Goal: Communication & Community: Share content

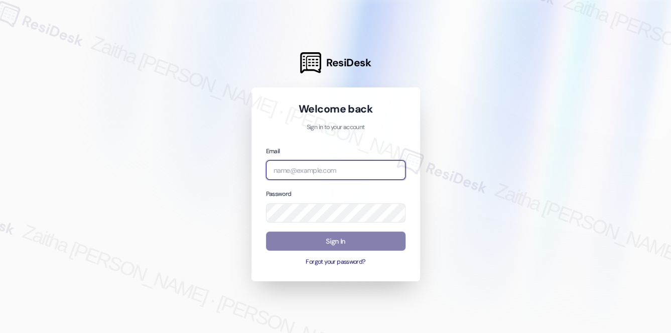
click at [306, 172] on input "email" at bounding box center [335, 170] width 139 height 20
click at [0, 332] on com-1password-button at bounding box center [0, 333] width 0 height 0
click at [322, 171] on input "merid" at bounding box center [335, 170] width 139 height 20
click at [326, 169] on input "meridi" at bounding box center [335, 170] width 139 height 20
type input "automated-surveys-meridian_management-zaitha.mae.garcia@meridian_management.com"
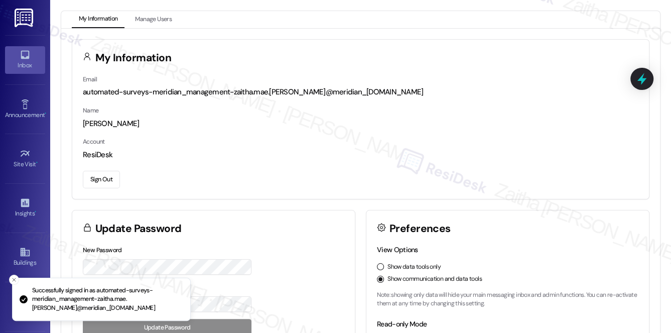
click at [35, 71] on link "Inbox" at bounding box center [25, 59] width 40 height 27
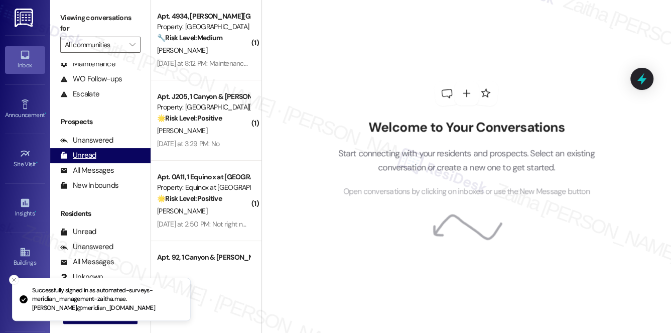
scroll to position [119, 0]
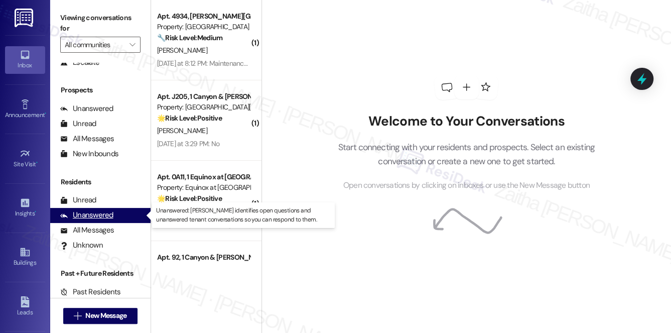
click at [96, 216] on div "Unanswered" at bounding box center [86, 215] width 53 height 11
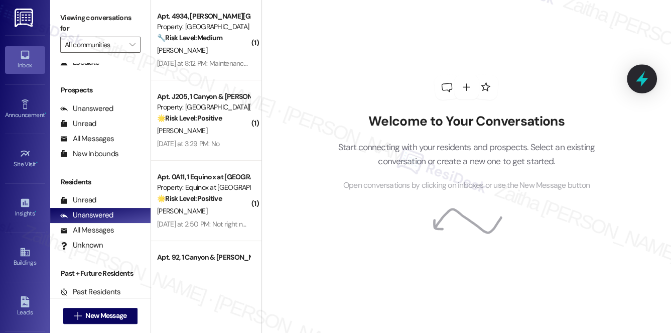
click at [647, 80] on icon at bounding box center [641, 78] width 17 height 17
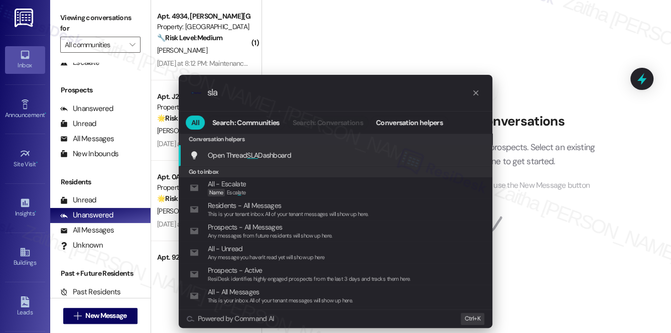
type input "sla"
click at [270, 151] on span "Open Thread SLA Dashboard" at bounding box center [249, 154] width 83 height 9
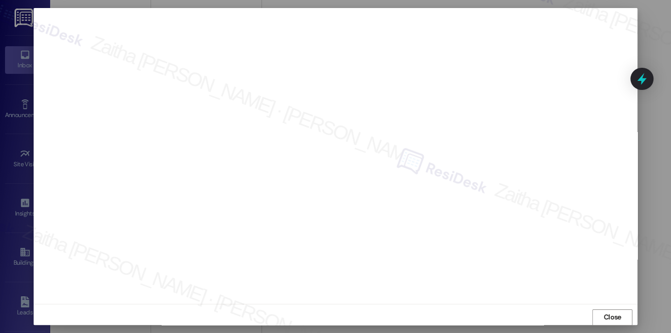
scroll to position [9, 0]
click at [601, 309] on span "Close" at bounding box center [612, 311] width 22 height 11
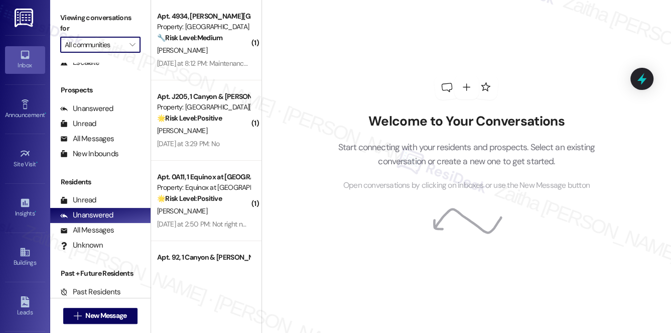
click at [94, 43] on input "All communities" at bounding box center [95, 45] width 60 height 16
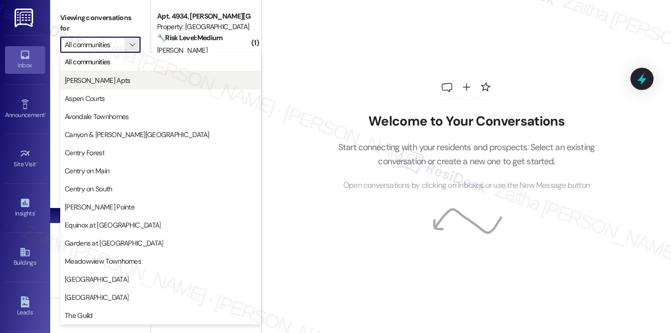
click at [86, 83] on span "Ashberry Apts" at bounding box center [97, 80] width 65 height 10
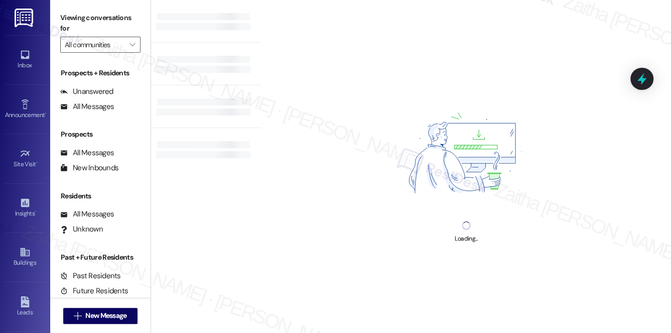
type input "Ashberry Apts"
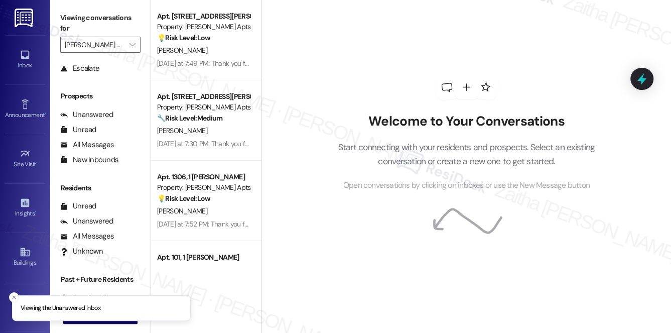
scroll to position [119, 0]
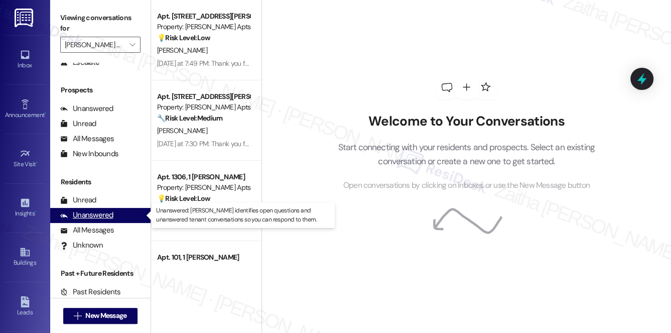
click at [102, 221] on div "Unanswered (0)" at bounding box center [100, 215] width 100 height 15
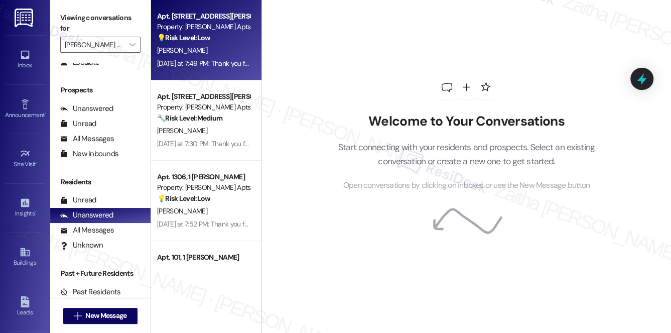
click at [210, 45] on div "[PERSON_NAME]" at bounding box center [203, 50] width 95 height 13
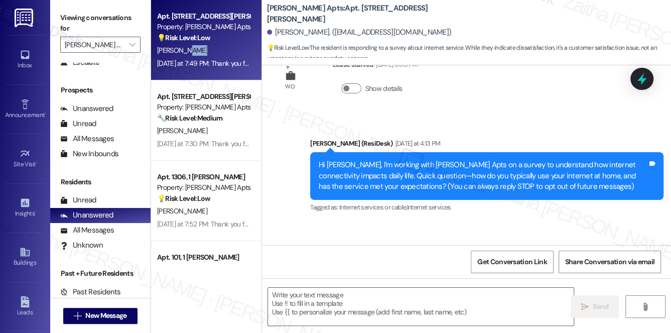
type textarea "Fetching suggested responses. Please feel free to read through the conversation…"
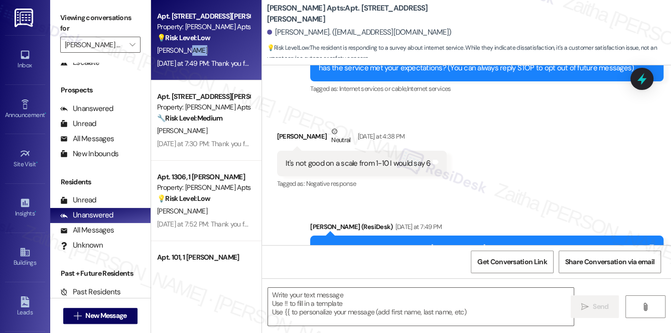
scroll to position [215, 0]
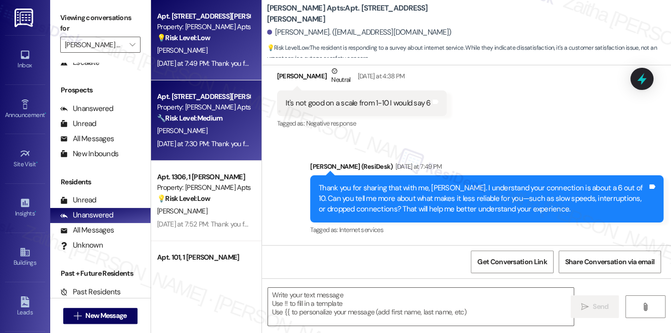
click at [223, 133] on div "[PERSON_NAME]" at bounding box center [203, 130] width 95 height 13
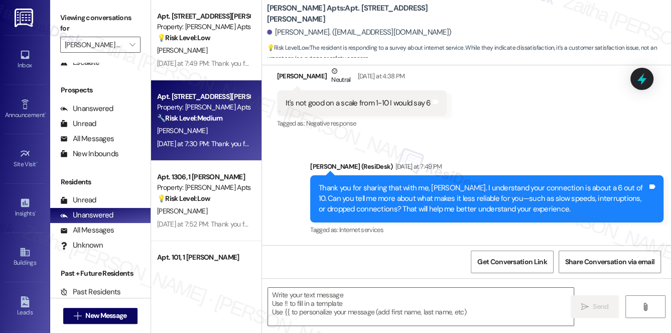
type textarea "Fetching suggested responses. Please feel free to read through the conversation…"
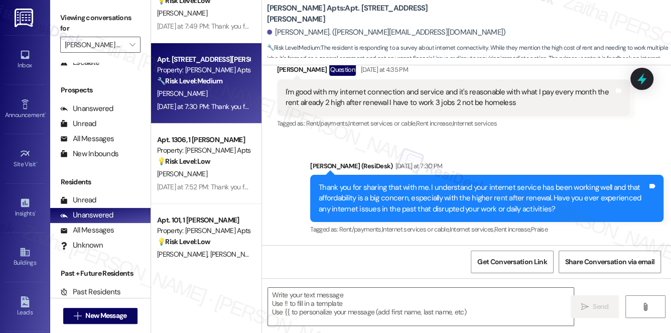
scroll to position [136, 0]
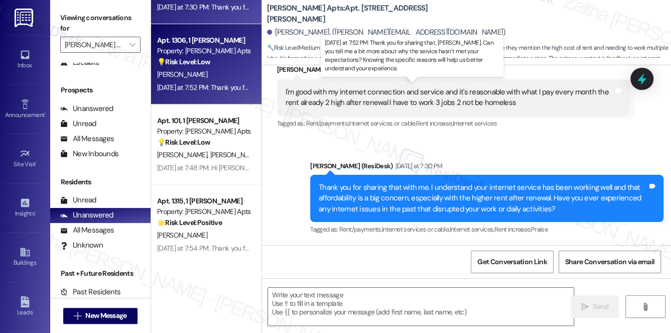
click at [218, 83] on div "Yesterday at 7:52 PM: Thank you for sharing that, Sean. Can you tell me a bit m…" at bounding box center [478, 87] width 642 height 9
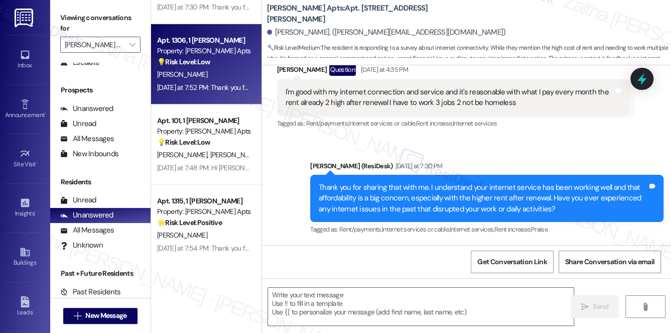
type textarea "Fetching suggested responses. Please feel free to read through the conversation…"
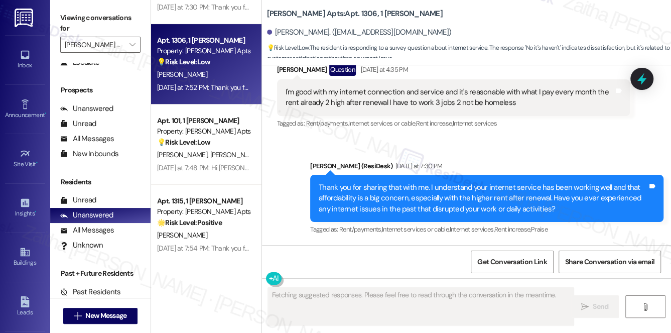
scroll to position [375, 0]
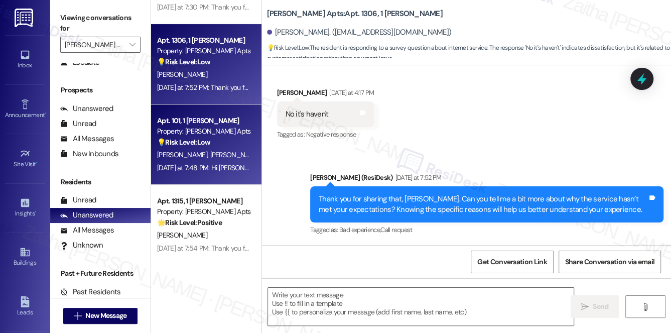
click at [234, 154] on div "A. Harmon E. Marrero" at bounding box center [203, 154] width 95 height 13
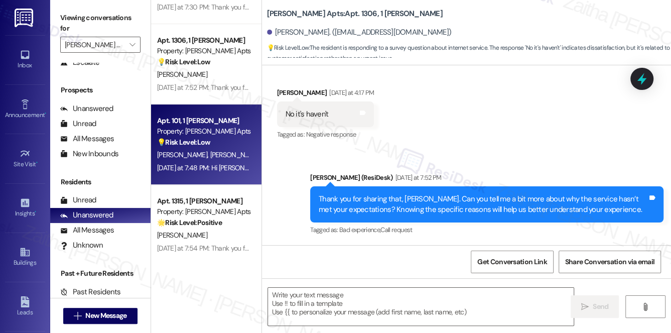
type textarea "Fetching suggested responses. Please feel free to read through the conversation…"
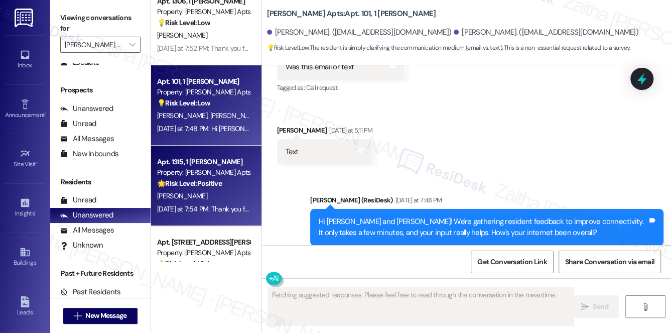
scroll to position [220, 0]
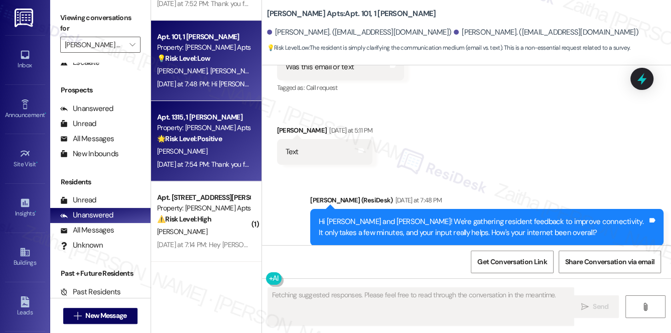
click at [220, 150] on div "[PERSON_NAME]" at bounding box center [203, 151] width 95 height 13
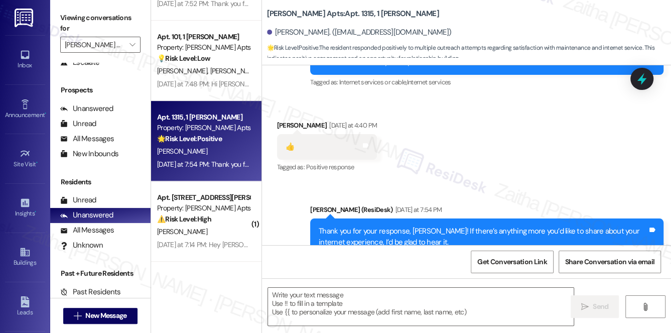
scroll to position [2971, 0]
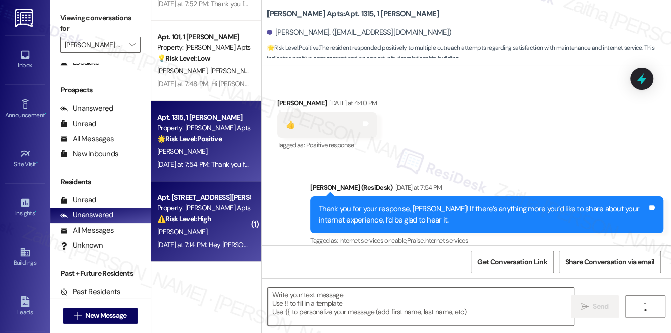
click at [227, 225] on div "Apt. 1203, 1 Ashberry Property: Ashberry Apts ⚠️ Risk Level: High The resident …" at bounding box center [203, 208] width 95 height 34
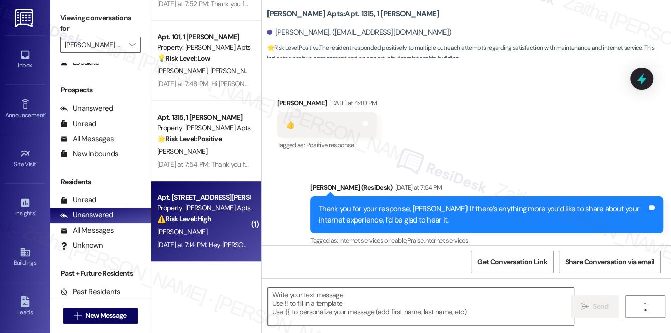
type textarea "Fetching suggested responses. Please feel free to read through the conversation…"
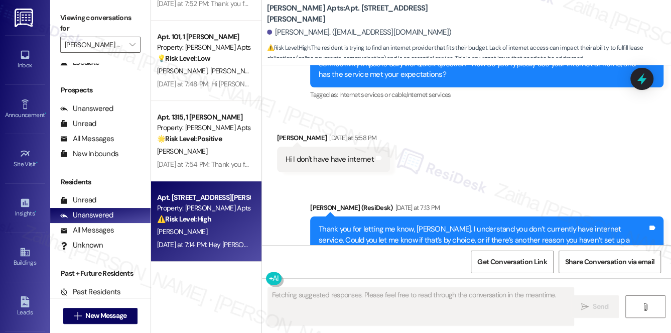
scroll to position [13179, 0]
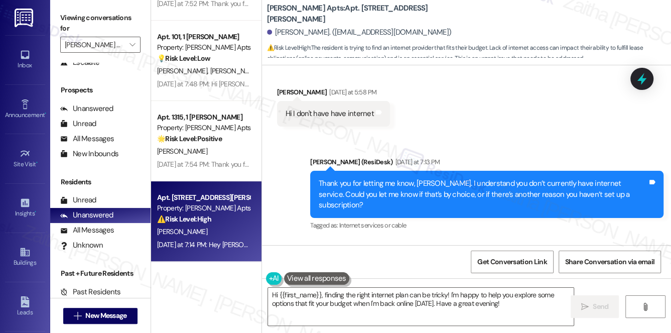
drag, startPoint x: 284, startPoint y: 190, endPoint x: 430, endPoint y: 189, distance: 146.5
click at [430, 277] on div "Trying to find the best one to fit my budget Tags and notes" at bounding box center [357, 290] width 160 height 26
copy div "Trying to find the best one to fit my budget Tags and notes Sent via SMS"
click at [475, 240] on div "Received via SMS Tracey Gladmon Yesterday at 7:14 PM Trying to find the best on…" at bounding box center [466, 275] width 409 height 70
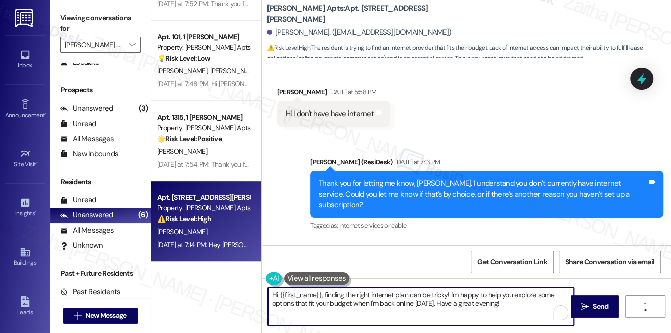
drag, startPoint x: 477, startPoint y: 297, endPoint x: 495, endPoint y: 300, distance: 17.3
click at [495, 300] on textarea "Hi {{first_name}}, finding the right internet plan can be tricky! I'm happy to …" at bounding box center [421, 306] width 306 height 38
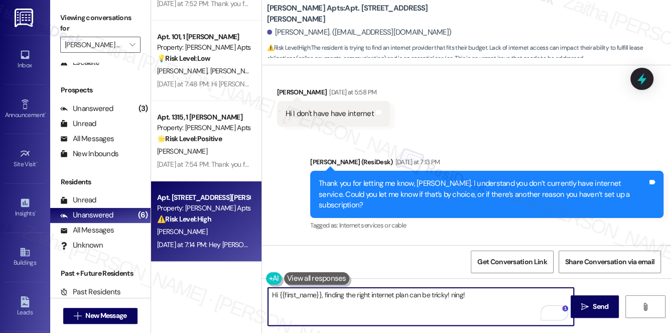
click at [274, 295] on textarea "Hi {{first_name}}, finding the right internet plan can be tricky! ning!" at bounding box center [421, 306] width 306 height 38
click at [549, 295] on textarea "Thank you for your response, {{first_name}}. Finding the right internet plan ca…" at bounding box center [421, 306] width 306 height 38
paste textarea "Would you prefer a lower-cost basic plan, or a slightly higher plan with strong…"
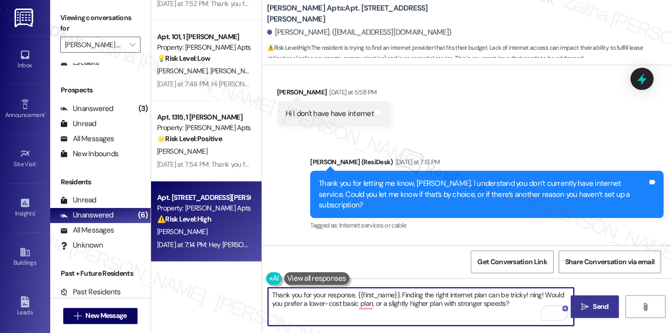
type textarea "Thank you for your response, {{first_name}}. Finding the right internet plan ca…"
click at [596, 302] on span "Send" at bounding box center [600, 306] width 16 height 11
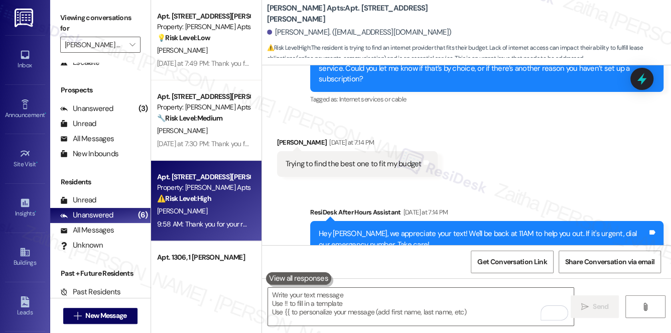
scroll to position [0, 0]
click at [98, 45] on input "Ashberry Apts" at bounding box center [95, 45] width 60 height 16
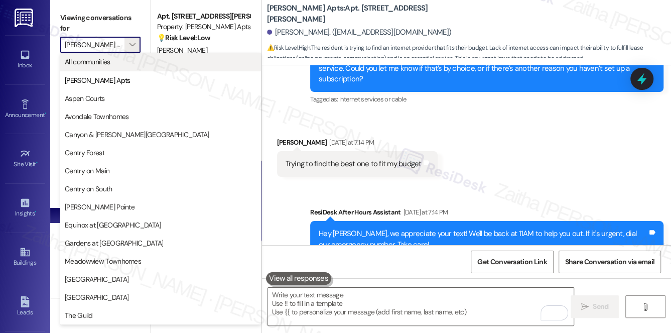
click at [101, 68] on button "All communities" at bounding box center [160, 62] width 201 height 18
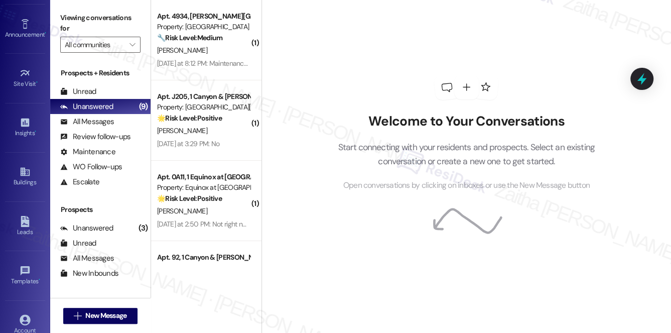
scroll to position [142, 0]
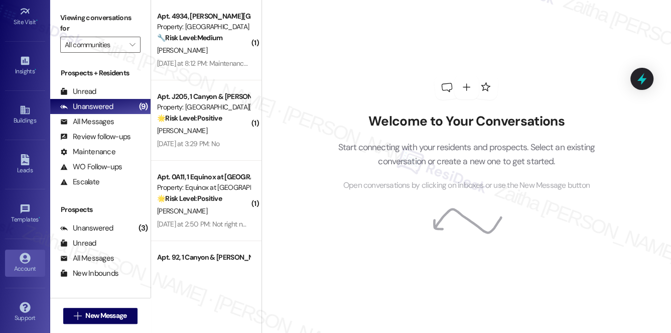
click at [23, 265] on div "Account" at bounding box center [25, 268] width 50 height 10
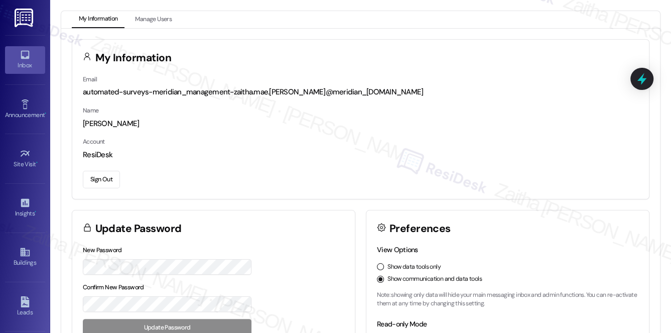
click at [30, 65] on div "Inbox" at bounding box center [25, 65] width 50 height 10
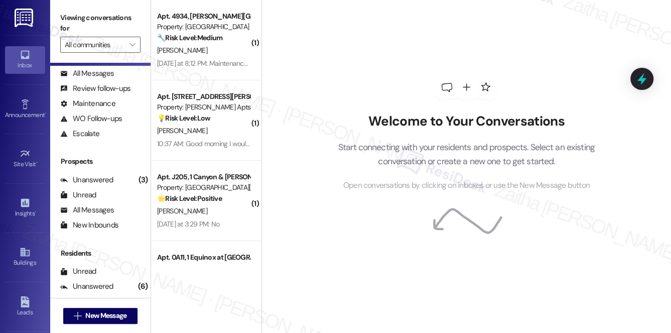
scroll to position [119, 0]
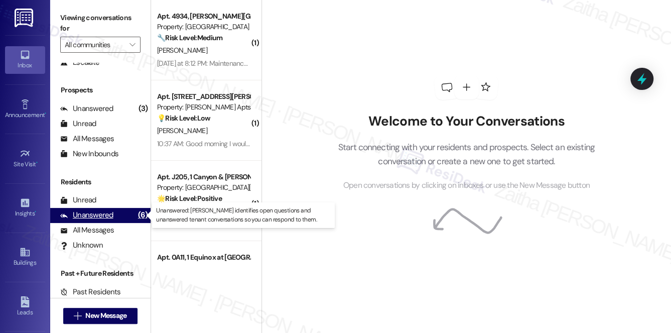
click at [90, 214] on div "Unanswered" at bounding box center [86, 215] width 53 height 11
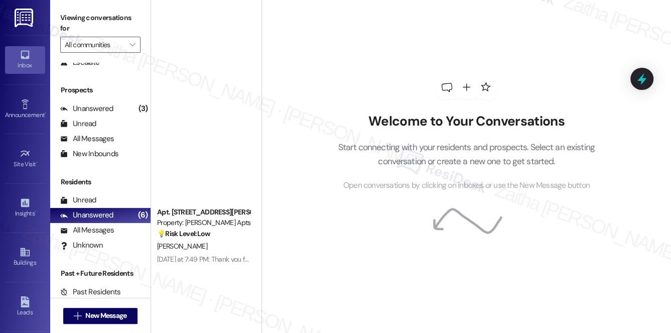
scroll to position [0, 0]
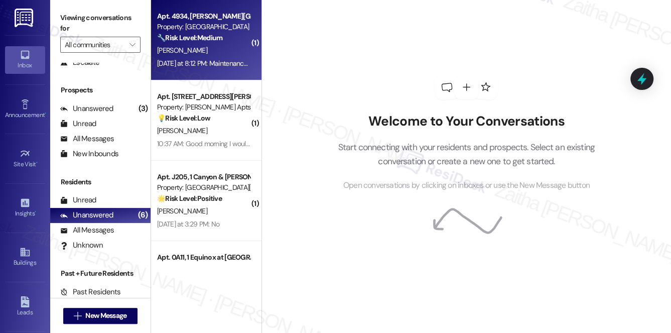
click at [197, 51] on div "[PERSON_NAME]" at bounding box center [203, 50] width 95 height 13
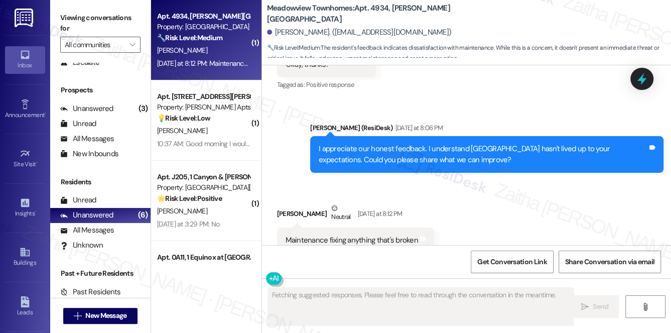
scroll to position [1710, 0]
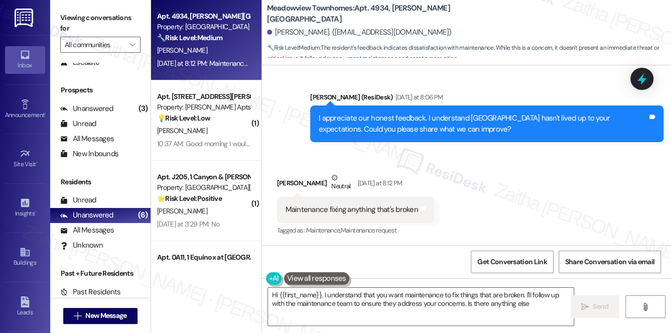
type textarea "Hi {{first_name}}, I understand that you want maintenance to fix things that ar…"
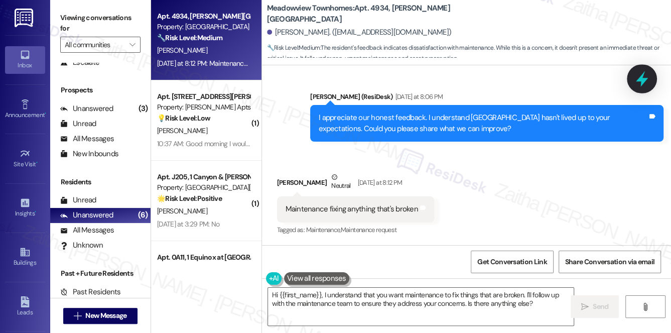
click at [639, 79] on icon at bounding box center [641, 79] width 12 height 16
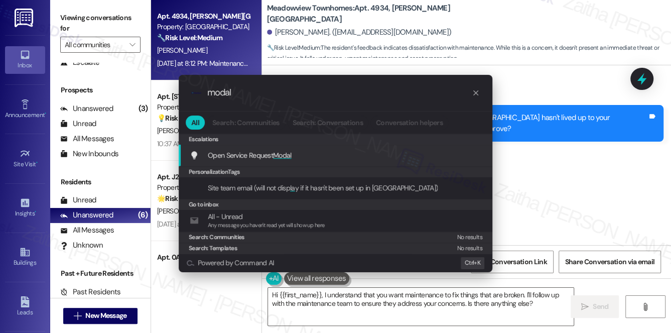
type input "modal"
click at [288, 155] on span "Modal" at bounding box center [282, 154] width 19 height 9
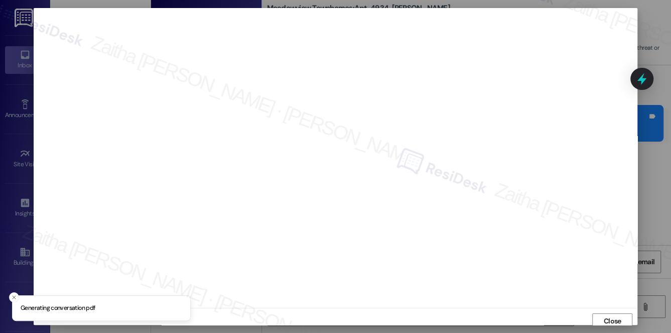
scroll to position [4, 0]
click at [609, 316] on span "Close" at bounding box center [612, 316] width 18 height 11
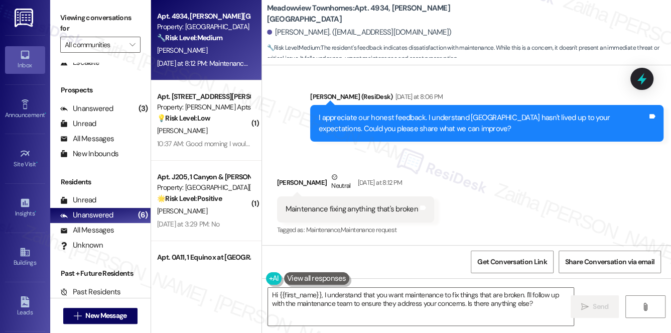
scroll to position [1665, 0]
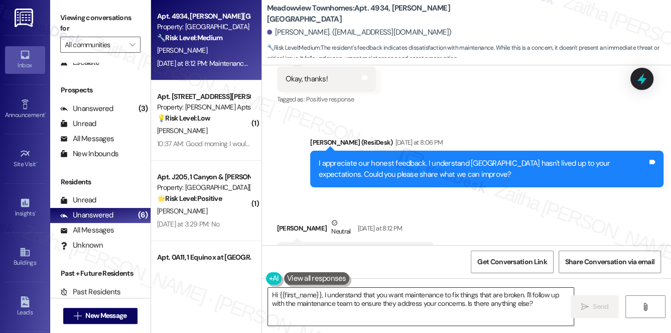
click at [275, 295] on textarea "Hi {{first_name}}, I understand that you want maintenance to fix things that ar…" at bounding box center [421, 306] width 306 height 38
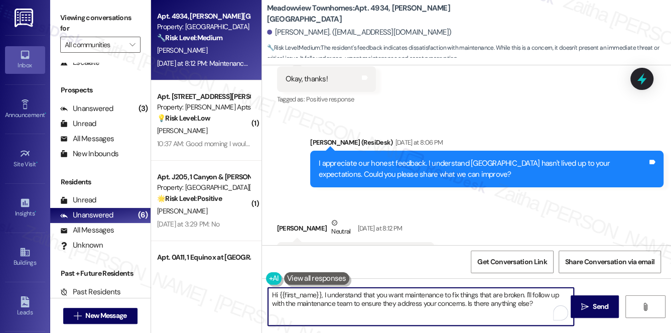
click at [275, 295] on textarea "Hi {{first_name}}, I understand that you want maintenance to fix things that ar…" at bounding box center [421, 306] width 306 height 38
click at [405, 293] on textarea "Thank you for letting me know, {{first_name}}, I understand that you want maint…" at bounding box center [421, 306] width 306 height 38
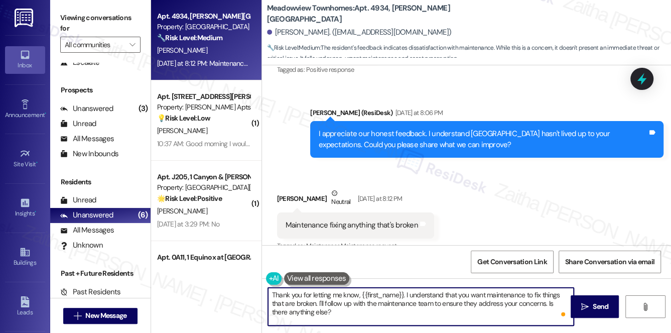
scroll to position [1710, 0]
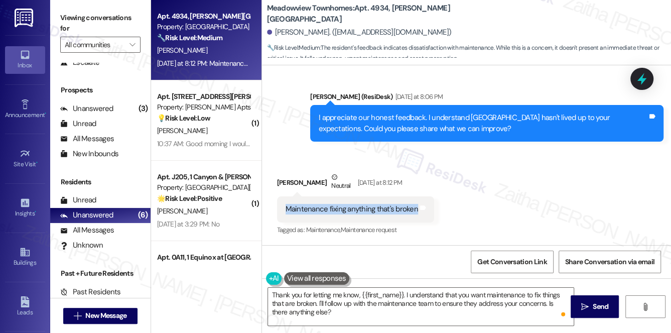
drag, startPoint x: 276, startPoint y: 210, endPoint x: 413, endPoint y: 220, distance: 137.8
click at [413, 220] on div "Maintenance fixing anything that's broken Tags and notes" at bounding box center [355, 209] width 157 height 26
copy div "Maintenance fixing anything that's broken"
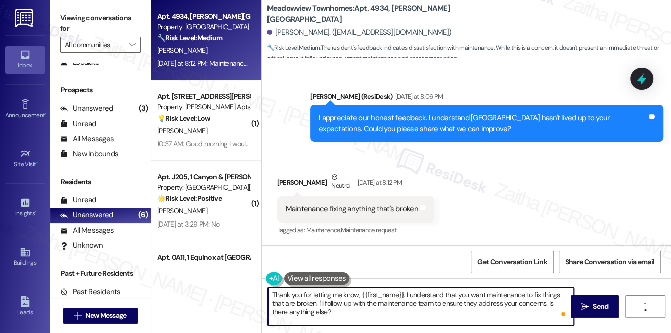
click at [405, 292] on textarea "Thank you for letting me know, {{first_name}}. I understand that you want maint…" at bounding box center [421, 306] width 306 height 38
click at [408, 293] on textarea "Thank you for letting me know, {{first_name}}. I understand that you want maint…" at bounding box center [421, 306] width 306 height 38
drag, startPoint x: 405, startPoint y: 294, endPoint x: 414, endPoint y: 311, distance: 19.1
click at [414, 311] on textarea "Thank you for letting me know, {{first_name}}. I understand that you want maint…" at bounding box center [421, 306] width 306 height 38
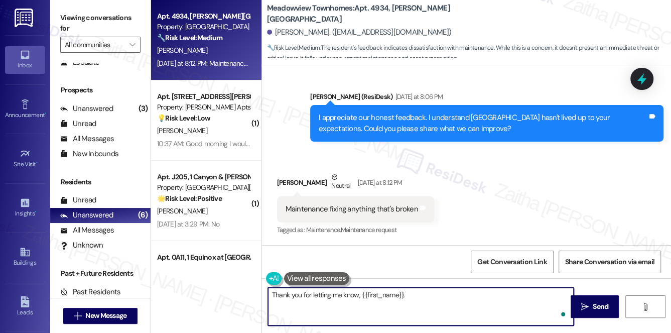
paste textarea "thanks for reaching out. Could you share what specific issues or items need rep…"
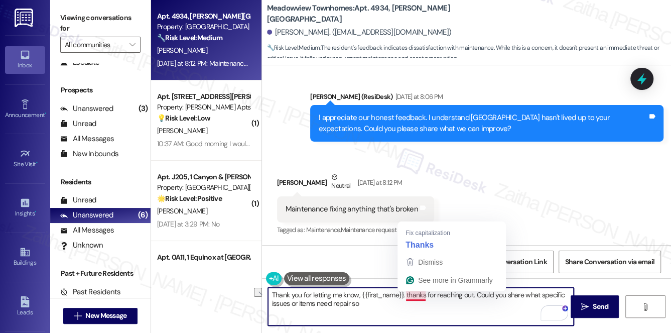
drag, startPoint x: 474, startPoint y: 291, endPoint x: 406, endPoint y: 291, distance: 67.7
click at [406, 291] on textarea "Thank you for letting me know, {{first_name}}. thanks for reaching out. Could y…" at bounding box center [421, 306] width 306 height 38
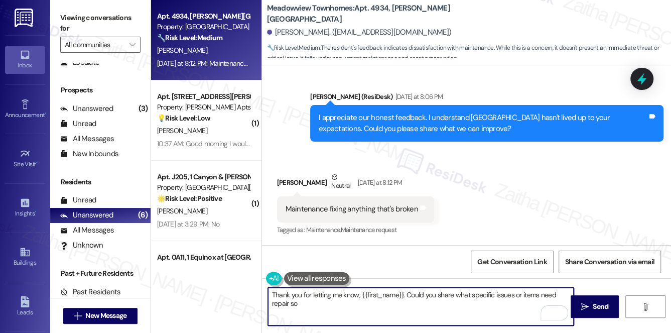
click at [436, 294] on textarea "Thank you for letting me know, {{first_name}}. Could you share what specific is…" at bounding box center [421, 306] width 306 height 38
click at [330, 303] on textarea "Thank you for letting me know, {{first_name}}. Could you please share what spec…" at bounding box center [421, 306] width 306 height 38
type textarea "Thank you for letting me know, {{first_name}}. Could you please share what spec…"
drag, startPoint x: 590, startPoint y: 310, endPoint x: 570, endPoint y: 294, distance: 26.4
click at [590, 310] on span "Send" at bounding box center [600, 306] width 20 height 11
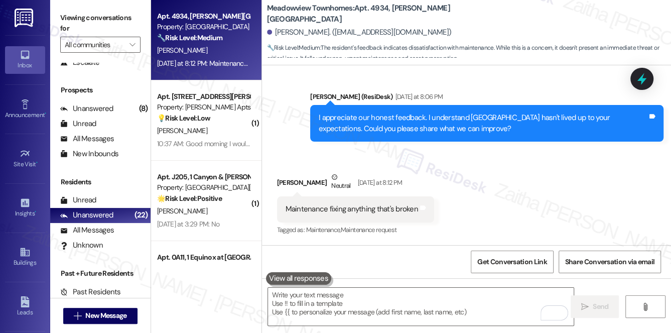
scroll to position [1710, 0]
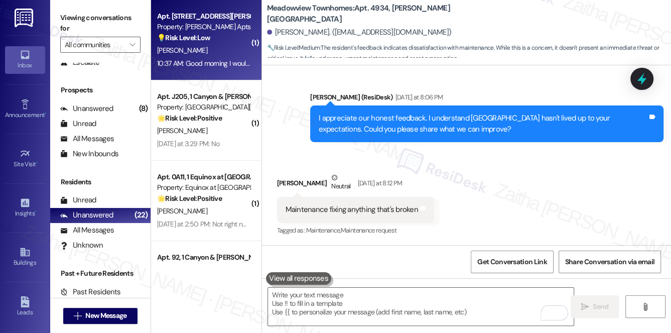
click at [210, 39] on strong "💡 Risk Level: Low" at bounding box center [183, 37] width 53 height 9
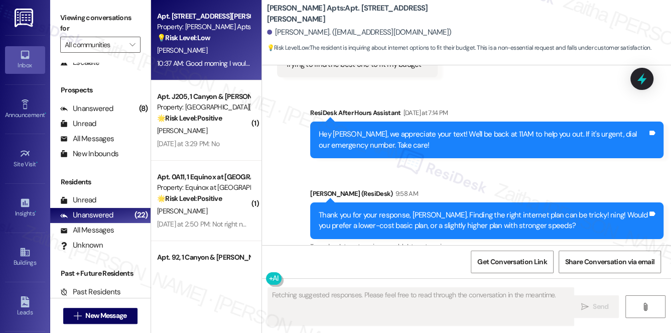
scroll to position [13404, 0]
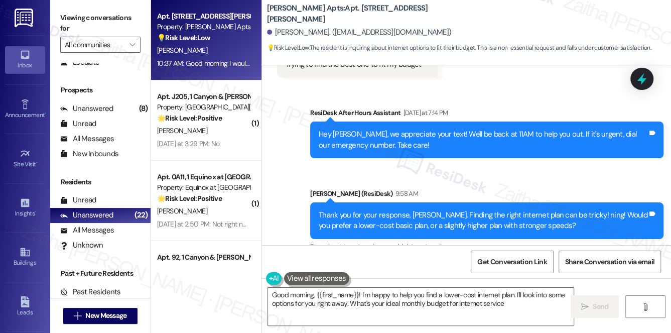
type textarea "Good morning, {{first_name}}! I'm happy to help you find a lower-cost internet …"
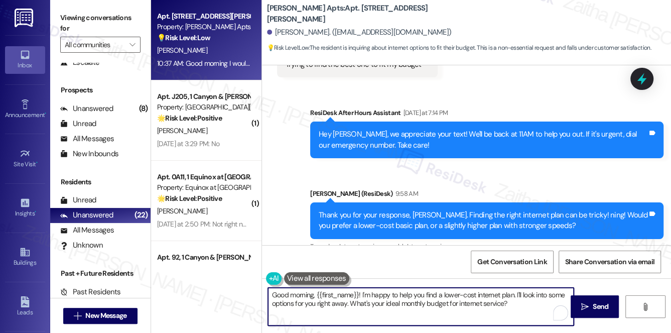
drag, startPoint x: 270, startPoint y: 294, endPoint x: 522, endPoint y: 320, distance: 253.1
click at [522, 320] on textarea "Good morning, {{first_name}}! I'm happy to help you find a lower-cost internet …" at bounding box center [421, 306] width 306 height 38
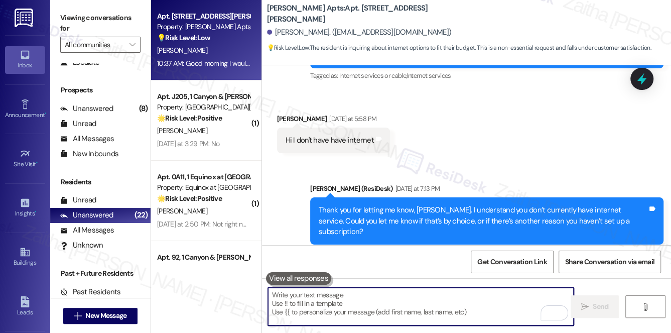
scroll to position [13130, 0]
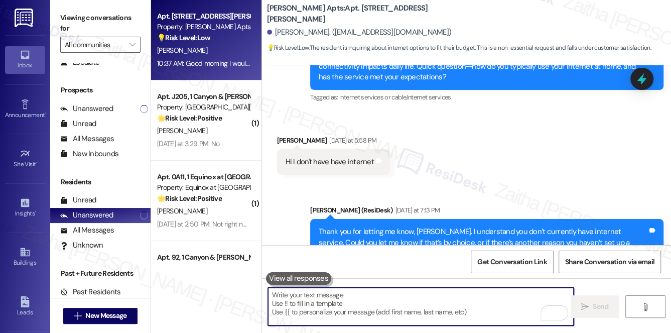
paste textarea "Thanks so much for sharing your experience—it really helps us understand what m…"
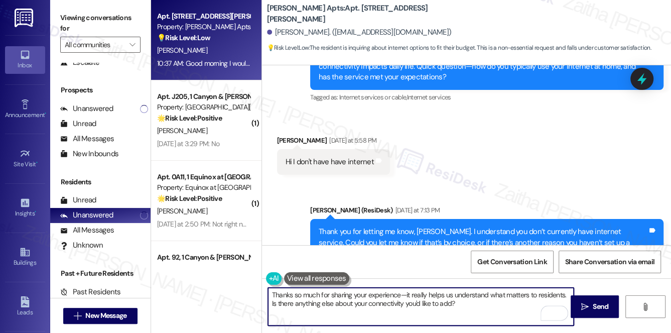
click at [377, 292] on textarea "Thanks so much for sharing your experience—it really helps us understand what m…" at bounding box center [421, 306] width 306 height 38
click at [290, 292] on textarea "Thanks so much for sharing your feedback—it really helps us understand what mat…" at bounding box center [421, 306] width 306 height 38
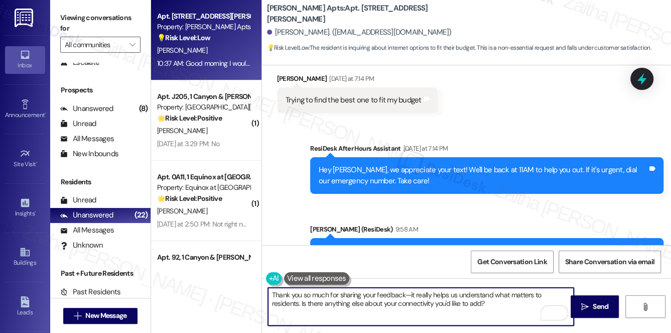
scroll to position [13358, 0]
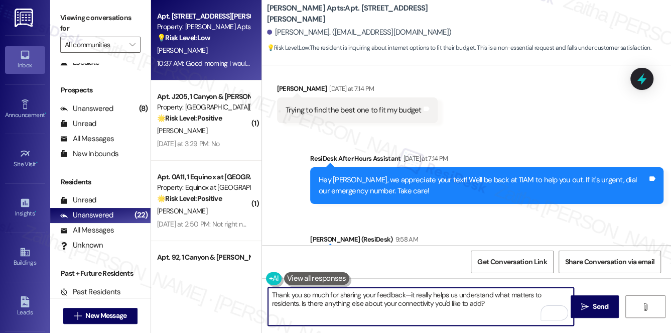
click at [465, 302] on textarea "Thank you so much for sharing your feedback—it really helps us understand what …" at bounding box center [421, 306] width 306 height 38
type textarea "Thank you so much for sharing your feedback—it really helps us understand what …"
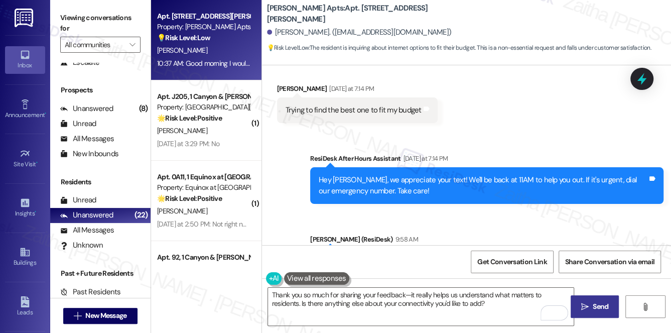
click at [605, 307] on span "Send" at bounding box center [600, 306] width 16 height 11
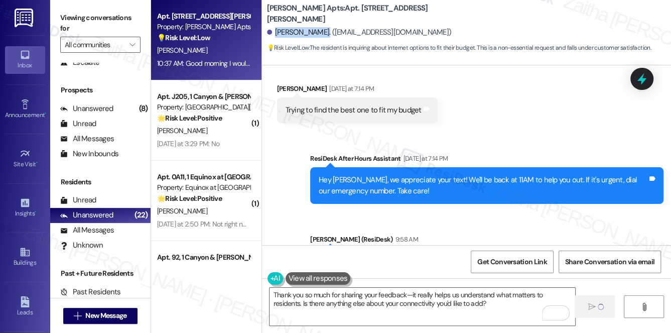
drag, startPoint x: 274, startPoint y: 32, endPoint x: 324, endPoint y: 28, distance: 50.3
click at [324, 28] on div "Tracey Gladmon. (traceygladmon@gmail.com)" at bounding box center [359, 32] width 185 height 11
copy div "Tracey Gladmon"
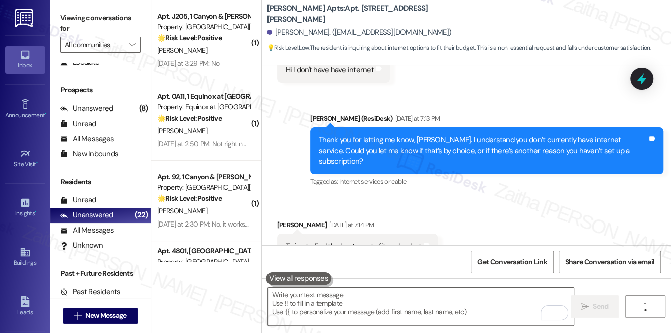
scroll to position [13257, 0]
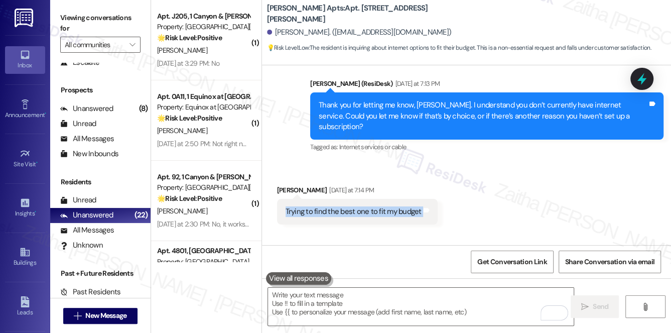
drag, startPoint x: 282, startPoint y: 109, endPoint x: 445, endPoint y: 111, distance: 163.0
click at [445, 162] on div "Received via SMS Tracey Gladmon Yesterday at 7:14 PM Trying to find the best on…" at bounding box center [466, 197] width 409 height 70
copy div "Trying to find the best one to fit my budget Tags and notes Sent via SMS"
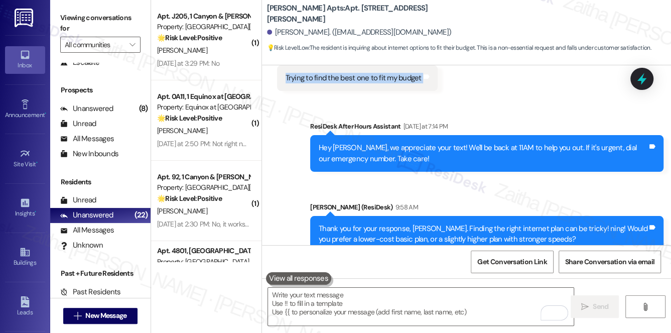
scroll to position [13439, 0]
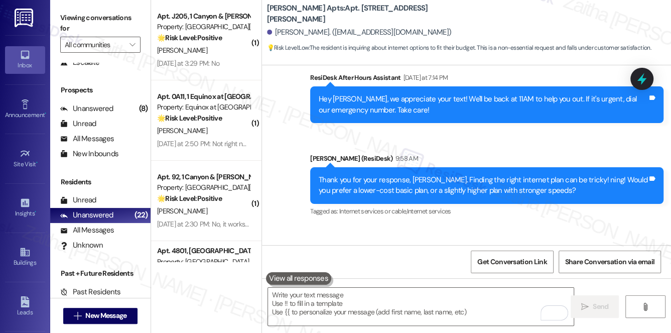
click at [401, 288] on div "Tagged as: Rent increase Click to highlight conversations about Rent increase" at bounding box center [354, 295] width 155 height 15
drag, startPoint x: 331, startPoint y: 172, endPoint x: 414, endPoint y: 177, distance: 82.9
click at [413, 270] on div "Good morning I would prefer a lower cost" at bounding box center [350, 275] width 131 height 11
drag, startPoint x: 299, startPoint y: 172, endPoint x: 414, endPoint y: 183, distance: 115.4
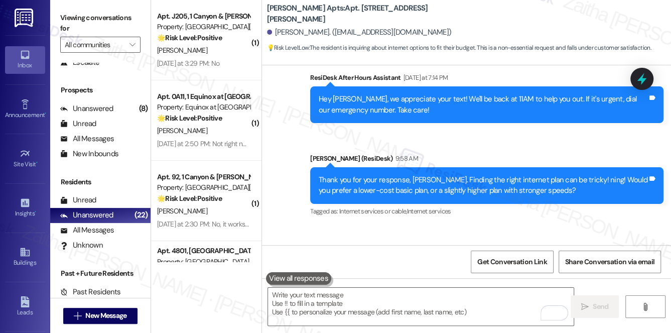
click at [414, 262] on div "Good morning I would prefer a lower cost Tags and notes" at bounding box center [354, 275] width 155 height 26
copy div "Good morning I would prefer a lower cost Tags and notes"
click at [496, 260] on span "Get Conversation Link" at bounding box center [511, 261] width 69 height 11
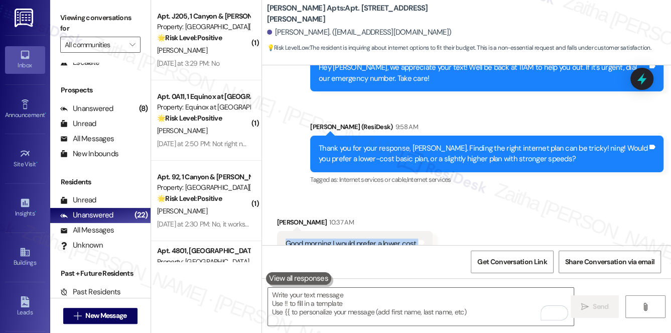
scroll to position [13485, 0]
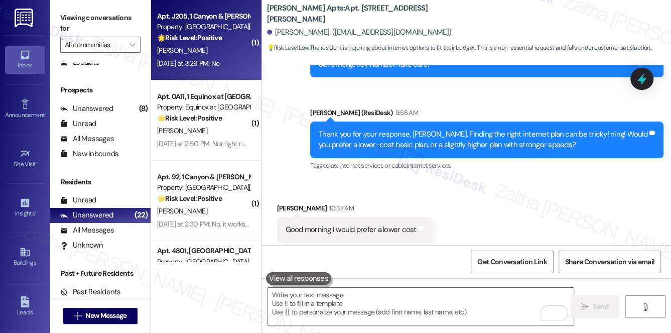
click at [225, 55] on div "[PERSON_NAME]" at bounding box center [203, 50] width 95 height 13
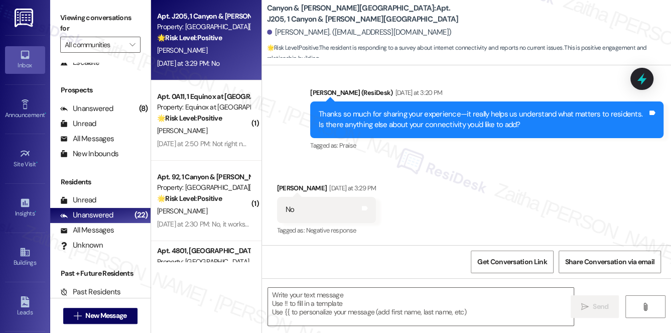
scroll to position [769, 0]
click at [356, 303] on textarea at bounding box center [421, 306] width 306 height 38
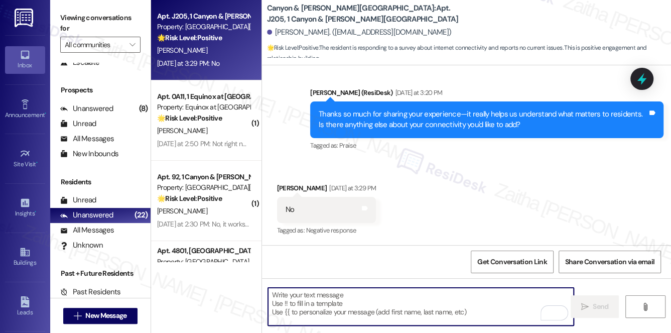
type textarea "Fetching suggested responses. Please feel free to read through the conversation…"
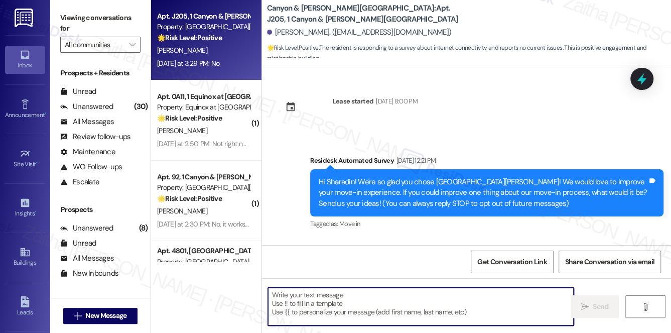
scroll to position [769, 0]
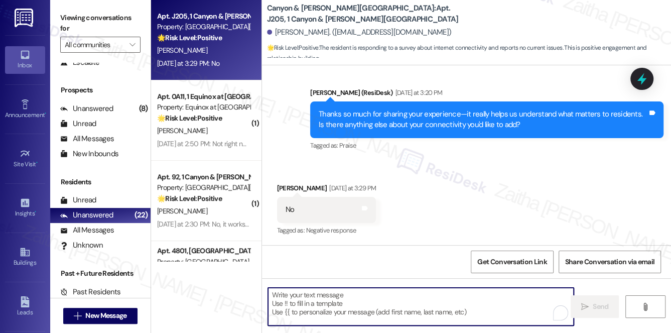
click at [354, 297] on textarea "To enrich screen reader interactions, please activate Accessibility in Grammarl…" at bounding box center [421, 306] width 306 height 38
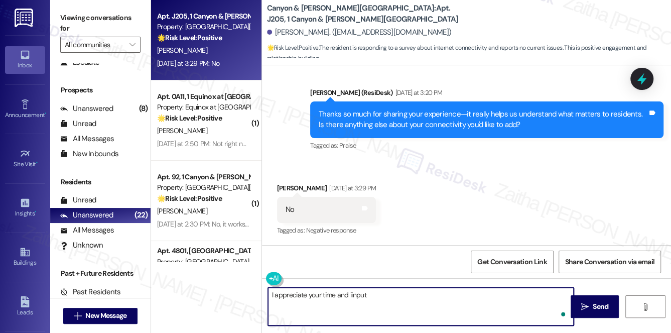
type textarea "I appreciate your time and iinput."
drag, startPoint x: 390, startPoint y: 293, endPoint x: 269, endPoint y: 292, distance: 120.9
click at [269, 292] on textarea "I appreciate your time and iinput." at bounding box center [421, 306] width 306 height 38
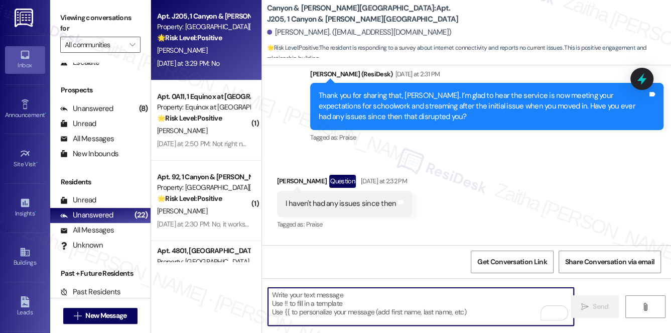
scroll to position [632, 0]
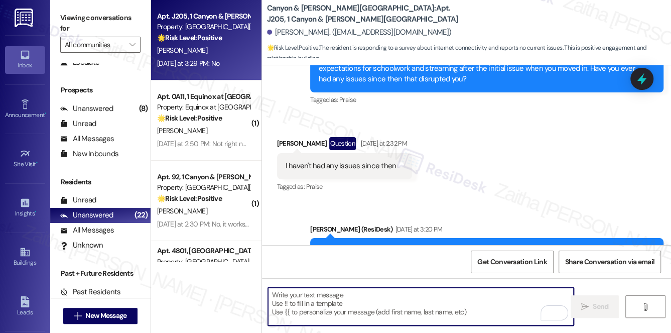
paste textarea "Thank you for taking the time to share your input on connectivity—it really hel…"
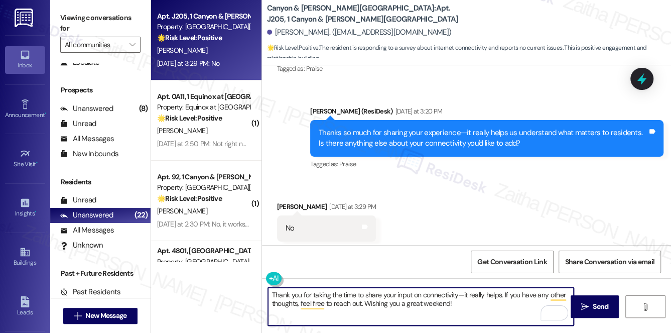
scroll to position [769, 0]
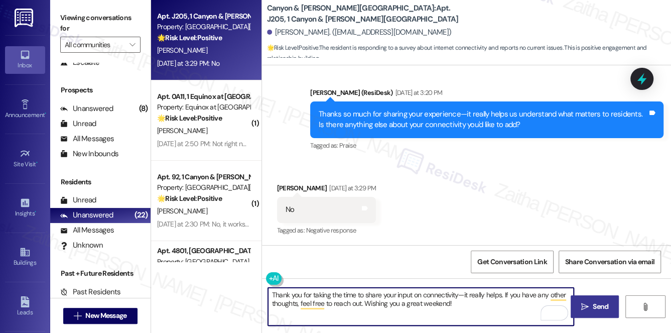
type textarea "Thank you for taking the time to share your input on connectivity—it really hel…"
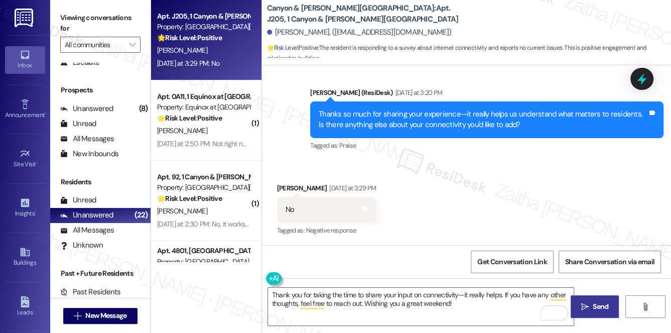
click at [594, 305] on span "Send" at bounding box center [600, 306] width 16 height 11
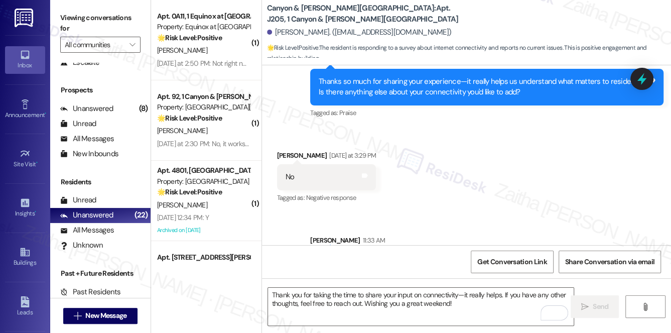
scroll to position [850, 0]
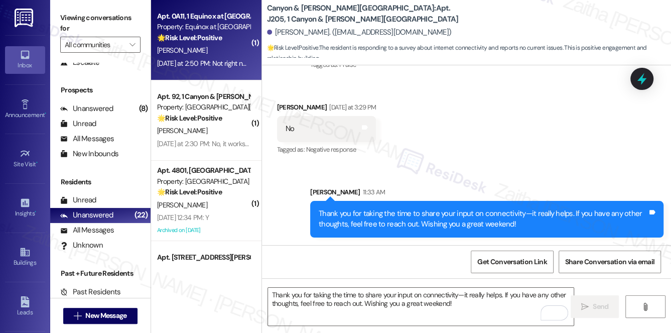
click at [216, 40] on strong "🌟 Risk Level: Positive" at bounding box center [189, 37] width 65 height 9
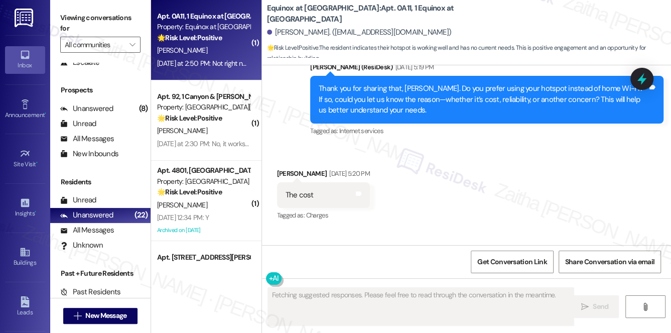
scroll to position [2506, 0]
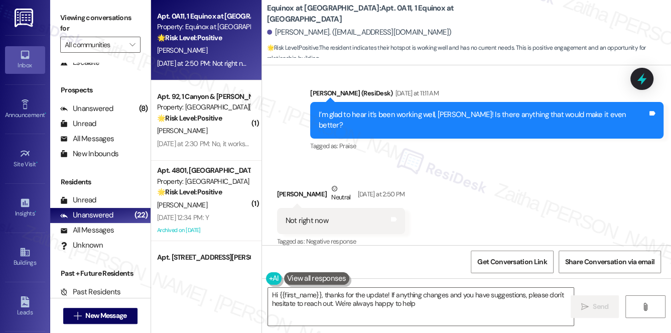
type textarea "Hi {{first_name}}, thanks for the update! If anything changes and you have sugg…"
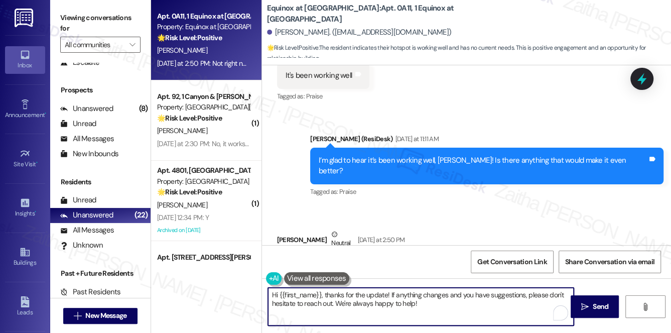
drag, startPoint x: 270, startPoint y: 294, endPoint x: 428, endPoint y: 304, distance: 158.8
click at [427, 305] on textarea "Hi {{first_name}}, thanks for the update! If anything changes and you have sugg…" at bounding box center [421, 306] width 306 height 38
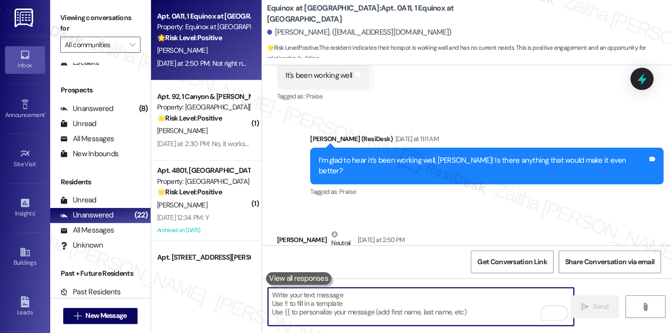
scroll to position [2507, 0]
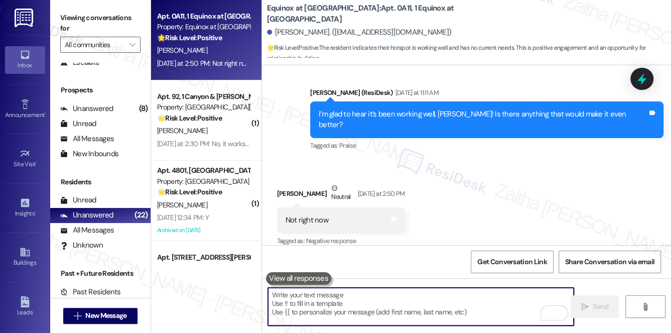
paste textarea "Thank you so much for your time and input—it really means a lot. If there’s any…"
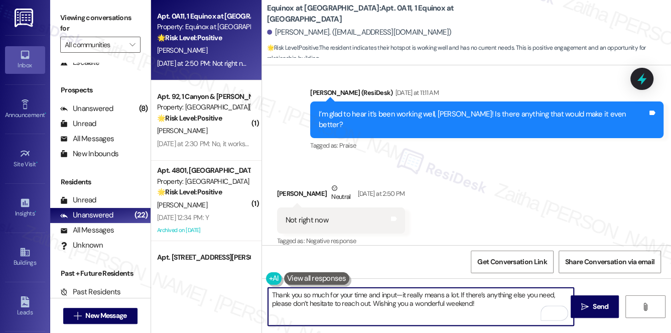
type textarea "Thank you so much for your time and input—it really means a lot. If there’s any…"
drag, startPoint x: 271, startPoint y: 296, endPoint x: 479, endPoint y: 304, distance: 207.8
click at [479, 304] on textarea "Thank you so much for your time and input—it really means a lot. If there’s any…" at bounding box center [421, 306] width 306 height 38
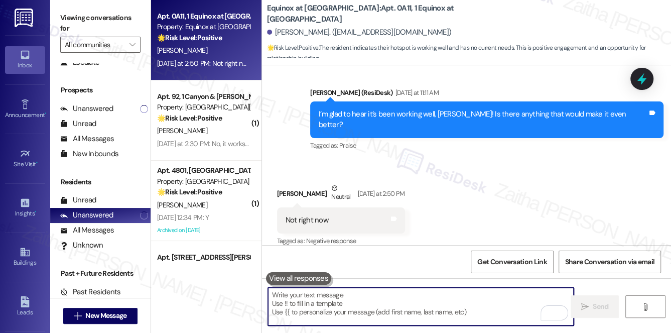
paste textarea "Thank you for taking the time to share your input on connectivity—it really hel…"
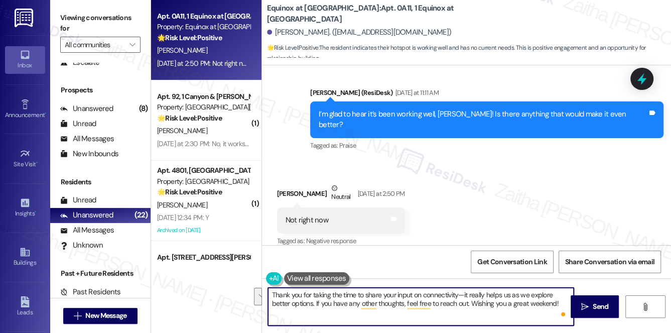
drag, startPoint x: 271, startPoint y: 295, endPoint x: 469, endPoint y: 302, distance: 198.3
click at [466, 305] on textarea "Thank you for taking the time to share your input on connectivity—it really hel…" at bounding box center [421, 306] width 306 height 38
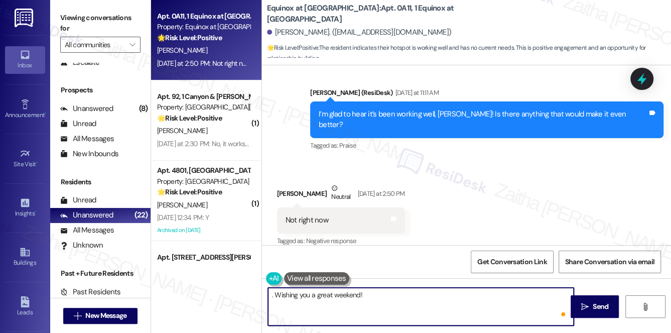
paste textarea "Thanks so much for sharing your experience—it really helps us understand what m…"
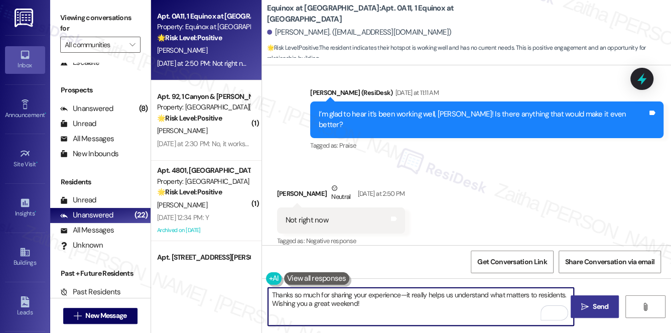
type textarea "Thanks so much for sharing your experience—it really helps us understand what m…"
drag, startPoint x: 590, startPoint y: 303, endPoint x: 584, endPoint y: 297, distance: 8.2
click at [590, 303] on span "Send" at bounding box center [600, 306] width 20 height 11
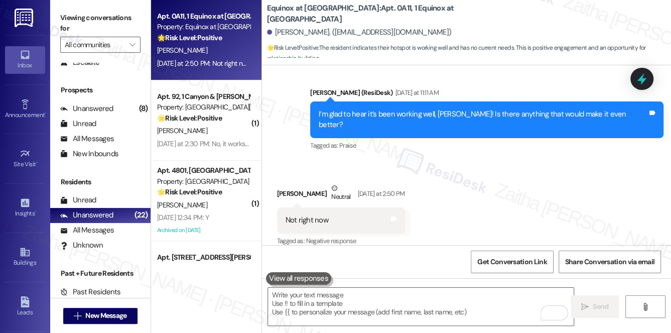
scroll to position [2506, 0]
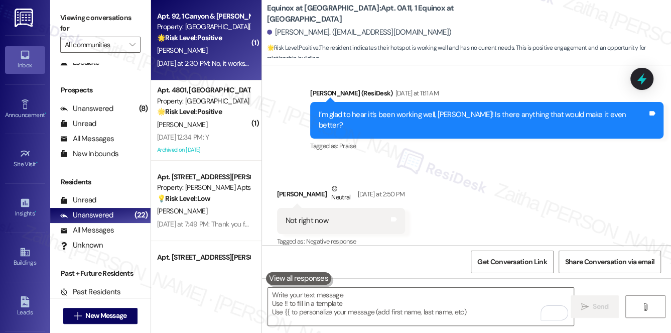
click at [213, 52] on div "[PERSON_NAME]" at bounding box center [203, 50] width 95 height 13
type textarea "Fetching suggested responses. Please feel free to read through the conversation…"
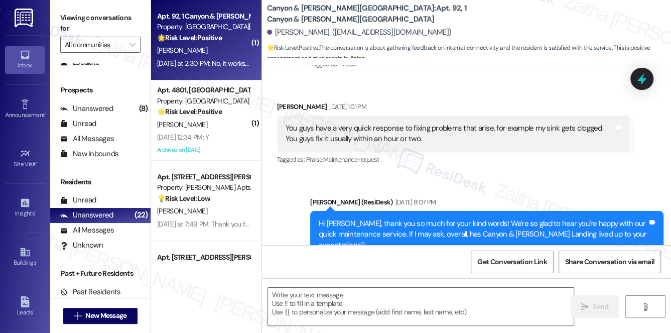
type textarea "Fetching suggested responses. Please feel free to read through the conversation…"
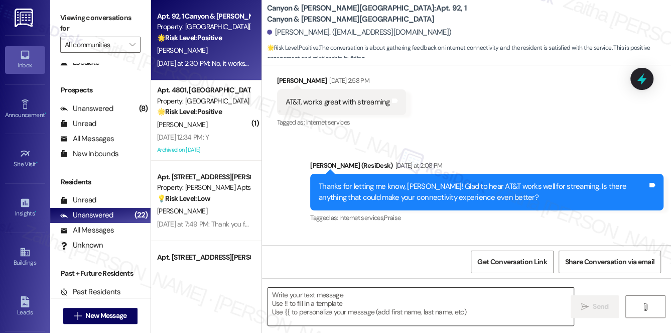
scroll to position [1522, 0]
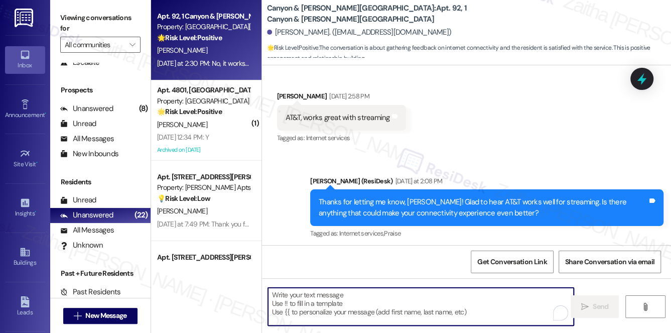
click at [322, 300] on textarea "To enrich screen reader interactions, please activate Accessibility in Grammarl…" at bounding box center [421, 306] width 306 height 38
paste textarea "Thanks so much for sharing your experience—it really helps us understand what m…"
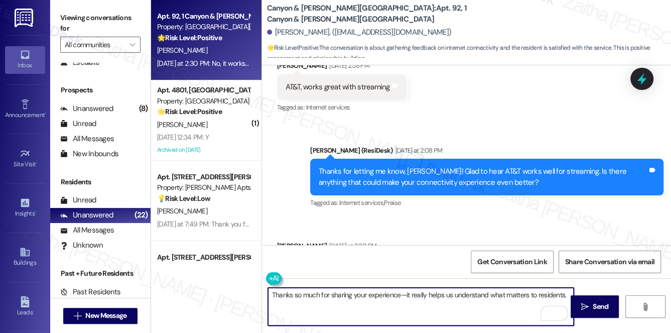
scroll to position [1567, 0]
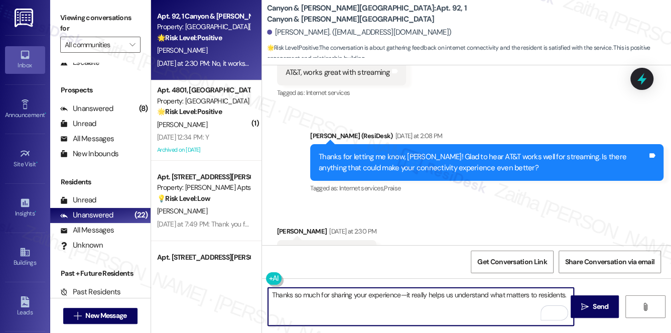
click at [282, 226] on div "Eric Fulenwider Yesterday at 2:30 PM" at bounding box center [327, 233] width 100 height 14
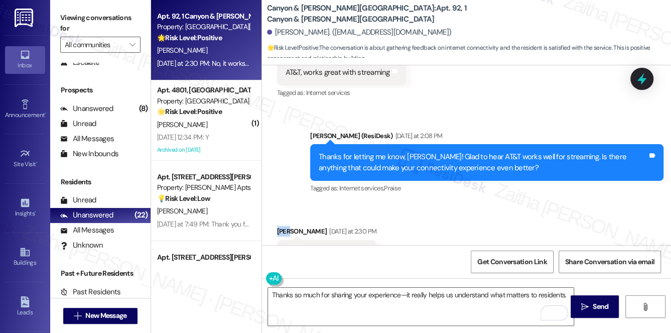
click at [282, 226] on div "Eric Fulenwider Yesterday at 2:30 PM" at bounding box center [327, 233] width 100 height 14
copy div "Eric"
click at [270, 294] on textarea "Thanks so much for sharing your experience—it really helps us understand what m…" at bounding box center [421, 306] width 306 height 38
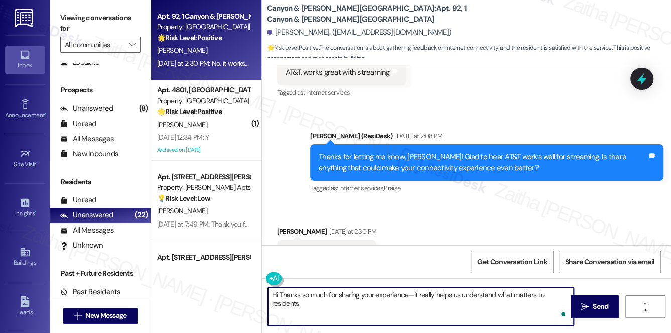
paste textarea "Eric"
drag, startPoint x: 306, startPoint y: 300, endPoint x: 343, endPoint y: 245, distance: 66.5
click at [306, 300] on textarea "Hi Eric! Thanks so much for sharing your experience—it really helps us understa…" at bounding box center [421, 306] width 306 height 38
paste textarea "Wishing you a great weekend!"
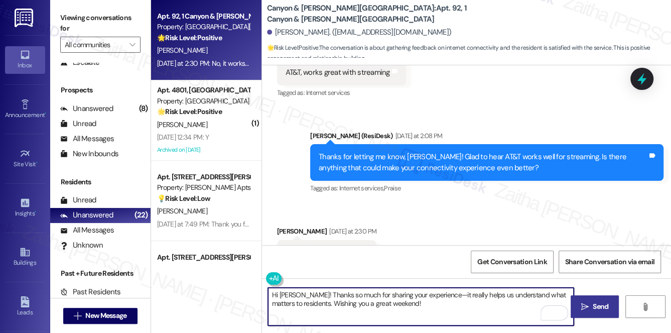
type textarea "Hi Eric! Thanks so much for sharing your experience—it really helps us understa…"
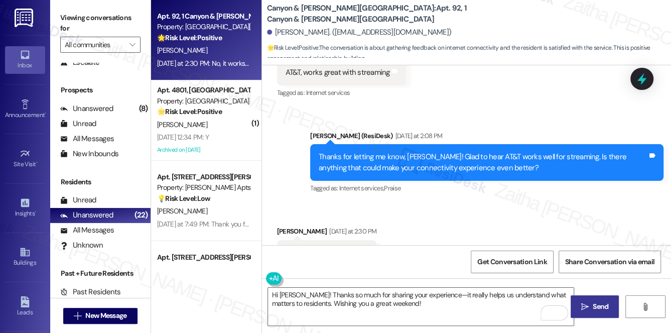
click at [588, 300] on button " Send" at bounding box center [594, 306] width 49 height 23
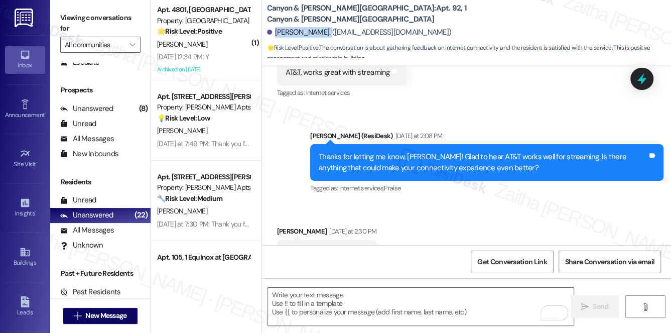
drag, startPoint x: 276, startPoint y: 32, endPoint x: 321, endPoint y: 28, distance: 45.3
click at [321, 28] on div "Eric Fulenwider. (ericfulenwider@aol.com)" at bounding box center [359, 32] width 185 height 11
copy div "Eric Fulenwider"
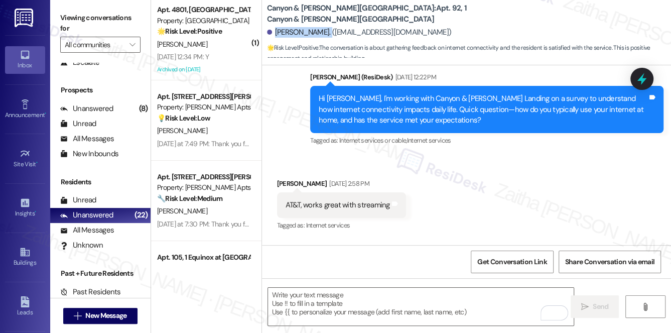
scroll to position [1430, 0]
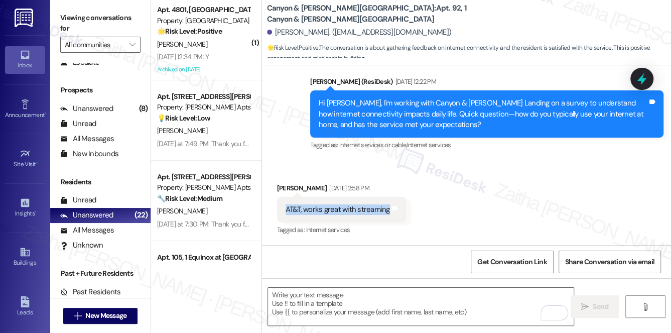
drag, startPoint x: 281, startPoint y: 164, endPoint x: 385, endPoint y: 172, distance: 104.2
click at [385, 197] on div "AT&T, works great with streaming Tags and notes" at bounding box center [341, 210] width 129 height 26
copy div "AT&T, works great with streaming"
click at [497, 267] on span "Get Conversation Link" at bounding box center [511, 262] width 73 height 22
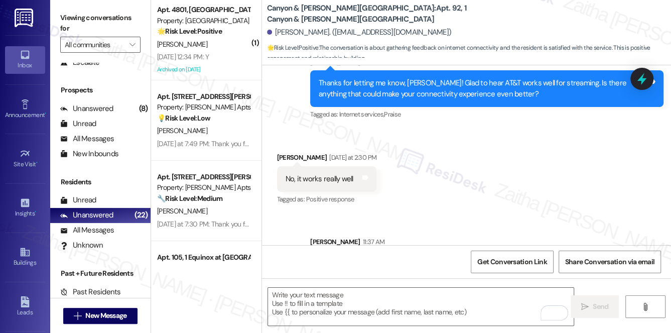
scroll to position [1648, 0]
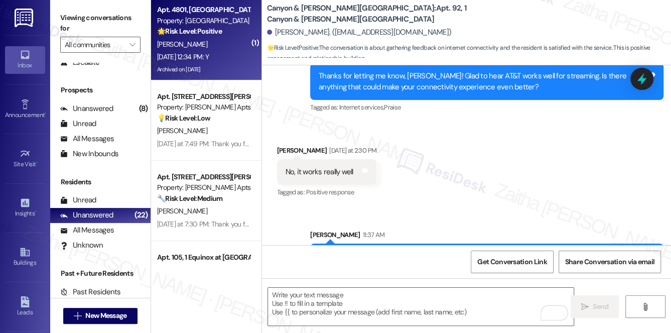
click at [227, 44] on div "[PERSON_NAME]" at bounding box center [203, 44] width 95 height 13
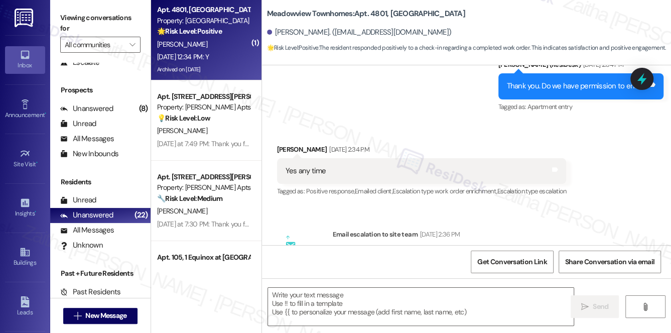
type textarea "Fetching suggested responses. Please feel free to read through the conversation…"
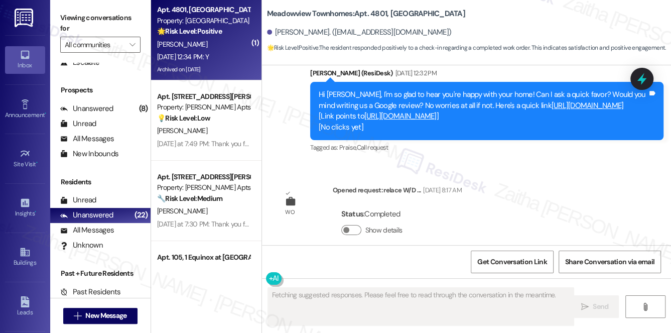
scroll to position [4701, 0]
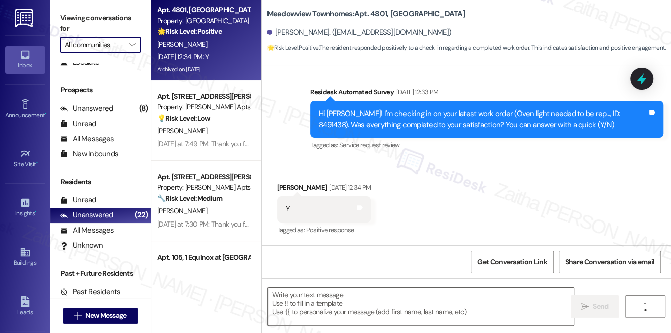
click at [116, 48] on input "All communities" at bounding box center [95, 45] width 60 height 16
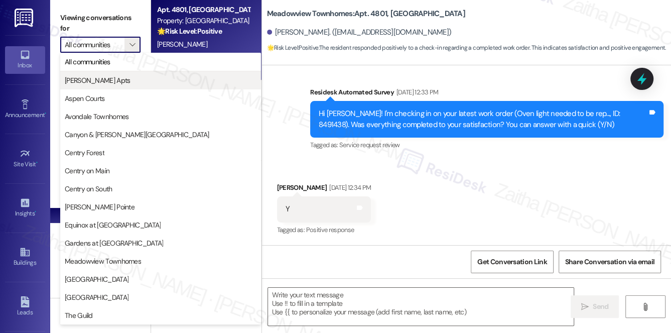
click at [101, 82] on span "Ashberry Apts" at bounding box center [97, 80] width 65 height 10
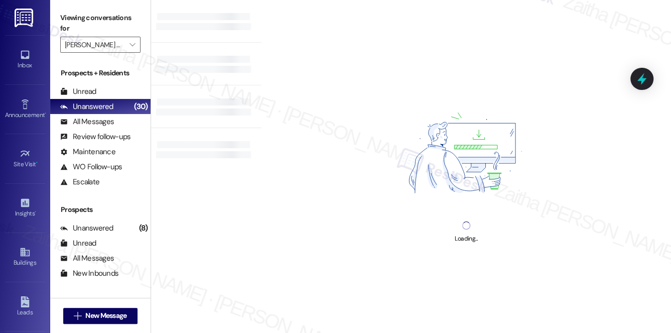
type input "Ashberry Apts"
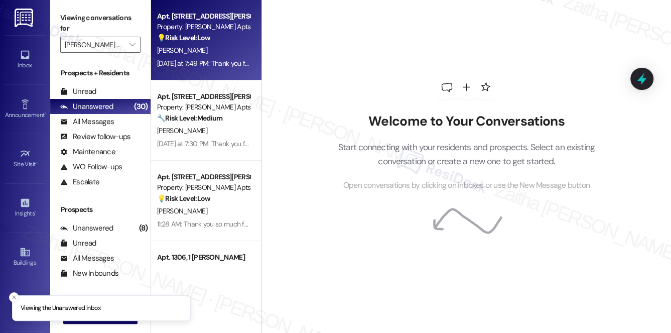
click at [224, 51] on div "[PERSON_NAME]" at bounding box center [203, 50] width 95 height 13
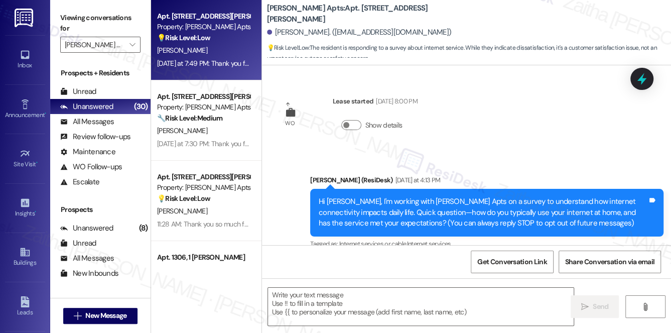
scroll to position [108, 0]
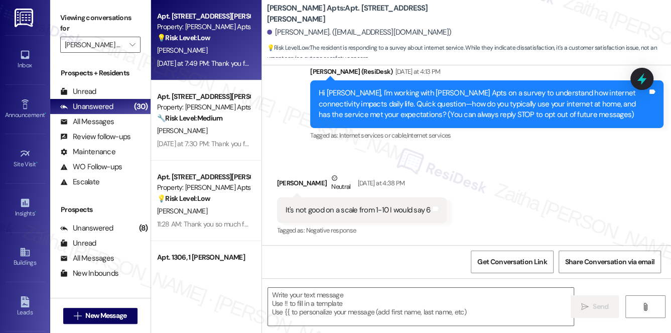
type textarea "Fetching suggested responses. Please feel free to read through the conversation…"
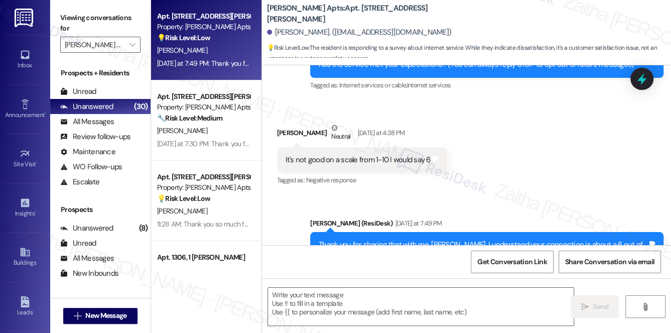
scroll to position [215, 0]
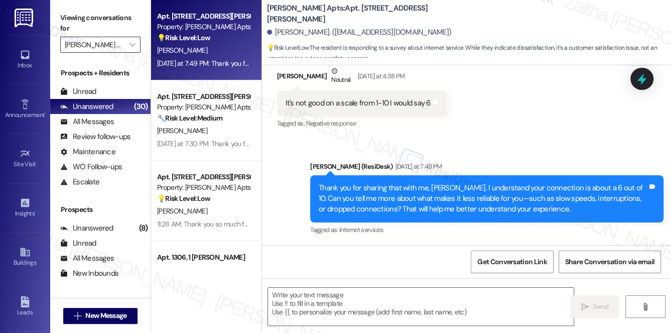
click at [98, 46] on input "Ashberry Apts" at bounding box center [95, 45] width 60 height 16
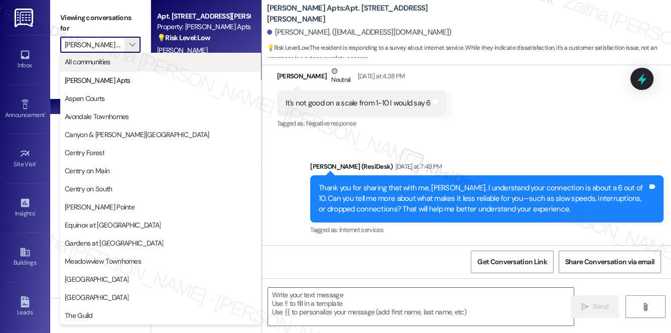
click at [93, 60] on span "All communities" at bounding box center [88, 62] width 46 height 10
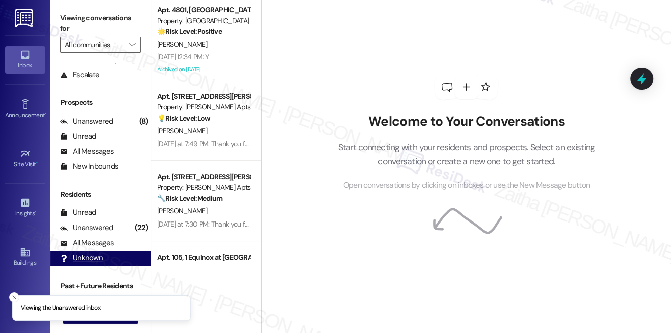
scroll to position [119, 0]
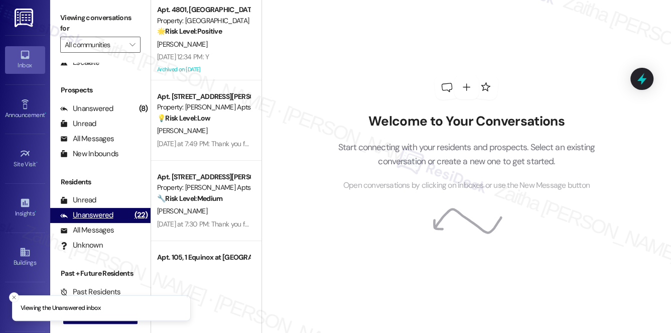
click at [92, 212] on div "Unanswered" at bounding box center [86, 215] width 53 height 11
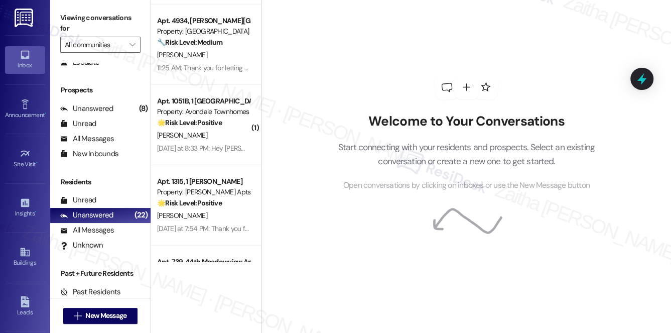
scroll to position [1504, 0]
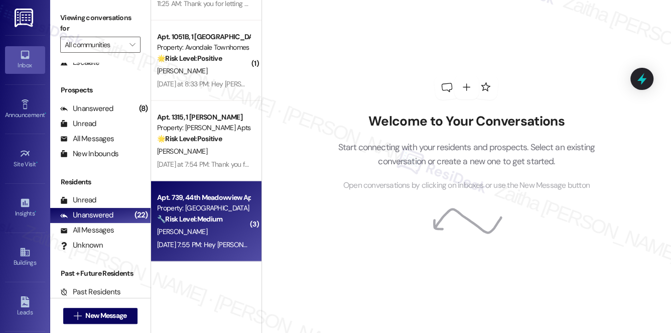
click at [222, 224] on div "Apt. 739, 44th Meadowview Apartments Property: Meadowview Townhomes 🔧 Risk Leve…" at bounding box center [203, 208] width 95 height 34
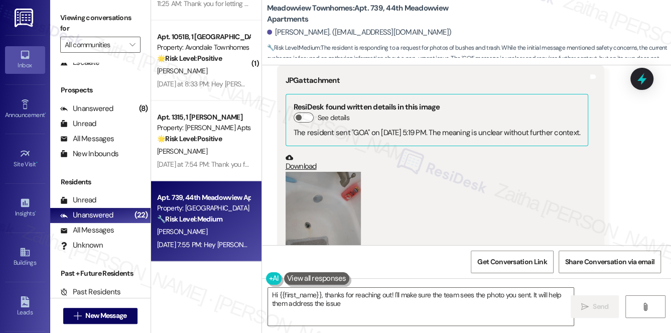
scroll to position [4650, 0]
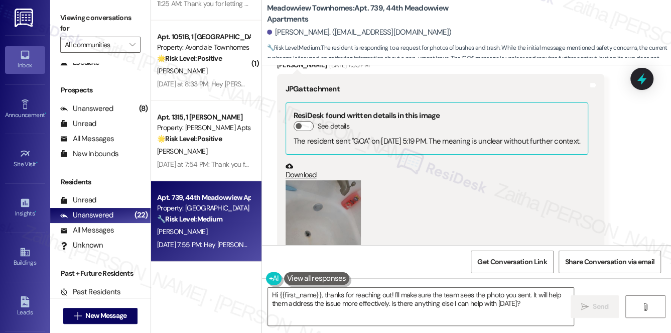
click at [319, 191] on button "Zoom image" at bounding box center [322, 230] width 75 height 100
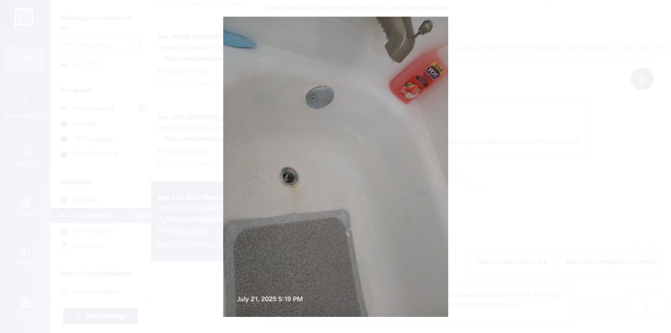
click at [500, 179] on button "Unzoom image" at bounding box center [335, 166] width 671 height 333
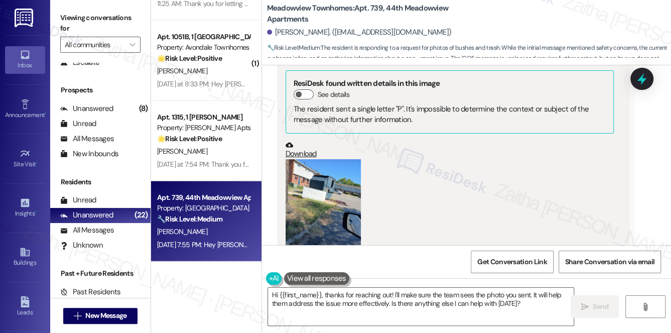
scroll to position [4149, 0]
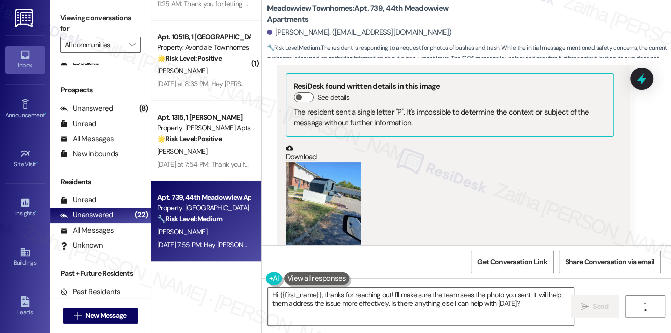
click at [302, 176] on button "Zoom image" at bounding box center [322, 212] width 75 height 100
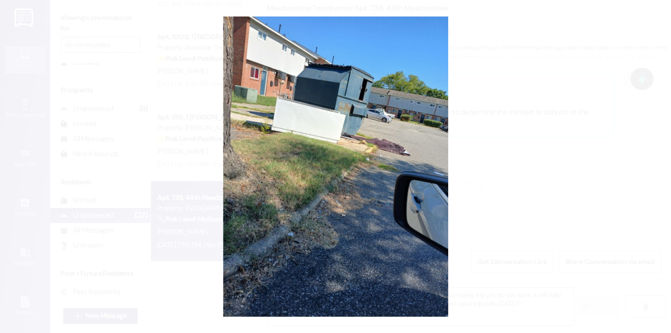
click at [504, 159] on button "Unzoom image" at bounding box center [335, 166] width 671 height 333
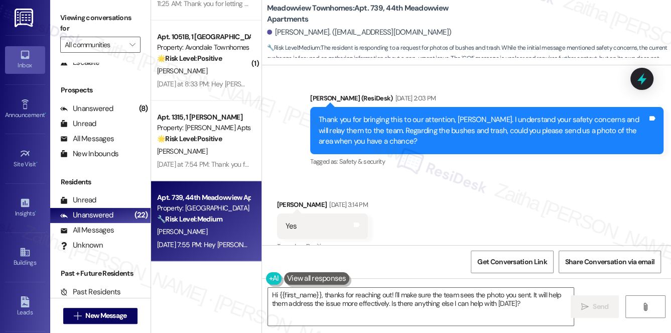
scroll to position [3784, 0]
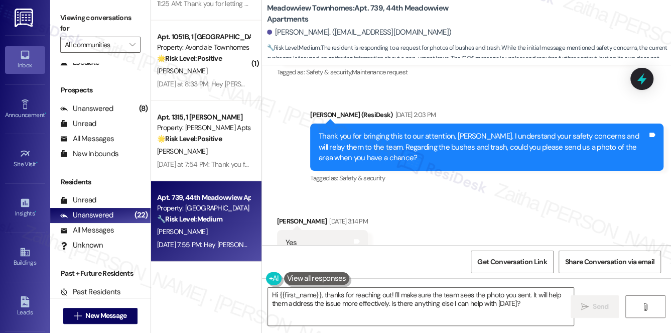
click at [515, 193] on div "Received via SMS Melissa Porter Aug 27, 2025 at 3:14 PM Yes Tags and notes Tagg…" at bounding box center [466, 235] width 409 height 85
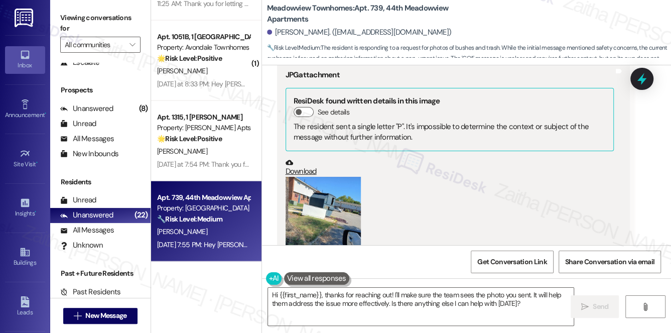
scroll to position [4149, 0]
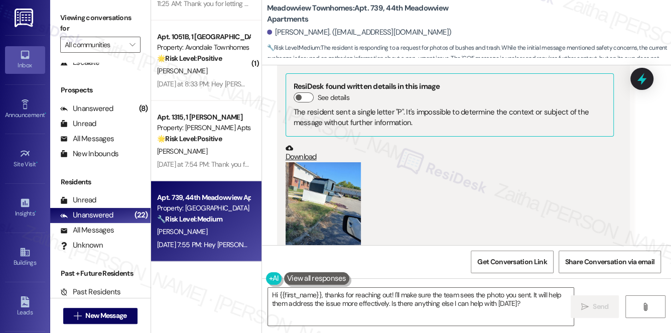
click at [327, 171] on button "Zoom image" at bounding box center [322, 212] width 75 height 100
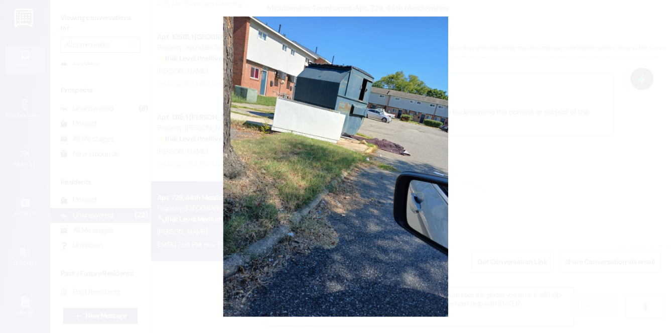
click at [523, 141] on button "Unzoom image" at bounding box center [335, 166] width 671 height 333
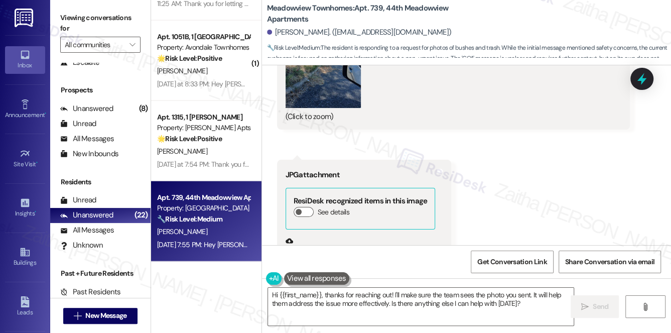
scroll to position [4423, 0]
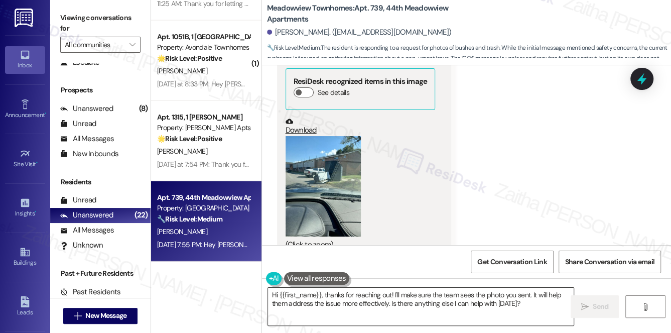
click at [364, 294] on textarea "Hi {{first_name}}, thanks for reaching out! I'll make sure the team sees the ph…" at bounding box center [421, 306] width 306 height 38
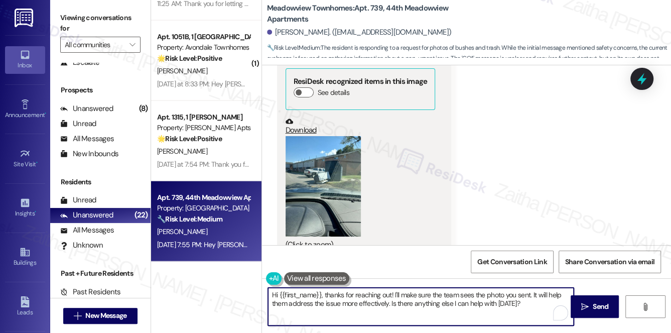
click at [364, 294] on textarea "Hi {{first_name}}, thanks for reaching out! I'll make sure the team sees the ph…" at bounding box center [421, 306] width 306 height 38
type textarea "Hi {{first_name}}, thanks for sending the photos! I'll make sure the team sees …"
drag, startPoint x: 270, startPoint y: 293, endPoint x: 510, endPoint y: 307, distance: 240.1
click at [530, 306] on textarea "Hi {{first_name}}, thanks for sending the photos! I'll make sure the team sees …" at bounding box center [421, 306] width 306 height 38
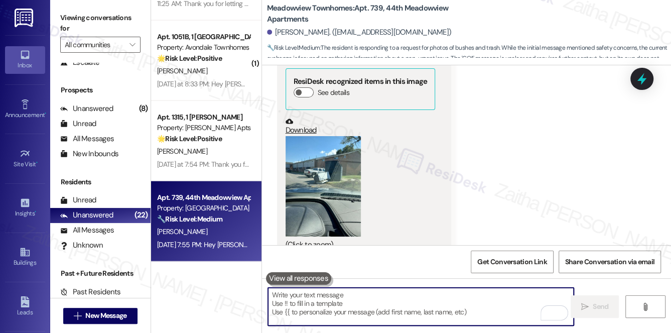
paste textarea "Hi {{first_name}}, thank you for sending the photos! I’ll share them with the t…"
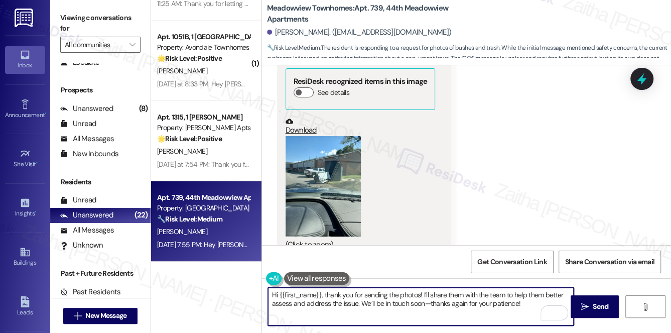
type textarea "Hi {{first_name}}, thank you for sending the photos! I’ll share them with the t…"
click at [332, 169] on button "Zoom image" at bounding box center [322, 186] width 75 height 100
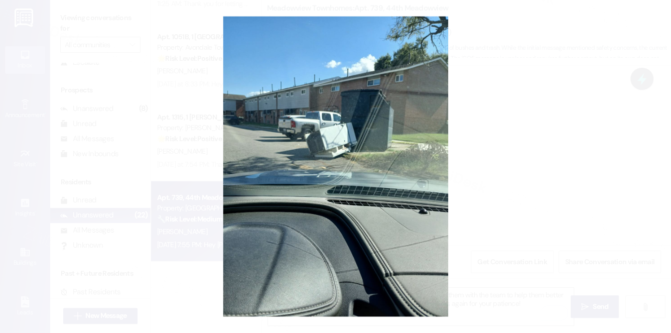
click at [549, 160] on button "Unzoom image" at bounding box center [335, 166] width 671 height 333
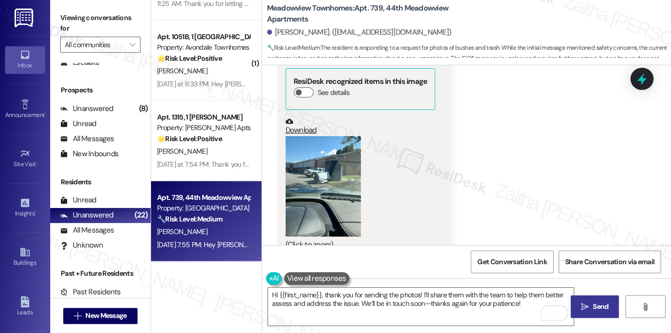
click at [592, 306] on span "Send" at bounding box center [600, 306] width 16 height 11
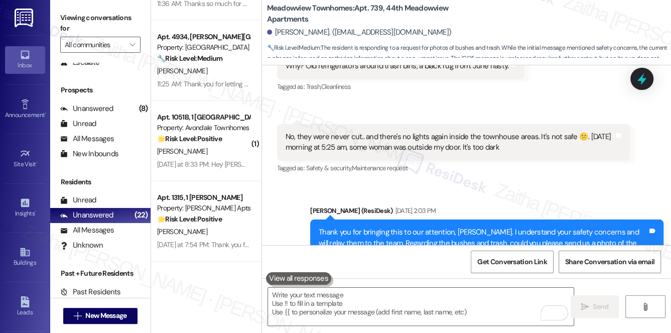
scroll to position [3643, 0]
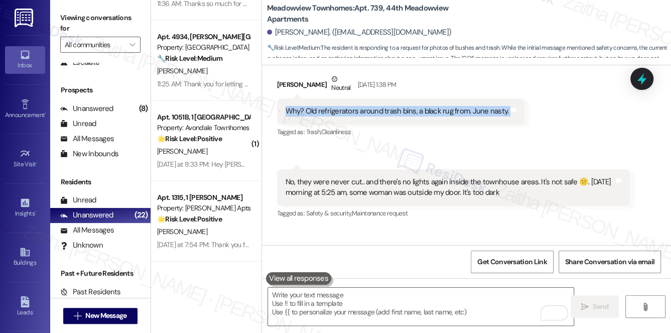
drag, startPoint x: 278, startPoint y: 86, endPoint x: 511, endPoint y: 99, distance: 233.1
click at [511, 99] on div "Why? Old refrigerators around trash bins, a black rug from. June nasty. Tags an…" at bounding box center [401, 111] width 248 height 26
copy div "Why? Old refrigerators around trash bins, a black rug from. June nasty. Tags an…"
drag, startPoint x: 280, startPoint y: 158, endPoint x: 533, endPoint y: 173, distance: 253.7
click at [533, 173] on div "No, they were never cut.. and there's no lights again inside the townhouse area…" at bounding box center [453, 187] width 353 height 37
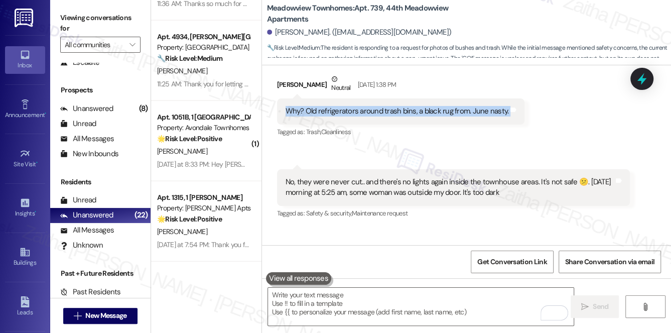
copy div "No, they were never cut.. and there's no lights again inside the townhouse area…"
click at [517, 133] on div "Received via SMS Melissa Porter Neutral Aug 27, 2025 at 1:38 PM Why? Old refrig…" at bounding box center [466, 139] width 409 height 177
click at [639, 81] on icon at bounding box center [641, 79] width 12 height 16
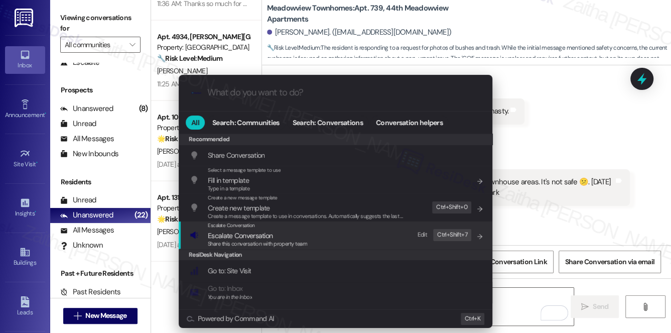
click at [222, 237] on span "Escalate Conversation" at bounding box center [240, 235] width 65 height 9
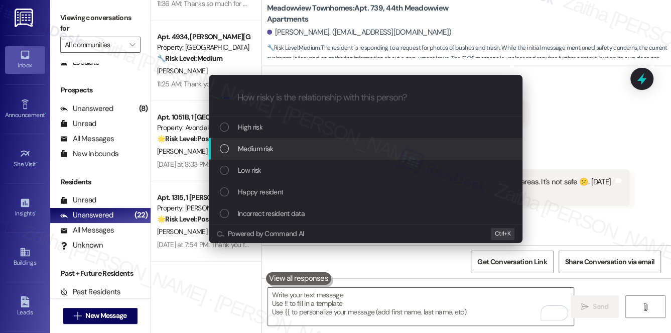
click at [284, 151] on div "Medium risk" at bounding box center [366, 148] width 293 height 11
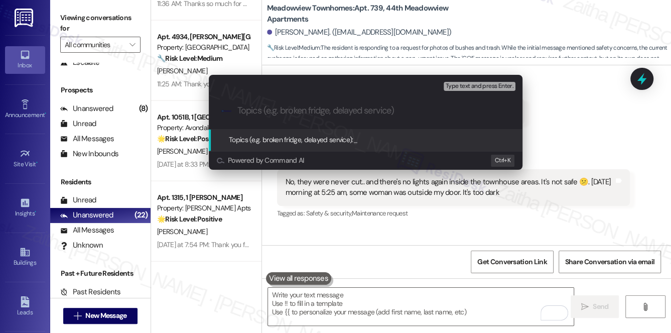
paste input "Trash, Lighting, and Security Concerns"
type input "Trash, Lighting, and Security Concerns"
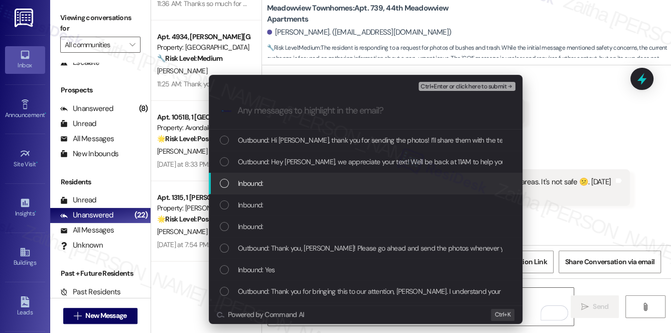
click at [306, 182] on div "Inbound:" at bounding box center [366, 183] width 293 height 11
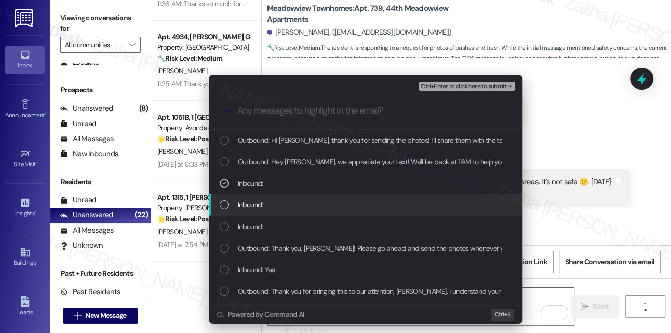
click at [299, 202] on div "Inbound:" at bounding box center [366, 204] width 293 height 11
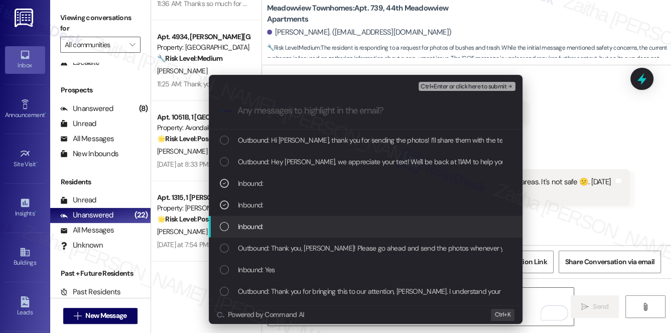
click at [297, 226] on div "Inbound:" at bounding box center [366, 226] width 293 height 11
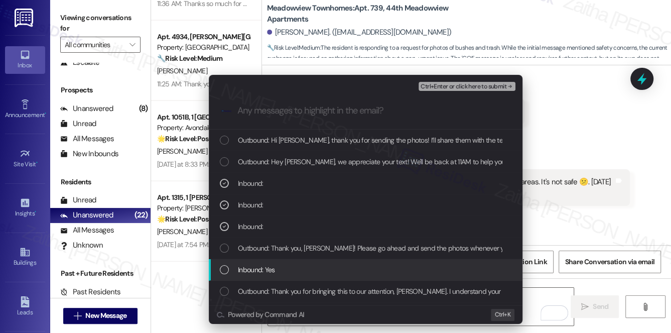
click at [298, 268] on div "Inbound: Yes" at bounding box center [366, 269] width 293 height 11
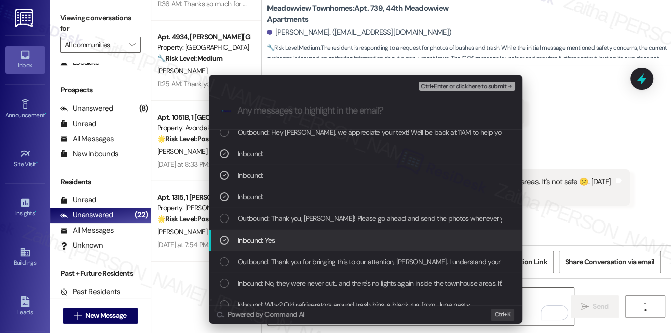
scroll to position [91, 0]
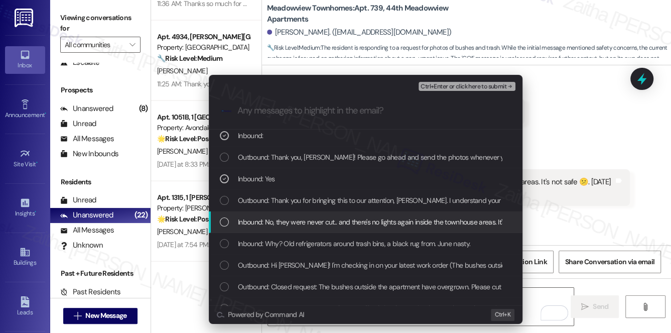
click at [319, 219] on span "Inbound: No, they were never cut.. and there's no lights again inside the townh…" at bounding box center [499, 221] width 523 height 11
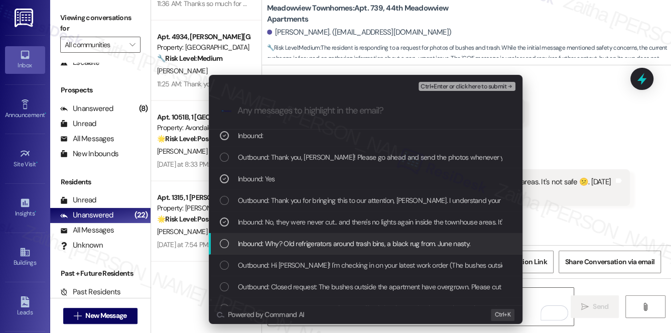
click at [332, 243] on span "Inbound: Why? Old refrigerators around trash bins, a black rug from. June nasty." at bounding box center [354, 243] width 232 height 11
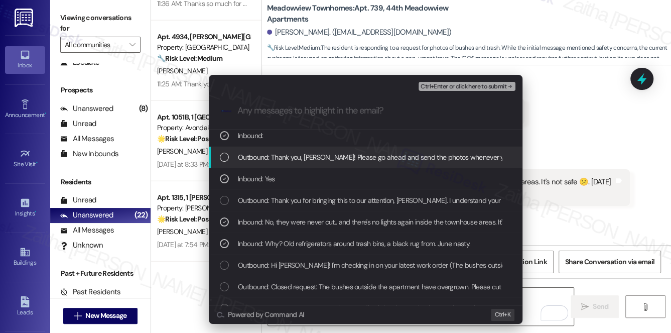
click at [462, 87] on span "Ctrl+Enter or click here to submit" at bounding box center [463, 86] width 86 height 7
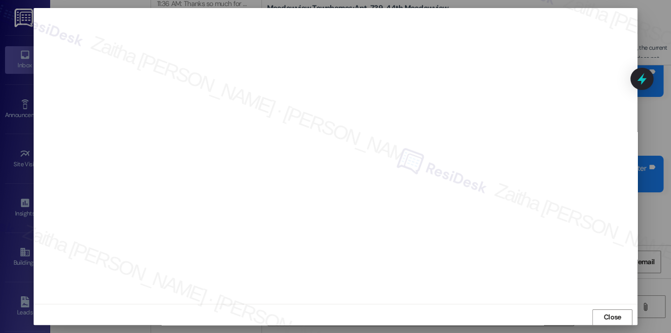
scroll to position [4938, 0]
click at [601, 317] on span "Close" at bounding box center [612, 316] width 22 height 11
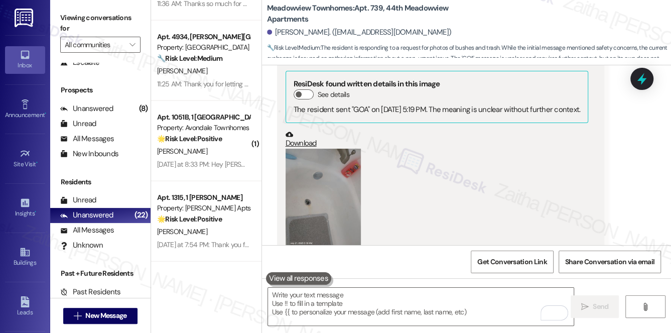
scroll to position [4665, 0]
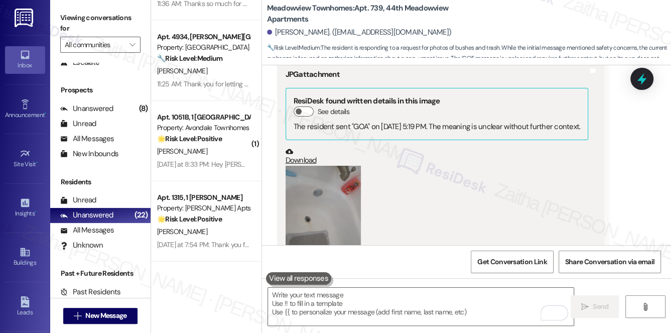
click at [330, 205] on button "Zoom image" at bounding box center [322, 216] width 75 height 100
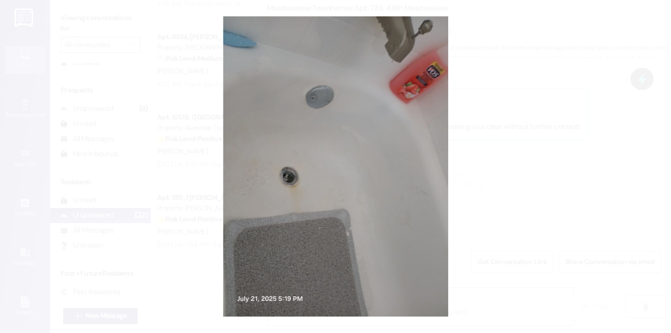
click at [573, 162] on button "Unzoom image" at bounding box center [335, 166] width 671 height 333
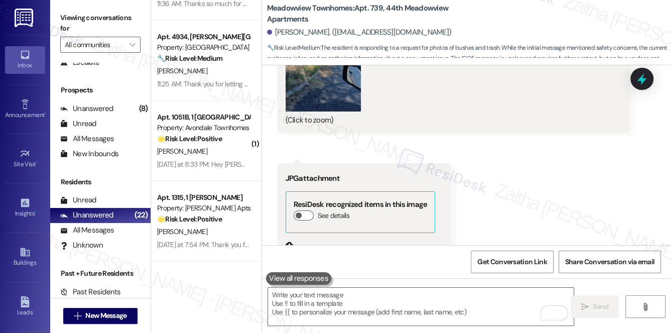
scroll to position [5142, 0]
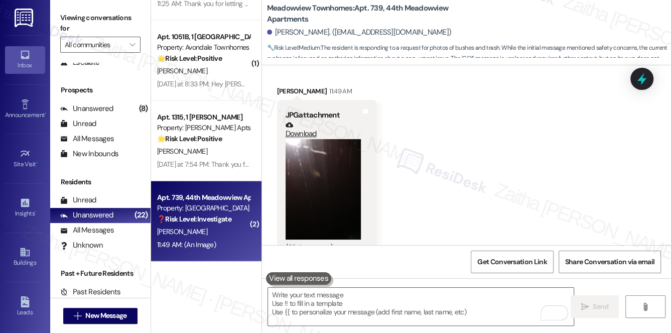
click at [340, 179] on button "Zoom image" at bounding box center [322, 189] width 75 height 100
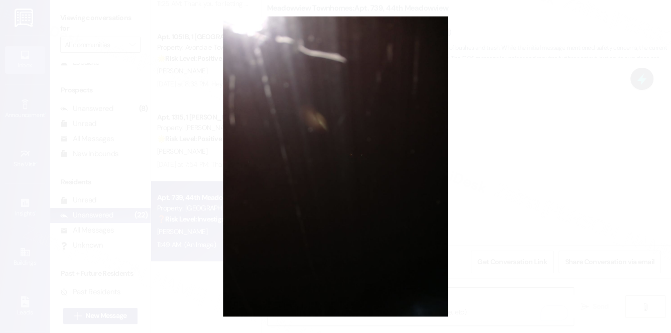
click at [531, 178] on button "Unzoom image" at bounding box center [335, 166] width 671 height 333
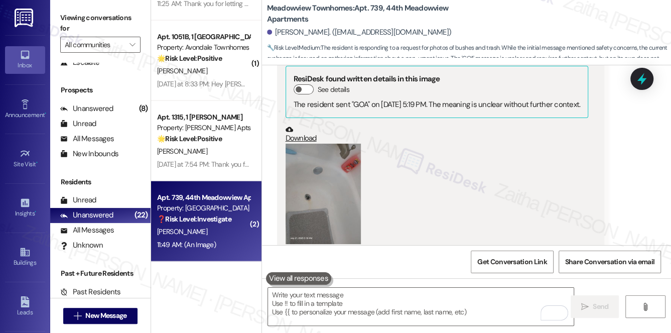
scroll to position [4641, 0]
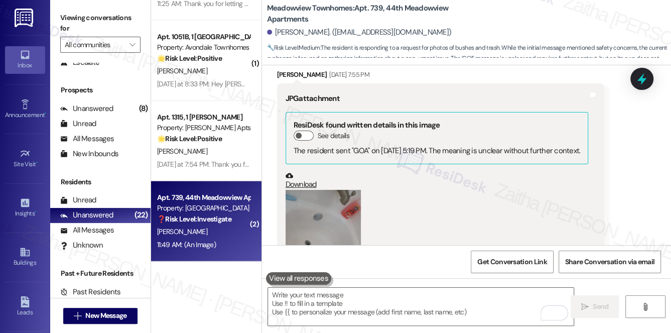
click at [340, 204] on button "Zoom image" at bounding box center [322, 240] width 75 height 100
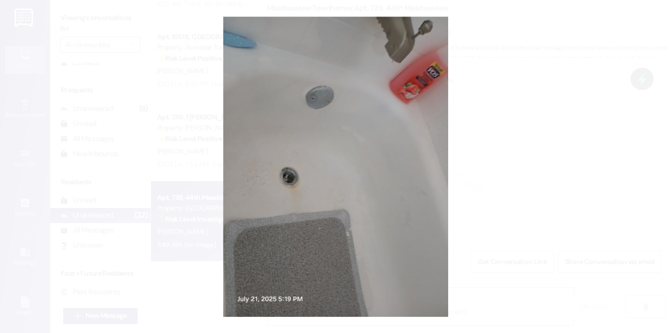
scroll to position [5142, 0]
drag, startPoint x: 560, startPoint y: 166, endPoint x: 565, endPoint y: 169, distance: 5.2
click at [565, 169] on button "Unzoom image" at bounding box center [335, 166] width 671 height 333
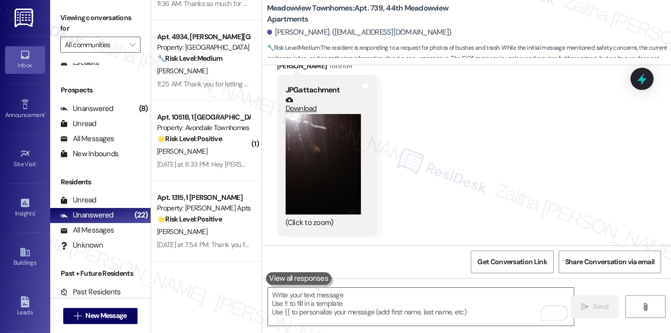
scroll to position [5213, 0]
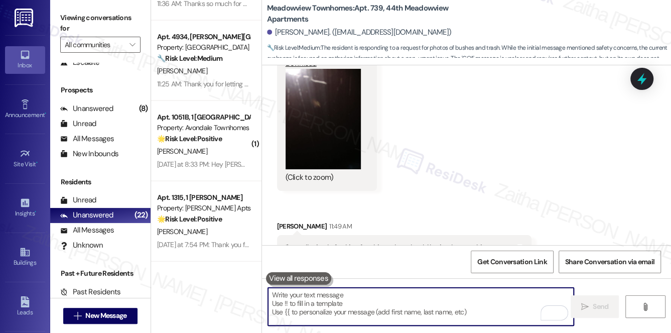
click at [302, 309] on textarea "To enrich screen reader interactions, please activate Accessibility in Grammarl…" at bounding box center [421, 306] width 306 height 38
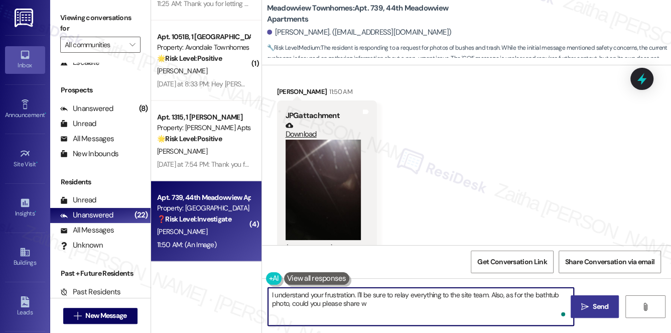
scroll to position [5622, 0]
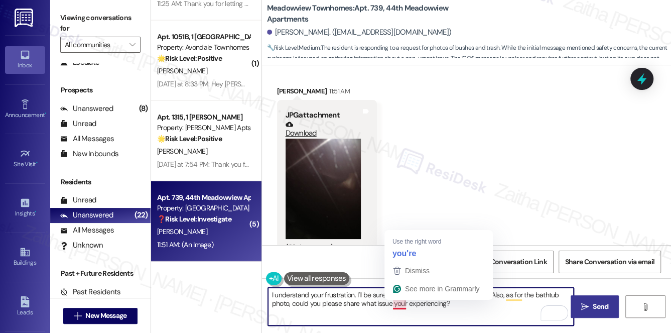
type textarea "I understand your frustration. I'll be sure to relay everything to the site tea…"
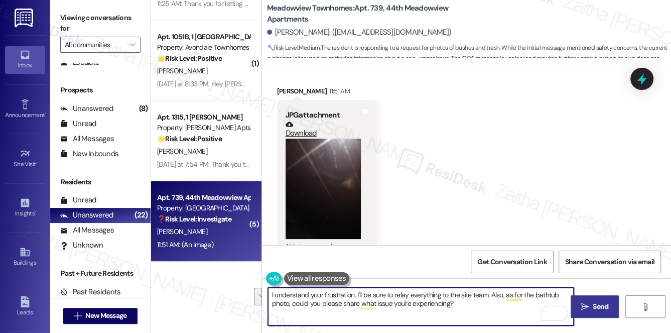
drag, startPoint x: 269, startPoint y: 294, endPoint x: 494, endPoint y: 314, distance: 225.0
click at [494, 314] on textarea "I understand your frustration. I'll be sure to relay everything to the site tea…" at bounding box center [421, 306] width 306 height 38
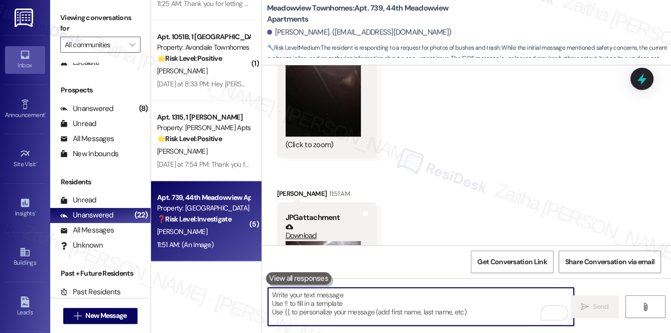
scroll to position [5531, 0]
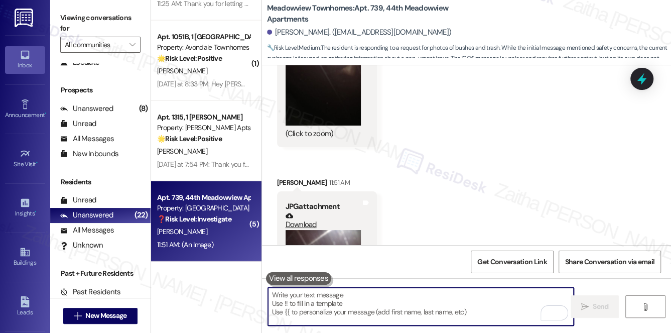
click at [350, 305] on textarea "To enrich screen reader interactions, please activate Accessibility in Grammarl…" at bounding box center [421, 306] width 306 height 38
paste textarea "I understand your frustration, and I’ll be sure to relay everything to the site…"
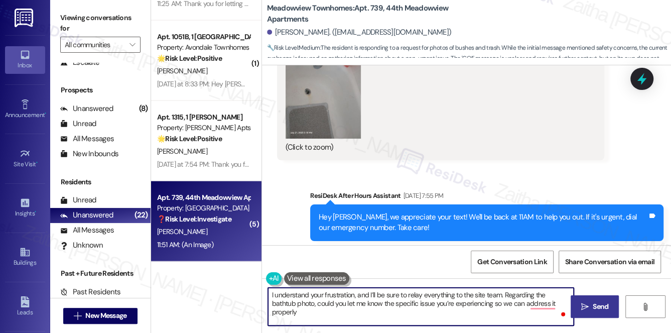
scroll to position [4893, 0]
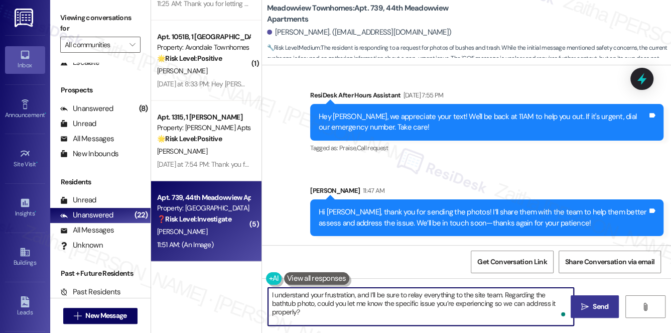
type textarea "I understand your frustration, and I’ll be sure to relay everything to the site…"
click at [604, 306] on span "Send" at bounding box center [600, 306] width 16 height 11
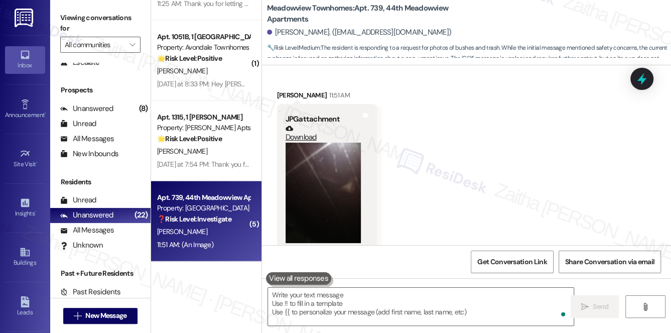
scroll to position [5622, 0]
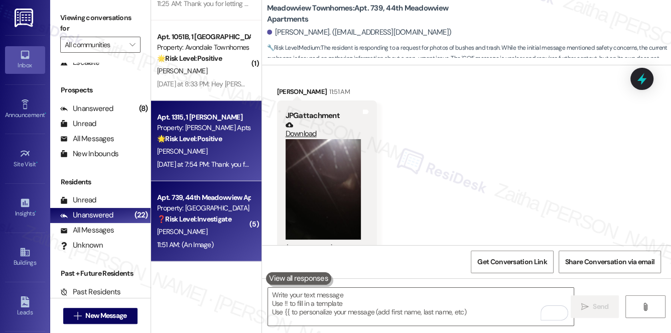
click at [223, 148] on div "[PERSON_NAME]" at bounding box center [203, 151] width 95 height 13
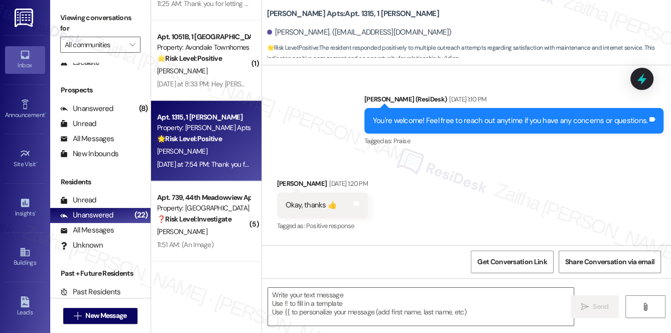
type textarea "Fetching suggested responses. Please feel free to read through the conversation…"
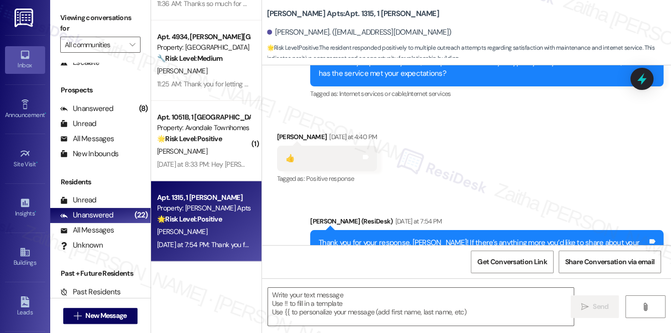
scroll to position [2966, 0]
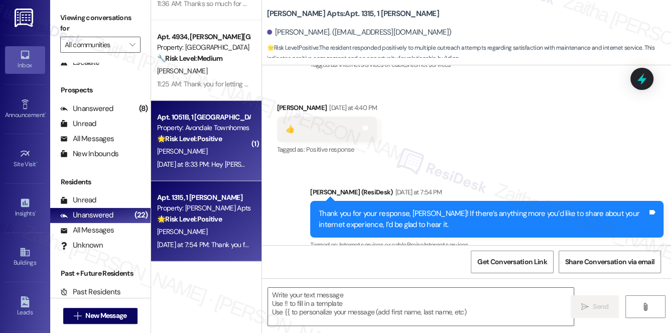
click at [236, 147] on div "[PERSON_NAME]" at bounding box center [203, 151] width 95 height 13
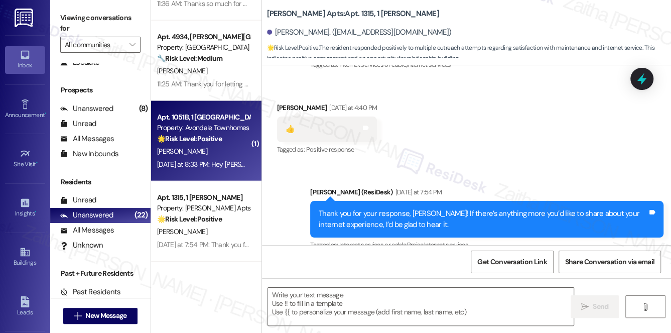
type textarea "Fetching suggested responses. Please feel free to read through the conversation…"
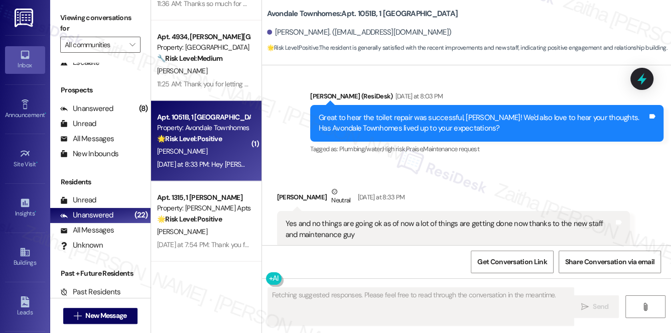
scroll to position [11970, 0]
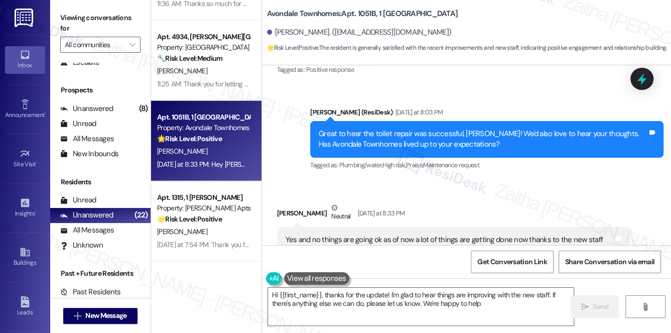
type textarea "Hi {{first_name}}, thanks for the update! I'm glad to hear things are improving…"
click at [516, 307] on textarea "Hi {{first_name}}, thanks for the update! I'm glad to hear things are improving…" at bounding box center [421, 306] width 306 height 38
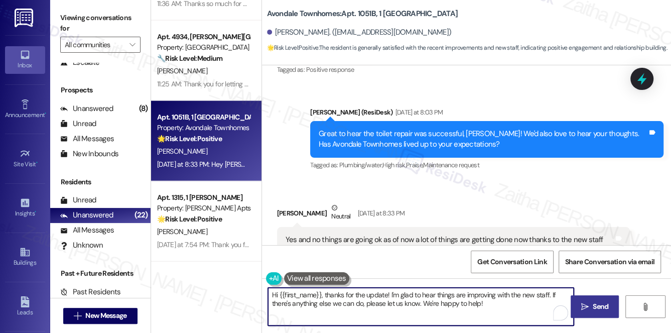
click at [593, 304] on span "Send" at bounding box center [600, 306] width 16 height 11
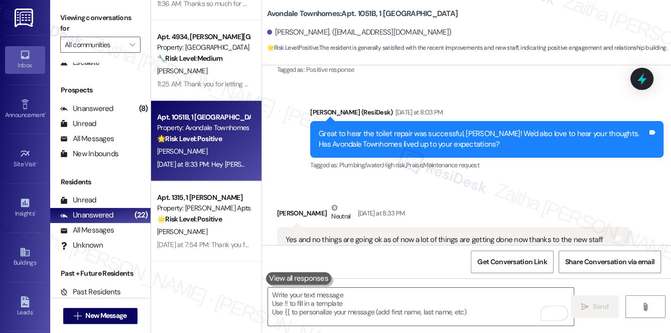
scroll to position [12011, 0]
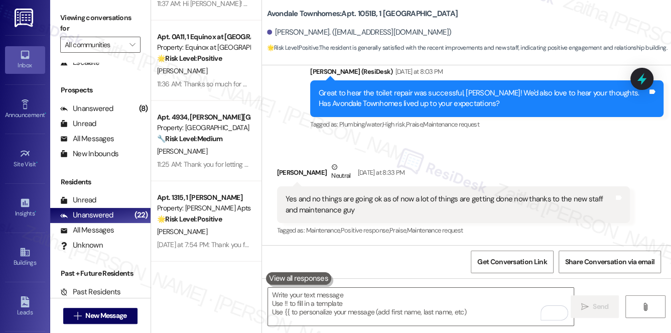
click at [227, 66] on div "[PERSON_NAME]" at bounding box center [203, 71] width 95 height 13
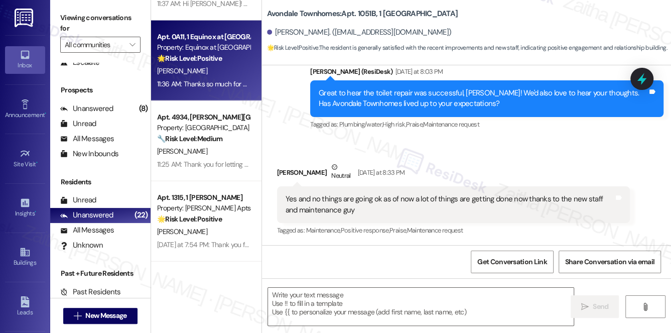
type textarea "Fetching suggested responses. Please feel free to read through the conversation…"
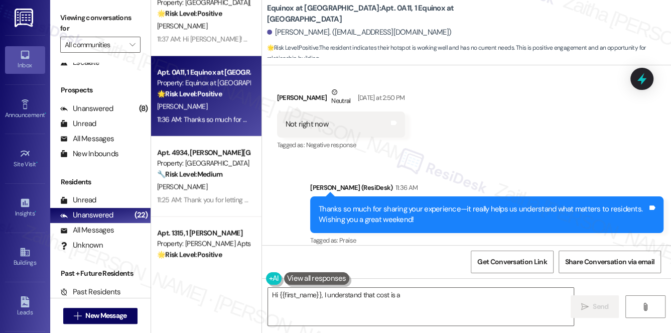
scroll to position [1367, 0]
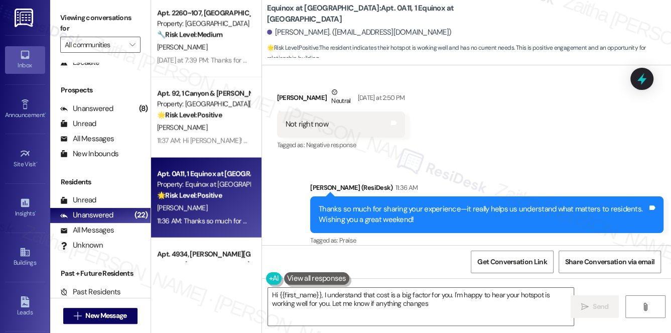
type textarea "Hi {{first_name}}, I understand that cost is a big factor for you. I'm happy to…"
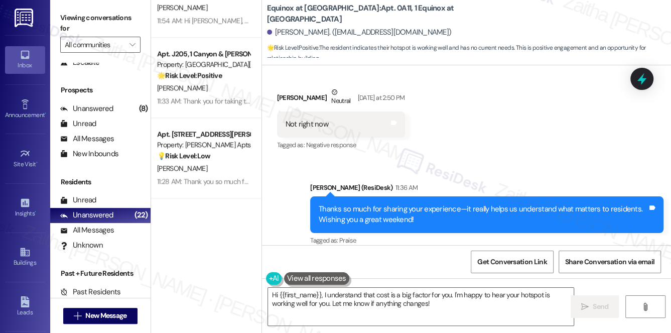
scroll to position [0, 0]
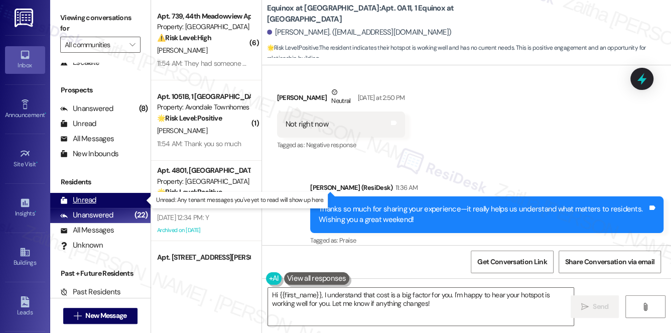
click at [99, 202] on div "Unread (0)" at bounding box center [100, 200] width 100 height 15
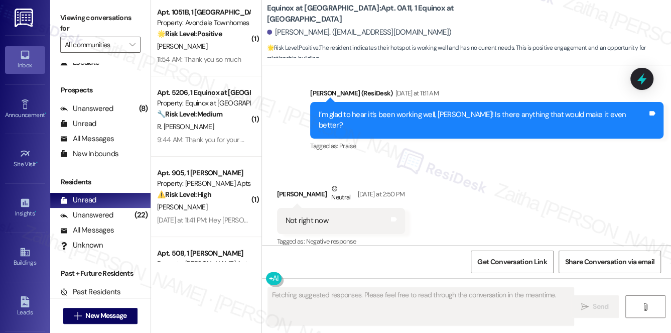
scroll to position [91, 0]
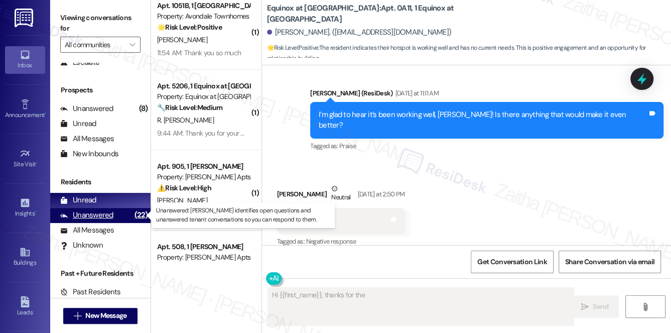
click at [98, 218] on div "Unanswered" at bounding box center [86, 215] width 53 height 11
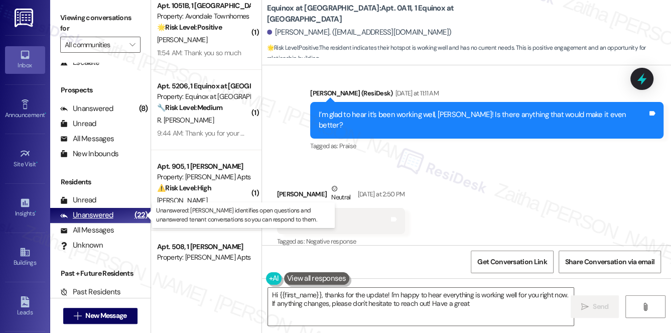
type textarea "Hi {{first_name}}, thanks for the update! I'm happy to hear everything is worki…"
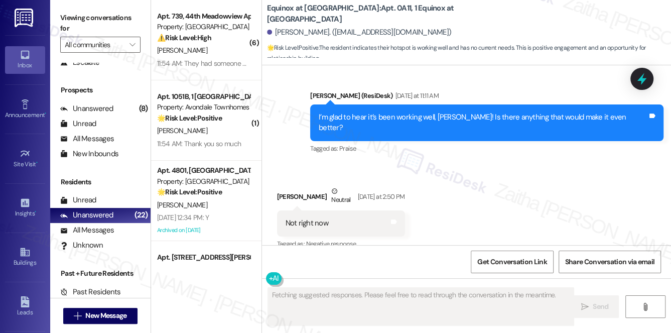
scroll to position [2506, 0]
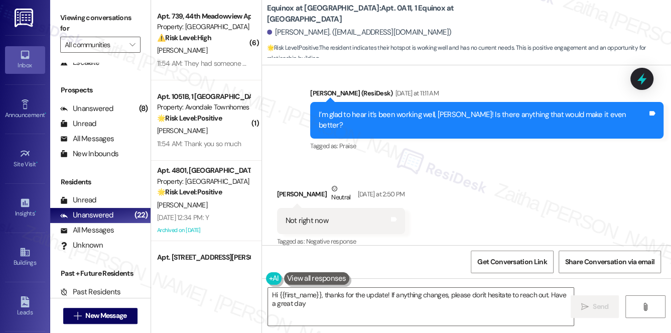
type textarea "Hi {{first_name}}, thanks for the update! If anything changes, please don't hes…"
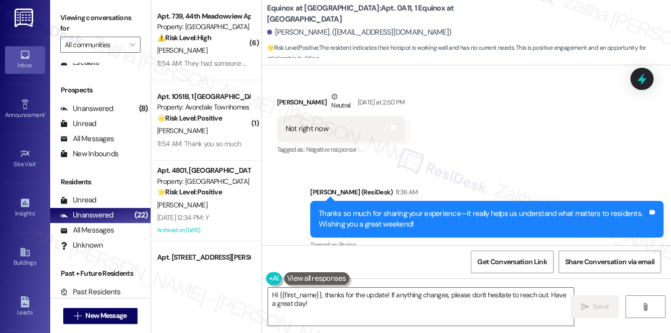
scroll to position [2603, 0]
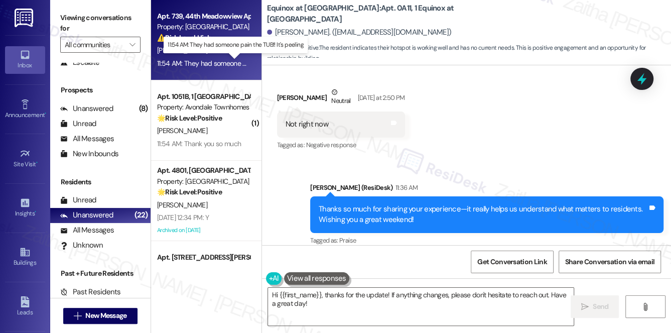
click at [218, 66] on div "11:54 AM: They had someone pain the TUB!! It's peeling 11:54 AM: They had someo…" at bounding box center [235, 63] width 157 height 9
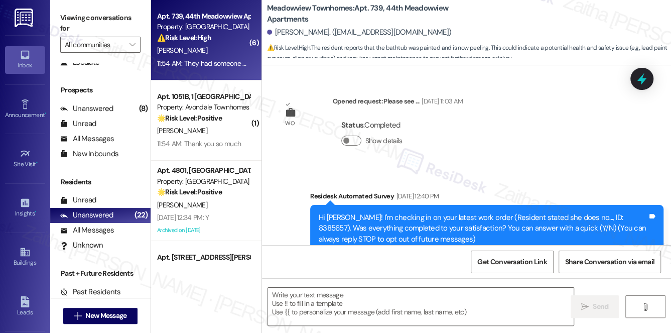
scroll to position [5980, 0]
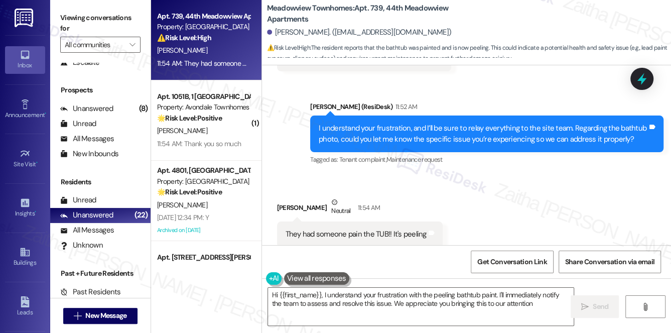
type textarea "Hi {{first_name}}, I understand your frustration with the peeling bathtub paint…"
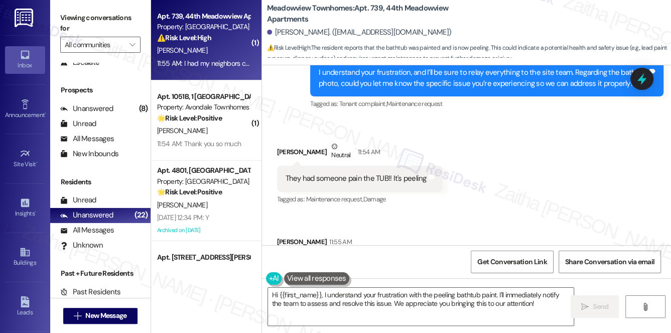
scroll to position [6051, 0]
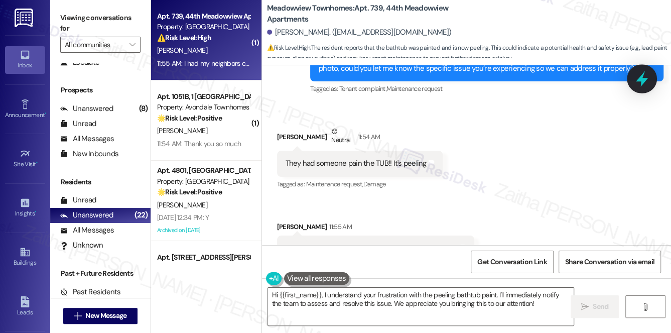
click at [638, 82] on icon at bounding box center [641, 78] width 17 height 17
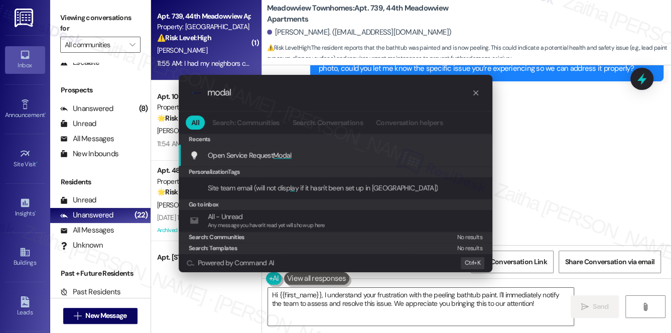
type input "modal"
click at [286, 156] on span "Modal" at bounding box center [282, 154] width 19 height 9
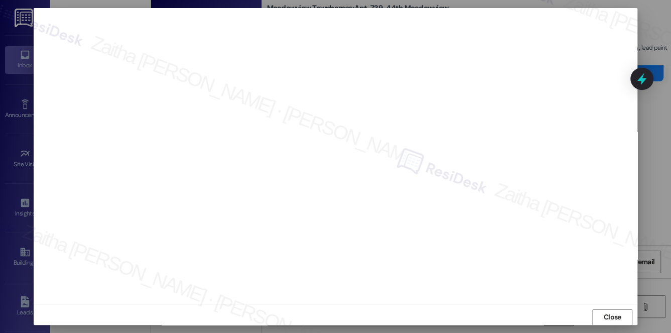
scroll to position [6050, 0]
click at [611, 317] on span "Close" at bounding box center [612, 316] width 18 height 11
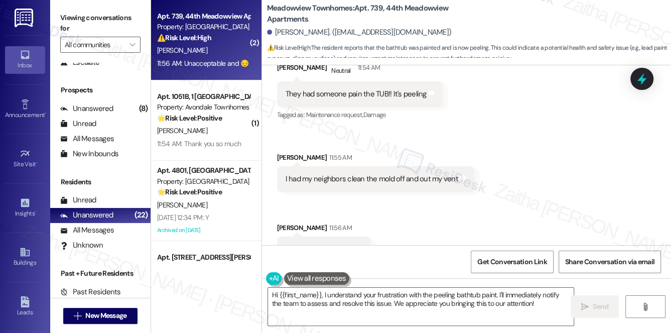
scroll to position [6120, 0]
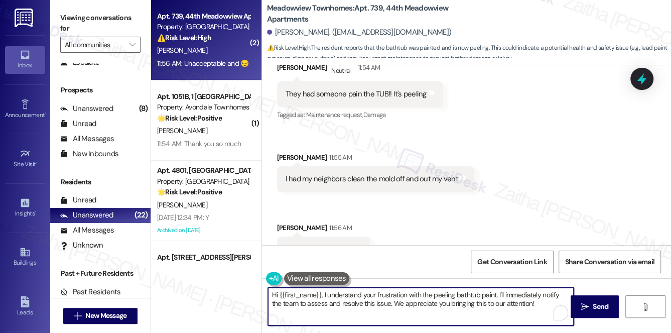
drag, startPoint x: 536, startPoint y: 305, endPoint x: 267, endPoint y: 294, distance: 268.6
click at [268, 294] on textarea "Hi {{first_name}}, I understand your frustration with the peeling bathtub paint…" at bounding box center [421, 306] width 306 height 38
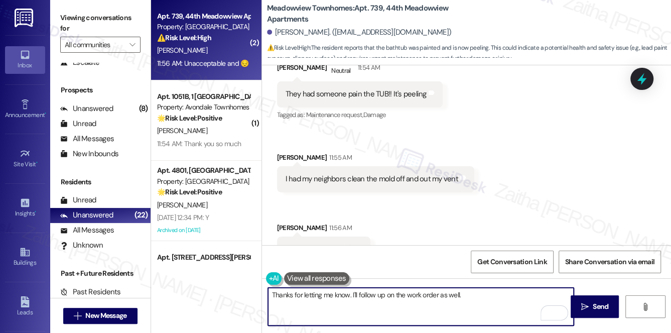
paste textarea "Is there anything else I can assist you with?"
type textarea "Thanks for letting me know. I'll follow up on the work order as well. Is there …"
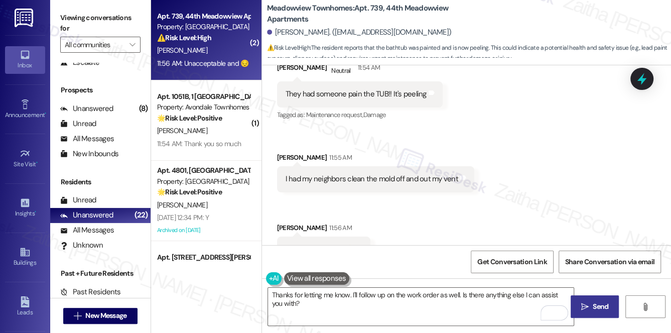
click at [594, 304] on span "Send" at bounding box center [600, 306] width 16 height 11
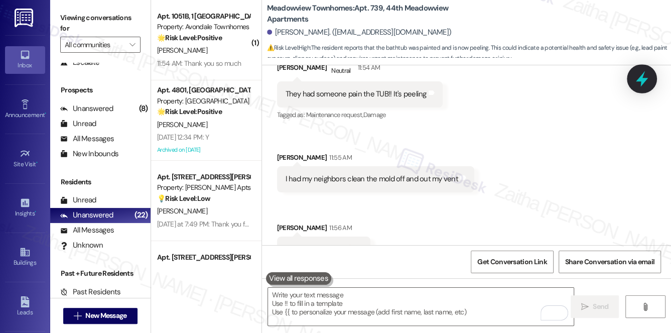
click at [632, 84] on div at bounding box center [641, 78] width 30 height 29
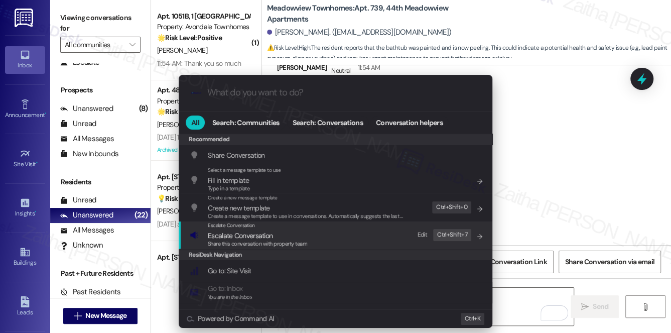
click at [253, 231] on span "Escalate Conversation" at bounding box center [240, 235] width 65 height 9
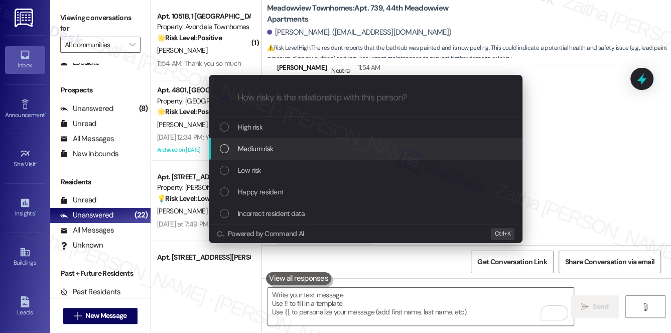
click at [272, 147] on span "Medium risk" at bounding box center [255, 148] width 35 height 11
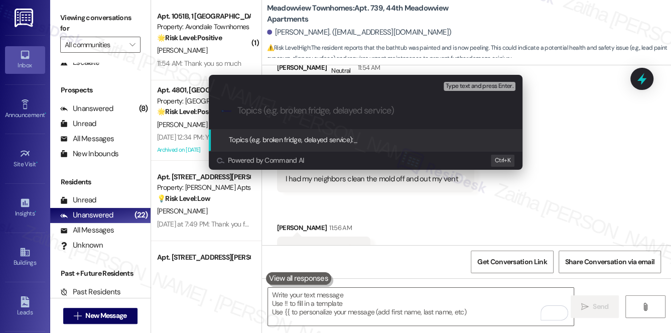
paste input "Trash, Lighting, and Security Concerns"
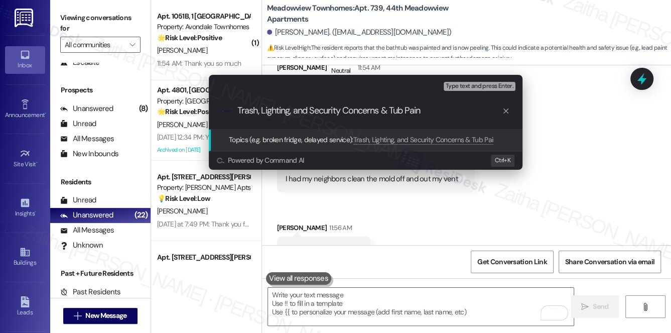
click at [394, 106] on input "Trash, Lighting, and Security Concerns & Tub Pain" at bounding box center [369, 110] width 264 height 11
click at [469, 110] on input "Trash, Lighting, and Security Concerns & PeelingTub Pain" at bounding box center [369, 110] width 264 height 11
click at [419, 108] on input "Trash, Lighting, and Security Concerns & PeelingTub Paint Follow up" at bounding box center [369, 110] width 264 height 11
type input "Trash, Lighting, and Security Concerns & Peeling Tub Paint Follow up"
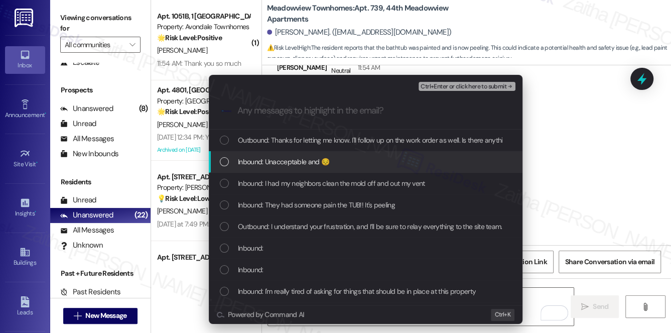
click at [275, 158] on span "Inbound: Unacceptable and 😔" at bounding box center [283, 161] width 91 height 11
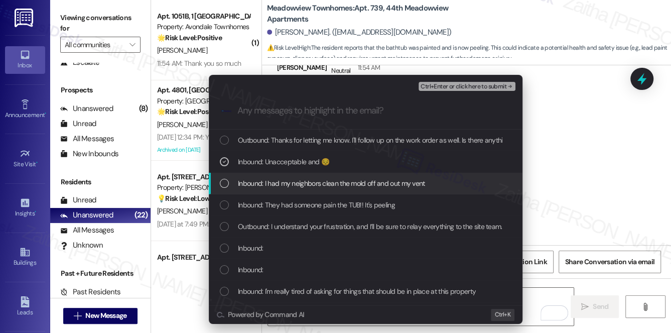
click at [277, 182] on span "Inbound: I had my neighbors clean the mold off and out my vent" at bounding box center [331, 183] width 187 height 11
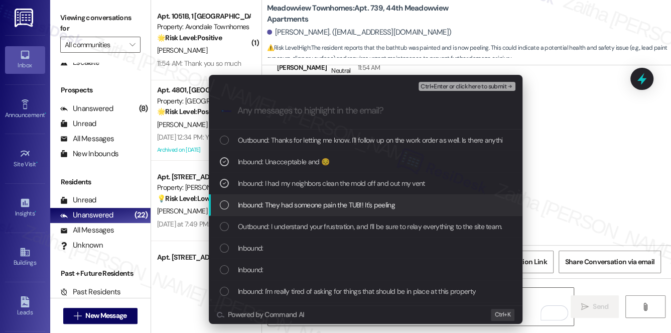
click at [286, 208] on span "Inbound: They had someone pain the TUB!! It's peeling" at bounding box center [316, 204] width 157 height 11
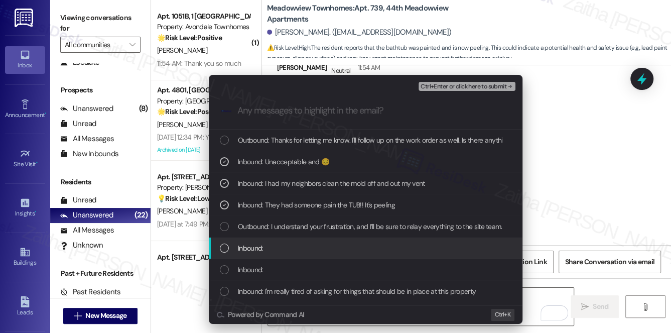
click at [273, 248] on div "Inbound:" at bounding box center [366, 247] width 293 height 11
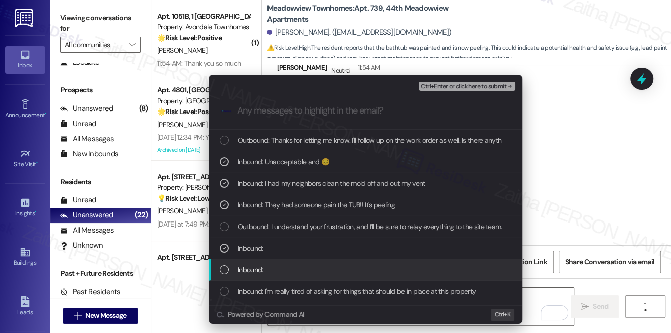
click at [278, 272] on div "Inbound:" at bounding box center [366, 269] width 293 height 11
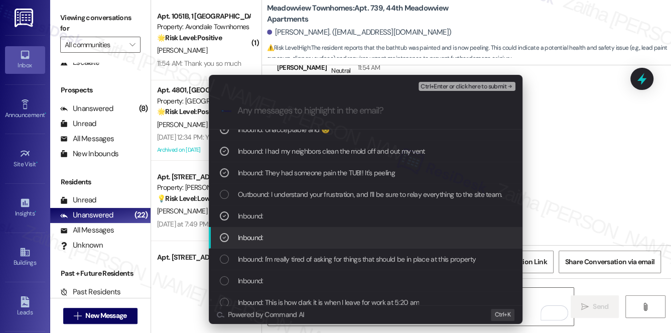
scroll to position [91, 0]
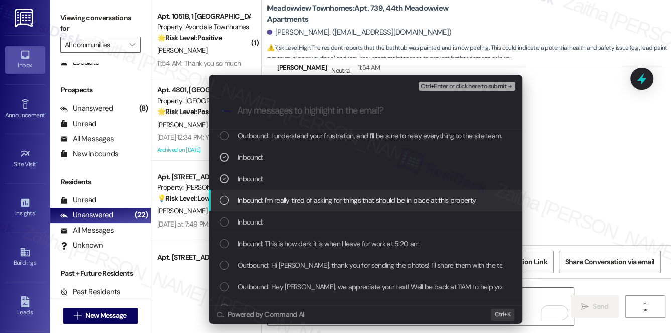
click at [286, 199] on span "Inbound: I'm really tired of asking for things that should be in place at this …" at bounding box center [357, 200] width 238 height 11
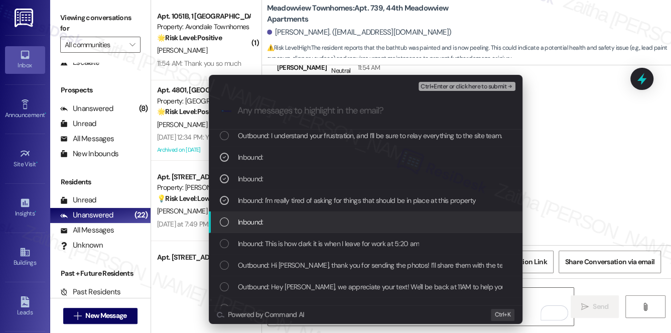
click at [288, 218] on div "Inbound:" at bounding box center [366, 221] width 293 height 11
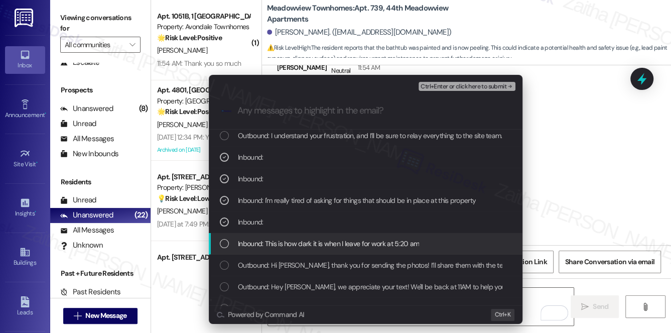
click at [303, 246] on span "Inbound: This is how dark it is when I leave for work at 5:20 am" at bounding box center [328, 243] width 181 height 11
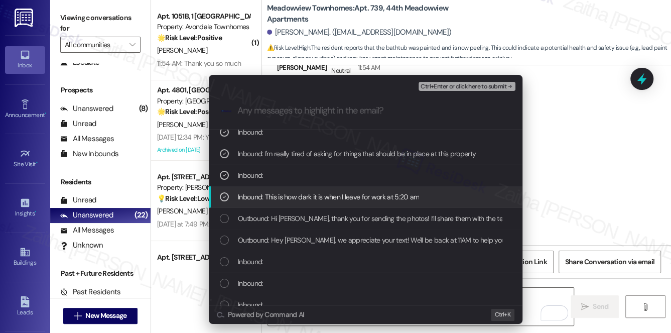
scroll to position [182, 0]
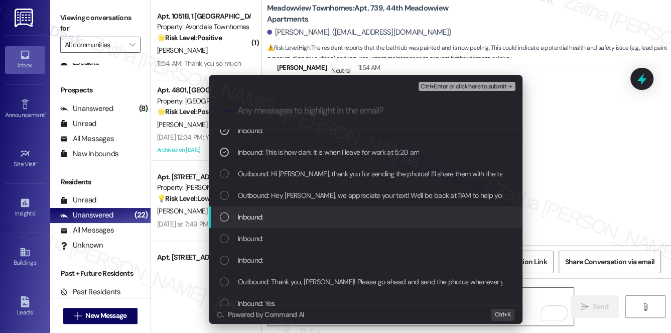
click at [292, 222] on div "Inbound:" at bounding box center [365, 217] width 313 height 22
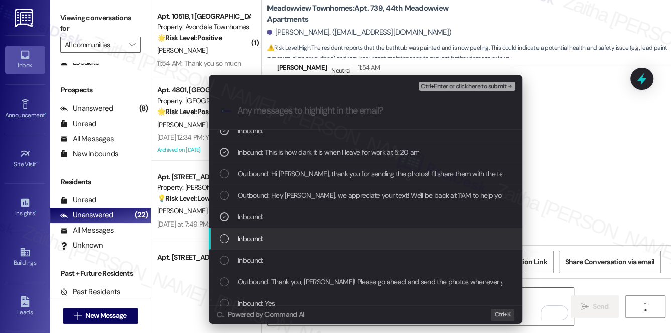
click at [295, 240] on div "Inbound:" at bounding box center [366, 238] width 293 height 11
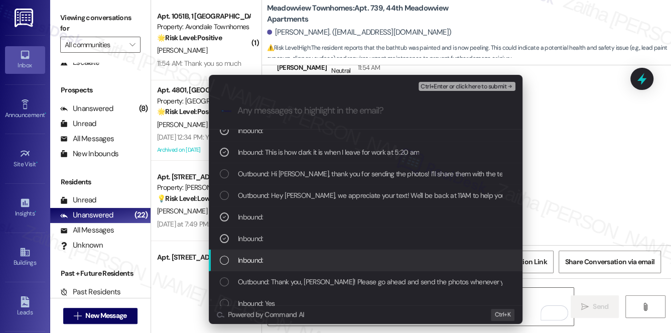
click at [296, 259] on div "Inbound:" at bounding box center [366, 259] width 293 height 11
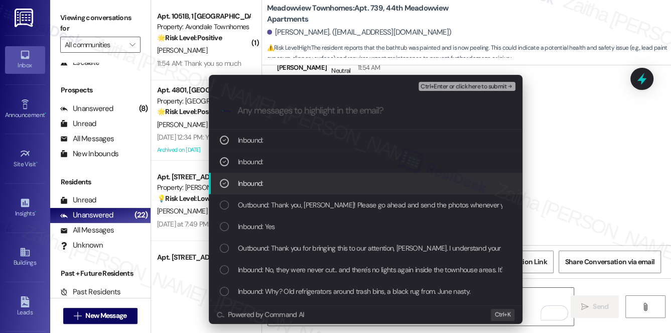
scroll to position [273, 0]
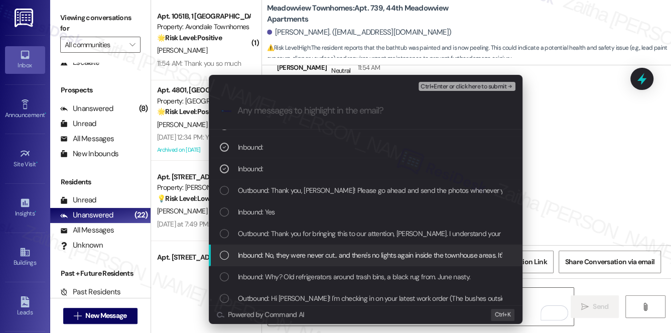
click at [297, 256] on span "Inbound: No, they were never cut.. and there's no lights again inside the townh…" at bounding box center [499, 254] width 523 height 11
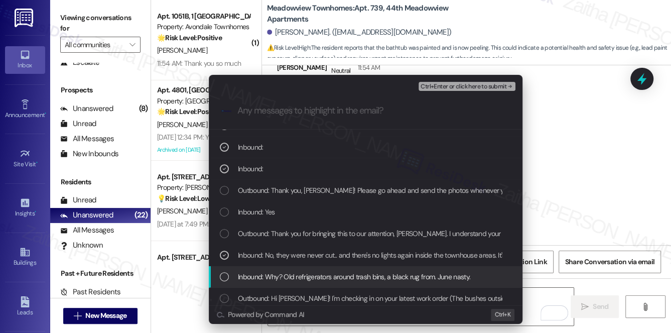
click at [310, 272] on span "Inbound: Why? Old refrigerators around trash bins, a black rug from. June nasty." at bounding box center [354, 276] width 232 height 11
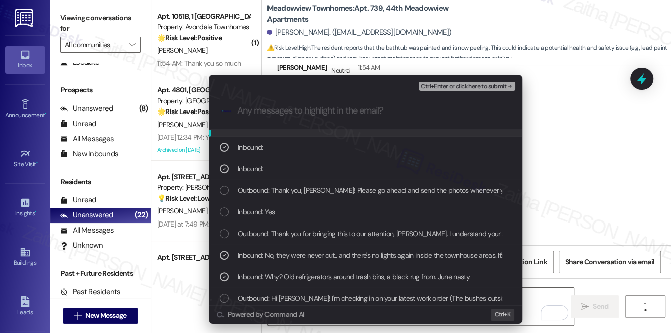
click at [444, 85] on span "Ctrl+Enter or click here to submit" at bounding box center [463, 86] width 86 height 7
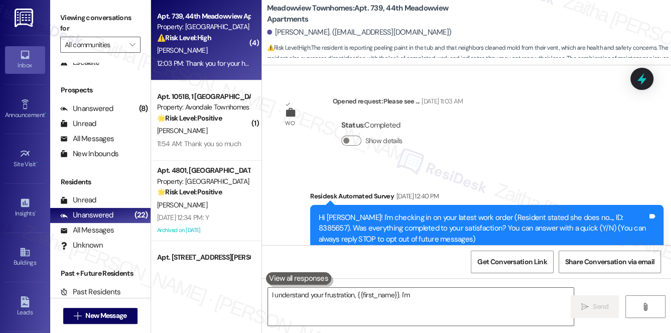
scroll to position [6383, 0]
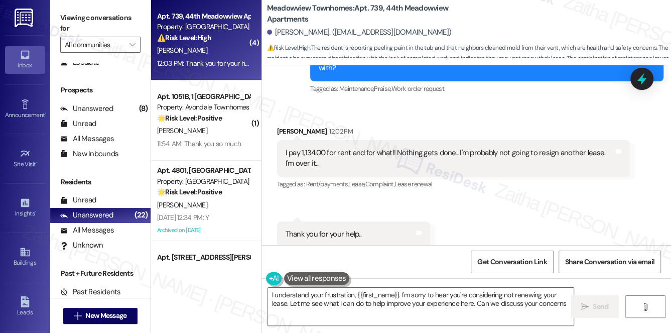
type textarea "I understand your frustration, {{first_name}}. I'm sorry to hear you're conside…"
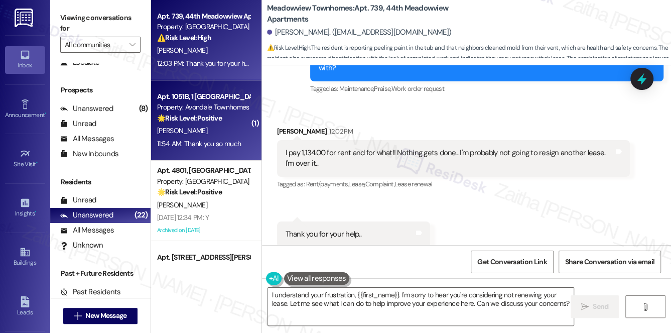
click at [225, 128] on div "[PERSON_NAME]" at bounding box center [203, 130] width 95 height 13
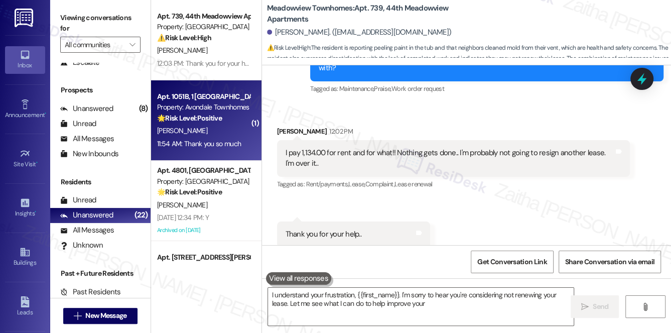
type textarea "I understand your frustration, {{first_name}}. I'm sorry to hear you're conside…"
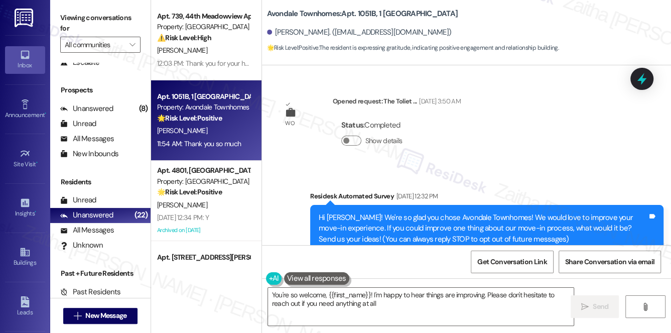
scroll to position [12286, 0]
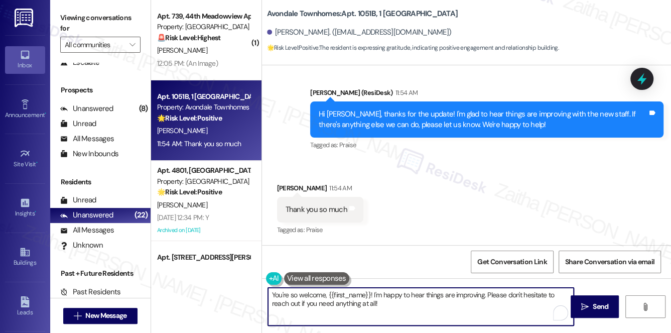
drag, startPoint x: 373, startPoint y: 293, endPoint x: 393, endPoint y: 310, distance: 27.0
click at [393, 310] on textarea "You're so welcome, {{first_name}}! I'm happy to hear things are improving. Plea…" at bounding box center [421, 306] width 306 height 38
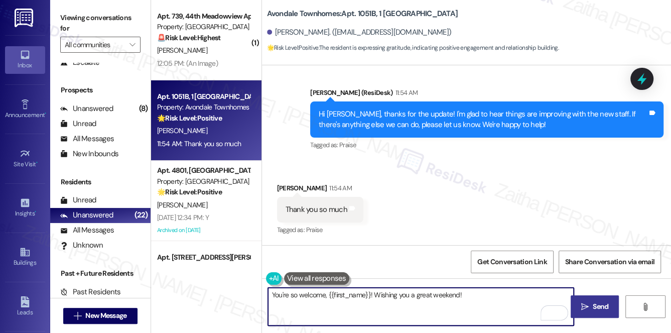
type textarea "You're so welcome, {{first_name}}! Wishing you a great weekend!"
click at [598, 305] on span "Send" at bounding box center [600, 306] width 16 height 11
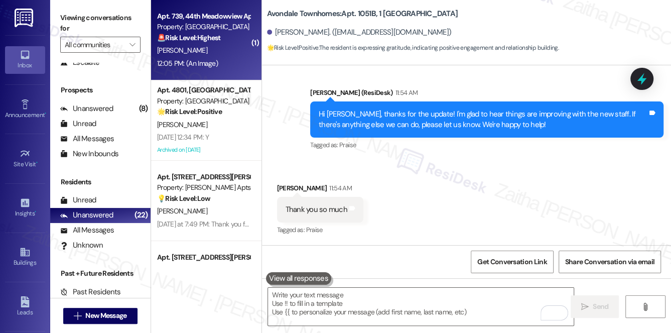
click at [233, 52] on div "[PERSON_NAME]" at bounding box center [203, 50] width 95 height 13
type textarea "Fetching suggested responses. Please feel free to read through the conversation…"
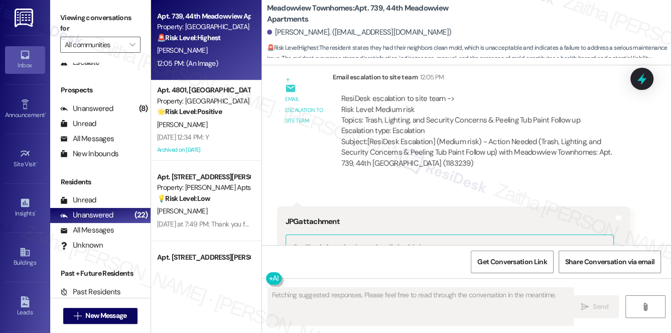
scroll to position [6560, 0]
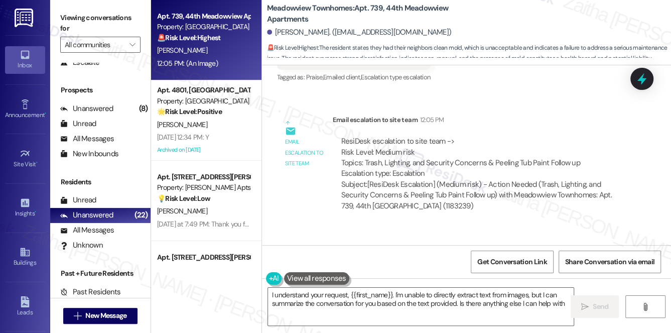
type textarea "I understand your request, {{first_name}}. I'm unable to directly extract text …"
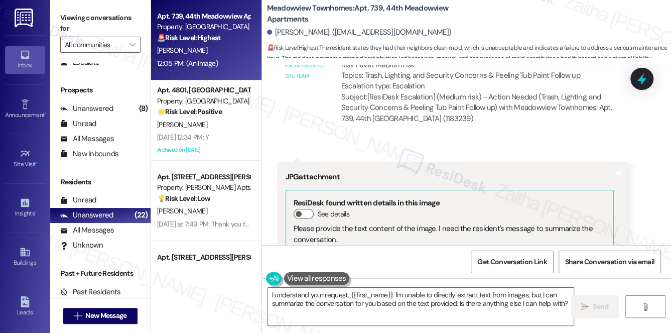
scroll to position [6651, 0]
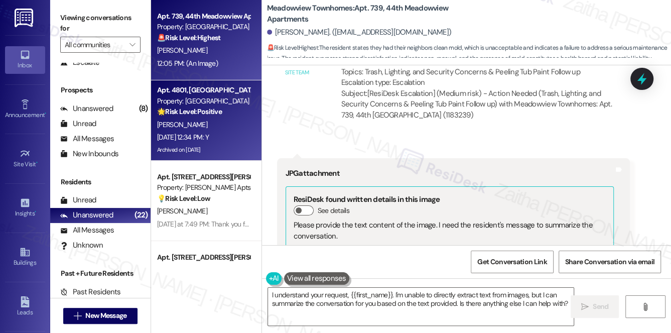
click at [213, 119] on div "[PERSON_NAME]" at bounding box center [203, 124] width 95 height 13
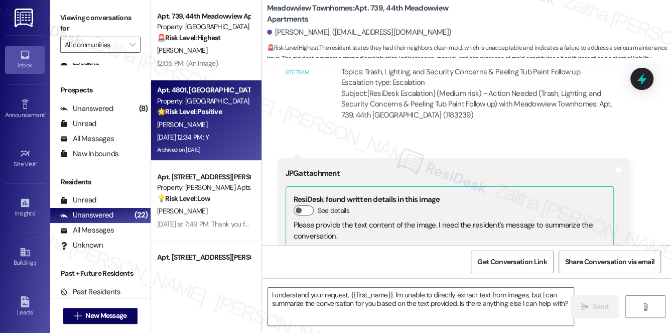
type textarea "Fetching suggested responses. Please feel free to read through the conversation…"
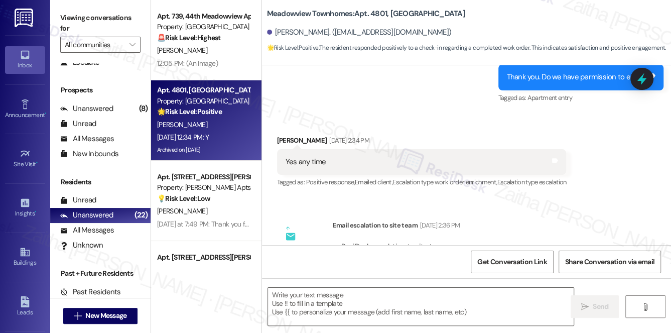
type textarea "Fetching suggested responses. Please feel free to read through the conversation…"
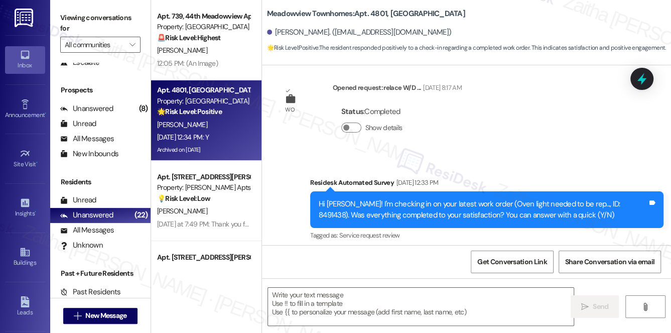
scroll to position [4702, 0]
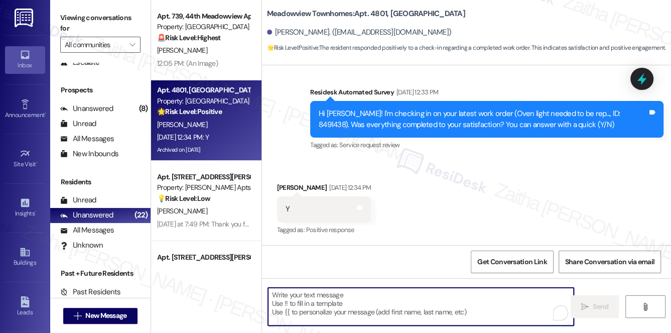
click at [353, 297] on textarea "To enrich screen reader interactions, please activate Accessibility in Grammarl…" at bounding box center [421, 306] width 306 height 38
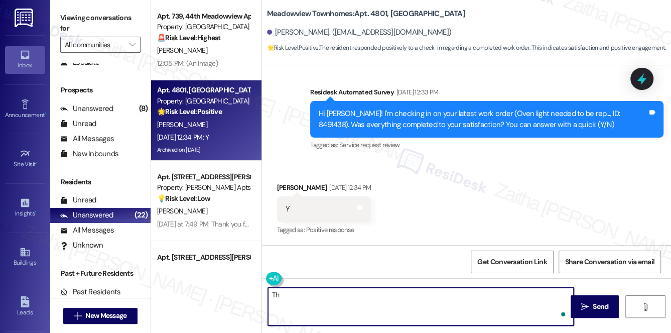
type textarea "T"
click at [287, 189] on div "George Warren Aug 27, 2025 at 12:34 PM" at bounding box center [324, 189] width 94 height 14
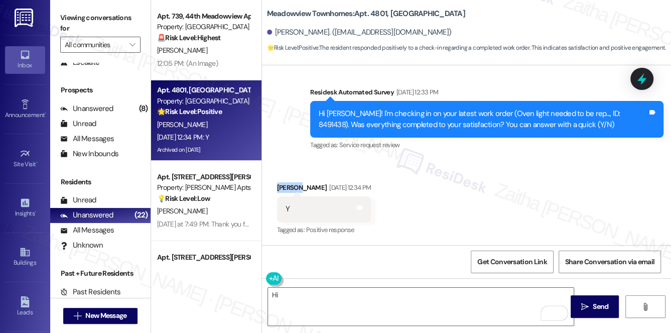
click at [287, 189] on div "George Warren Aug 27, 2025 at 12:34 PM" at bounding box center [324, 189] width 94 height 14
copy div "George"
click at [319, 296] on textarea "Hi" at bounding box center [421, 306] width 306 height 38
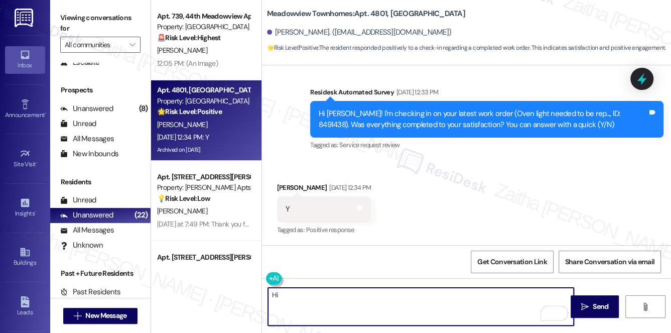
paste textarea "George"
paste textarea "I'm happy the work order was completed to your satisfaction! We'd also love to …"
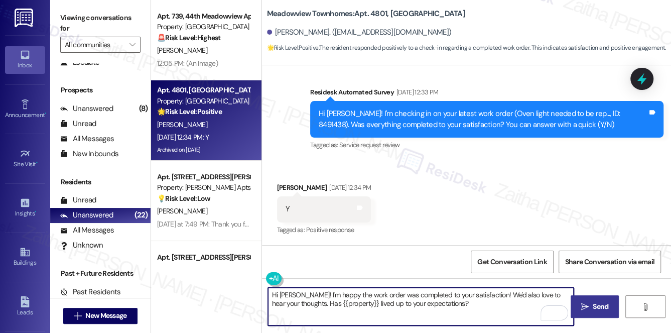
type textarea "Hi George! I'm happy the work order was completed to your satisfaction! We'd al…"
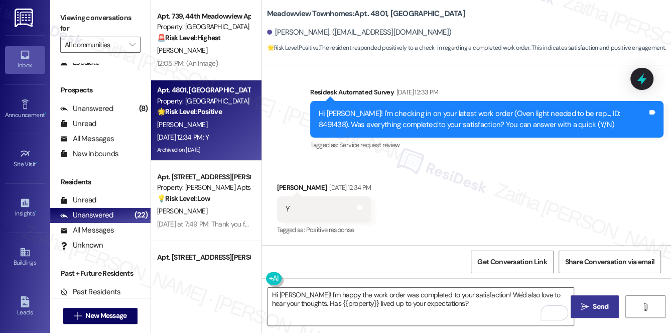
drag, startPoint x: 592, startPoint y: 305, endPoint x: 584, endPoint y: 300, distance: 9.7
click at [591, 305] on span "Send" at bounding box center [600, 306] width 20 height 11
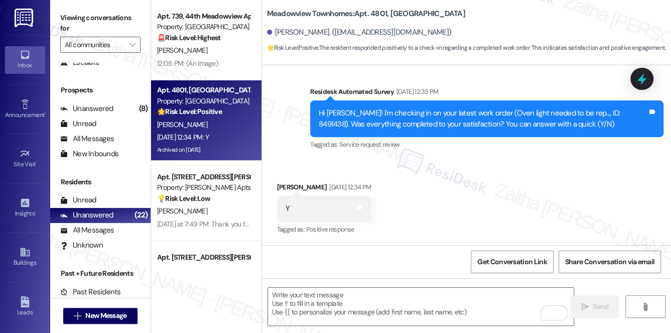
scroll to position [4701, 0]
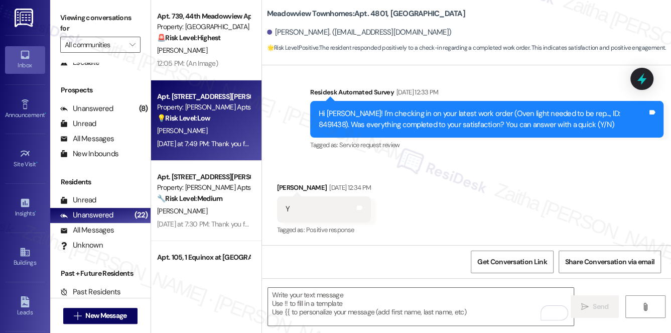
click at [229, 118] on div "💡 Risk Level: Low The resident is responding to a survey about internet service…" at bounding box center [203, 118] width 93 height 11
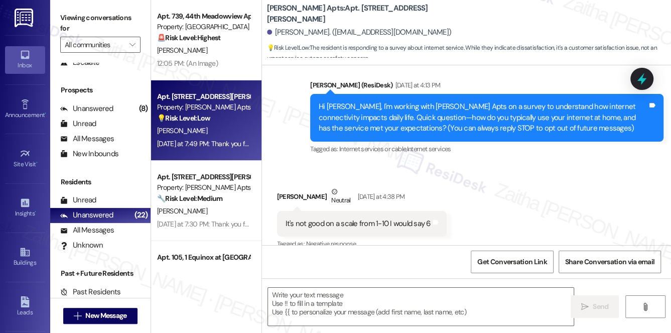
scroll to position [108, 0]
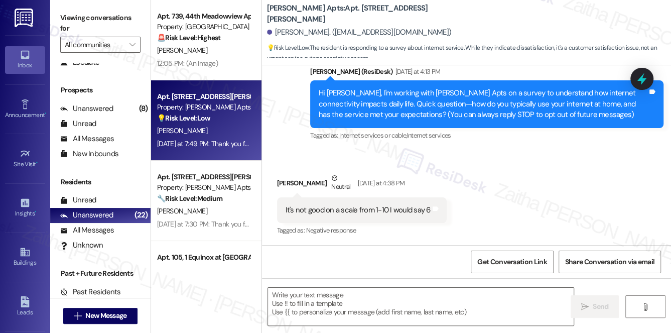
type textarea "Fetching suggested responses. Please feel free to read through the conversation…"
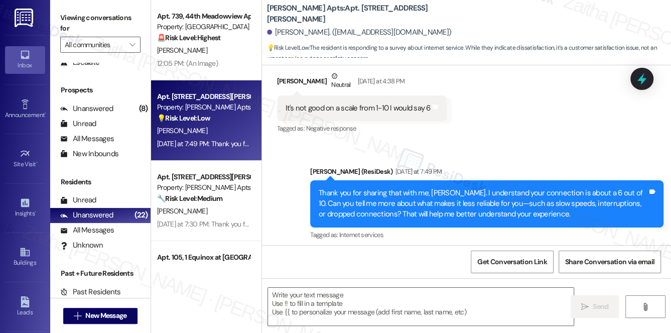
scroll to position [215, 0]
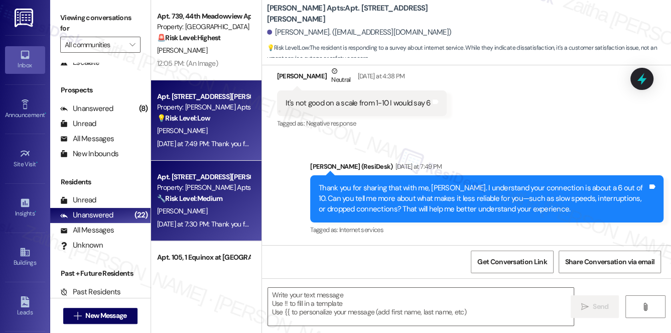
click at [214, 208] on div "[PERSON_NAME]" at bounding box center [203, 211] width 95 height 13
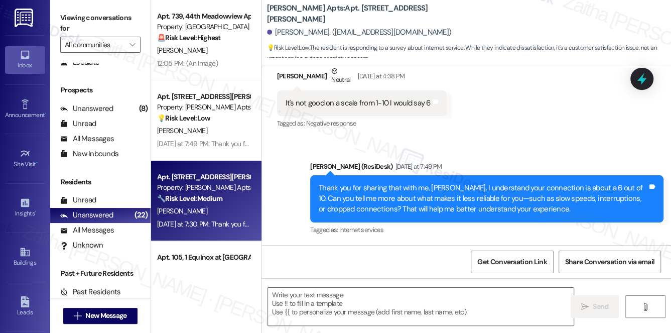
type textarea "Fetching suggested responses. Please feel free to read through the conversation…"
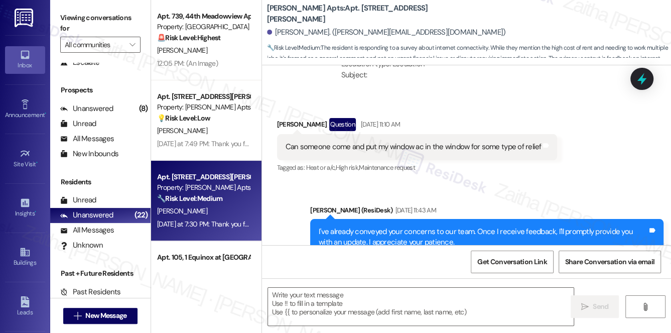
type textarea "Fetching suggested responses. Please feel free to read through the conversation…"
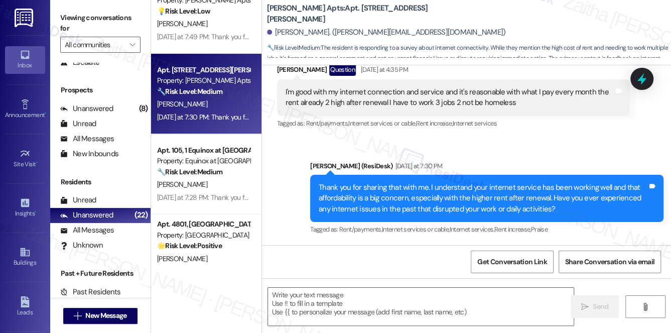
scroll to position [136, 0]
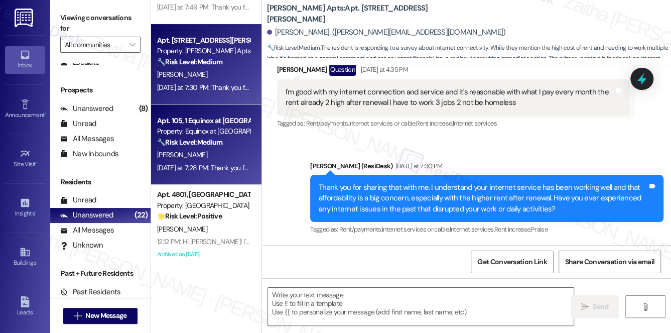
click at [214, 152] on div "[PERSON_NAME]" at bounding box center [203, 154] width 95 height 13
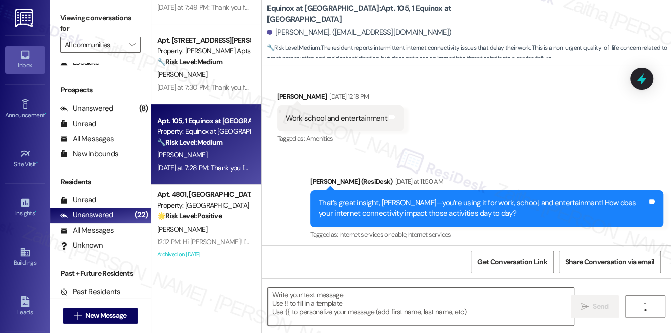
type textarea "Fetching suggested responses. Please feel free to read through the conversation…"
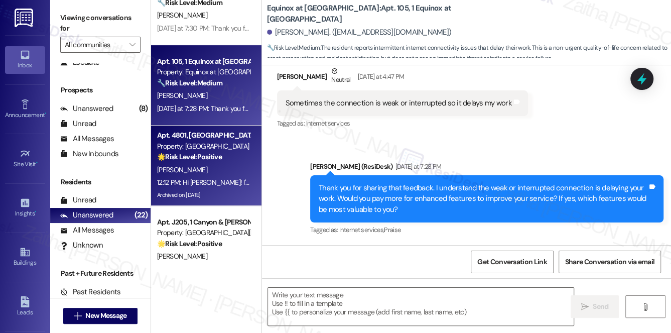
scroll to position [228, 0]
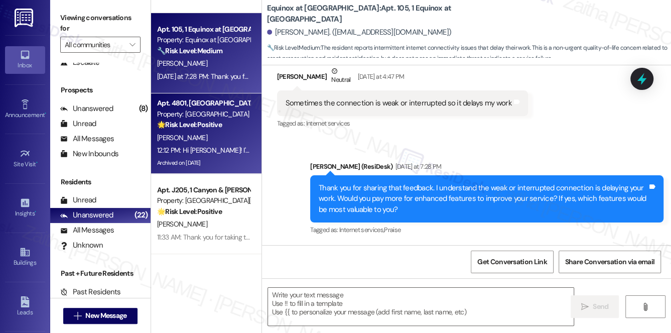
click at [230, 128] on div "🌟 Risk Level: Positive The resident responded positively to a check-in regardin…" at bounding box center [203, 124] width 93 height 11
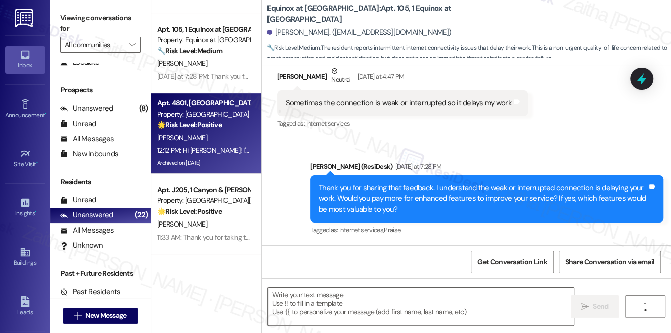
type textarea "Fetching suggested responses. Please feel free to read through the conversation…"
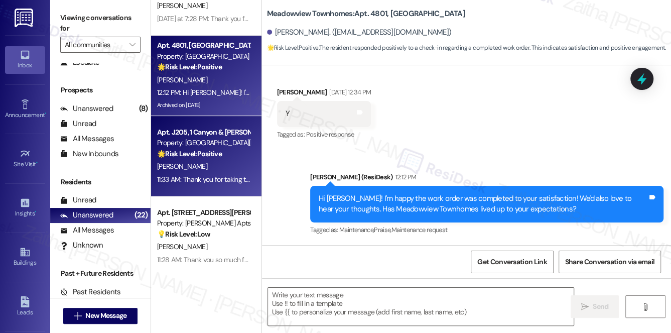
scroll to position [319, 0]
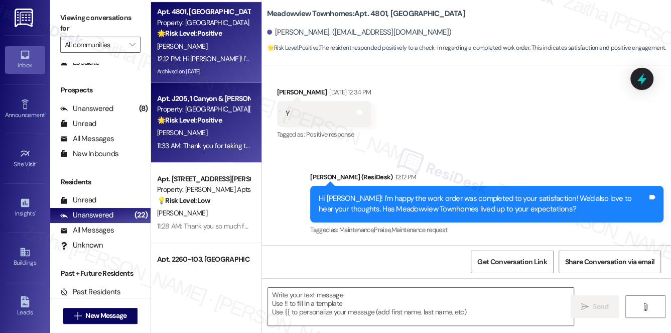
click at [227, 136] on div "[PERSON_NAME]" at bounding box center [203, 132] width 95 height 13
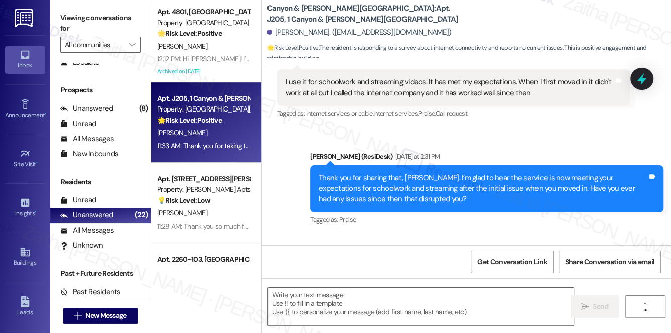
type textarea "Fetching suggested responses. Please feel free to read through the conversation…"
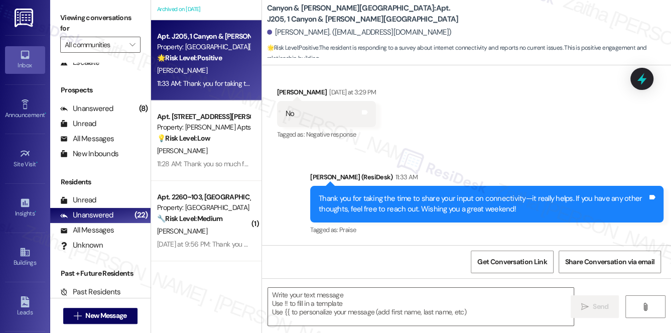
scroll to position [410, 0]
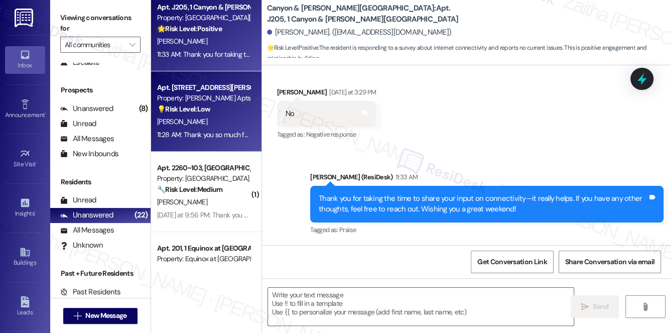
click at [228, 102] on div "Property: [PERSON_NAME] Apts" at bounding box center [203, 98] width 93 height 11
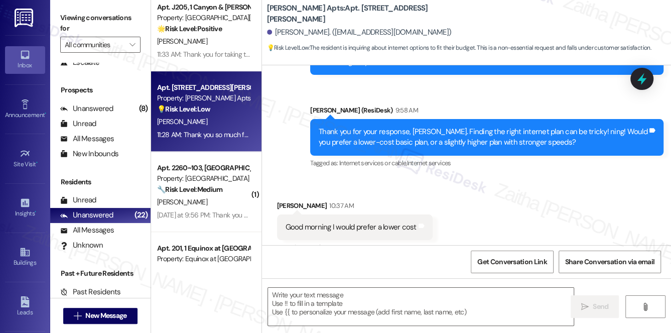
type textarea "Fetching suggested responses. Please feel free to read through the conversation…"
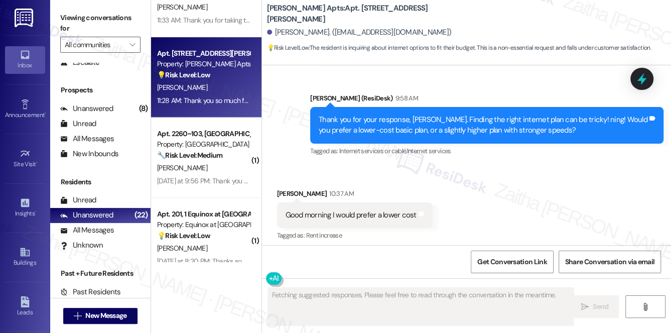
scroll to position [547, 0]
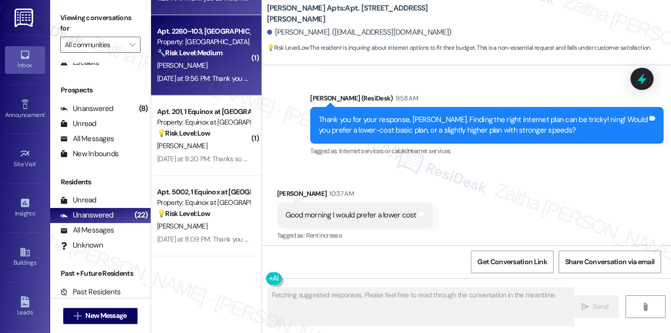
click at [211, 82] on div "Yesterday at 9:56 PM: Thank you for your message. Our offices are currently clo…" at bounding box center [203, 78] width 95 height 13
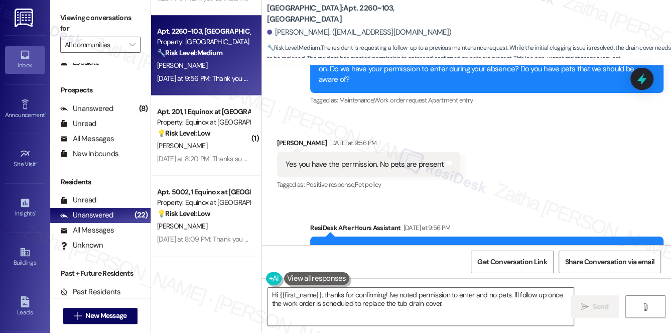
scroll to position [1645, 0]
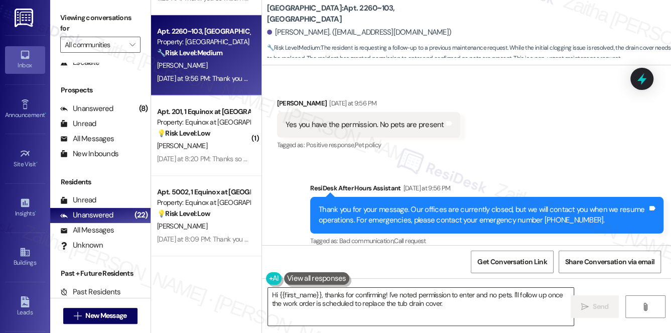
click at [463, 304] on textarea "Hi {{first_name}}, thanks for confirming! I've noted permission to enter and no…" at bounding box center [421, 306] width 306 height 38
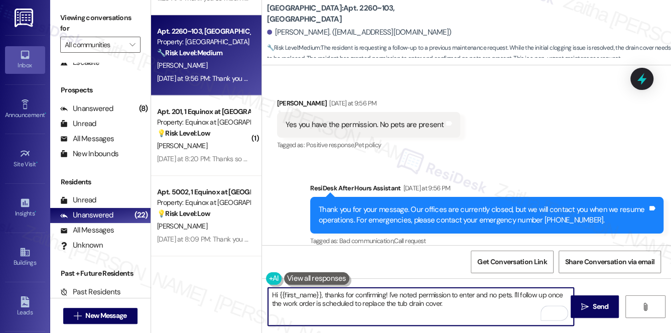
drag, startPoint x: 513, startPoint y: 292, endPoint x: 516, endPoint y: 300, distance: 8.4
click at [516, 300] on textarea "Hi {{first_name}}, thanks for confirming! I've noted permission to enter and no…" at bounding box center [421, 306] width 306 height 38
type textarea "Hi {{first_name}}, thanks for confirming! I've noted permission to enter and no…"
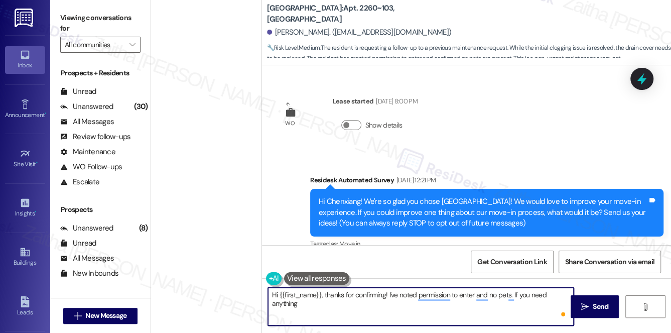
scroll to position [1645, 0]
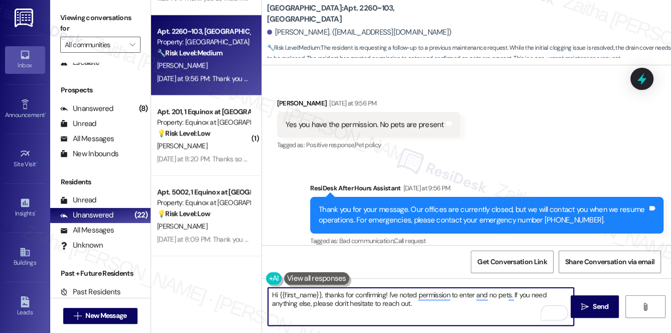
click at [421, 305] on textarea "Hi {{first_name}}, thanks for confirming! I've noted permission to enter and no…" at bounding box center [421, 306] width 306 height 38
type textarea "Hi {{first_name}}, thanks for confirming! I've noted permission to enter and no…"
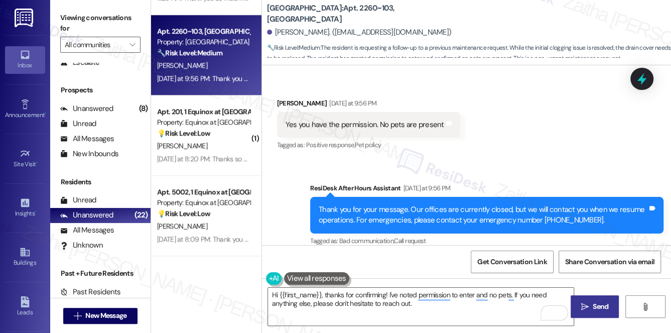
drag, startPoint x: 596, startPoint y: 304, endPoint x: 593, endPoint y: 298, distance: 6.7
click at [596, 304] on span "Send" at bounding box center [600, 306] width 16 height 11
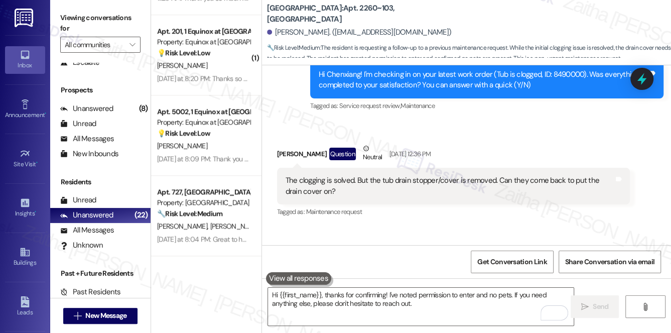
scroll to position [1366, 0]
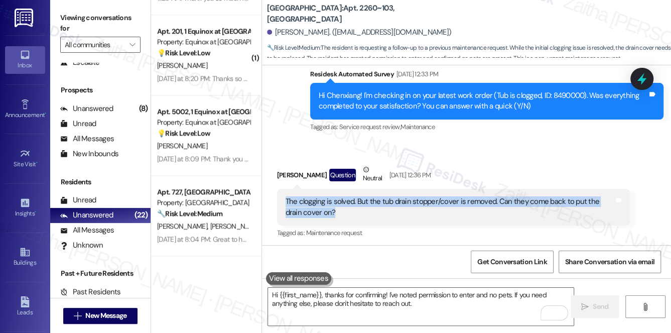
drag, startPoint x: 283, startPoint y: 200, endPoint x: 344, endPoint y: 213, distance: 61.7
click at [344, 213] on div "The clogging is solved. But the tub drain stopper/cover is removed. Can they co…" at bounding box center [449, 207] width 331 height 22
copy div "The clogging is solved. But the tub drain stopper/cover is removed. Can they co…"
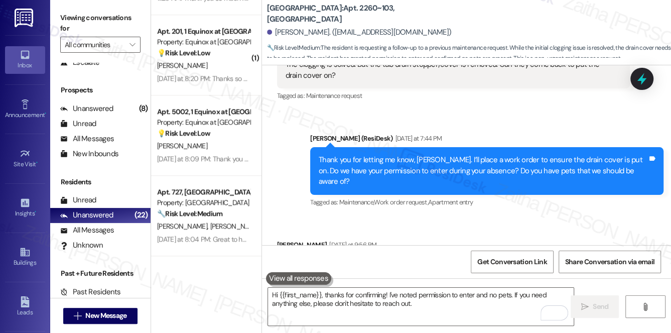
click at [429, 100] on div "Tagged as: Maintenance request Click to highlight conversations about Maintenan…" at bounding box center [453, 95] width 353 height 15
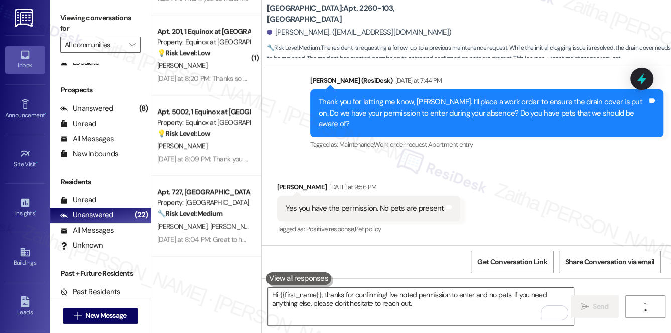
scroll to position [1640, 0]
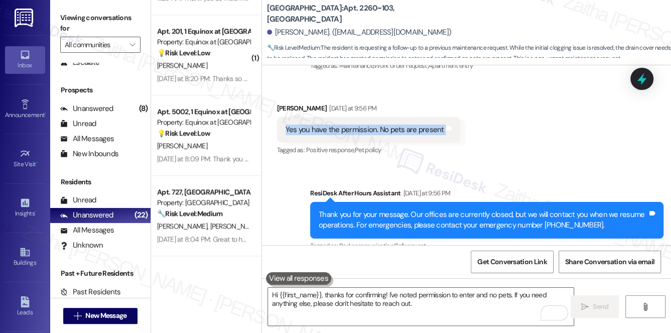
drag, startPoint x: 283, startPoint y: 115, endPoint x: 468, endPoint y: 120, distance: 185.1
click at [468, 120] on div "Received via SMS Chenxiang Wang Yesterday at 9:56 PM Yes you have the permissio…" at bounding box center [466, 122] width 409 height 85
copy div "Yes you have the permission. No pets are present Tags and notes"
click at [551, 122] on div "Received via SMS Chenxiang Wang Yesterday at 9:56 PM Yes you have the permissio…" at bounding box center [466, 122] width 409 height 85
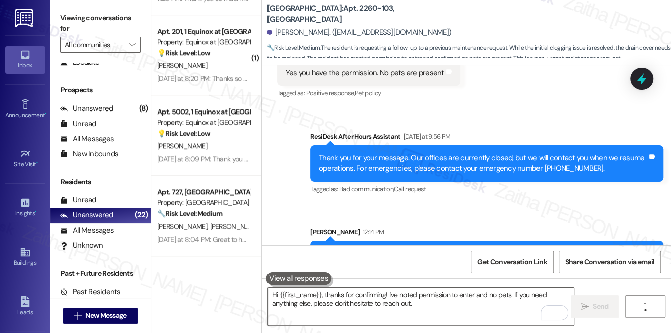
scroll to position [1725, 0]
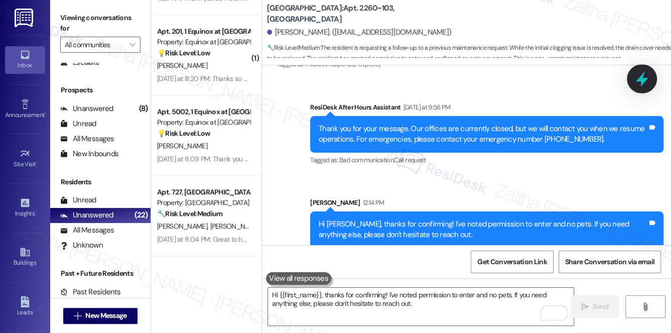
click at [640, 80] on icon at bounding box center [641, 79] width 12 height 16
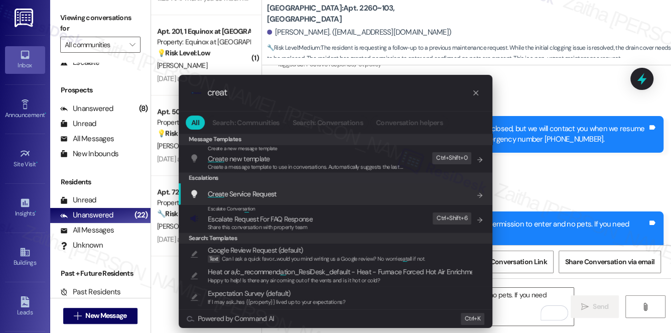
type input "creat"
click at [262, 194] on span "Creat e Service Request" at bounding box center [242, 193] width 69 height 9
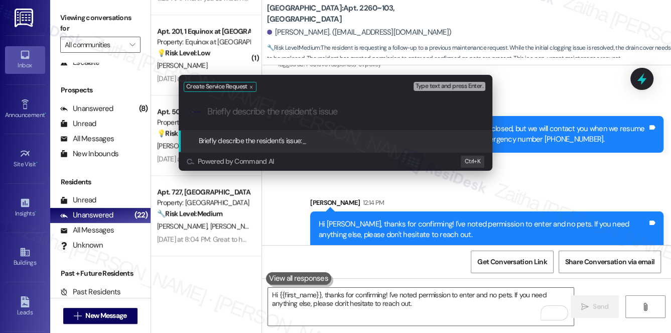
paste input "Reinstall Tub Drain Cover"
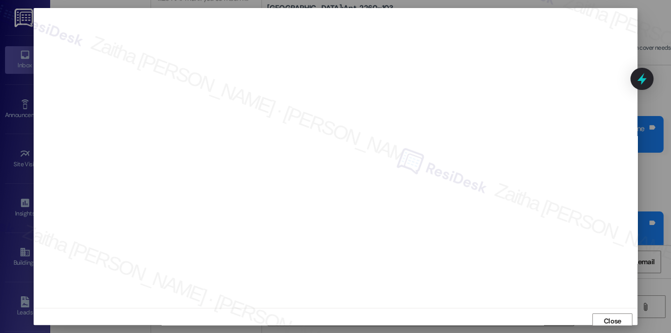
scroll to position [4, 0]
click at [604, 314] on span "Close" at bounding box center [612, 316] width 18 height 11
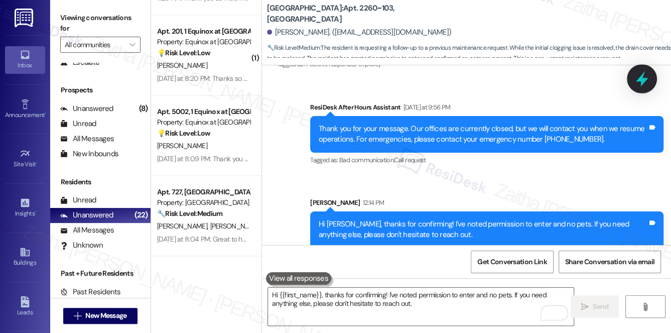
click at [639, 86] on icon at bounding box center [641, 78] width 17 height 17
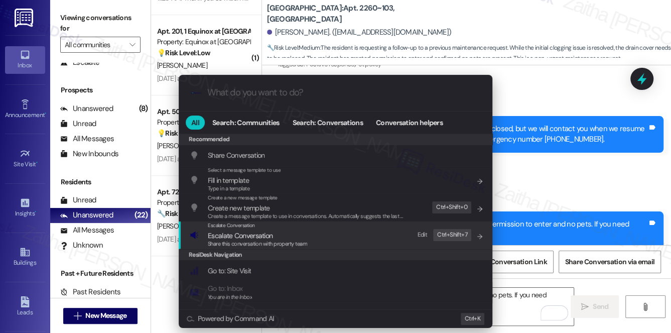
click at [234, 232] on span "Escalate Conversation" at bounding box center [240, 235] width 65 height 9
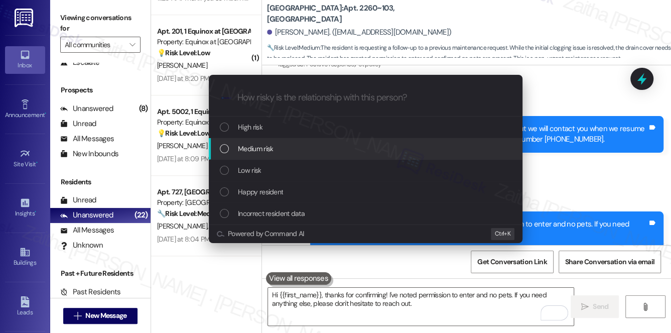
click at [263, 145] on span "Medium risk" at bounding box center [255, 148] width 35 height 11
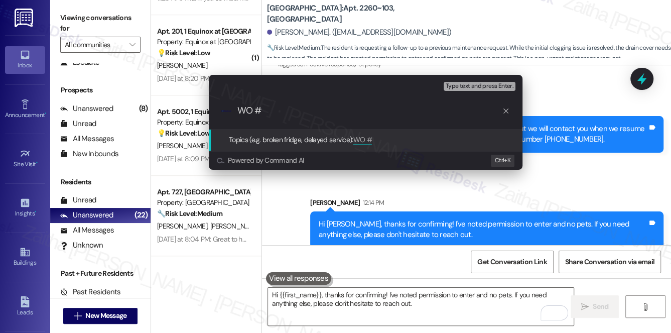
paste input "8492778"
paste input "Reinstall Tub Drain Cover"
type input "WO #8492778 Filed by ResiDesk -Reinstall Tub Drain Cover"
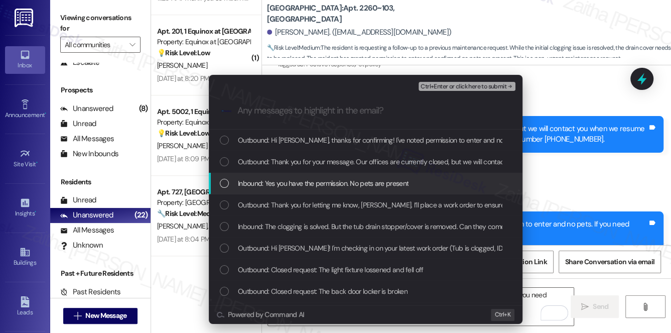
click at [332, 184] on span "Inbound: Yes you have the permission. No pets are present" at bounding box center [323, 183] width 171 height 11
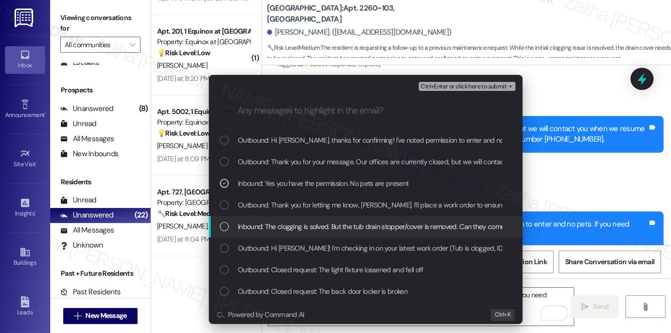
click at [318, 224] on span "Inbound: The clogging is solved. But the tub drain stopper/cover is removed. Ca…" at bounding box center [418, 226] width 360 height 11
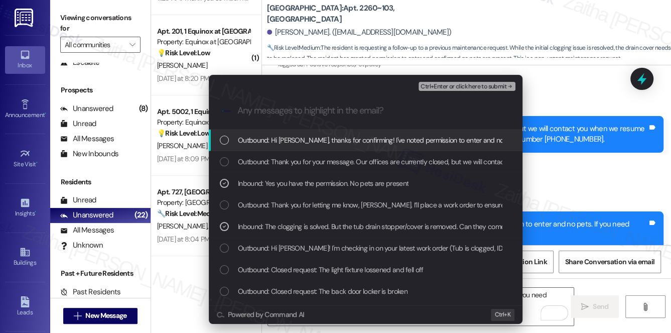
click at [449, 86] on span "Ctrl+Enter or click here to submit" at bounding box center [463, 86] width 86 height 7
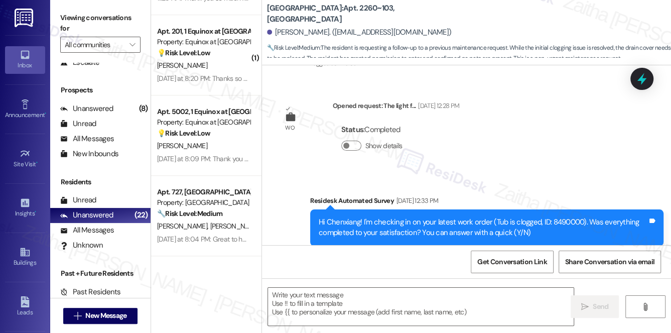
scroll to position [1549, 0]
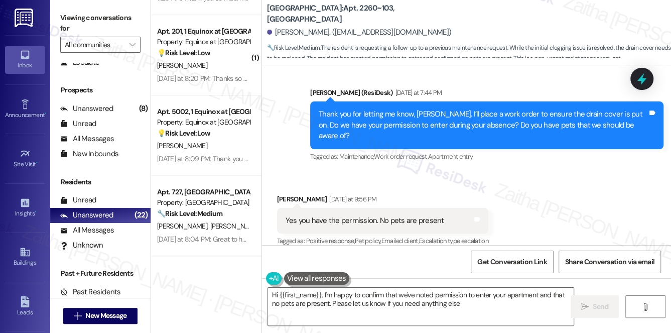
type textarea "Hi {{first_name}}, I'm happy to confirm that we've noted permission to enter yo…"
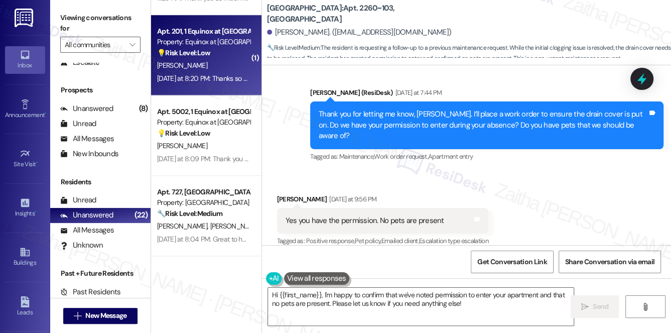
click at [226, 70] on div "[PERSON_NAME]" at bounding box center [203, 65] width 95 height 13
type textarea "Fetching suggested responses. Please feel free to read through the conversation…"
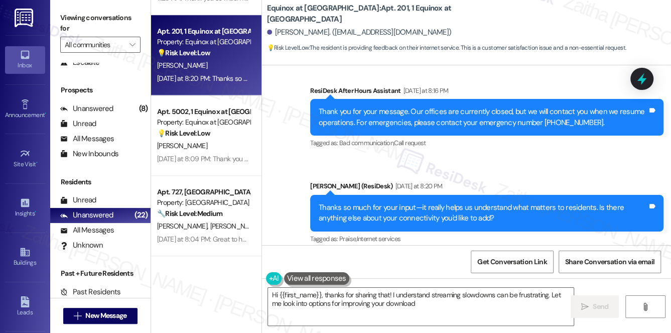
scroll to position [1745, 0]
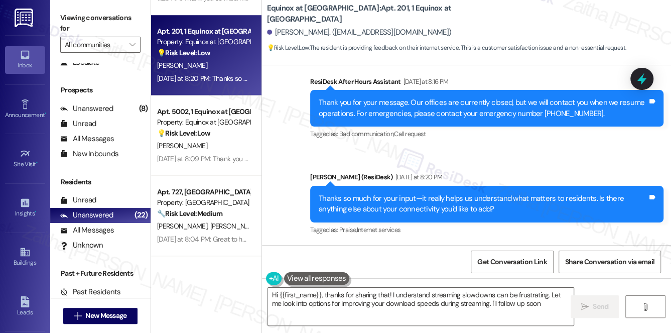
type textarea "Hi {{first_name}}, thanks for sharing that! I understand streaming slowdowns ca…"
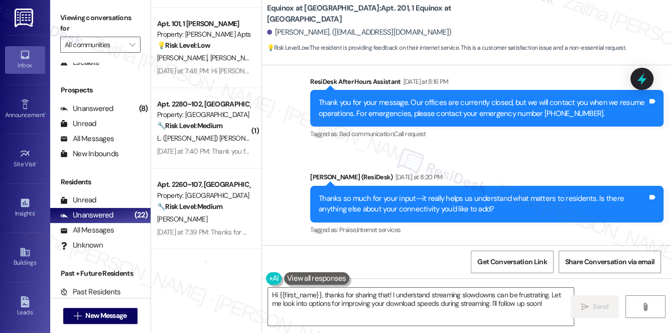
scroll to position [1048, 0]
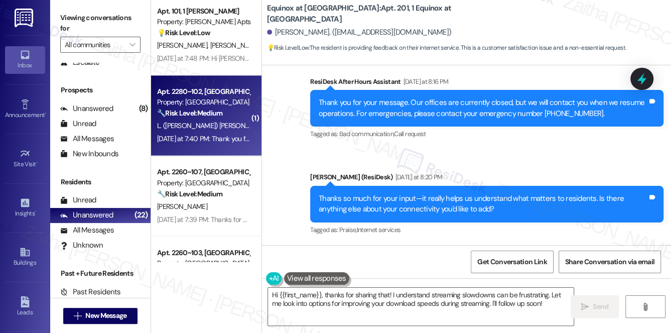
click at [221, 134] on div "Yesterday at 7:40 PM: Thank you for your message. Our offices are currently clo…" at bounding box center [464, 138] width 615 height 9
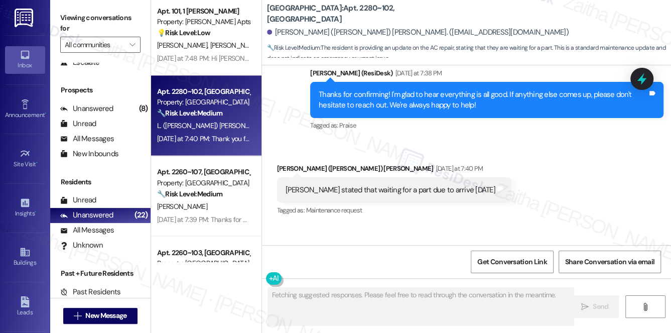
scroll to position [3904, 0]
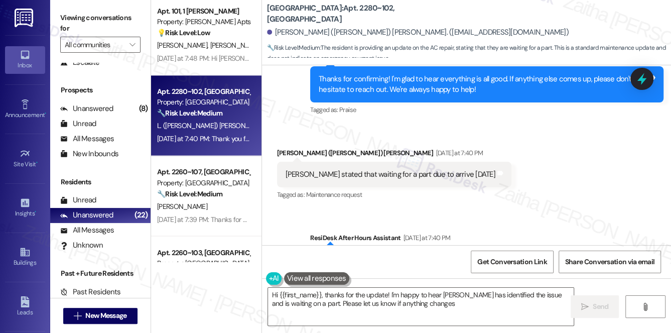
type textarea "Hi {{first_name}}, thanks for the update! I'm happy to hear Harvey has identifi…"
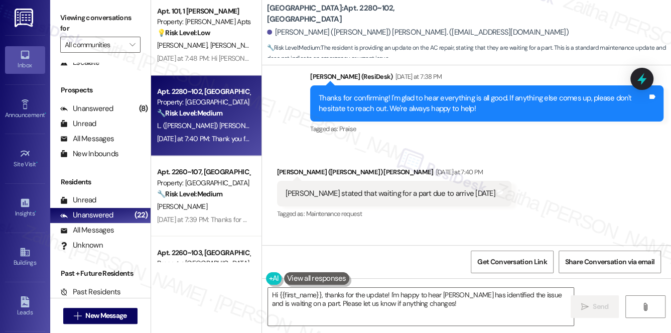
scroll to position [3908, 0]
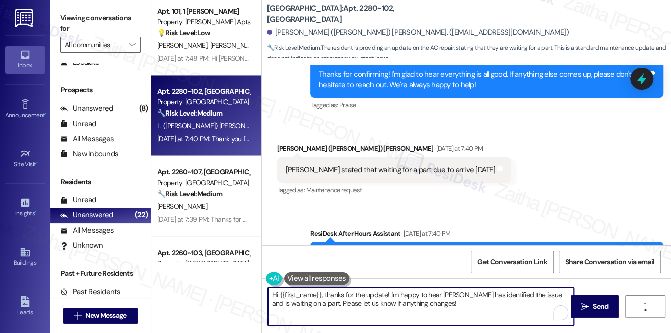
click at [450, 303] on textarea "Hi {{first_name}}, thanks for the update! I'm happy to hear Harvey has identifi…" at bounding box center [421, 306] width 306 height 38
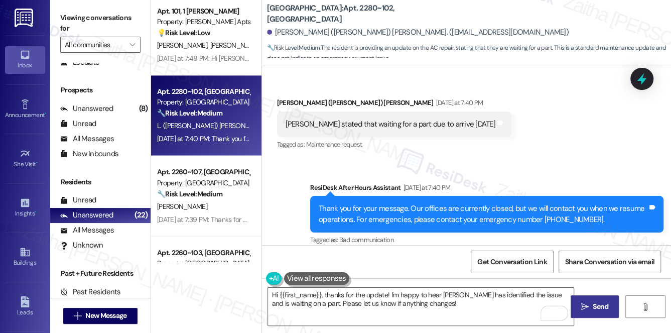
click at [597, 301] on span "Send" at bounding box center [600, 306] width 16 height 11
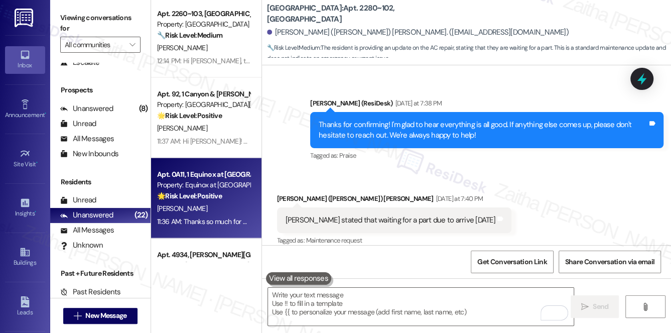
scroll to position [1276, 0]
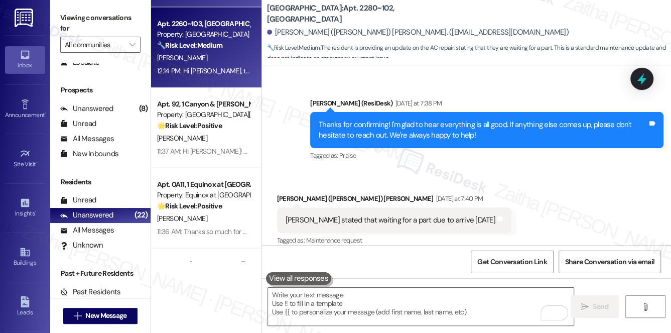
click at [225, 55] on div "[PERSON_NAME]" at bounding box center [203, 58] width 95 height 13
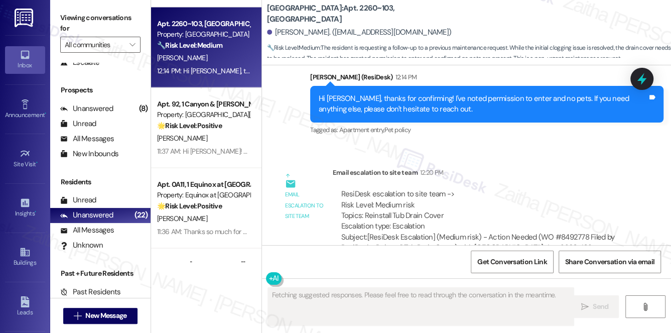
scroll to position [1874, 0]
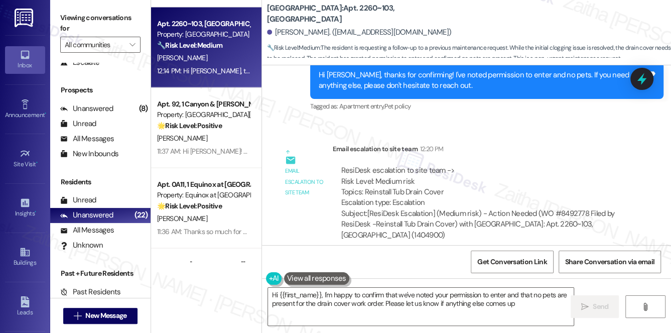
type textarea "Hi {{first_name}}, I'm happy to confirm that we've noted your permission to ent…"
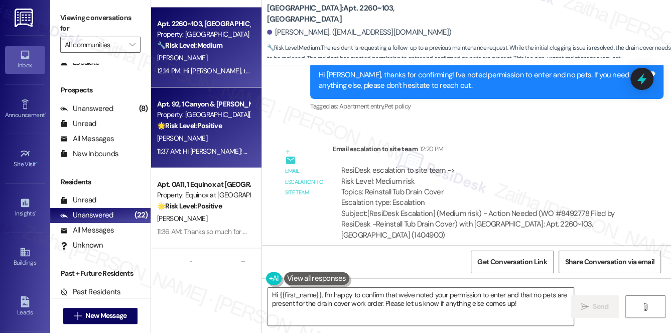
click at [219, 128] on strong "🌟 Risk Level: Positive" at bounding box center [189, 125] width 65 height 9
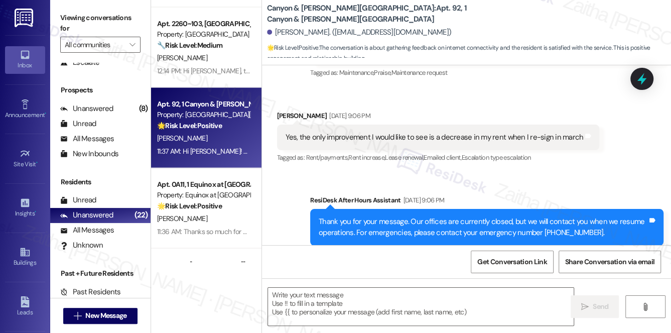
type textarea "Fetching suggested responses. Please feel free to read through the conversation…"
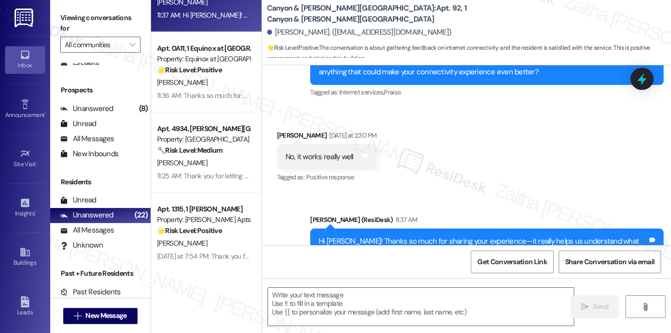
scroll to position [1413, 0]
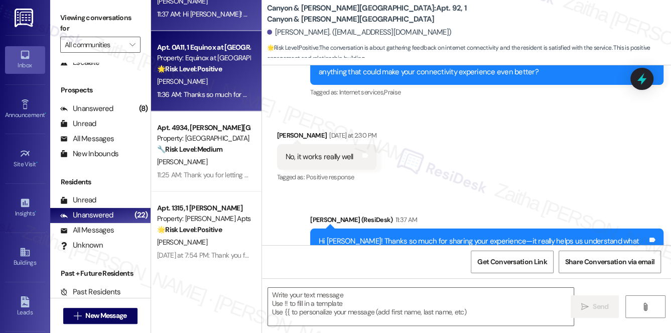
click at [232, 76] on div "[PERSON_NAME]" at bounding box center [203, 81] width 95 height 13
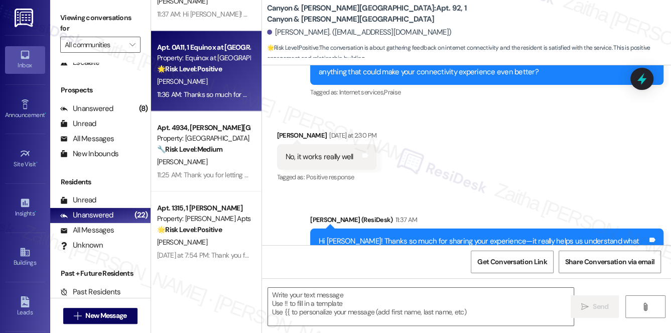
type textarea "Fetching suggested responses. Please feel free to read through the conversation…"
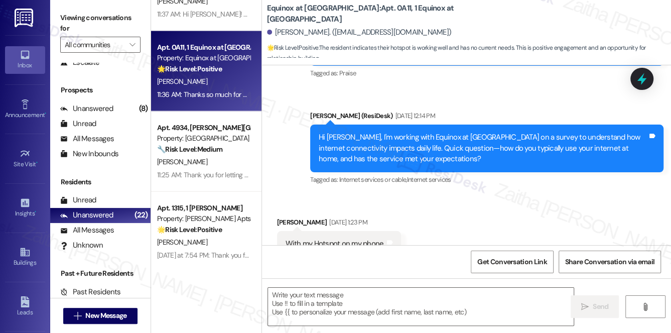
type textarea "Fetching suggested responses. Please feel free to read through the conversation…"
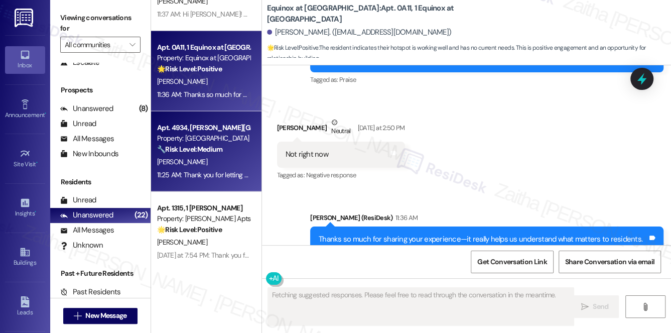
scroll to position [2557, 0]
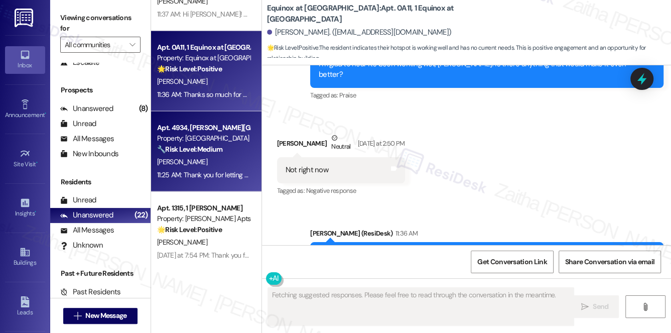
click at [218, 176] on div "11:25 AM: Thank you for letting me know, Dominique. Could you please share what…" at bounding box center [384, 174] width 455 height 9
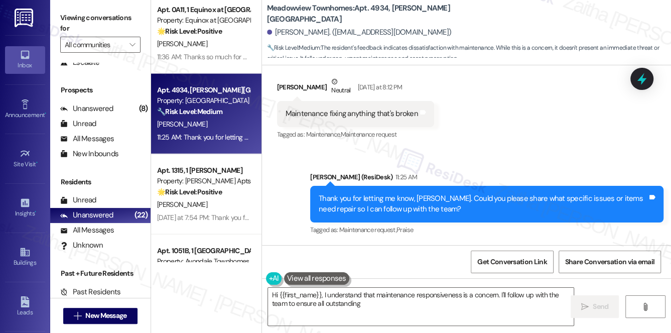
scroll to position [1504, 0]
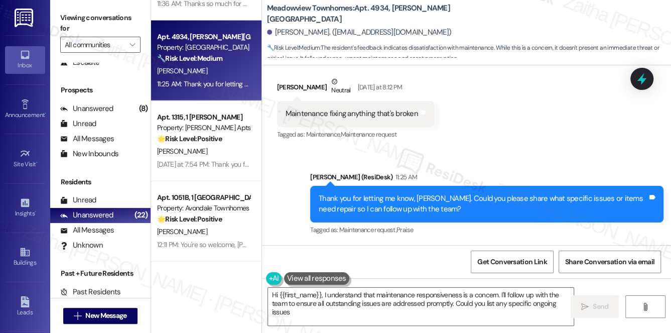
type textarea "Hi {{first_name}}, I understand that maintenance responsiveness is a concern. I…"
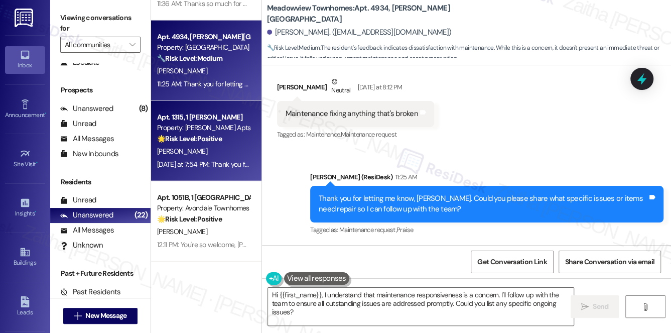
click at [221, 136] on strong "🌟 Risk Level: Positive" at bounding box center [189, 138] width 65 height 9
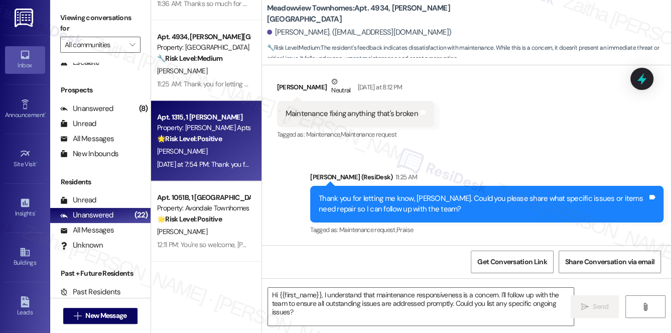
type textarea "Fetching suggested responses. Please feel free to read through the conversation…"
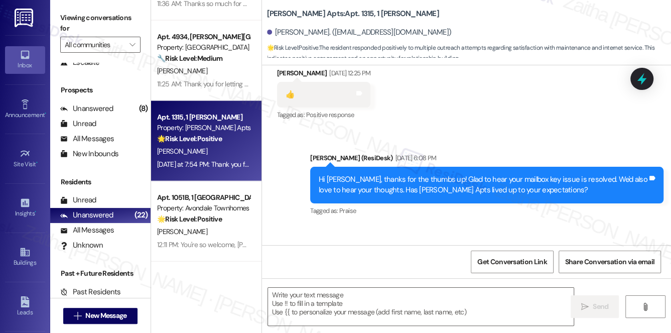
scroll to position [2875, 0]
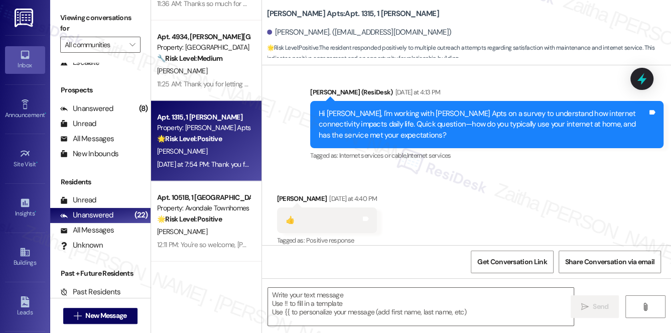
type textarea "Fetching suggested responses. Please feel free to read through the conversation…"
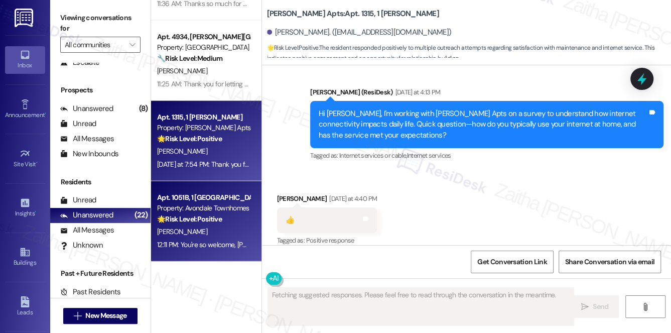
click at [234, 217] on div "🌟 Risk Level: Positive The resident is expressing gratitude, indicating positiv…" at bounding box center [203, 219] width 93 height 11
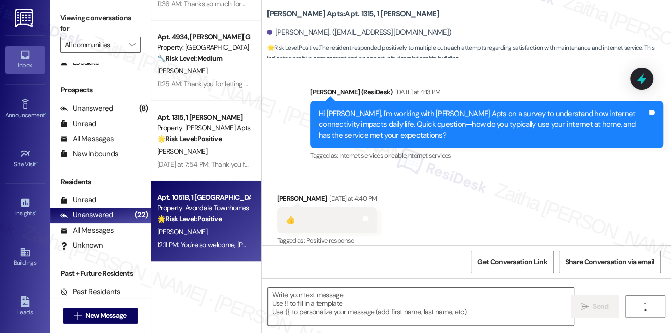
type textarea "Fetching suggested responses. Please feel free to read through the conversation…"
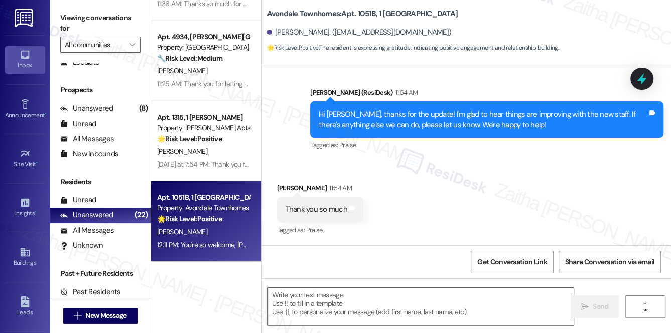
type textarea "Fetching suggested responses. Please feel free to read through the conversation…"
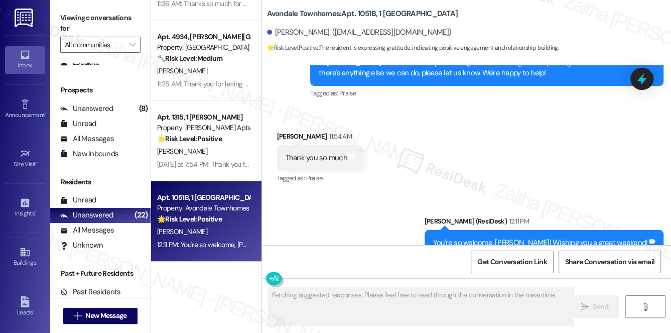
scroll to position [12371, 0]
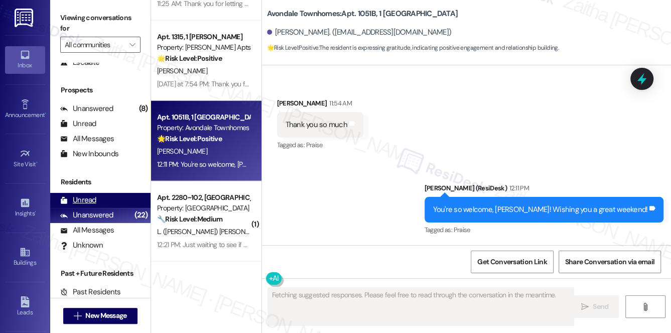
click at [106, 199] on div "Unread (0)" at bounding box center [100, 200] width 100 height 15
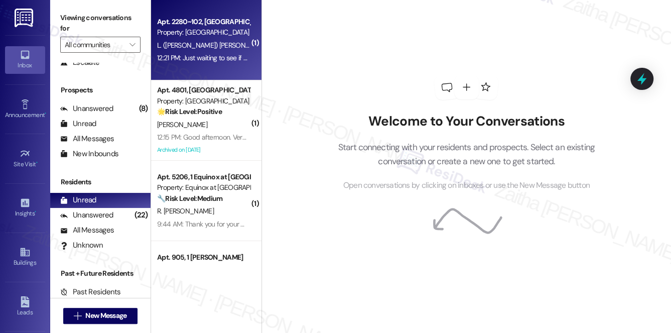
click at [239, 42] on div "L. ([PERSON_NAME]) [PERSON_NAME]" at bounding box center [203, 45] width 95 height 13
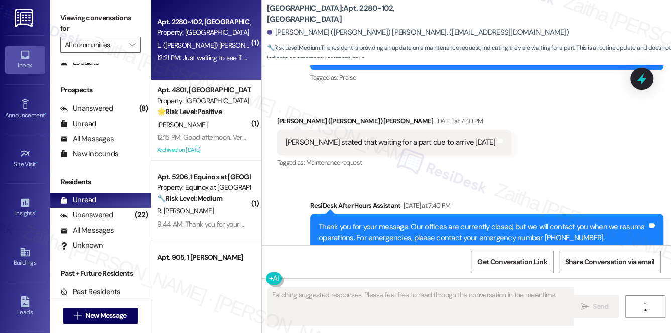
scroll to position [4284, 0]
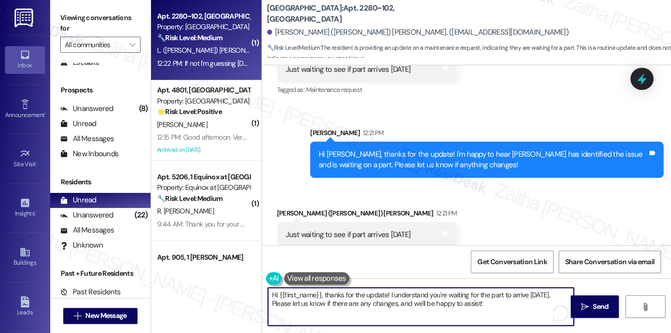
drag, startPoint x: 270, startPoint y: 295, endPoint x: 482, endPoint y: 316, distance: 213.7
click at [482, 316] on textarea "Hi {{first_name}}, thanks for the update! I understand you're waiting for the p…" at bounding box center [421, 306] width 306 height 38
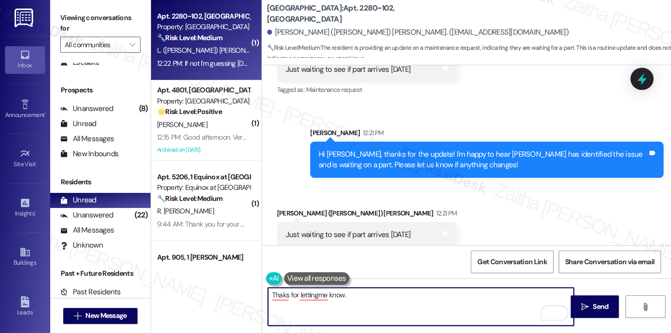
type textarea "Thaks for lettingme know."
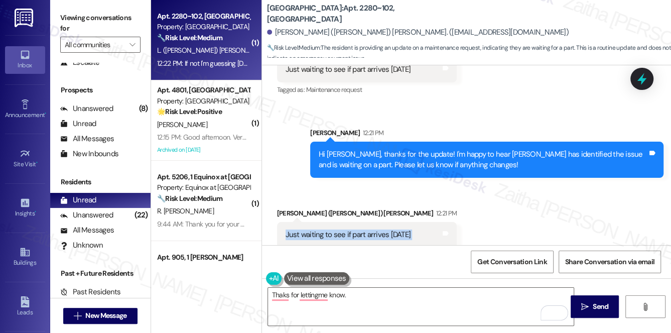
drag, startPoint x: 281, startPoint y: 226, endPoint x: 415, endPoint y: 227, distance: 133.9
click at [415, 227] on div "Just waiting to see if part arrives today Tags and notes" at bounding box center [367, 235] width 180 height 26
copy div "Just waiting to see if part arrives today Tags and notes Received via SMS"
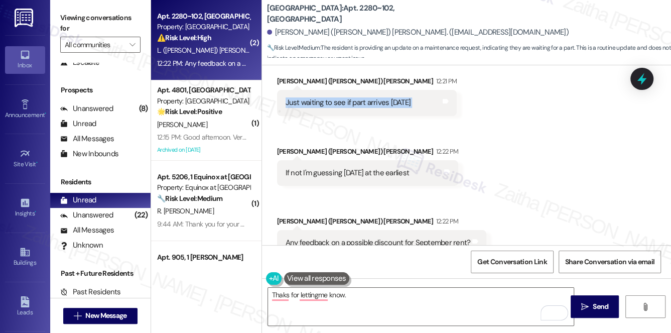
scroll to position [4424, 0]
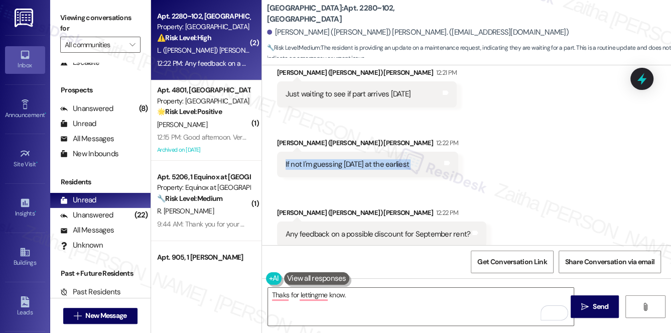
drag, startPoint x: 279, startPoint y: 153, endPoint x: 434, endPoint y: 154, distance: 155.0
click at [434, 154] on div "Received via SMS Lee (Logan) Spaulding 12:22 PM If not I'm guessing Tuesday at …" at bounding box center [367, 157] width 197 height 55
copy div "If not I'm guessing Tuesday at the earliest Tags and notes Received via SMS"
click at [467, 188] on div "Received via SMS Lee (Logan) Spaulding 12:21 PM Just waiting to see if part arr…" at bounding box center [466, 150] width 409 height 210
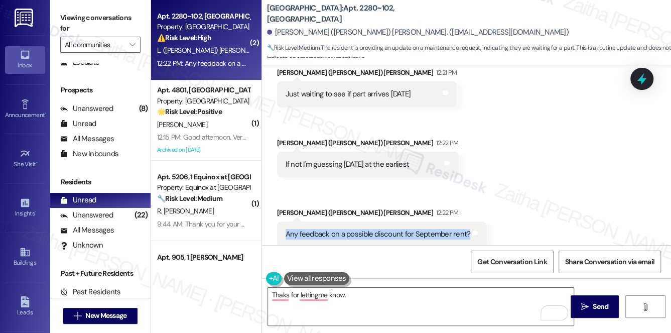
drag, startPoint x: 277, startPoint y: 221, endPoint x: 468, endPoint y: 231, distance: 191.3
click at [468, 233] on div "Any feedback on a possible discount for September rent? Tags and notes" at bounding box center [382, 234] width 210 height 26
copy div "Any feedback on a possible discount for September rent? Tags and notes"
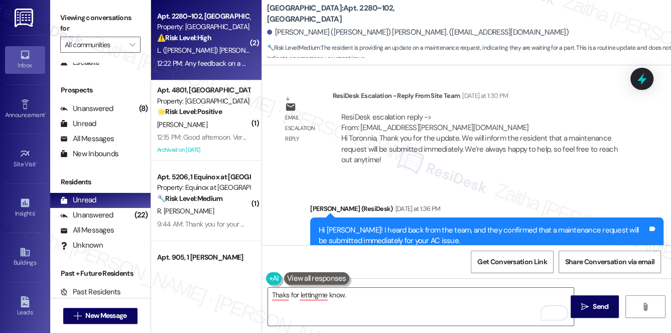
scroll to position [3557, 0]
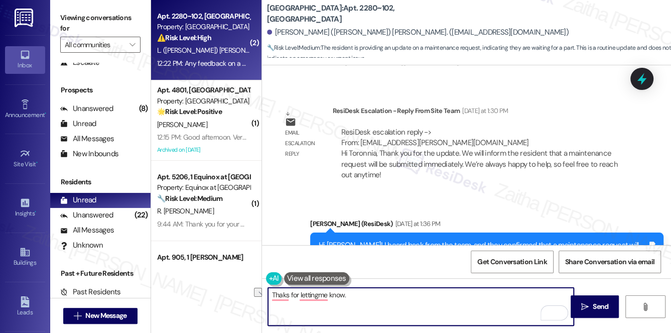
drag, startPoint x: 363, startPoint y: 295, endPoint x: 258, endPoint y: 293, distance: 105.3
click at [258, 293] on div "( 2 ) Apt. 2280~102, 1 Park Canyon Property: Park Canyon ⚠️ Risk Level: High Th…" at bounding box center [411, 166] width 520 height 333
type textarea "Tha"
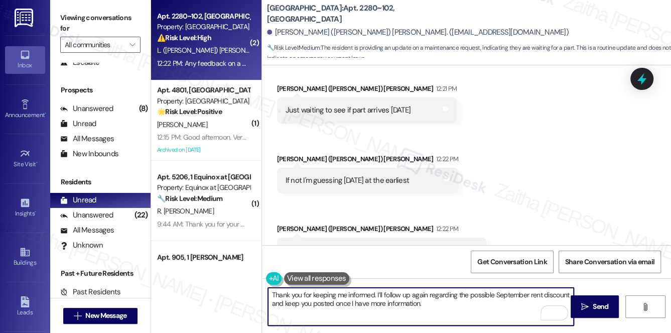
scroll to position [4424, 0]
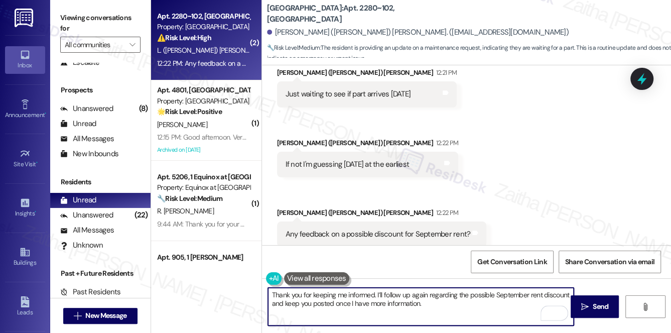
paste textarea "Is there anything else I can assist you with?"
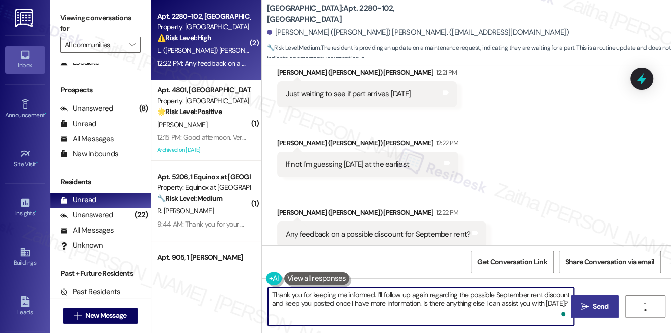
type textarea "Thank you for keeping me informed. I’ll follow up again regarding the possible …"
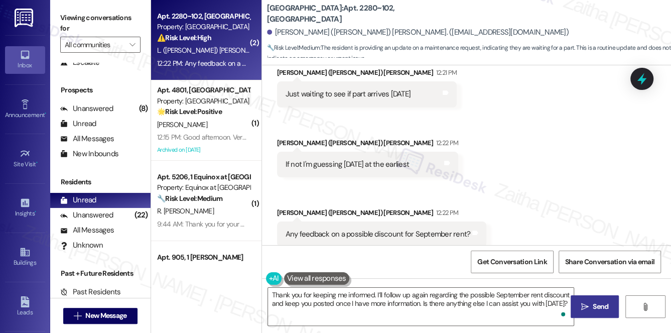
click at [582, 297] on button " Send" at bounding box center [594, 306] width 49 height 23
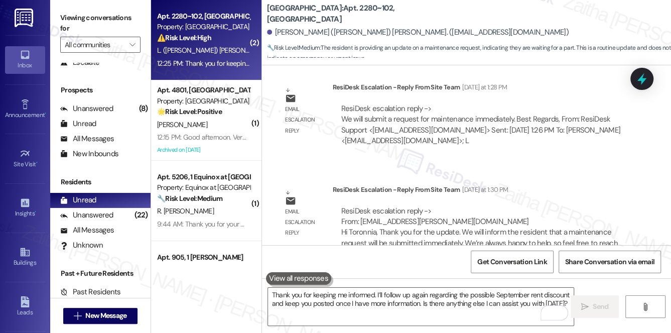
scroll to position [3456, 0]
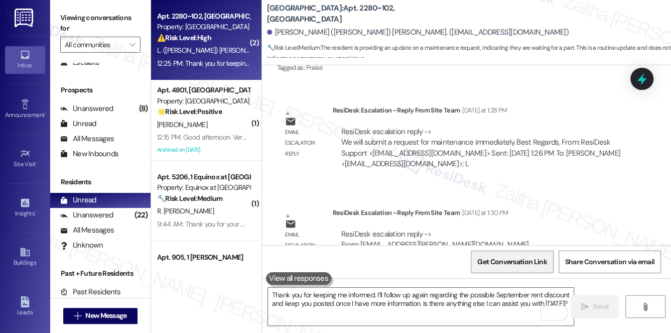
click at [489, 265] on span "Get Conversation Link" at bounding box center [511, 261] width 69 height 11
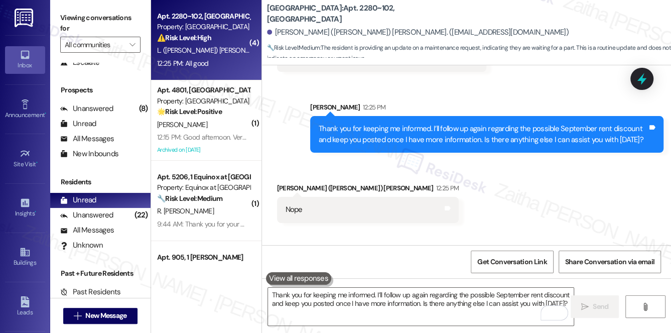
scroll to position [4645, 0]
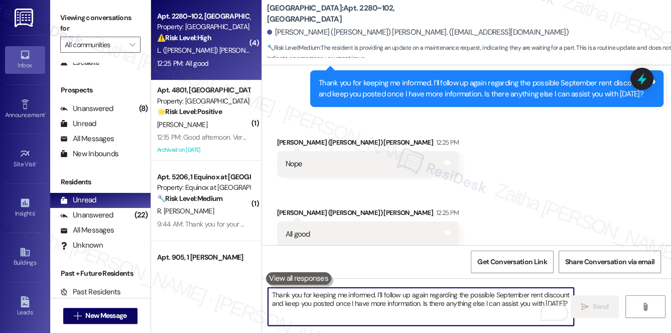
click at [359, 294] on textarea "Thank you for keeping me informed. I’ll follow up again regarding the possible …" at bounding box center [421, 306] width 306 height 38
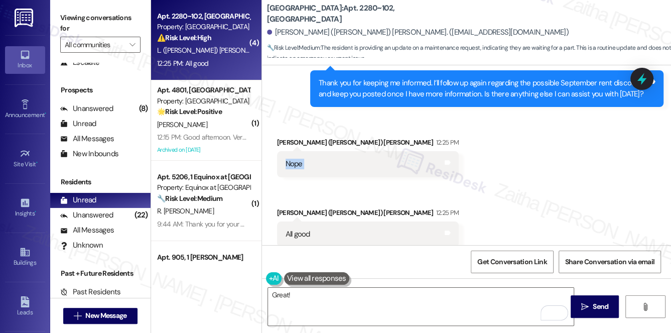
drag, startPoint x: 279, startPoint y: 154, endPoint x: 333, endPoint y: 156, distance: 53.7
click at [333, 156] on div "Nope Tags and notes" at bounding box center [368, 164] width 182 height 26
copy div "Nope Tags and notes Received via SMS"
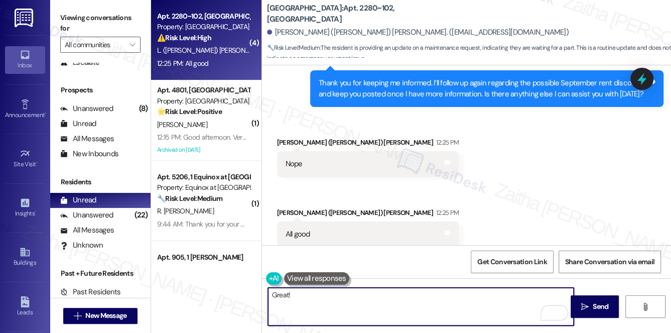
drag, startPoint x: 301, startPoint y: 299, endPoint x: 265, endPoint y: 296, distance: 36.3
click at [265, 296] on div "Great!" at bounding box center [415, 306] width 307 height 39
paste textarea "Thanks for confirming"
drag, startPoint x: 348, startPoint y: 294, endPoint x: 257, endPoint y: 292, distance: 90.8
click at [257, 292] on div "( 4 ) Apt. 2280~102, [GEOGRAPHIC_DATA] Property: [GEOGRAPHIC_DATA] ⚠️ Risk Leve…" at bounding box center [411, 166] width 520 height 333
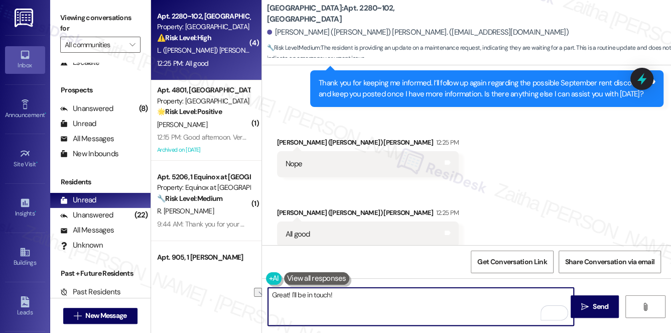
drag, startPoint x: 291, startPoint y: 293, endPoint x: 355, endPoint y: 297, distance: 63.8
click at [355, 297] on textarea "Great! I'll be in touch!" at bounding box center [421, 306] width 306 height 38
type textarea "Great! Wishing you a wonderful weekend!"
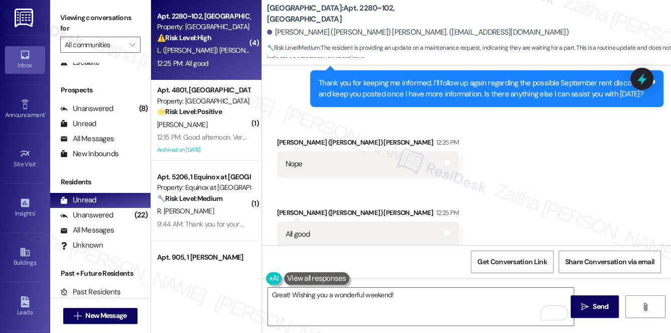
drag, startPoint x: 592, startPoint y: 305, endPoint x: 413, endPoint y: 167, distance: 226.3
click at [592, 304] on span "Send" at bounding box center [600, 306] width 16 height 11
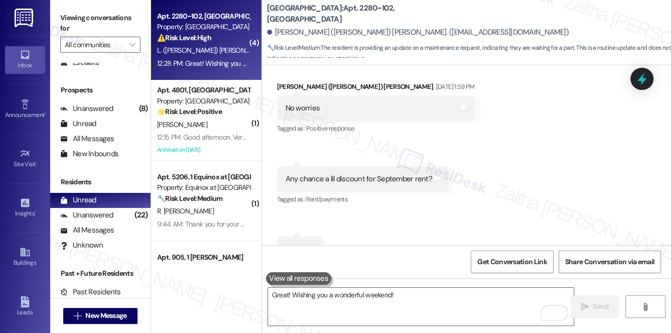
scroll to position [3048, 0]
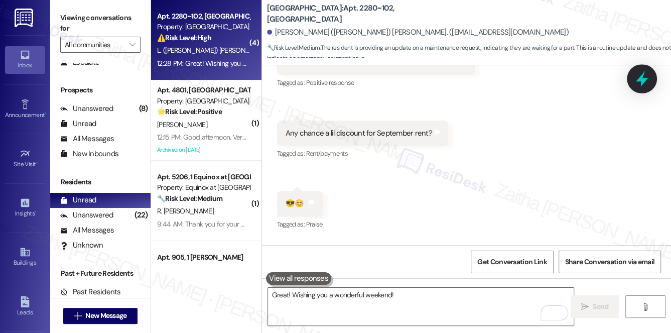
click at [646, 76] on icon at bounding box center [641, 78] width 17 height 17
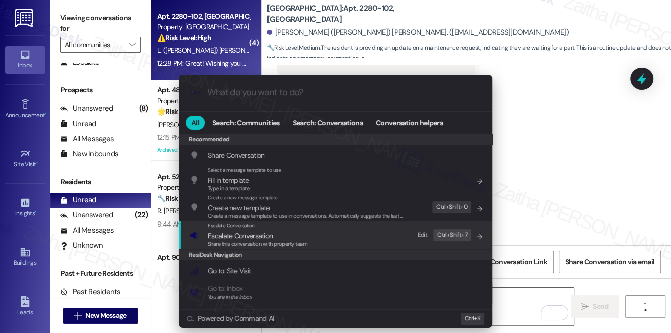
click at [239, 237] on span "Escalate Conversation" at bounding box center [240, 235] width 65 height 9
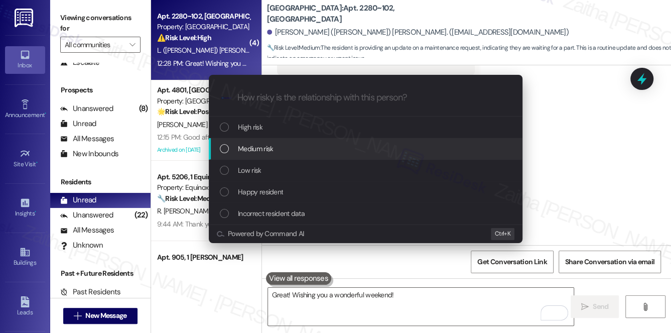
click at [256, 151] on span "Medium risk" at bounding box center [255, 148] width 35 height 11
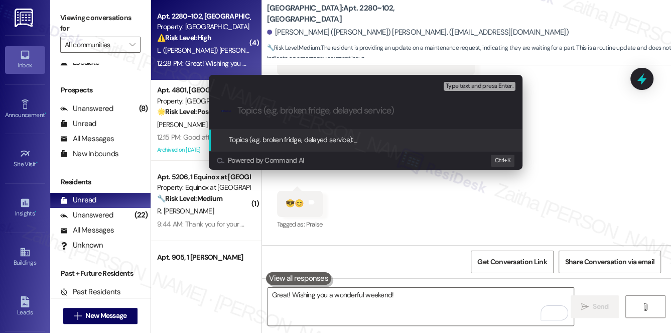
click at [336, 109] on input "Topics (e.g. broken fridge, delayed service)" at bounding box center [373, 110] width 272 height 11
paste input "September Rent Discount"
click at [374, 108] on input "September Rent Discount" at bounding box center [369, 110] width 264 height 11
type input "September Rent Discount Follow up"
drag, startPoint x: 350, startPoint y: 111, endPoint x: 225, endPoint y: 107, distance: 124.4
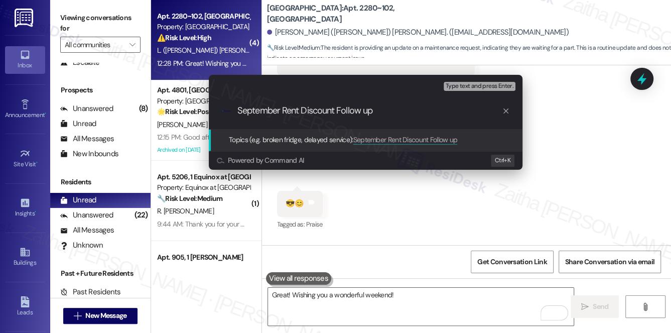
click at [225, 107] on div ".cls-1{fill:#0a055f;}.cls-2{fill:#0cc4c4;} resideskLogoBlueOrange September Ren…" at bounding box center [365, 111] width 313 height 36
paste input "Follow-Up on September Rent Discount"
type input "Follow-Up on September Rent Discount"
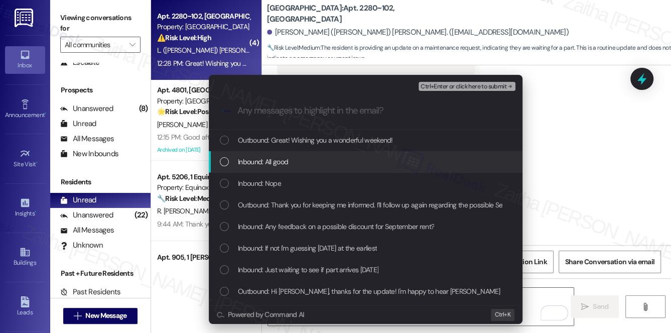
click at [273, 162] on span "Inbound: All good" at bounding box center [263, 161] width 50 height 11
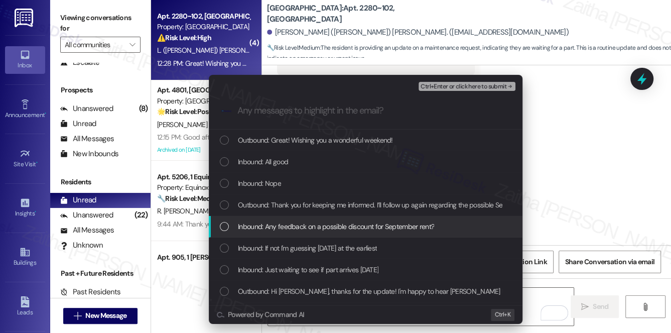
click at [297, 228] on span "Inbound: Any feedback on a possible discount for September rent?" at bounding box center [336, 226] width 196 height 11
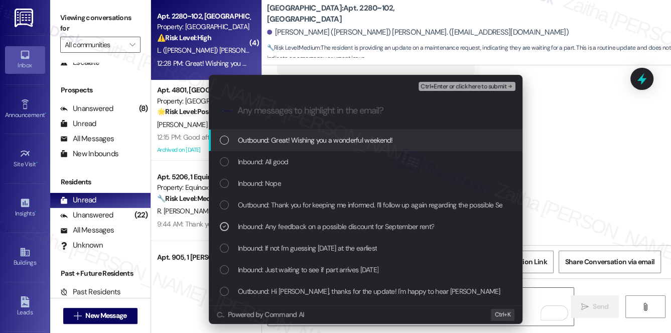
click at [466, 84] on span "Ctrl+Enter or click here to submit" at bounding box center [463, 86] width 86 height 7
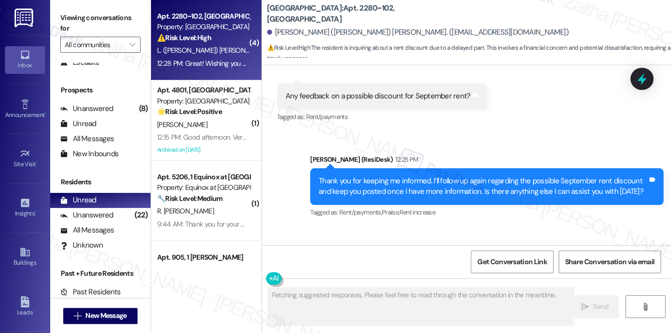
scroll to position [4510, 0]
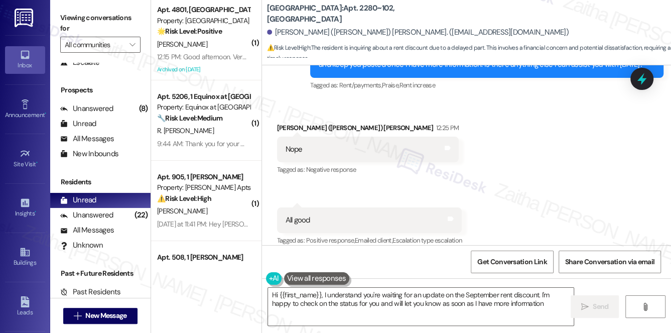
type textarea "Hi {{first_name}}, I understand you're waiting for an update on the September r…"
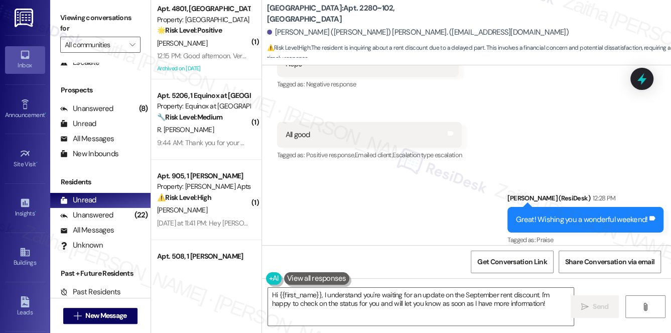
scroll to position [0, 0]
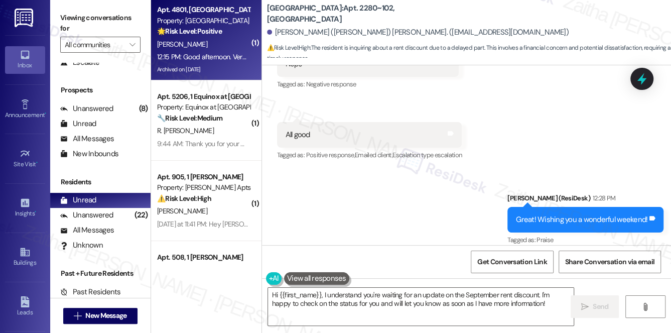
click at [233, 33] on div "🌟 Risk Level: Positive The resident is expressing positive feedback about the s…" at bounding box center [203, 31] width 93 height 11
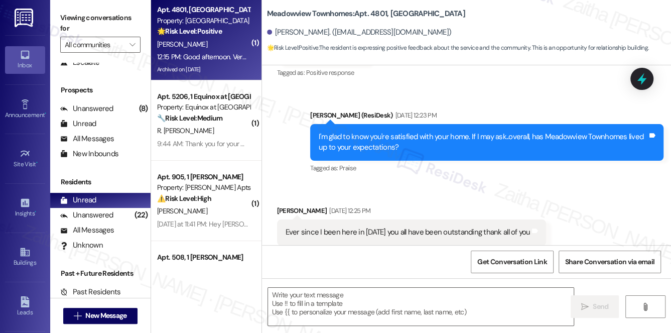
type textarea "Fetching suggested responses. Please feel free to read through the conversation…"
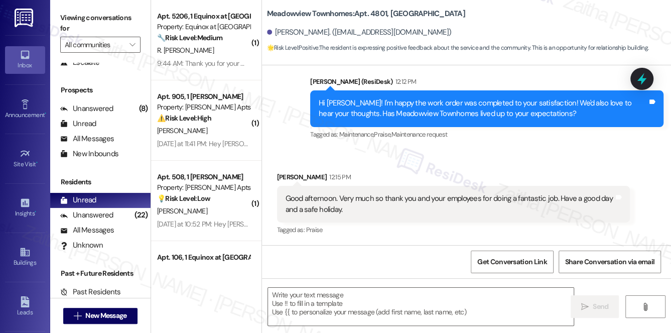
scroll to position [4893, 0]
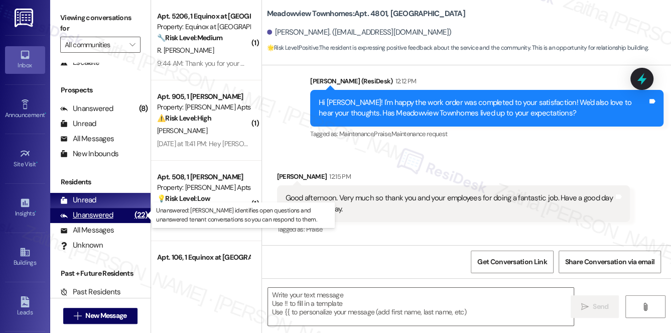
click at [109, 213] on div "Unanswered" at bounding box center [86, 215] width 53 height 11
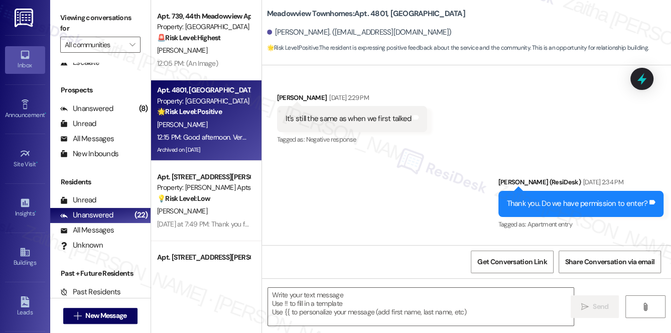
type textarea "Fetching suggested responses. Please feel free to read through the conversation…"
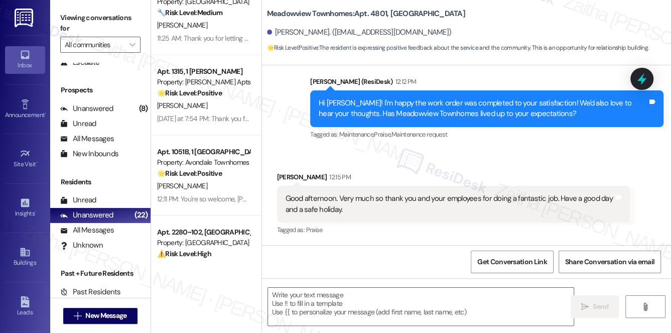
scroll to position [1504, 0]
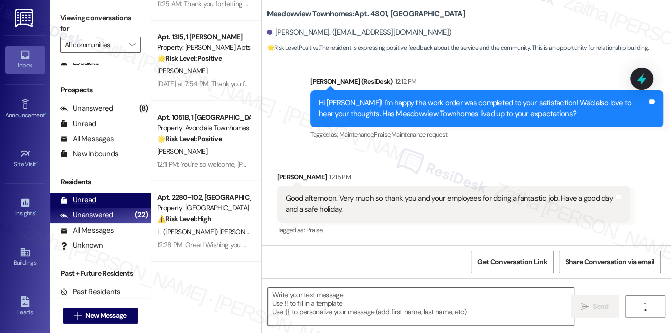
click at [87, 198] on div "Unread" at bounding box center [78, 200] width 36 height 11
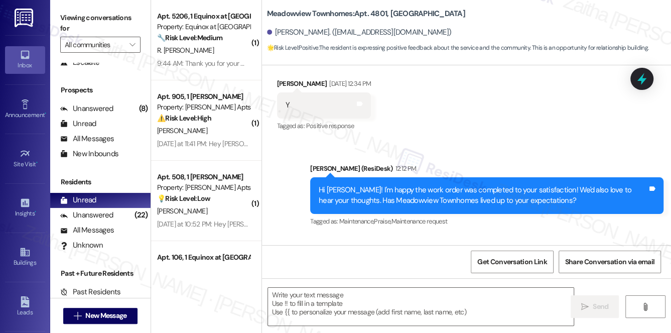
scroll to position [4892, 0]
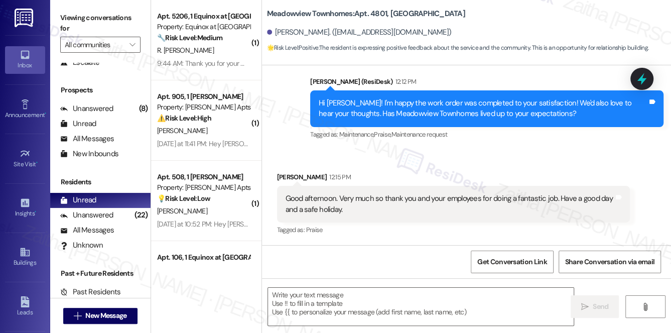
type textarea "Fetching suggested responses. Please feel free to read through the conversation…"
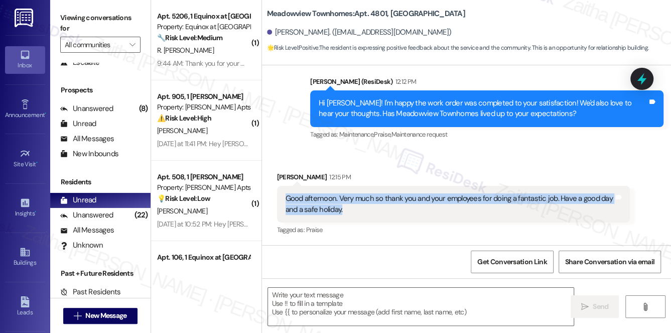
drag, startPoint x: 309, startPoint y: 201, endPoint x: 368, endPoint y: 208, distance: 58.5
click at [368, 208] on div "Good afternoon. Very much so thank you and your employees for doing a fantastic…" at bounding box center [453, 204] width 353 height 37
copy div "Good afternoon. Very much so thank you and your employees for doing a fantastic…"
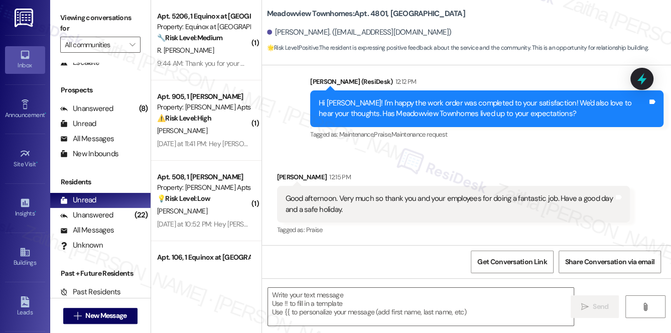
click at [447, 170] on div "Received via SMS [PERSON_NAME] 12:15 PM Good afternoon. Very much so thank you …" at bounding box center [453, 204] width 368 height 80
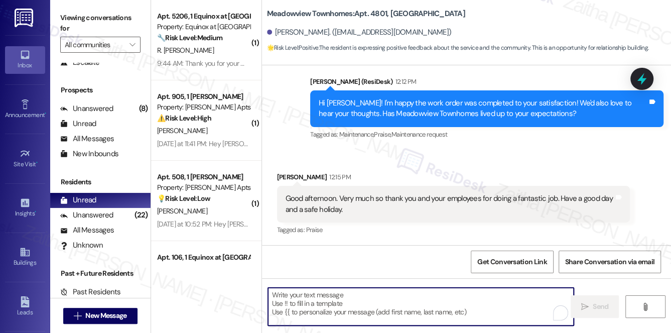
click at [377, 303] on textarea "To enrich screen reader interactions, please activate Accessibility in Grammarl…" at bounding box center [421, 306] width 306 height 38
paste textarea "Thank you so much for the kind words—I’ll be sure to share your message with th…"
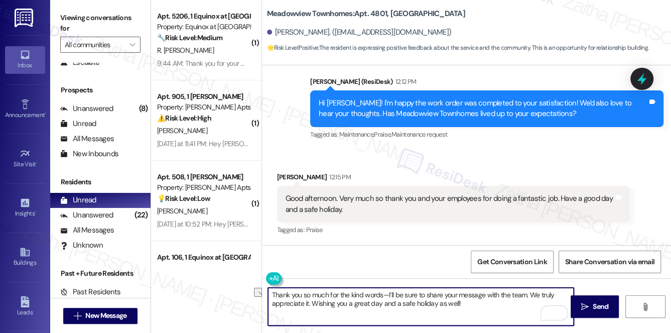
drag, startPoint x: 382, startPoint y: 291, endPoint x: 525, endPoint y: 292, distance: 142.9
click at [525, 292] on textarea "Thank you so much for the kind words—I’ll be sure to share your message with th…" at bounding box center [421, 306] width 306 height 38
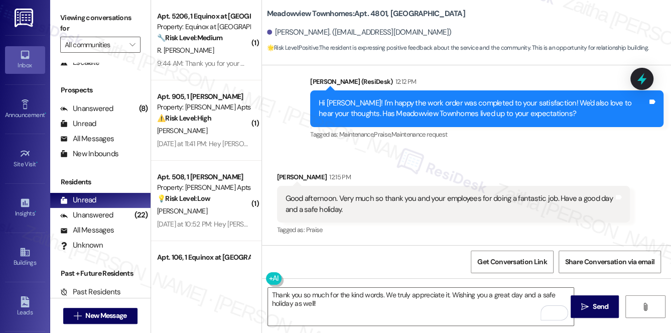
click at [284, 178] on div "[PERSON_NAME] 12:15 PM" at bounding box center [453, 179] width 353 height 14
copy div "[PERSON_NAME]"
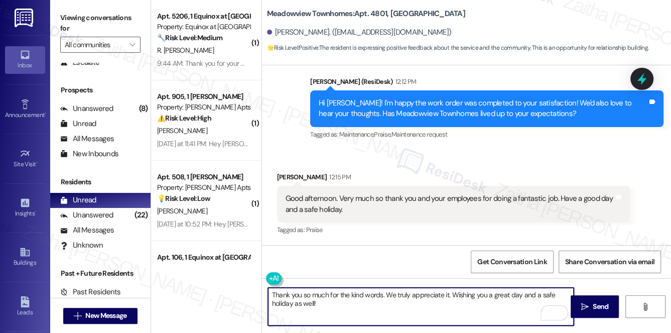
click at [382, 293] on textarea "Thank you so much for the kind words. We truly appreciate it. Wishing you a gre…" at bounding box center [421, 306] width 306 height 38
paste textarea "[PERSON_NAME]"
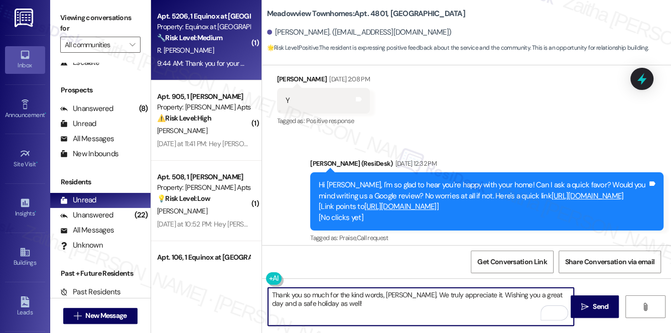
scroll to position [4391, 0]
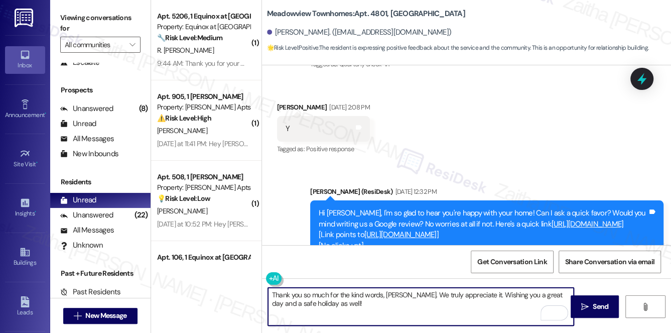
click at [356, 304] on textarea "Thank you so much for the kind words, [PERSON_NAME]. We truly appreciate it. Wi…" at bounding box center [421, 306] width 306 height 38
paste textarea "If it’s not too much trouble, would you kindly consider sharing your feedback i…"
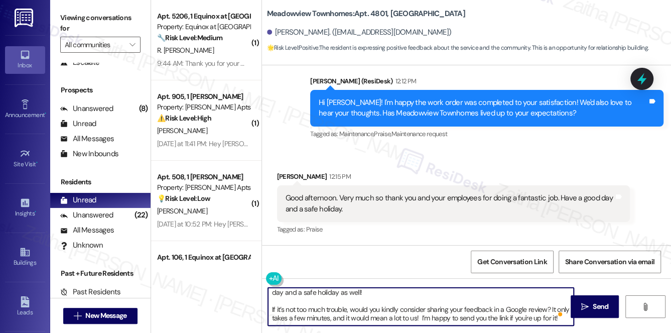
scroll to position [20, 0]
type textarea "Thank you so much for the kind words, George. We truly appreciate it. Wishing y…"
click at [602, 303] on span "Send" at bounding box center [600, 306] width 16 height 11
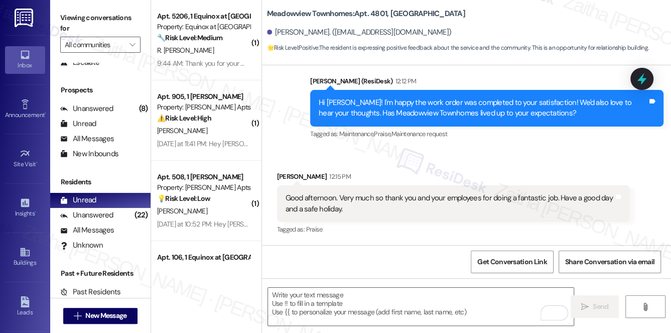
scroll to position [0, 0]
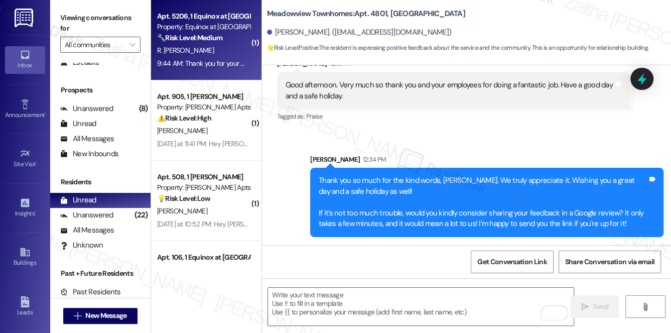
click at [234, 57] on div "9:44 AM: Thank you for your message. Our offices are currently closed, but we w…" at bounding box center [203, 63] width 95 height 13
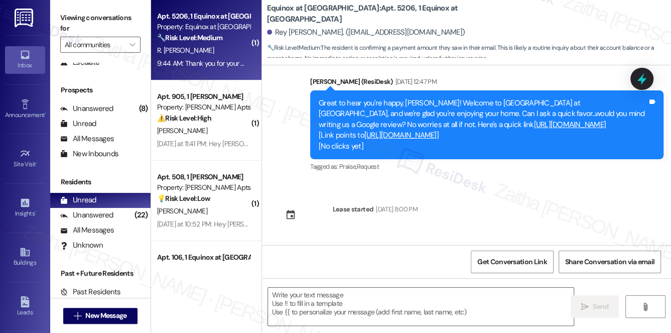
type textarea "Fetching suggested responses. Please feel free to read through the conversation…"
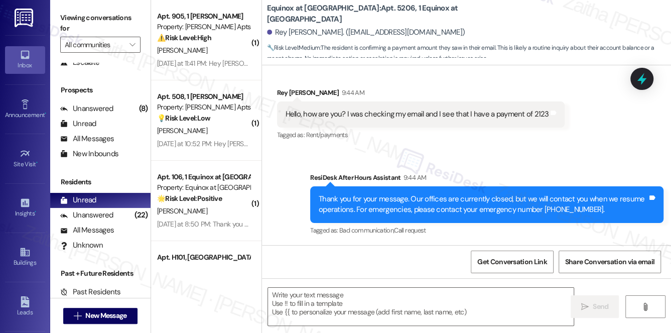
scroll to position [1310, 0]
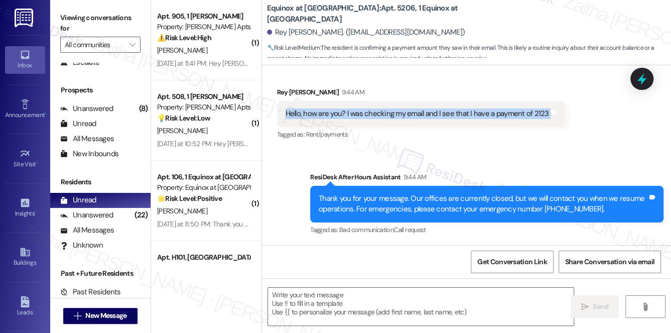
drag, startPoint x: 281, startPoint y: 114, endPoint x: 552, endPoint y: 123, distance: 271.0
click at [552, 123] on div "Hello, how are you? I was checking my email and I see that I have a payment of …" at bounding box center [421, 114] width 288 height 26
copy div "Hello, how are you? I was checking my email and I see that I have a payment of …"
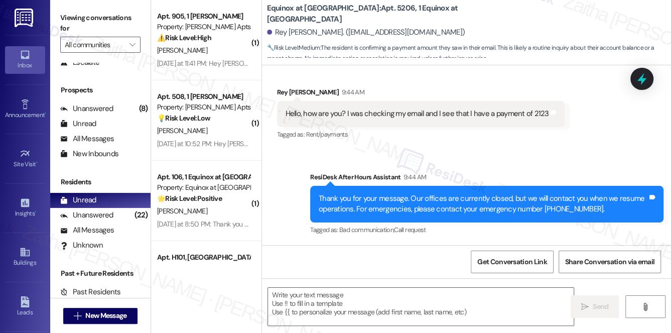
click at [448, 170] on div "Sent via SMS ResiDesk After Hours Assistant 9:44 AM Thank you for your message.…" at bounding box center [486, 204] width 368 height 80
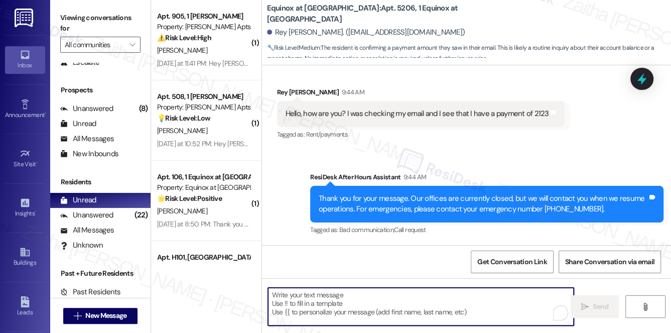
click at [326, 290] on textarea "To enrich screen reader interactions, please activate Accessibility in Grammarl…" at bounding box center [421, 306] width 306 height 38
paste textarea "Hi {{first_name}}, I’m doing well, thank you for asking—hope you’re doing well …"
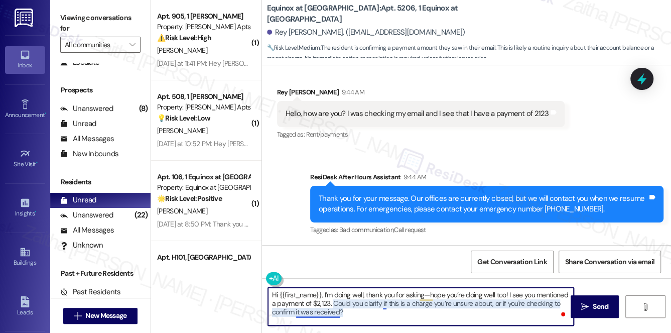
click at [320, 315] on textarea "Hi {{first_name}}, I’m doing well, thank you for asking—hope you’re doing well …" at bounding box center [421, 306] width 306 height 38
click at [313, 314] on textarea "Hi {{first_name}}, I’m doing well, thank you for asking—hope you’re doing well …" at bounding box center [421, 306] width 306 height 38
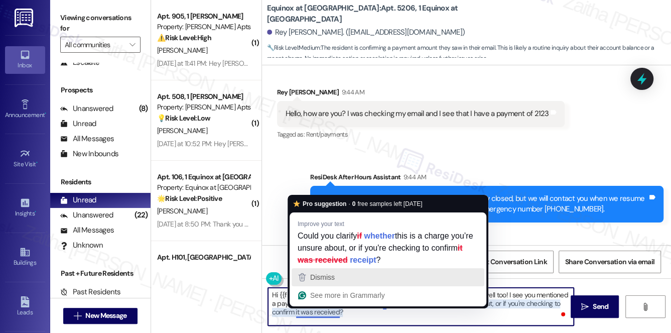
click at [480, 279] on button "Dismiss" at bounding box center [387, 277] width 193 height 18
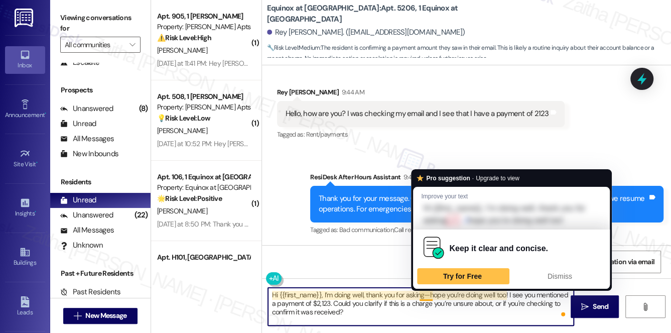
click at [425, 293] on textarea "Hi {{first_name}}, I’m doing well, thank you for asking—hope you’re doing well …" at bounding box center [421, 306] width 306 height 38
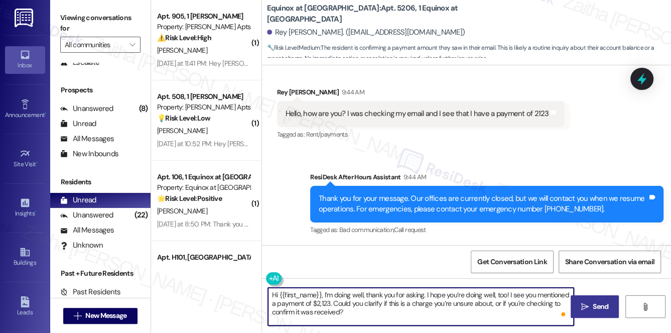
type textarea "Hi {{first_name}}, I’m doing well, thank you for asking. I hope you’re doing we…"
click at [597, 304] on span "Send" at bounding box center [600, 306] width 16 height 11
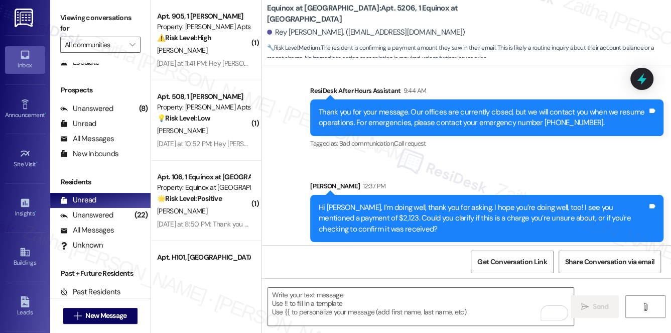
scroll to position [1401, 0]
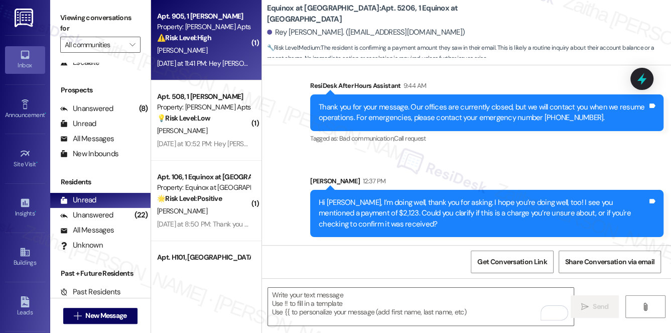
click at [218, 48] on div "[PERSON_NAME]" at bounding box center [203, 50] width 95 height 13
type textarea "Fetching suggested responses. Please feel free to read through the conversation…"
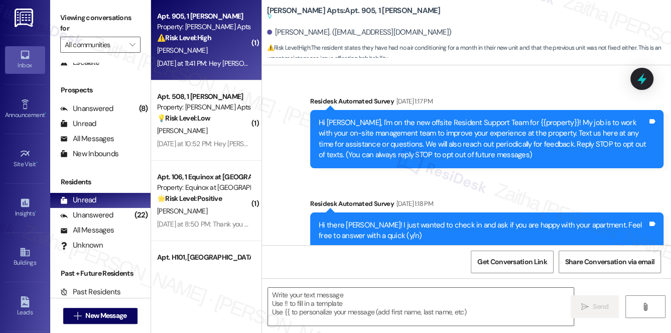
scroll to position [9476, 0]
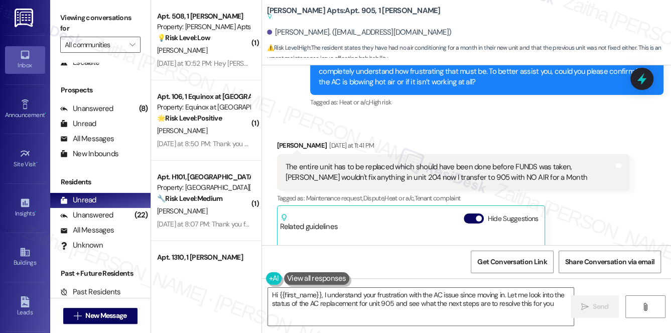
type textarea "Hi {{first_name}}, I understand your frustration with the AC issue since moving…"
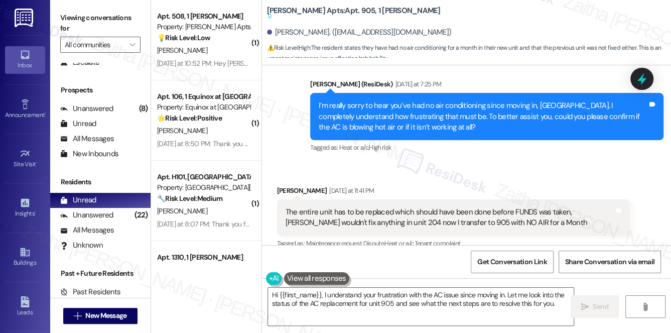
scroll to position [9248, 0]
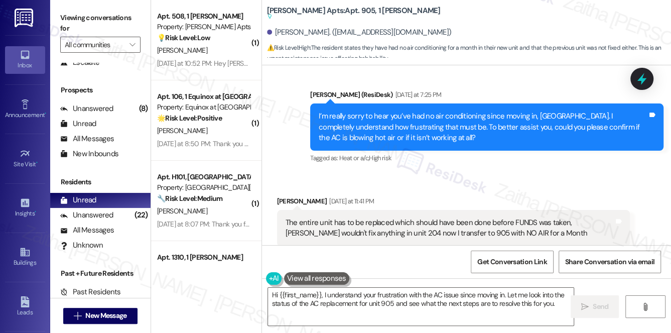
click at [471, 269] on button "Hide Suggestions" at bounding box center [473, 274] width 20 height 10
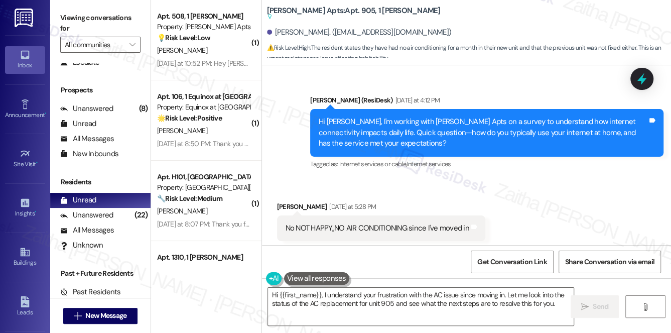
scroll to position [9112, 0]
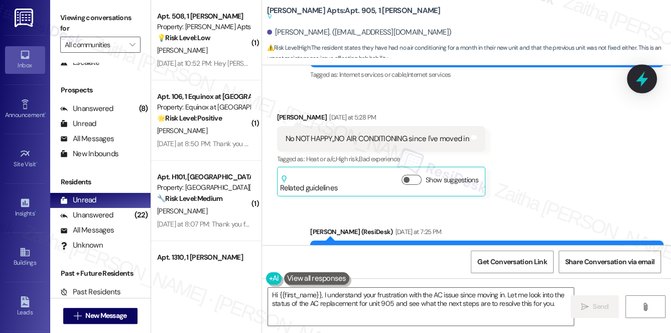
click at [640, 78] on icon at bounding box center [641, 79] width 12 height 16
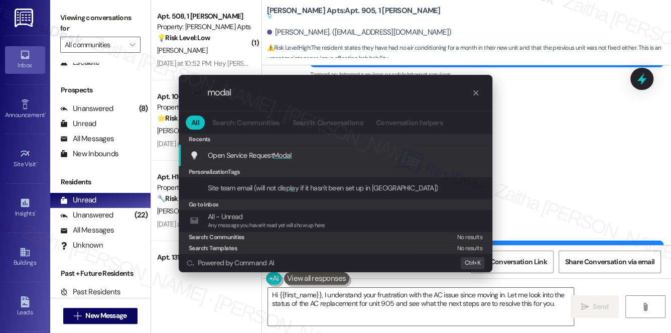
type input "modal"
click at [279, 152] on span "Modal" at bounding box center [282, 154] width 19 height 9
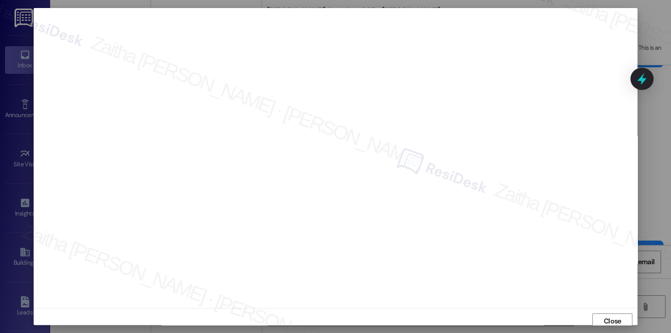
scroll to position [4, 0]
click at [604, 320] on span "Close" at bounding box center [612, 316] width 18 height 11
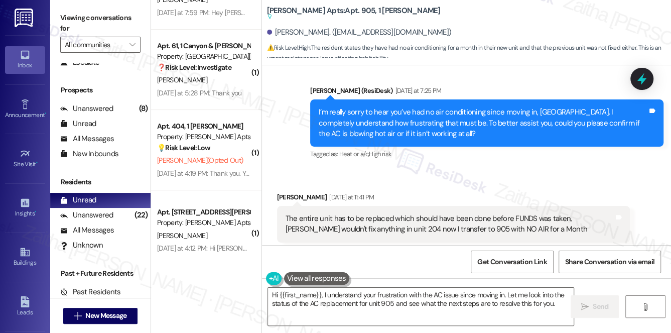
scroll to position [9207, 0]
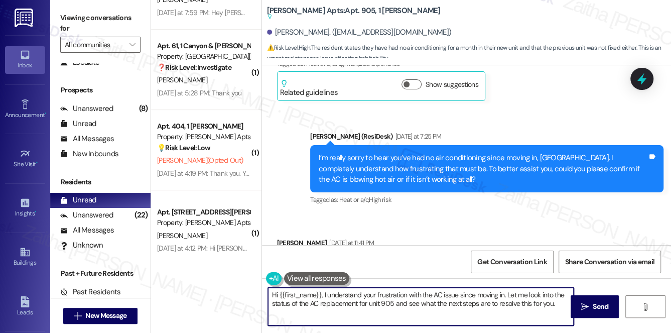
click at [370, 304] on textarea "Hi {{first_name}}, I understand your frustration with the AC issue since moving…" at bounding box center [421, 306] width 306 height 38
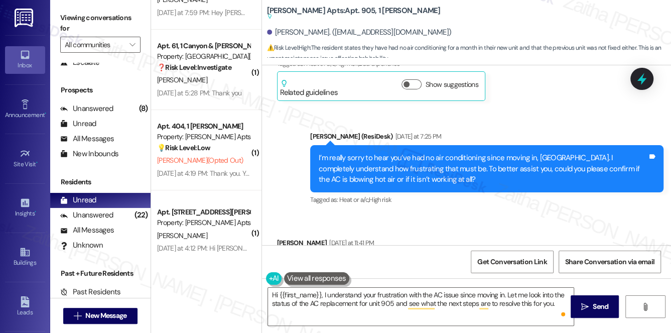
drag, startPoint x: 283, startPoint y: 209, endPoint x: 512, endPoint y: 225, distance: 229.2
click at [512, 259] on div "The entire unit has to be replaced which should have been done before FUNDS was…" at bounding box center [449, 270] width 331 height 22
copy div "The entire unit has to be replaced which should have been done before FUNDS was…"
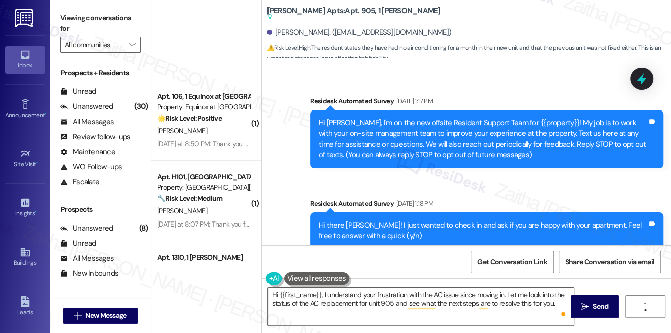
scroll to position [9207, 0]
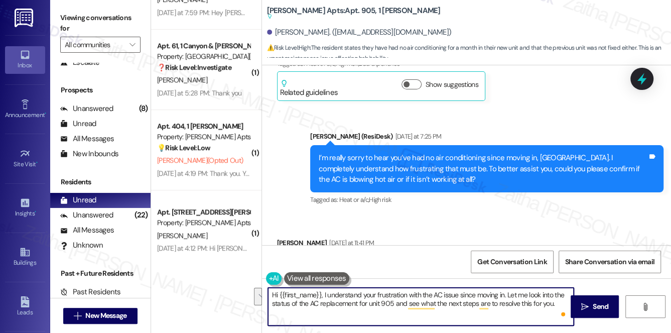
drag, startPoint x: 524, startPoint y: 300, endPoint x: 555, endPoint y: 304, distance: 30.9
click at [555, 304] on textarea "Hi {{first_name}}, I understand your frustration with the AC issue since moving…" at bounding box center [421, 306] width 306 height 38
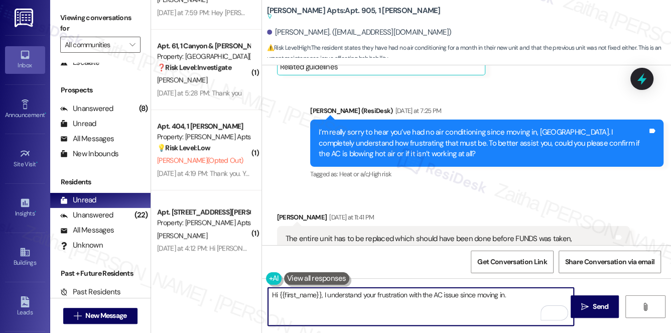
scroll to position [9253, 0]
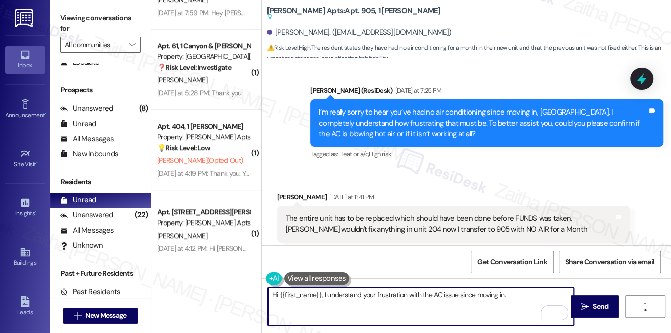
paste textarea "I’ll check in with the team regarding the replacement and follow up with you as…"
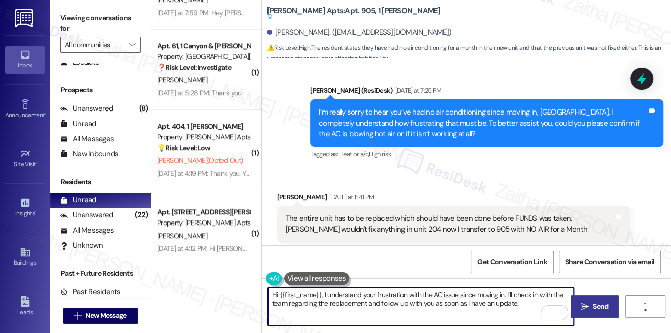
type textarea "Hi {{first_name}}, I understand your frustration with the AC issue since moving…"
click at [598, 305] on span "Send" at bounding box center [600, 306] width 16 height 11
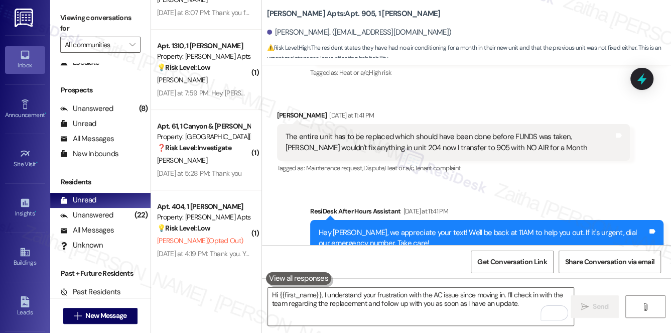
scroll to position [9319, 0]
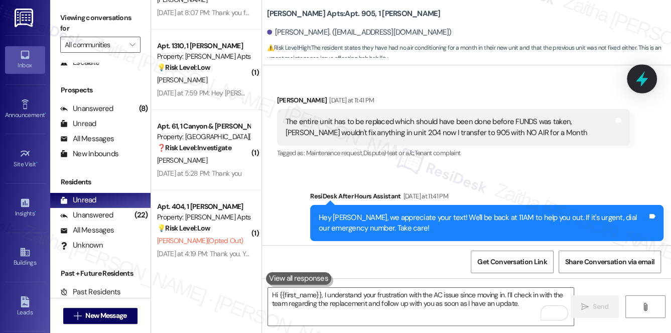
click at [643, 79] on icon at bounding box center [641, 79] width 12 height 16
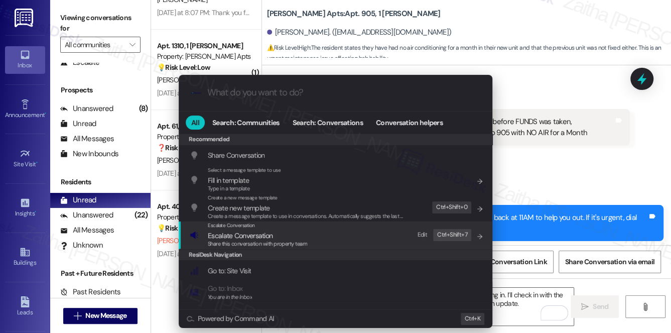
click at [249, 237] on span "Escalate Conversation" at bounding box center [240, 235] width 65 height 9
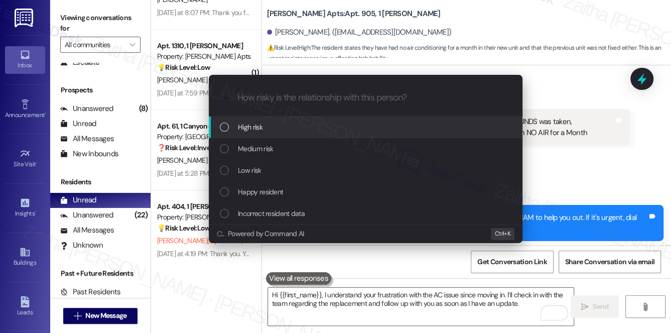
click at [283, 121] on div "High risk" at bounding box center [366, 126] width 293 height 11
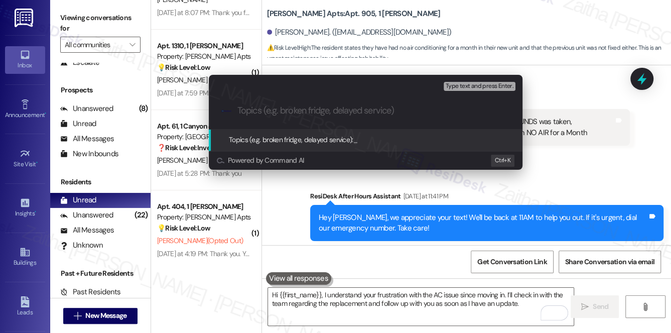
paste input "AC Replacement"
type input "AC Replacement Request"
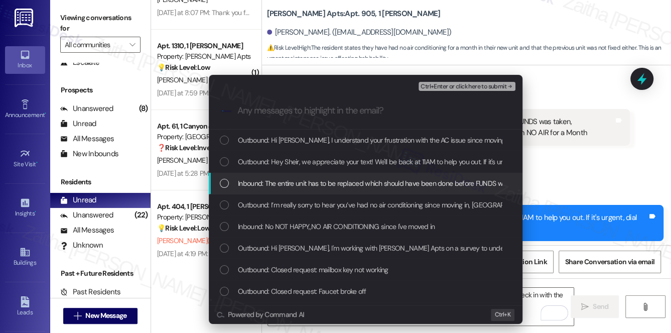
click at [313, 185] on span "Inbound: The entire unit has to be replaced which should have been done before …" at bounding box center [505, 183] width 534 height 11
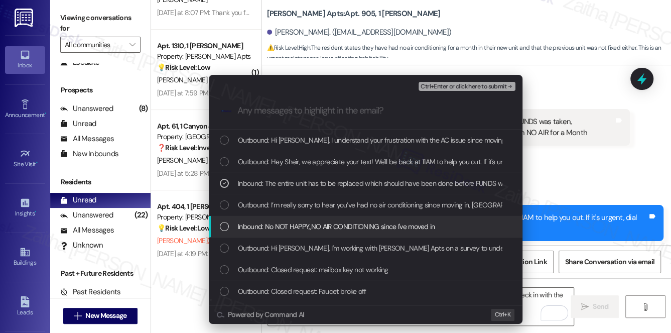
click at [315, 228] on span "Inbound: No NOT HAPPY,,NO AIR CONDITIONING since I've moved in" at bounding box center [336, 226] width 197 height 11
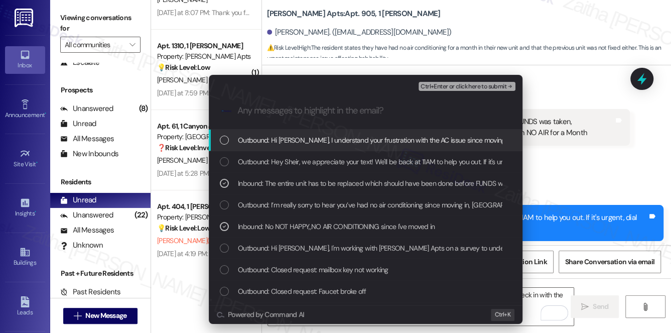
click at [451, 88] on span "Ctrl+Enter or click here to submit" at bounding box center [463, 86] width 86 height 7
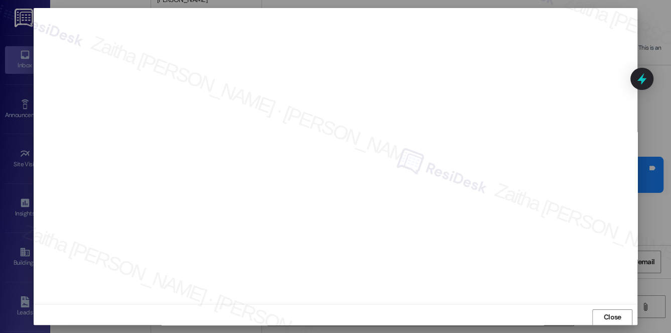
scroll to position [9434, 0]
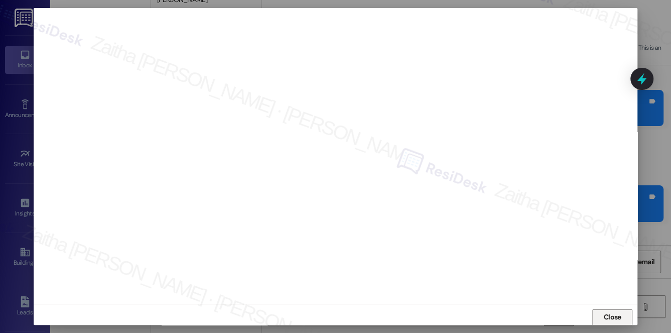
click at [607, 313] on span "Close" at bounding box center [612, 316] width 18 height 11
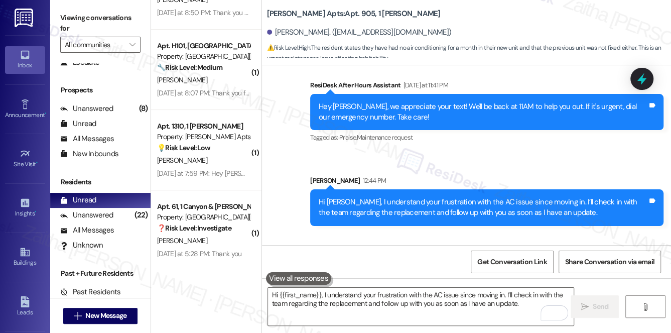
scroll to position [9435, 0]
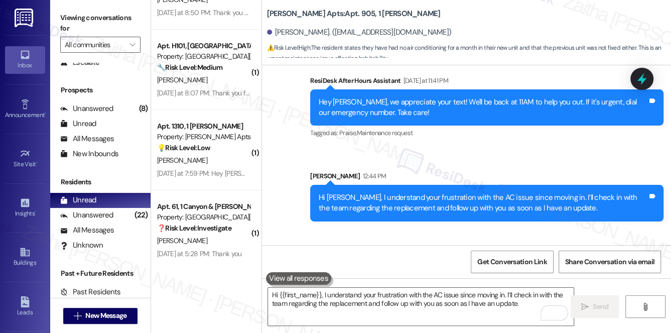
drag, startPoint x: 282, startPoint y: 224, endPoint x: 466, endPoint y: 232, distance: 184.8
click at [466, 265] on div "I have asked for a rent adjustment until issue is resolved Tags and notes" at bounding box center [379, 278] width 204 height 26
copy div "I have asked for a rent adjustment until issue is resolved Tags and notes"
click at [485, 229] on div "Received via SMS Sheir Boyd 12:47 PM I have asked for a rent adjustment until i…" at bounding box center [466, 264] width 409 height 70
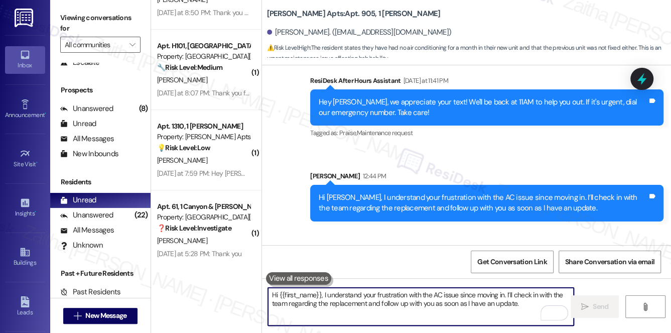
click at [323, 298] on textarea "Hi {{first_name}}, I understand your frustration with the AC issue since moving…" at bounding box center [421, 306] width 306 height 38
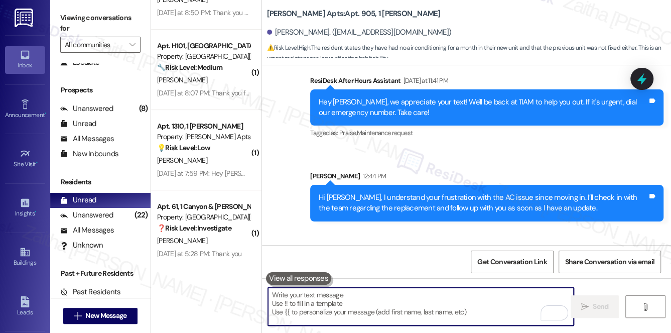
paste textarea "I’ll follow up with the team regarding your request for a rent adjustment"
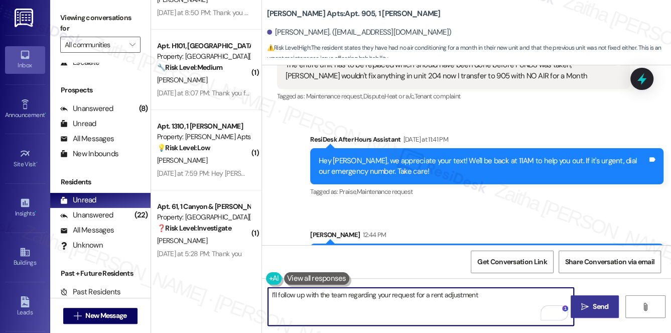
scroll to position [9389, 0]
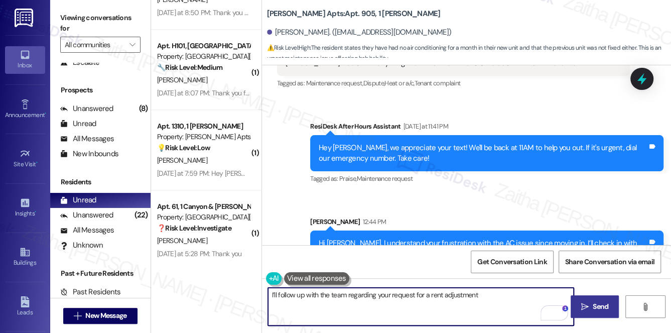
click at [271, 297] on textarea "I’ll follow up with the team regarding your request for a rent adjustment" at bounding box center [421, 306] width 306 height 38
click at [332, 300] on textarea "Thank you for letting me know. I’ll also follow up with the team regarding your…" at bounding box center [421, 306] width 306 height 38
paste textarea "Is there anything else I can assist you with?"
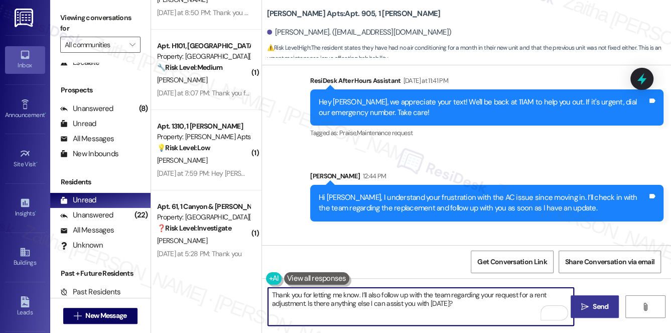
type textarea "Thank you for letting me know. I’ll also follow up with the team regarding your…"
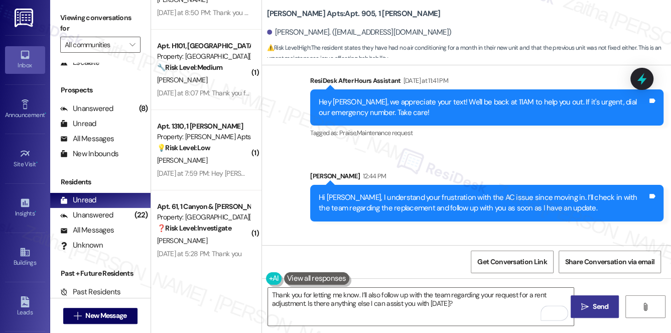
click at [596, 301] on span "Send" at bounding box center [600, 306] width 16 height 11
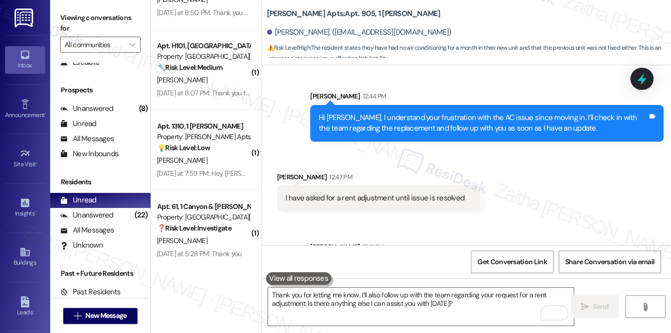
scroll to position [9515, 0]
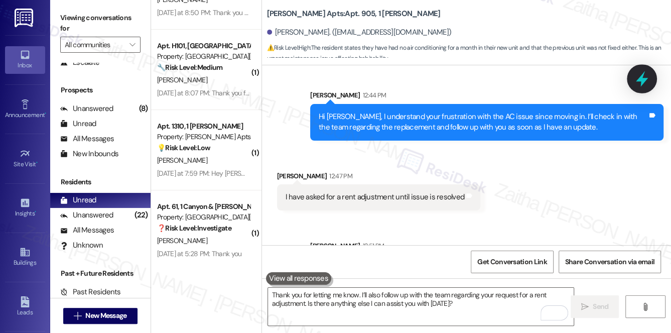
click at [640, 79] on icon at bounding box center [641, 79] width 12 height 16
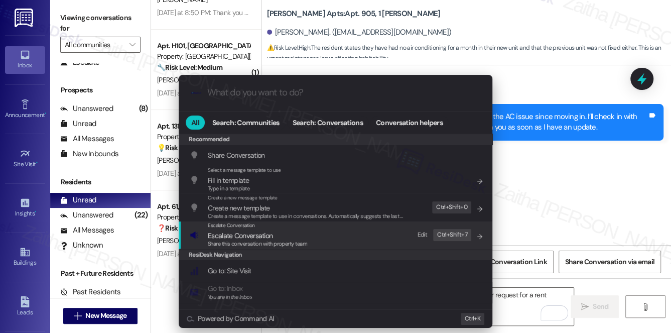
click at [243, 236] on span "Escalate Conversation" at bounding box center [240, 235] width 65 height 9
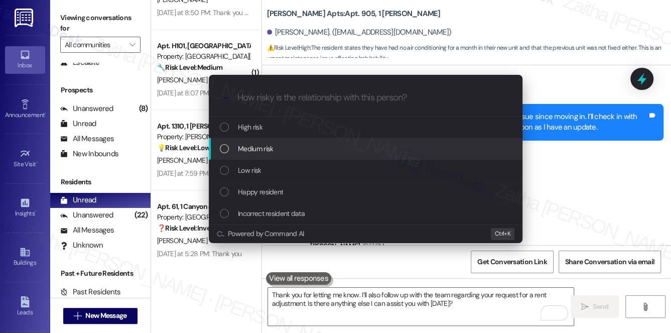
click at [277, 141] on div "Medium risk" at bounding box center [365, 149] width 313 height 22
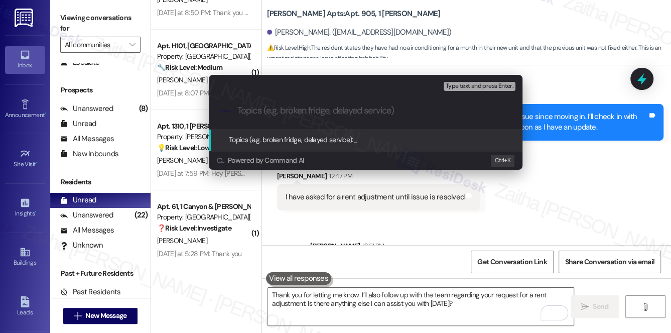
click at [606, 142] on div "Escalate Conversation Medium risk Topics (e.g. broken fridge, delayed service) …" at bounding box center [335, 166] width 671 height 333
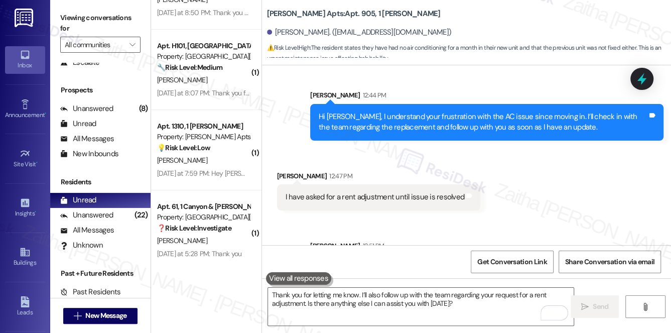
drag, startPoint x: 644, startPoint y: 74, endPoint x: 636, endPoint y: 83, distance: 12.1
click at [643, 75] on icon at bounding box center [641, 78] width 13 height 13
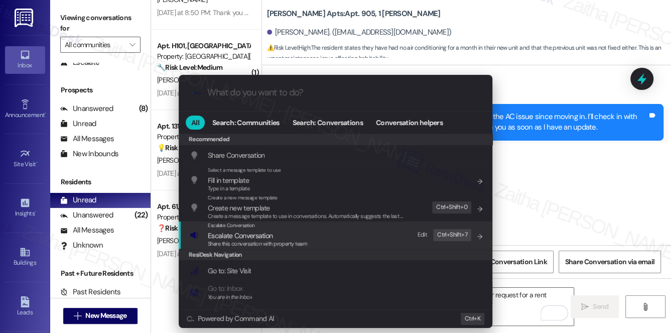
click at [242, 233] on span "Escalate Conversation" at bounding box center [240, 235] width 65 height 9
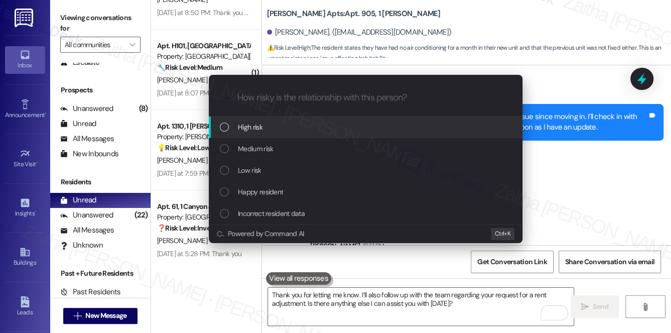
click at [279, 131] on div "High risk" at bounding box center [366, 126] width 293 height 11
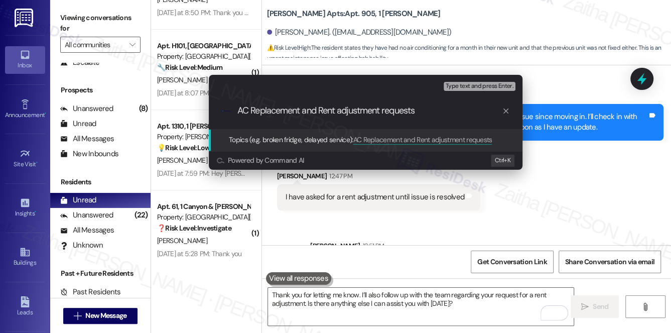
click at [389, 107] on input "AC Replacement and Rent adjustment requests" at bounding box center [369, 110] width 264 height 11
type input "AC Replacement and Rent adjustment Requests"
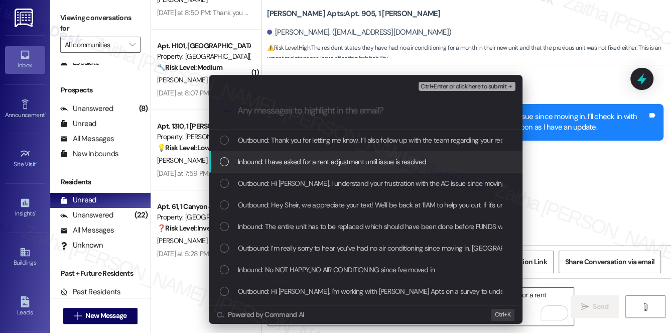
click at [344, 166] on span "Inbound: I have asked for a rent adjustment until issue is resolved" at bounding box center [332, 161] width 188 height 11
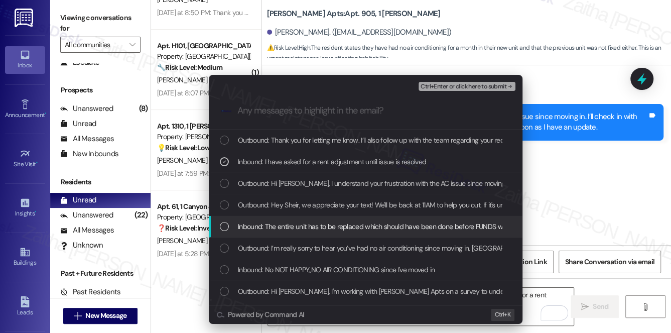
click at [323, 225] on span "Inbound: The entire unit has to be replaced which should have been done before …" at bounding box center [505, 226] width 534 height 11
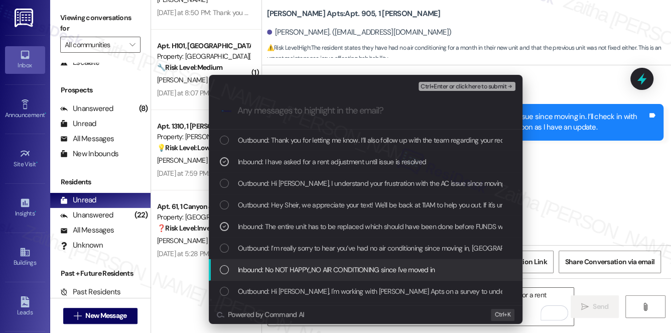
click at [325, 269] on span "Inbound: No NOT HAPPY,,NO AIR CONDITIONING since I've moved in" at bounding box center [336, 269] width 197 height 11
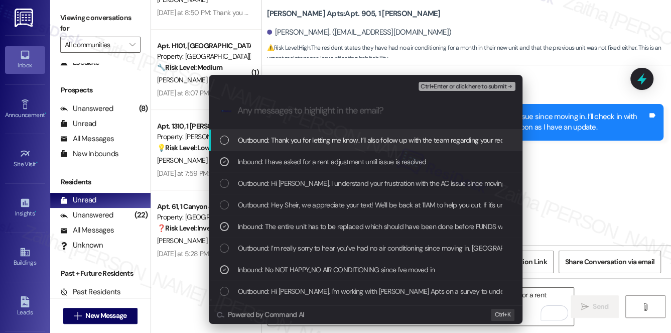
click at [461, 83] on span "Ctrl+Enter or click here to submit" at bounding box center [463, 86] width 86 height 7
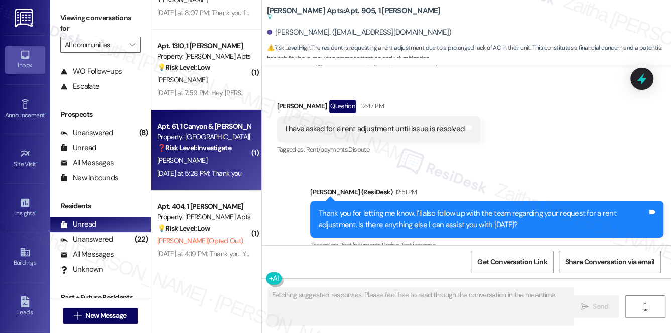
scroll to position [74, 0]
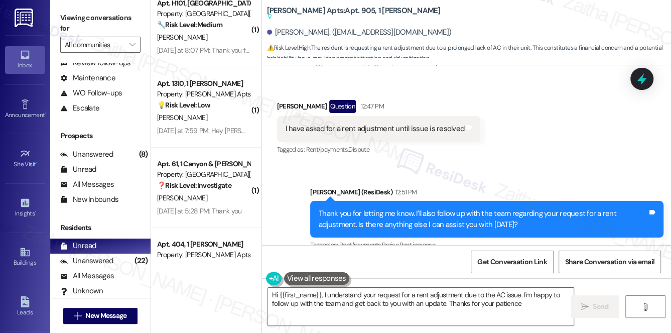
type textarea "Hi {{first_name}}, I understand your request for a rent adjustment due to the A…"
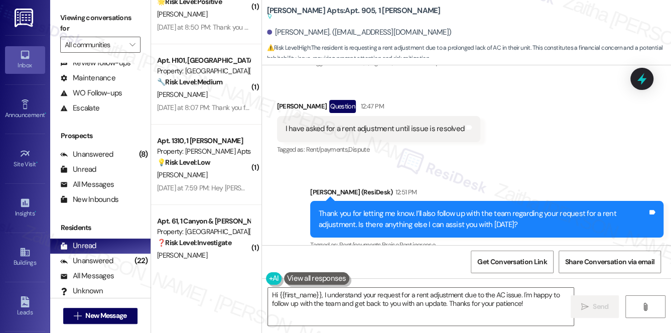
scroll to position [109, 0]
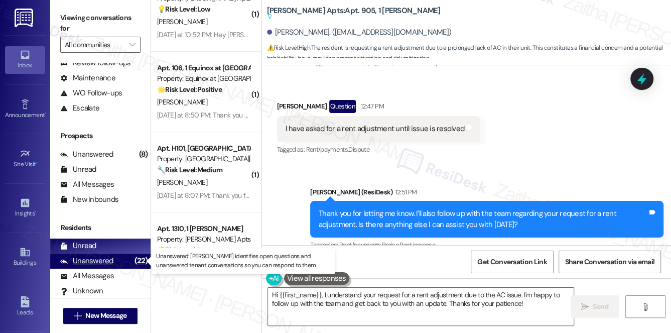
click at [101, 261] on div "Unanswered" at bounding box center [86, 260] width 53 height 11
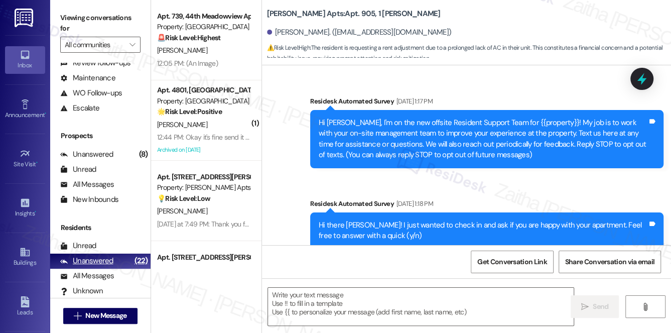
scroll to position [9839, 0]
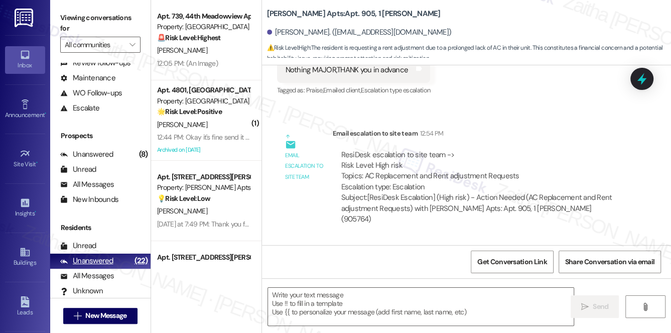
type textarea "Fetching suggested responses. Please feel free to read through the conversation…"
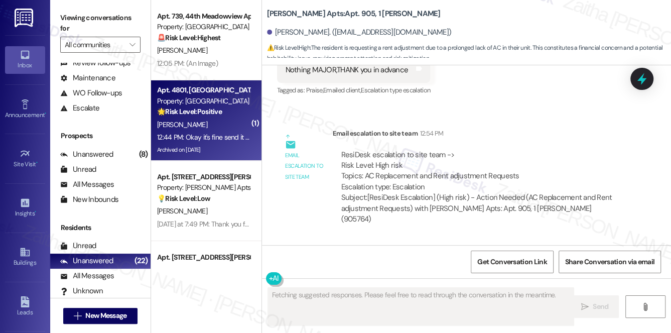
click at [229, 118] on div "G. Warren" at bounding box center [203, 124] width 95 height 13
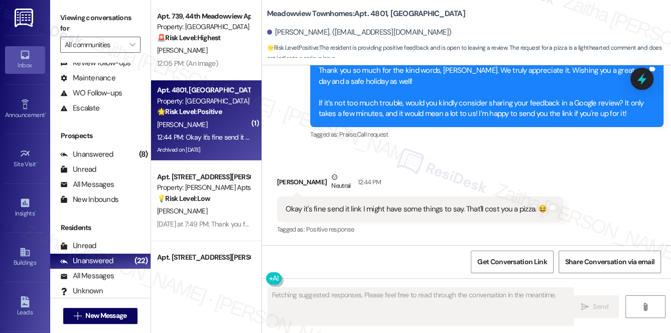
scroll to position [5115, 0]
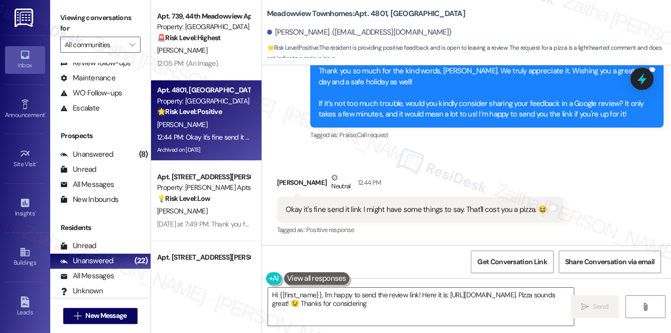
type textarea "Hi {{first_name}}, I'm happy to send the review link! Here it is: https://www.t…"
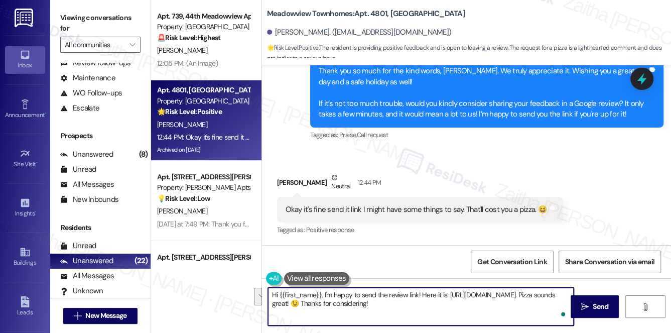
drag, startPoint x: 271, startPoint y: 295, endPoint x: 564, endPoint y: 307, distance: 293.1
click at [564, 307] on div "Hi {{first_name}}, I'm happy to send the review link! Here it is: https://www.t…" at bounding box center [420, 306] width 307 height 39
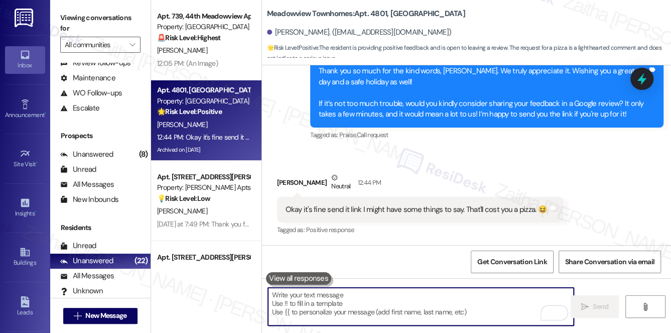
paste textarea "You may leave your review at your convenience. I would also appreciate it if yo…"
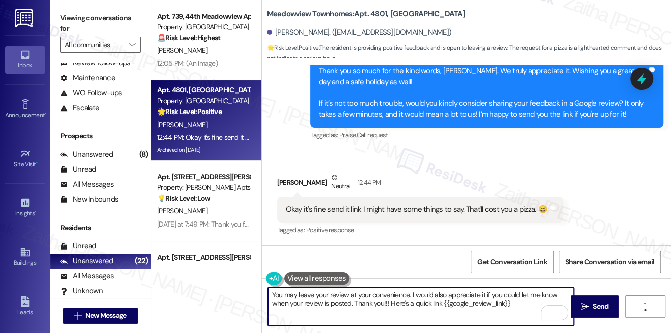
click at [303, 311] on textarea "You may leave your review at your convenience. I would also appreciate it if yo…" at bounding box center [421, 306] width 306 height 38
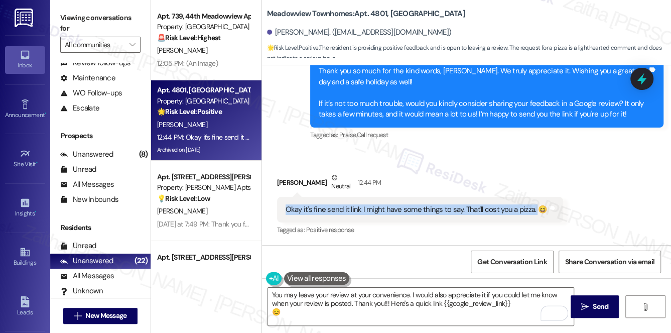
drag, startPoint x: 279, startPoint y: 211, endPoint x: 534, endPoint y: 221, distance: 255.0
click at [534, 221] on div "Okay it's fine send it link I might have some things to say. That'll cost you a…" at bounding box center [420, 210] width 286 height 26
copy div "Okay it's fine send it link I might have some things to say. That'll cost you a…"
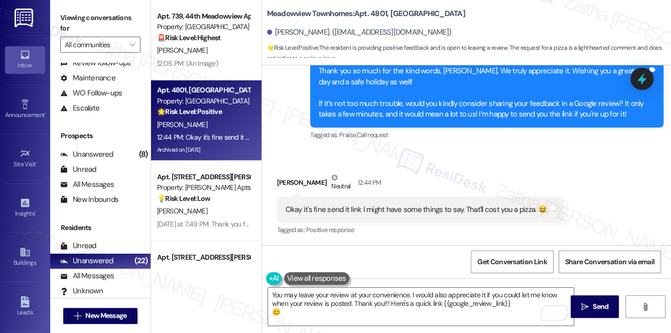
click at [438, 171] on div "Received via SMS George Warren Neutral 12:44 PM Okay it's fine send it link I m…" at bounding box center [419, 205] width 301 height 80
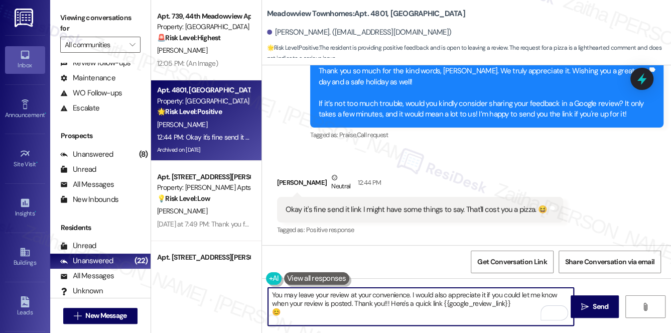
click at [271, 296] on textarea "You may leave your review at your convenience. I would also appreciate it if yo…" at bounding box center [421, 306] width 306 height 38
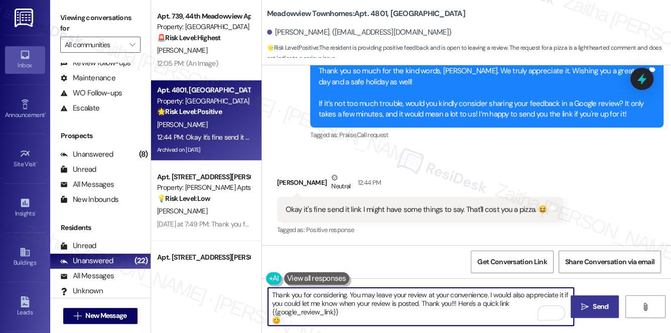
type textarea "Thank you for considering. You may leave your review at your convenience. I wou…"
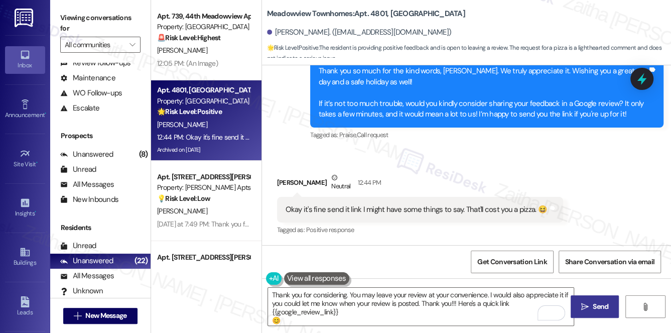
click at [593, 301] on span "Send" at bounding box center [600, 306] width 16 height 11
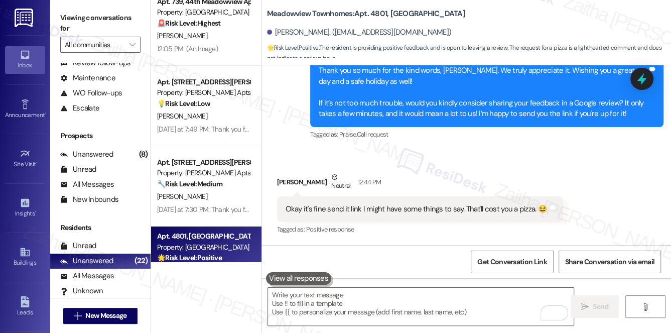
scroll to position [0, 0]
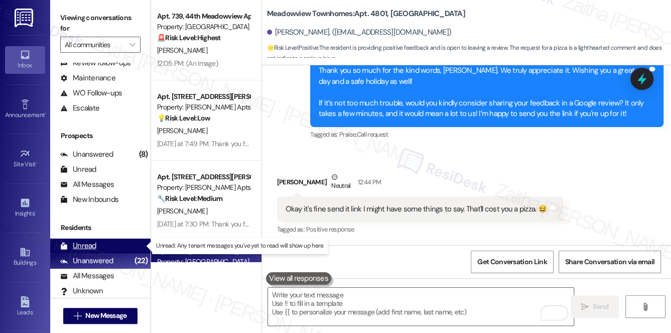
click at [93, 249] on div "Unread" at bounding box center [78, 245] width 36 height 11
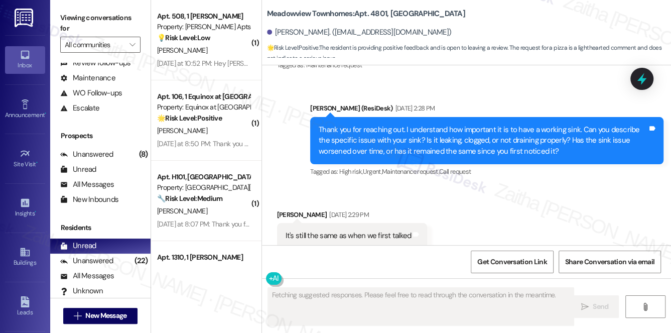
type textarea "Fetching suggested responses. Please feel free to read through the conversation…"
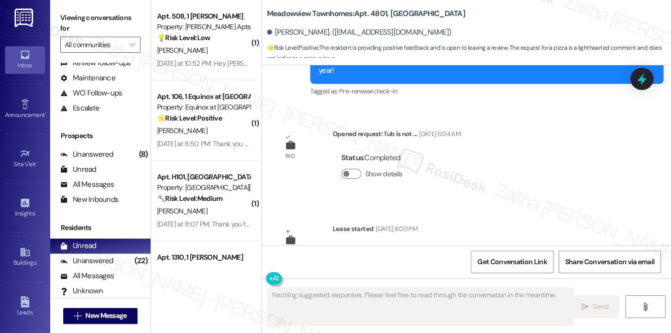
scroll to position [5115, 0]
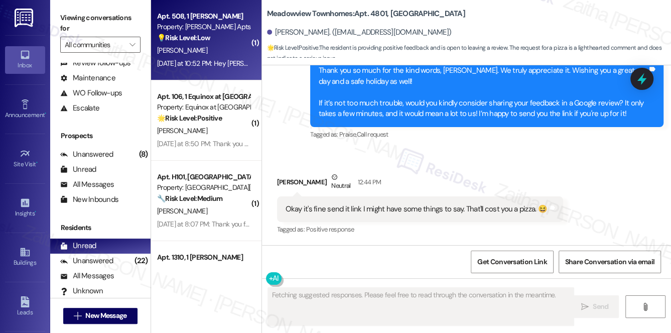
click at [231, 49] on div "A. Benjamin" at bounding box center [203, 50] width 95 height 13
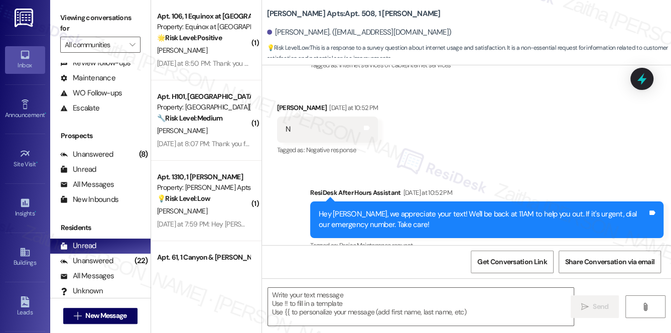
scroll to position [458, 0]
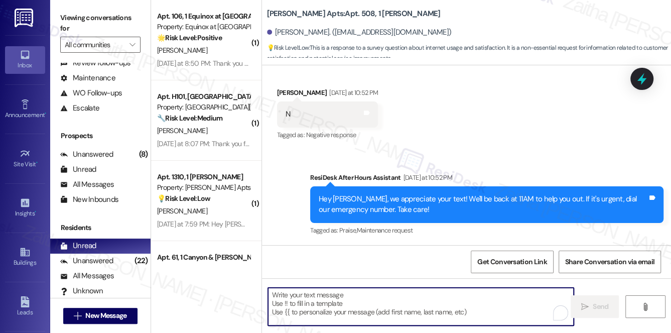
click at [364, 295] on textarea "To enrich screen reader interactions, please activate Accessibility in Grammarl…" at bounding box center [421, 306] width 306 height 38
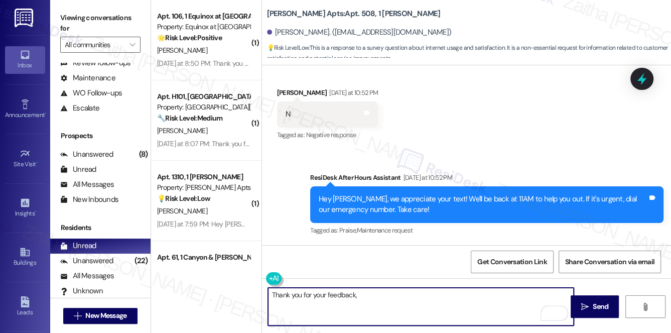
click at [287, 90] on div "Akeem Benjamin Yesterday at 10:52 PM" at bounding box center [327, 94] width 101 height 14
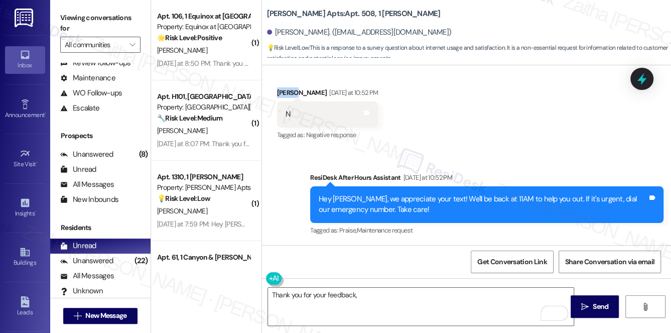
click at [287, 90] on div "Akeem Benjamin Yesterday at 10:52 PM" at bounding box center [327, 94] width 101 height 14
copy div "Akeem"
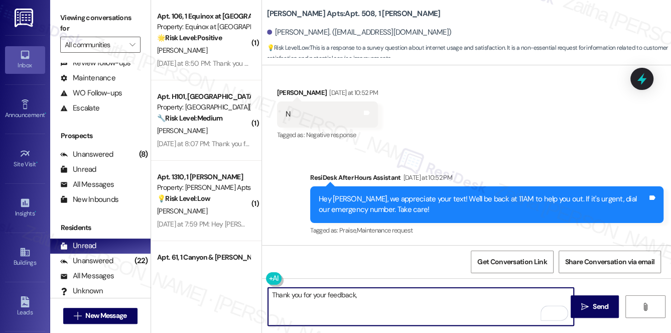
click at [383, 296] on textarea "Thank you for your feedback," at bounding box center [421, 306] width 306 height 38
paste textarea "Akeem"
type textarea "Thank you for your feedback, Akeem"
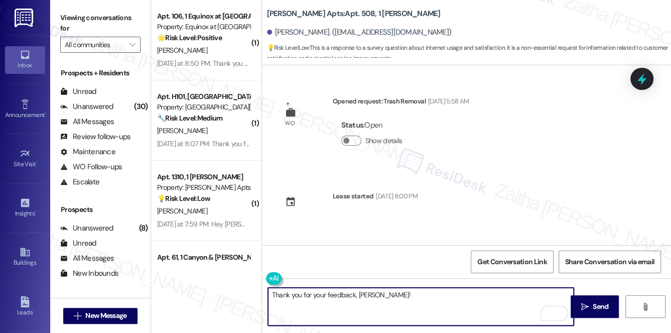
scroll to position [458, 0]
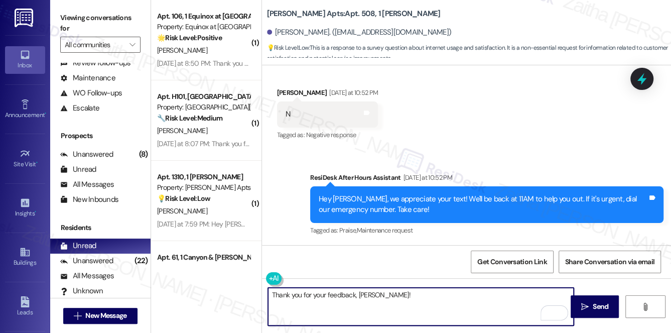
paste textarea "I understand the work order wasn't completed to your satisfaction. Can you plea…"
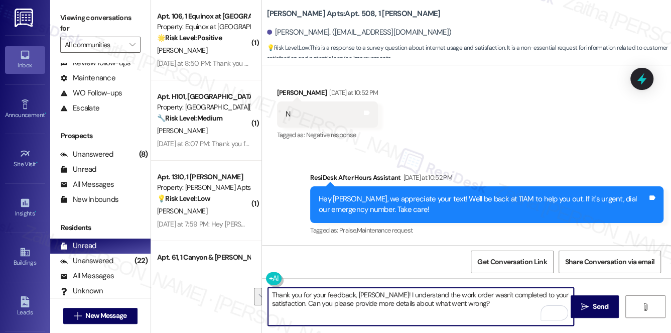
drag, startPoint x: 280, startPoint y: 294, endPoint x: 491, endPoint y: 305, distance: 210.9
click at [491, 305] on textarea "Thank you for your feedback, [PERSON_NAME]! I understand the work order wasn't …" at bounding box center [421, 306] width 306 height 38
click at [378, 295] on textarea "Thank you for your feedback, [PERSON_NAME]! I understand the work order wasn't …" at bounding box center [421, 306] width 306 height 38
drag, startPoint x: 379, startPoint y: 292, endPoint x: 497, endPoint y: 303, distance: 117.8
click at [497, 303] on textarea "Thank you for your feedback, [PERSON_NAME]! I understand the work order wasn't …" at bounding box center [421, 306] width 306 height 38
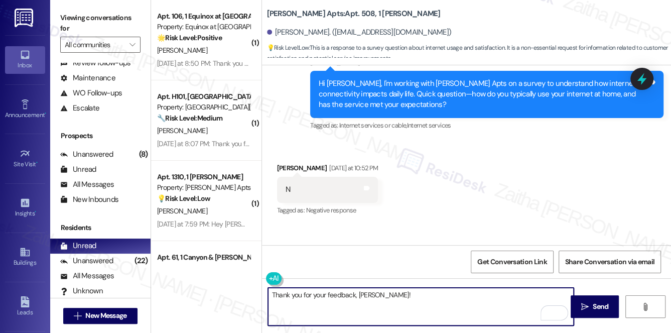
scroll to position [368, 0]
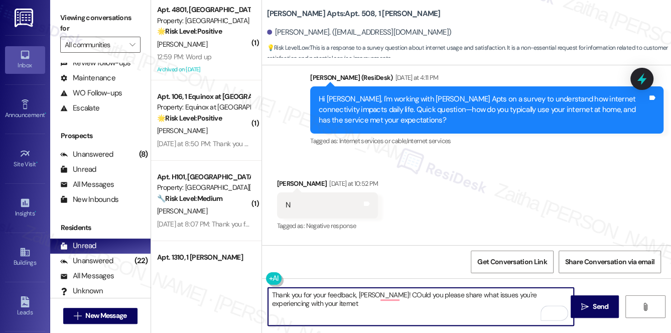
type textarea "Thank you for your feedback, [PERSON_NAME]! COuld you please share what issues …"
drag, startPoint x: 270, startPoint y: 294, endPoint x: 336, endPoint y: 314, distance: 69.0
click at [336, 314] on textarea "Thank you for your feedback, [PERSON_NAME]! COuld you please share what issues …" at bounding box center [421, 306] width 306 height 38
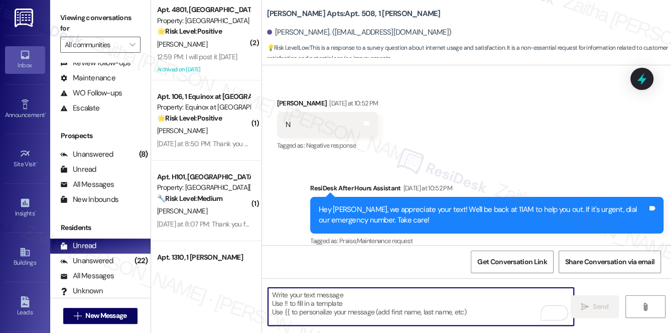
scroll to position [458, 0]
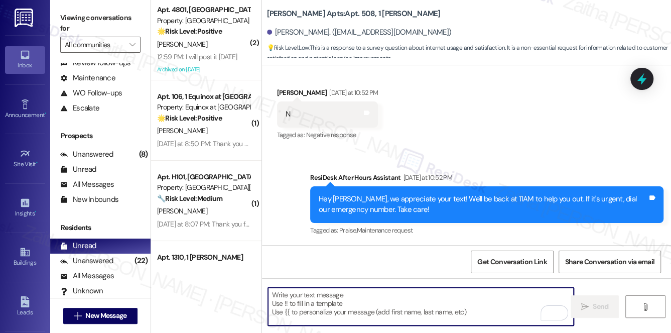
paste textarea "Thank you for your feedback, [PERSON_NAME]! Could you please share more details…"
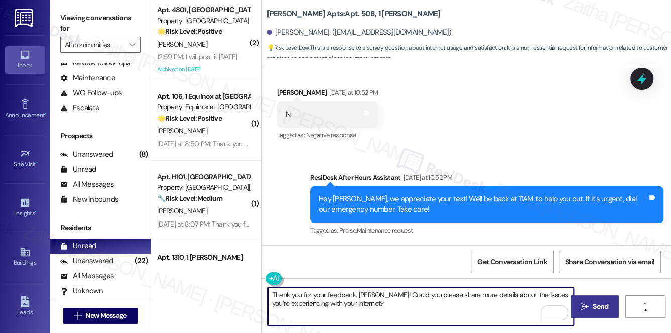
type textarea "Thank you for your feedback, [PERSON_NAME]! Could you please share more details…"
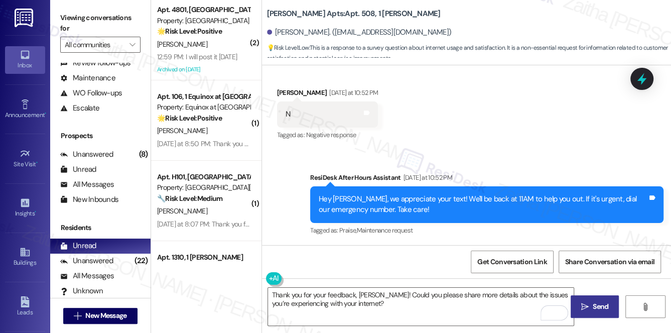
drag, startPoint x: 599, startPoint y: 305, endPoint x: 586, endPoint y: 300, distance: 14.6
click at [599, 305] on span "Send" at bounding box center [600, 306] width 16 height 11
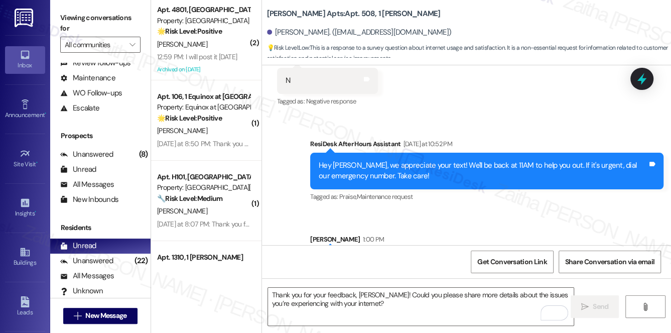
scroll to position [539, 0]
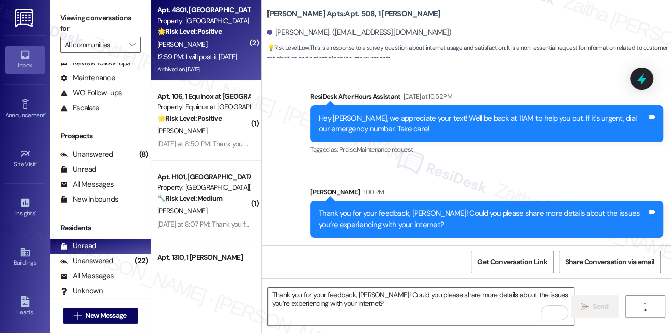
click at [218, 43] on div "[PERSON_NAME]" at bounding box center [203, 44] width 95 height 13
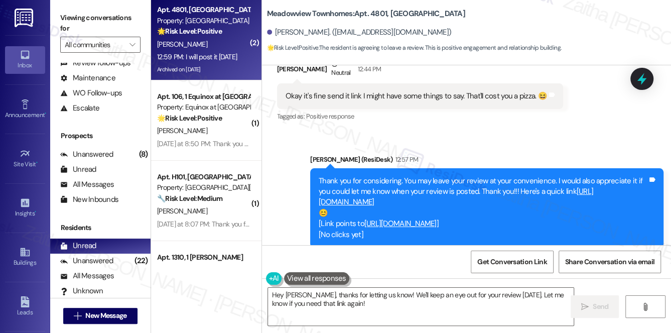
scroll to position [5380, 0]
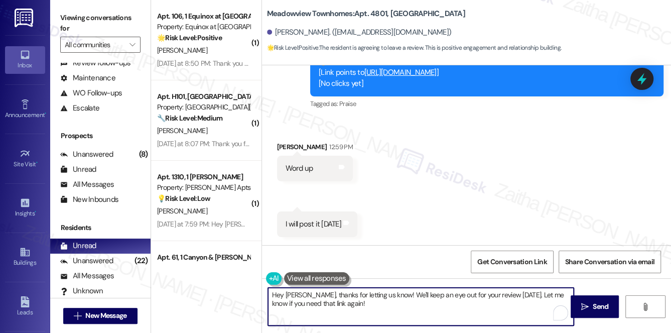
drag, startPoint x: 310, startPoint y: 293, endPoint x: 267, endPoint y: 297, distance: 43.3
click at [268, 297] on textarea "Hey [PERSON_NAME], thanks for letting us know! We'll keep an eye out for your r…" at bounding box center [421, 306] width 306 height 38
drag, startPoint x: 346, startPoint y: 294, endPoint x: 292, endPoint y: 294, distance: 53.7
click at [292, 294] on textarea "Thanks for letting us know! We'll keep an eye out for your review [DATE]. Let m…" at bounding box center [421, 306] width 306 height 38
drag, startPoint x: 501, startPoint y: 296, endPoint x: 543, endPoint y: 288, distance: 43.4
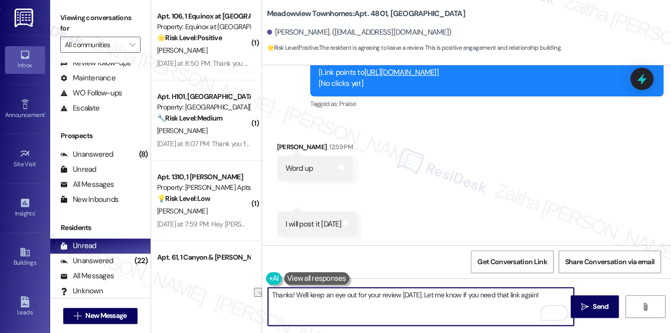
click at [543, 288] on textarea "Thanks! We'll keep an eye out for your review [DATE]. Let me know if you need t…" at bounding box center [421, 306] width 306 height 38
type textarea "Thanks! We'll keep an eye out for your review [DATE]. Let me know if you need a…"
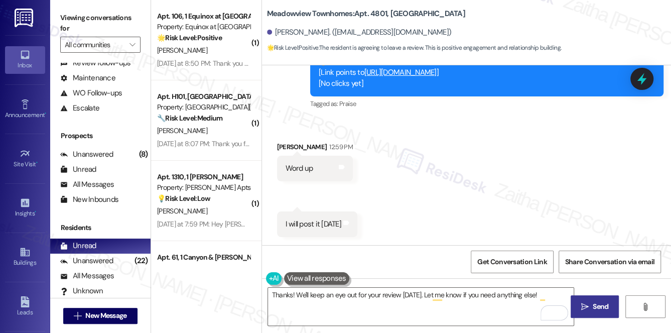
click at [603, 302] on span "Send" at bounding box center [600, 306] width 16 height 11
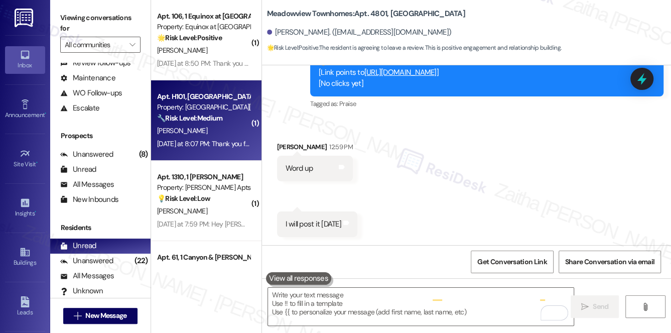
type textarea "Fetching suggested responses. Please feel free to read through the conversation…"
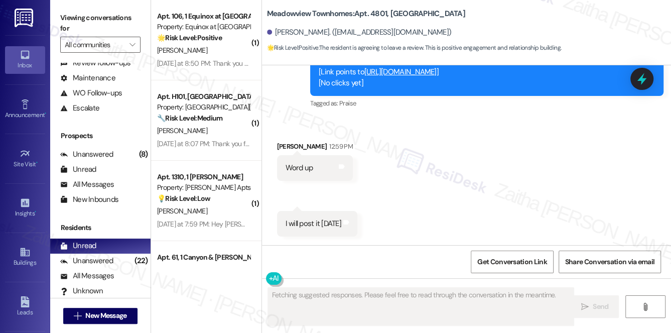
click at [223, 44] on div "[PERSON_NAME]" at bounding box center [203, 50] width 95 height 13
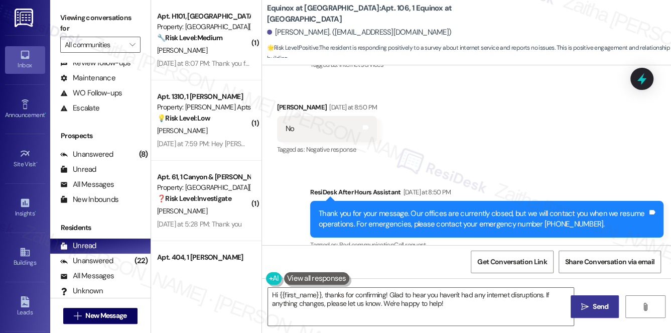
scroll to position [1278, 0]
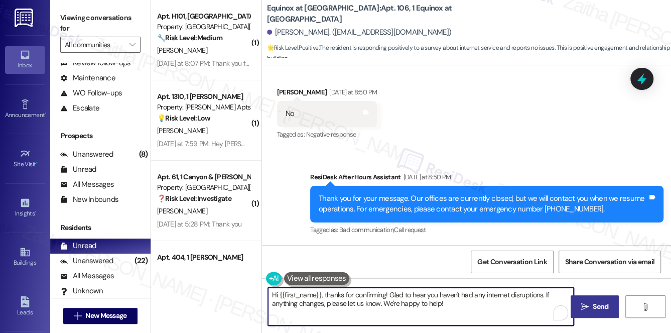
drag, startPoint x: 326, startPoint y: 292, endPoint x: 264, endPoint y: 293, distance: 61.7
click at [264, 294] on div "Hi {{first_name}}, thanks for confirming! Glad to hear you haven't had any inte…" at bounding box center [415, 306] width 307 height 39
click at [286, 32] on div "[PERSON_NAME]. ([EMAIL_ADDRESS][DOMAIN_NAME])" at bounding box center [359, 32] width 185 height 11
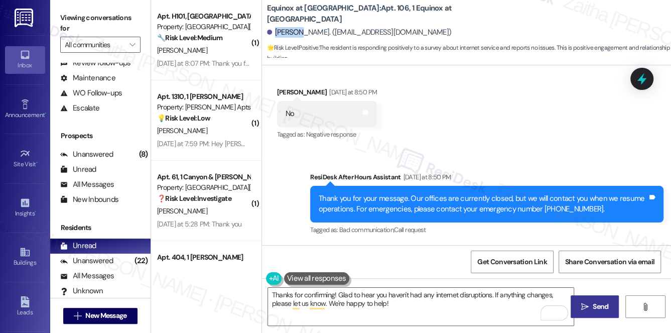
click at [286, 32] on div "[PERSON_NAME]. ([EMAIL_ADDRESS][DOMAIN_NAME])" at bounding box center [359, 32] width 185 height 11
copy div "Thembi"
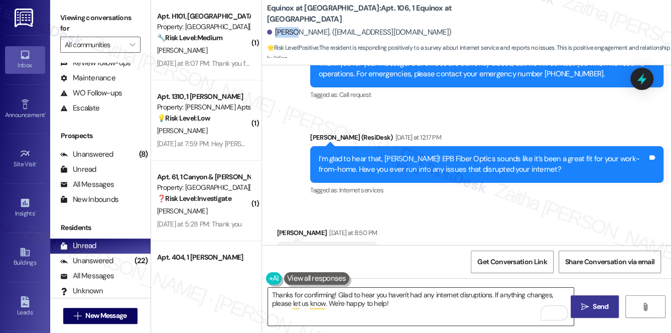
scroll to position [1142, 0]
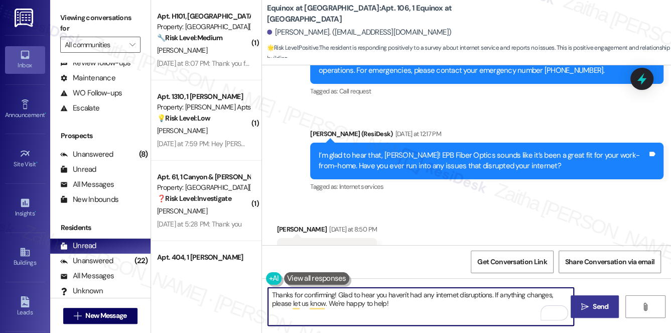
click at [334, 291] on textarea "Thanks for confirming! Glad to hear you haven't had any internet disruptions. I…" at bounding box center [421, 306] width 306 height 38
paste textarea "Thembi"
drag, startPoint x: 519, startPoint y: 292, endPoint x: 520, endPoint y: 301, distance: 9.2
click at [520, 301] on textarea "Thanks for confirming, Thembi! Glad to hear you haven't had any internet disrup…" at bounding box center [421, 306] width 306 height 38
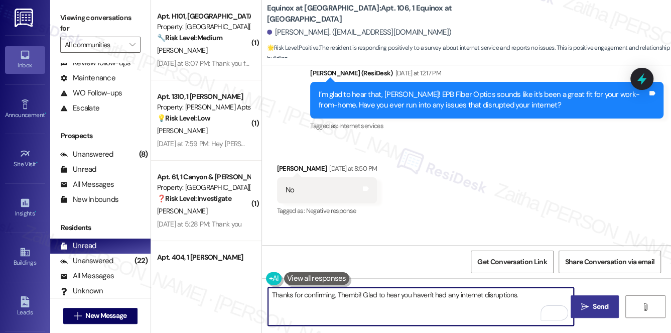
scroll to position [1187, 0]
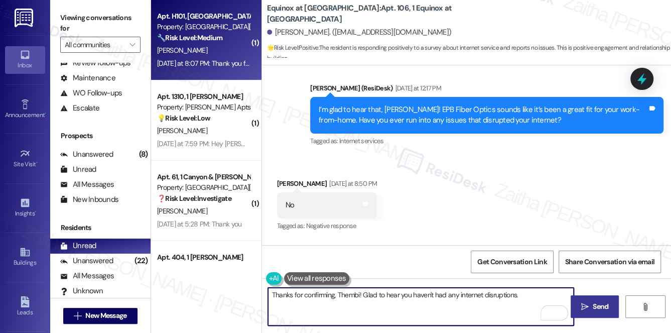
type textarea "Thanks for confirming, Thembi! Glad to hear you haven't had any internet disrup…"
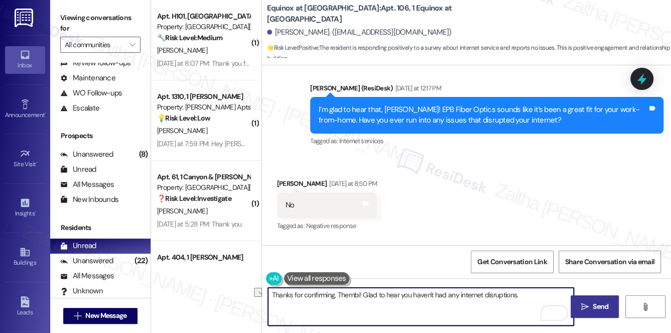
drag, startPoint x: 270, startPoint y: 295, endPoint x: 497, endPoint y: 290, distance: 226.7
click at [537, 293] on textarea "Thanks for confirming, Thembi! Glad to hear you haven't had any internet disrup…" at bounding box center [421, 306] width 306 height 38
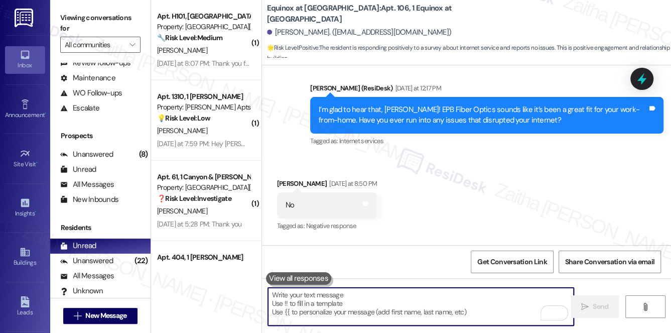
paste textarea "Thanks so much for sharing your experience—it really helps us understand what m…"
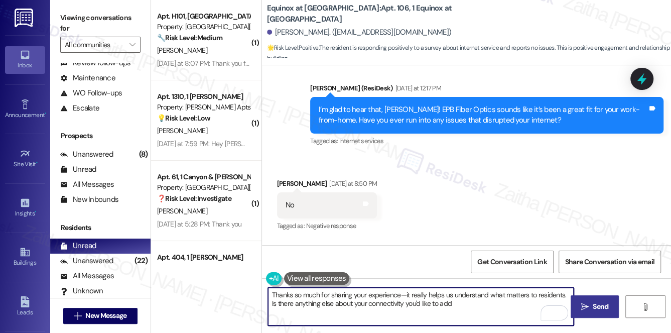
scroll to position [1278, 0]
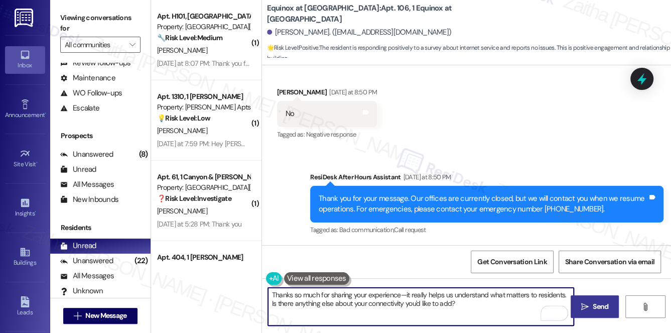
type textarea "Thanks so much for sharing your experience—it really helps us understand what m…"
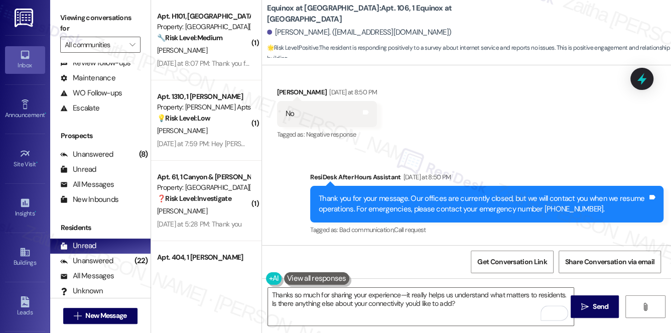
drag, startPoint x: 606, startPoint y: 304, endPoint x: 592, endPoint y: 291, distance: 19.5
click at [605, 304] on span "Send" at bounding box center [600, 306] width 16 height 11
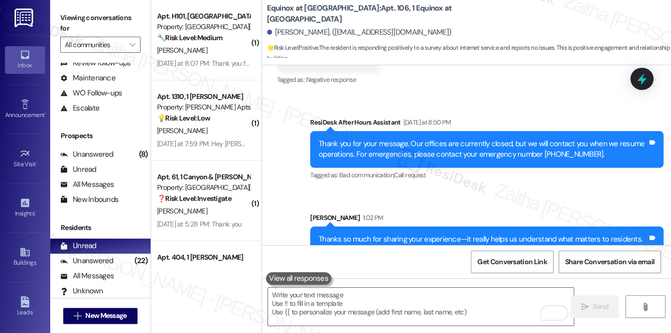
scroll to position [1359, 0]
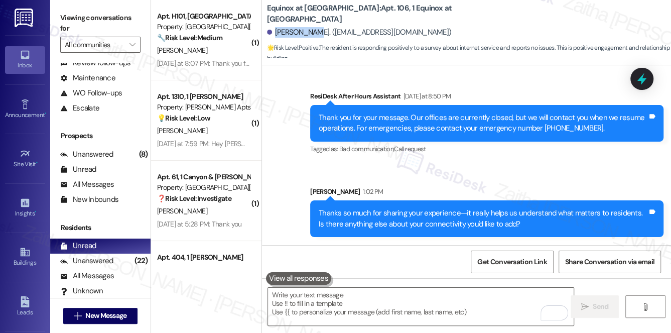
drag, startPoint x: 274, startPoint y: 32, endPoint x: 311, endPoint y: 28, distance: 37.3
click at [311, 28] on div "Thembi Huff. (thembihuff@gmail.com)" at bounding box center [359, 32] width 185 height 11
copy div "Thembi Huff"
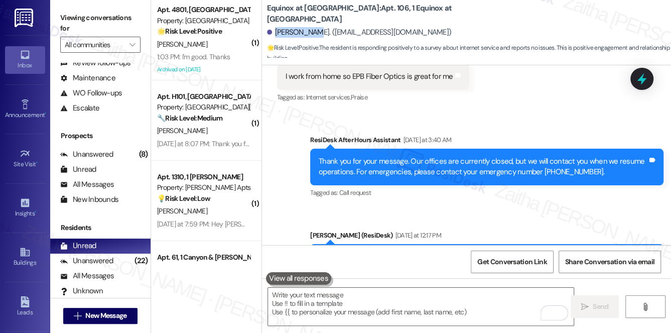
scroll to position [995, 0]
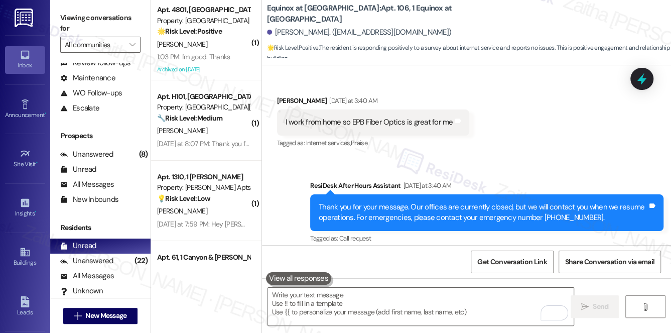
click at [290, 120] on div "I work from home so EPB Fiber Optics is great for me" at bounding box center [369, 122] width 168 height 11
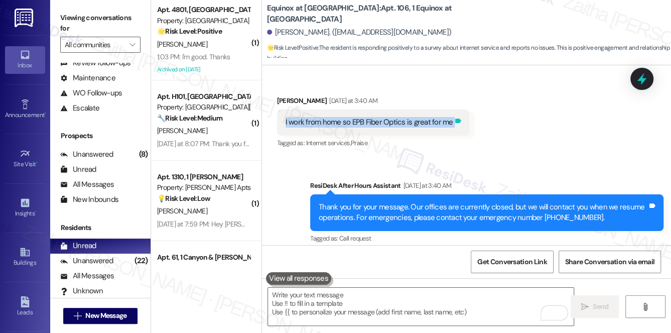
drag, startPoint x: 290, startPoint y: 121, endPoint x: 449, endPoint y: 127, distance: 159.1
click at [449, 127] on div "I work from home so EPB Fiber Optics is great for me Tags and notes" at bounding box center [373, 122] width 192 height 26
copy div "I work from home so EPB Fiber Optics is great for me Tags and notes"
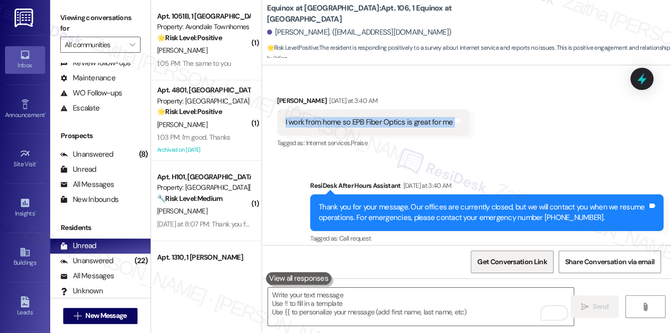
click at [498, 261] on span "Get Conversation Link" at bounding box center [511, 261] width 69 height 11
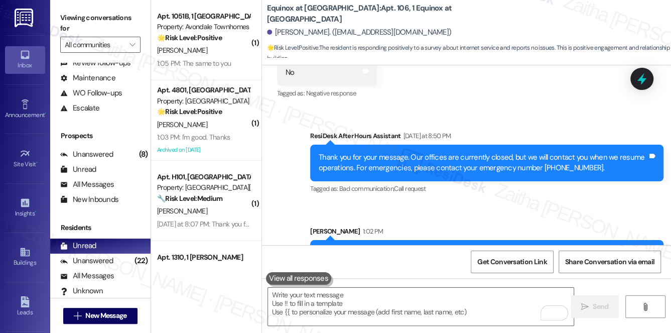
scroll to position [1359, 0]
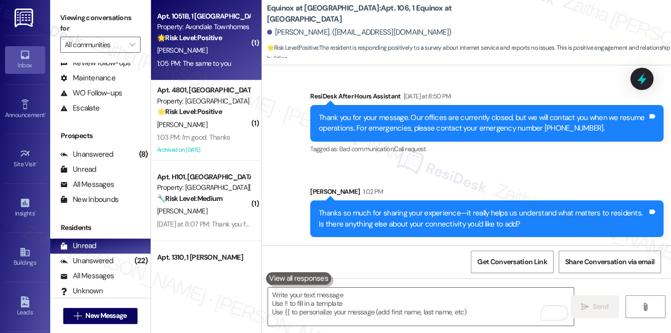
click at [220, 52] on div "[PERSON_NAME]" at bounding box center [203, 50] width 95 height 13
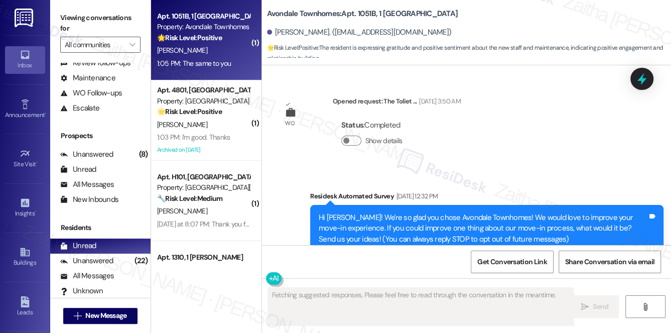
scroll to position [12441, 0]
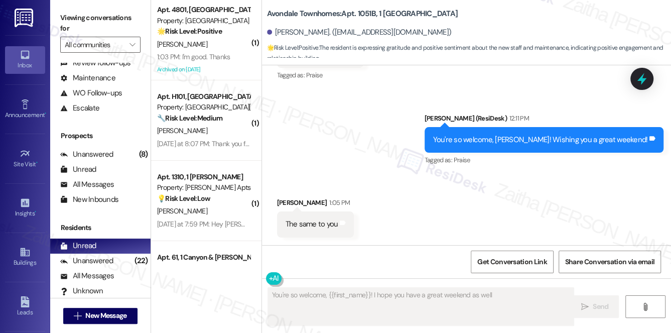
type textarea "You're so welcome, {{first_name}}! I hope you have a great weekend as well!"
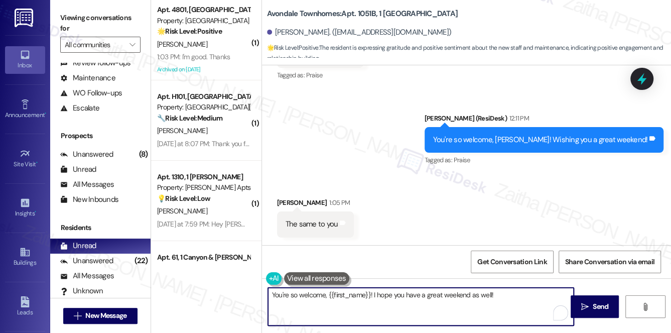
drag, startPoint x: 511, startPoint y: 294, endPoint x: 253, endPoint y: 298, distance: 257.3
click at [253, 298] on div "( 1 ) Apt. 4801, Roche Meadowview Apartments Property: Meadowview Townhomes 🌟 R…" at bounding box center [411, 166] width 520 height 333
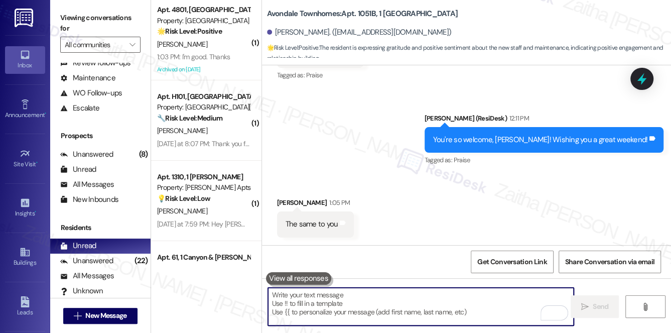
click at [356, 299] on textarea "To enrich screen reader interactions, please activate Accessibility in Grammarl…" at bounding box center [421, 306] width 306 height 38
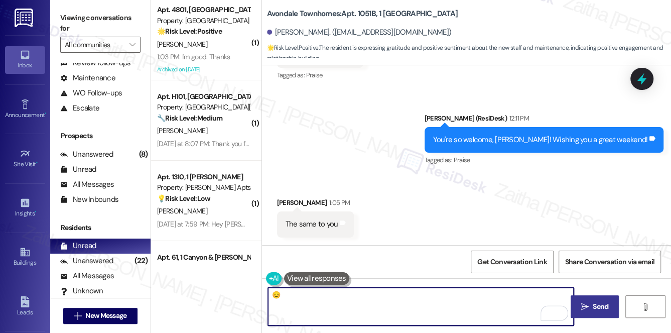
type textarea "😊"
click at [597, 301] on span "Send" at bounding box center [600, 306] width 16 height 11
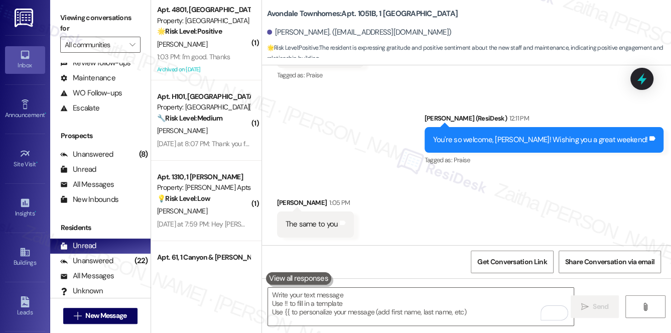
scroll to position [12486, 0]
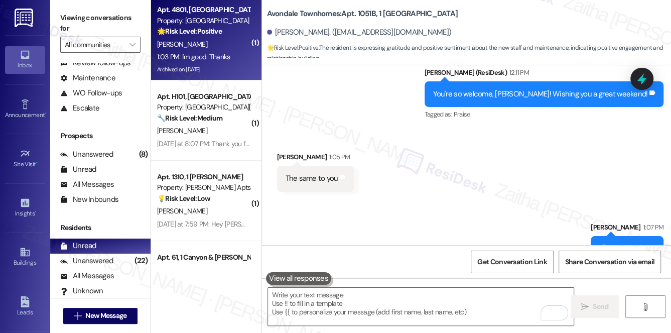
click at [227, 57] on div "1:03 PM: I'm good. Thanks 1:03 PM: I'm good. Thanks" at bounding box center [193, 56] width 73 height 9
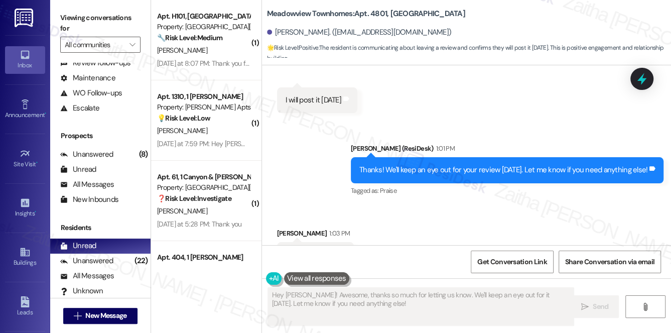
scroll to position [5549, 0]
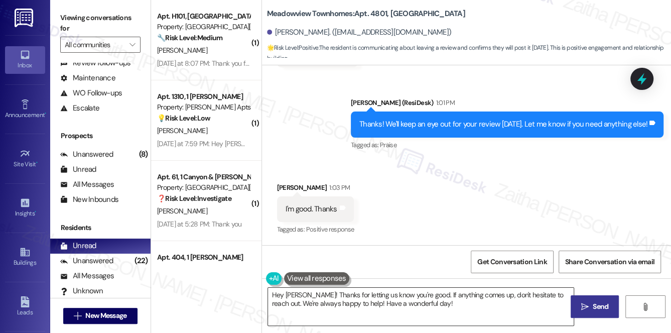
click at [277, 294] on textarea "Hey George! Thanks for letting us know you're good. If anything comes up, don't…" at bounding box center [421, 306] width 306 height 38
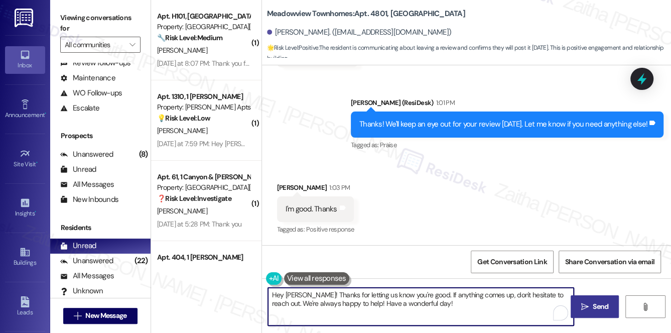
click at [277, 294] on textarea "Hey George! Thanks for letting us know you're good. If anything comes up, don't…" at bounding box center [421, 306] width 306 height 38
click at [352, 295] on textarea "You're welcome. George! Thanks for letting us know you're good. If anything com…" at bounding box center [421, 306] width 306 height 38
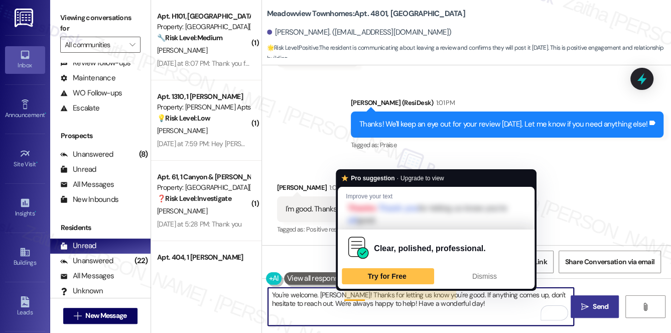
click at [346, 293] on textarea "You're welcome. George! Thanks for letting us know you're good. If anything com…" at bounding box center [421, 306] width 306 height 38
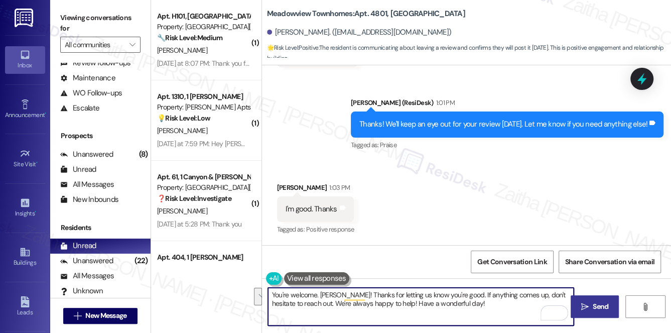
drag, startPoint x: 344, startPoint y: 293, endPoint x: 454, endPoint y: 311, distance: 111.4
click at [454, 311] on textarea "You're welcome. George! Thanks for letting us know you're good. If anything com…" at bounding box center [421, 306] width 306 height 38
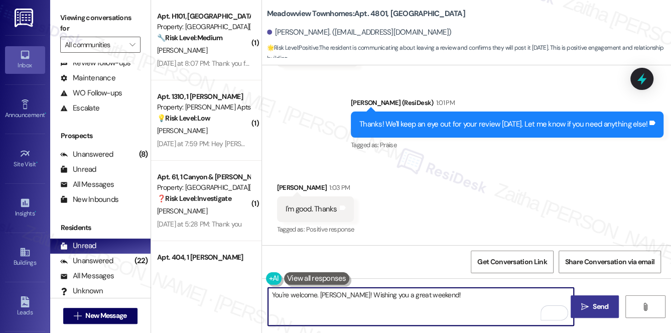
click at [395, 291] on textarea "You're welcome. George! Wishing you a great weekend!" at bounding box center [421, 306] width 306 height 38
type textarea "You're welcome. [PERSON_NAME]! Wishing you a wonderful weekend!"
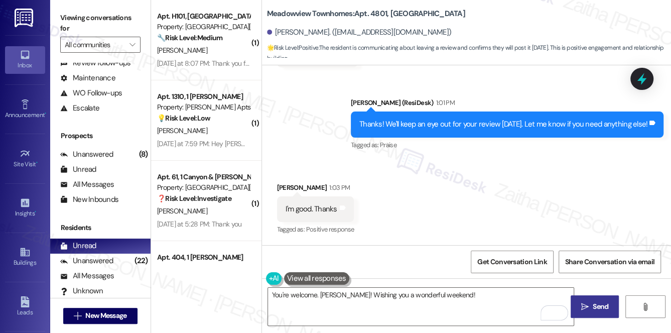
click at [592, 308] on span "Send" at bounding box center [600, 306] width 16 height 11
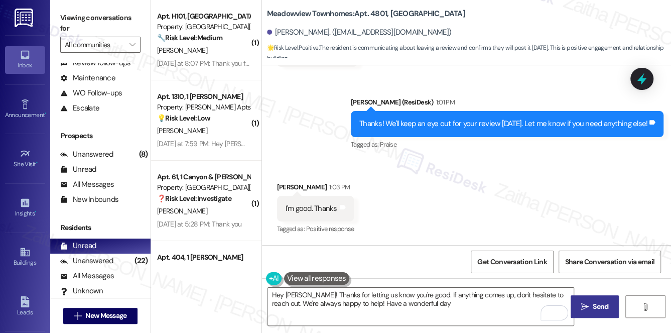
type textarea "Hey George! Thanks for letting us know you're good. If anything comes up, don't…"
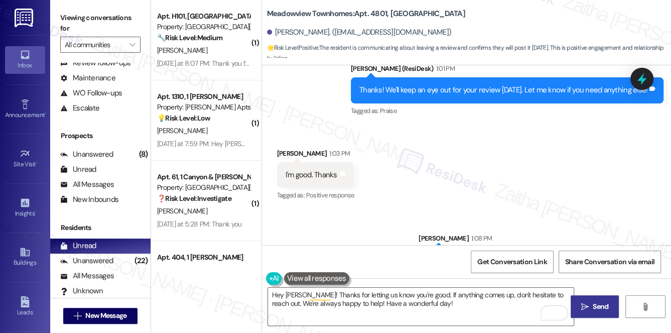
scroll to position [5619, 0]
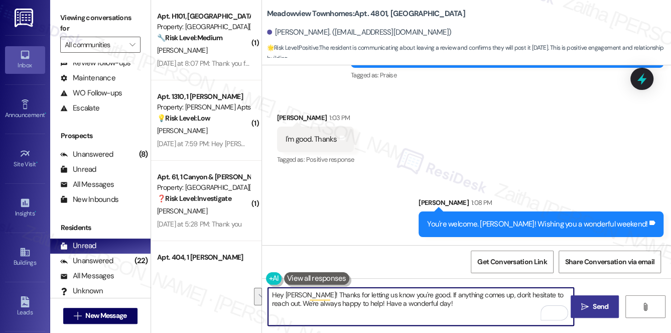
drag, startPoint x: 425, startPoint y: 307, endPoint x: 271, endPoint y: 289, distance: 155.1
click at [271, 289] on textarea "Hey George! Thanks for letting us know you're good. If anything comes up, don't…" at bounding box center [421, 306] width 306 height 38
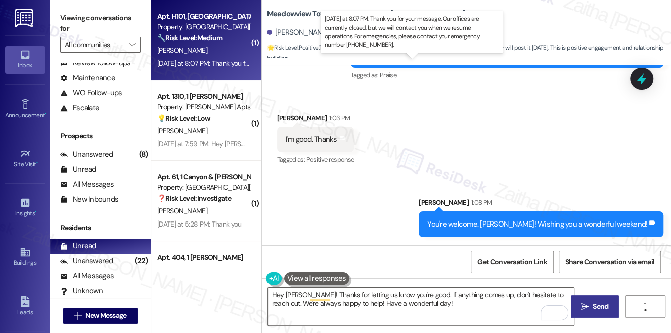
click at [225, 64] on div "Yesterday at 8:07 PM: Thank you for your message. Our offices are currently clo…" at bounding box center [464, 63] width 615 height 9
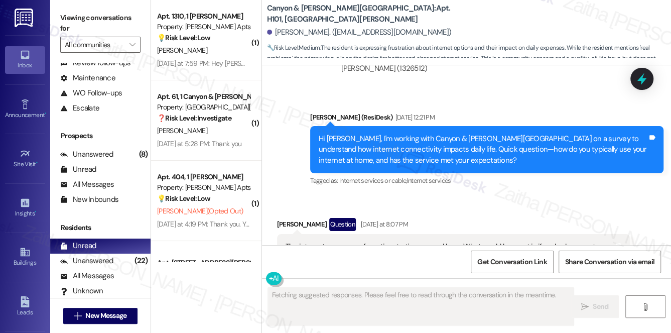
scroll to position [12093, 0]
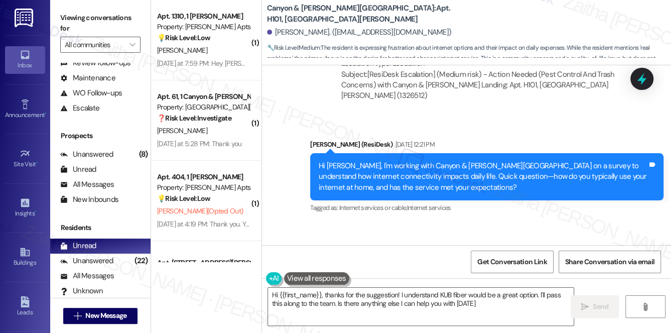
type textarea "Hi {{first_name}}, thanks for the suggestion! I understand KUB fiber would be a…"
click at [91, 273] on div "All Messages" at bounding box center [87, 275] width 54 height 11
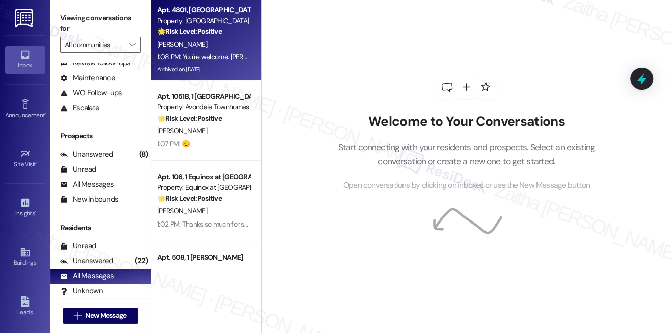
click at [241, 43] on div "[PERSON_NAME]" at bounding box center [203, 44] width 95 height 13
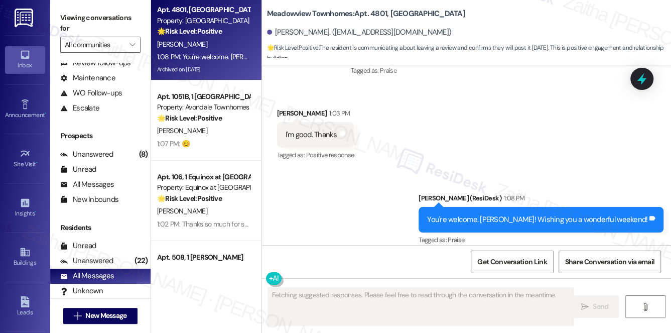
scroll to position [5634, 0]
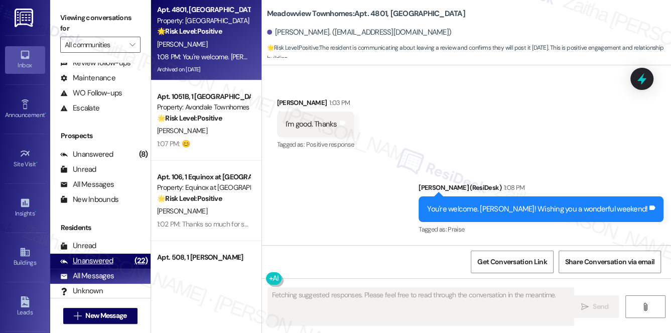
click at [99, 262] on div "Unanswered" at bounding box center [86, 260] width 53 height 11
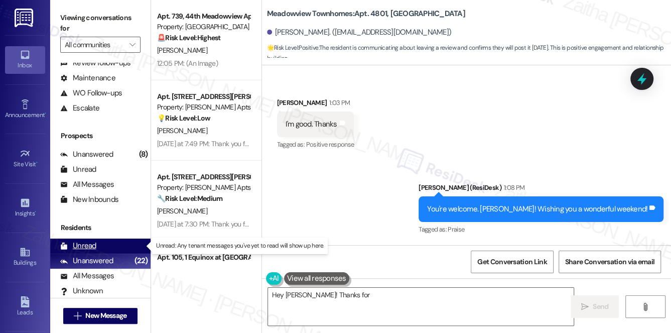
click at [101, 245] on div "Unread (0)" at bounding box center [100, 245] width 100 height 15
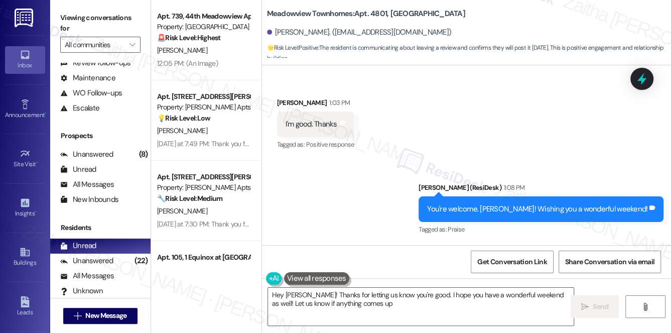
type textarea "Hey George! Thanks for letting us know you're good. I hope you have a wonderful…"
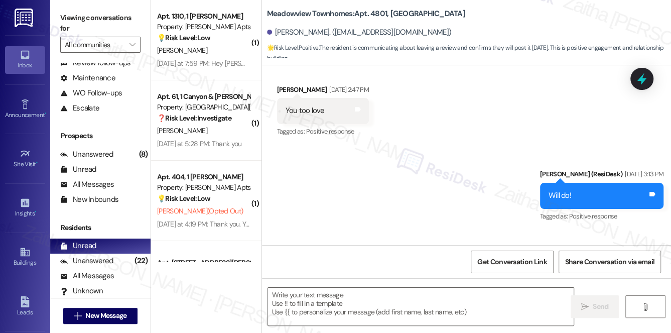
type textarea "Fetching suggested responses. Please feel free to read through the conversation…"
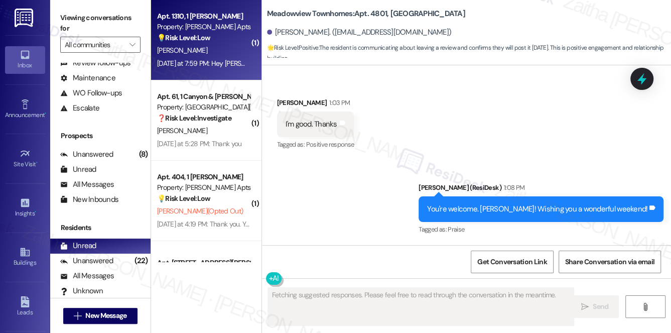
click at [197, 59] on div "Yesterday at 7:59 PM: Hey Eric, we appreciate your text! We'll be back at 11AM …" at bounding box center [382, 63] width 451 height 9
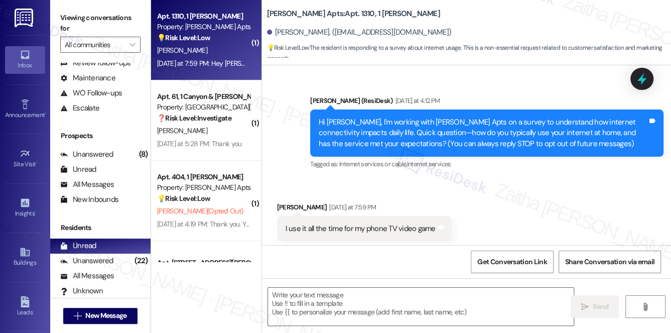
type textarea "Fetching suggested responses. Please feel free to read through the conversation…"
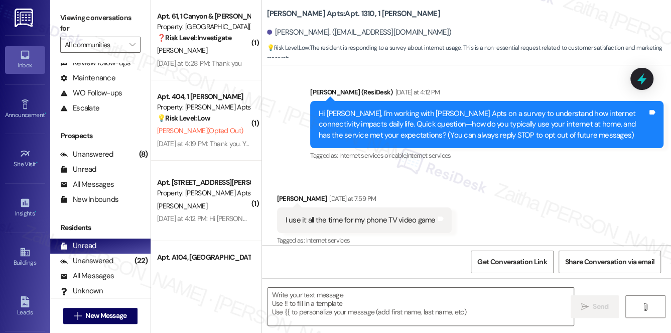
scroll to position [228, 0]
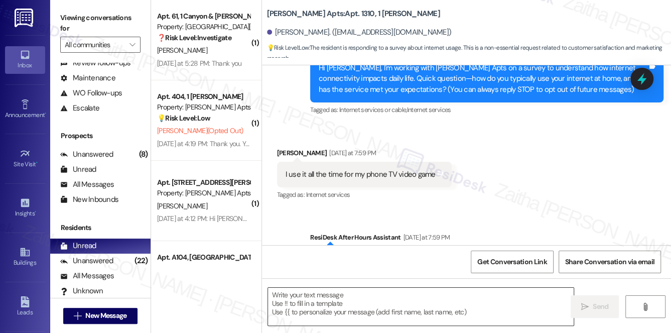
click at [309, 300] on textarea at bounding box center [421, 306] width 306 height 38
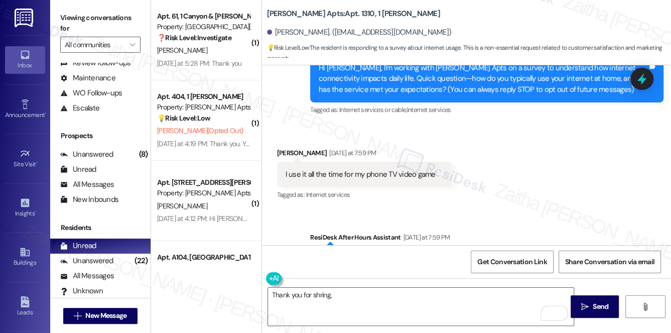
click at [282, 151] on div "[PERSON_NAME] [DATE] at 7:59 PM" at bounding box center [364, 154] width 175 height 14
copy div "[PERSON_NAME]"
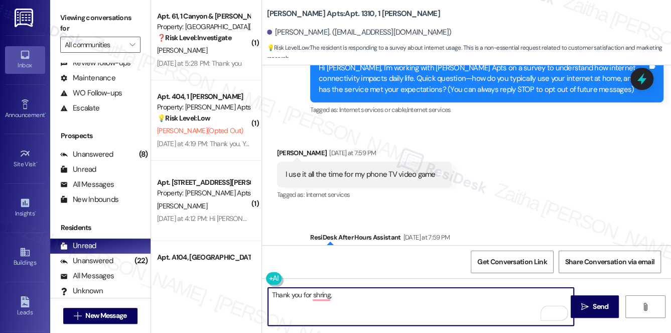
click at [352, 291] on textarea "Thank you for shring," at bounding box center [421, 306] width 306 height 38
paste textarea "[PERSON_NAME]"
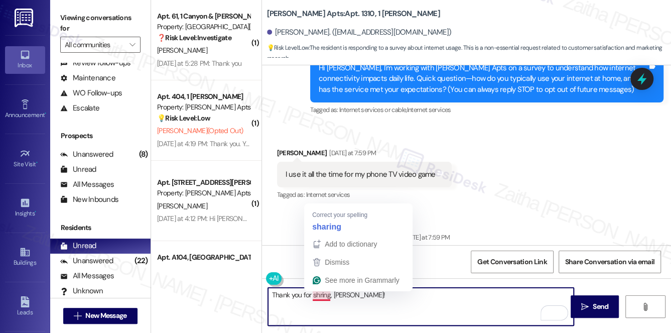
click at [327, 292] on textarea "Thank you for shring, Eric!" at bounding box center [421, 306] width 306 height 38
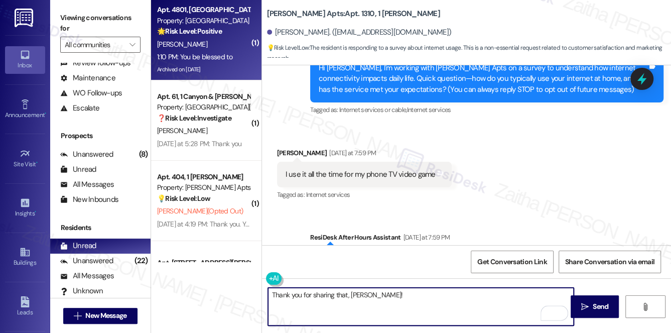
type textarea "Thank you for sharing that, [PERSON_NAME]!"
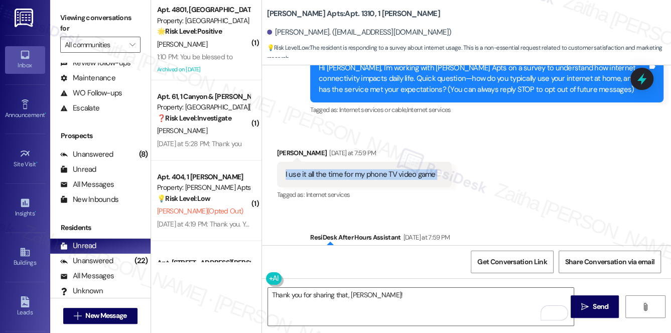
drag, startPoint x: 279, startPoint y: 173, endPoint x: 443, endPoint y: 177, distance: 163.5
click at [443, 177] on div "I use it all the time for my phone TV video game Tags and notes" at bounding box center [364, 174] width 175 height 26
copy div "I use it all the time for my phone TV video game Tags and notes"
click at [472, 177] on div "Received via SMS Eric Smith-Jackson Yesterday at 7:59 PM I use it all the time …" at bounding box center [466, 167] width 409 height 85
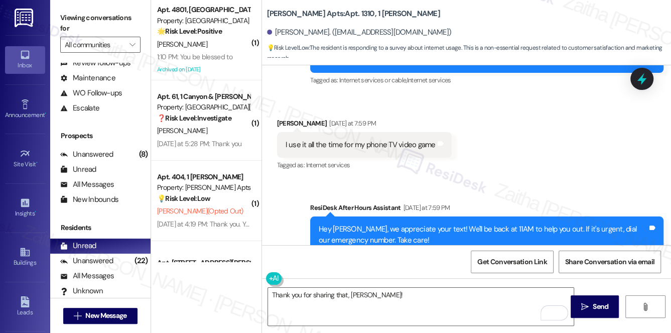
scroll to position [274, 0]
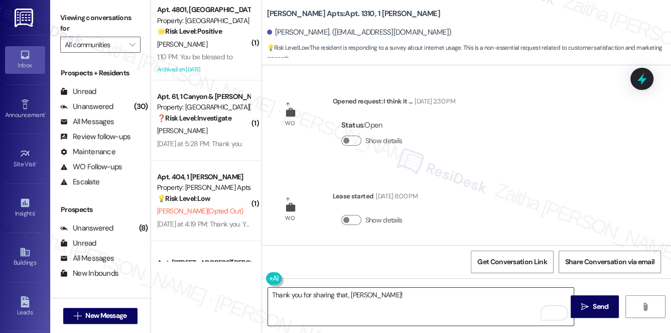
scroll to position [274, 0]
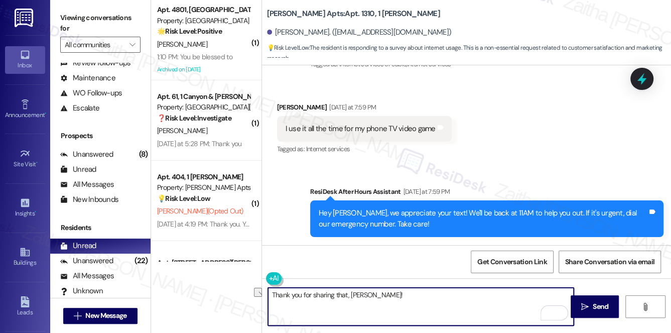
drag, startPoint x: 381, startPoint y: 300, endPoint x: 264, endPoint y: 290, distance: 116.7
click at [263, 293] on div "Thank you for sharing that, [PERSON_NAME]!" at bounding box center [415, 306] width 307 height 39
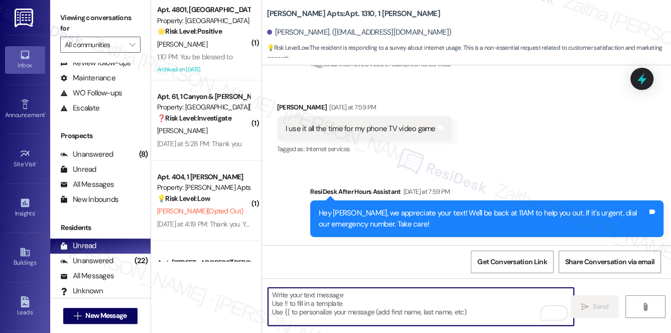
paste textarea "That’s great to hear you’re able to use it for everything! Have you ever had an…"
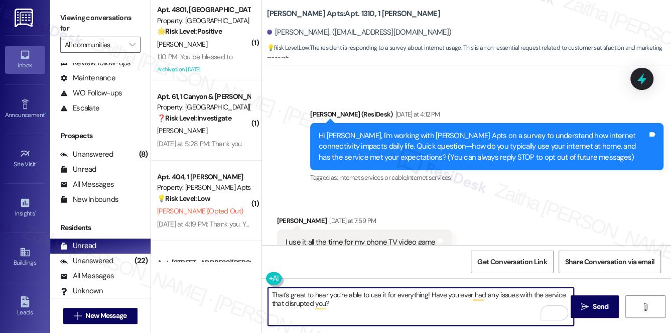
scroll to position [183, 0]
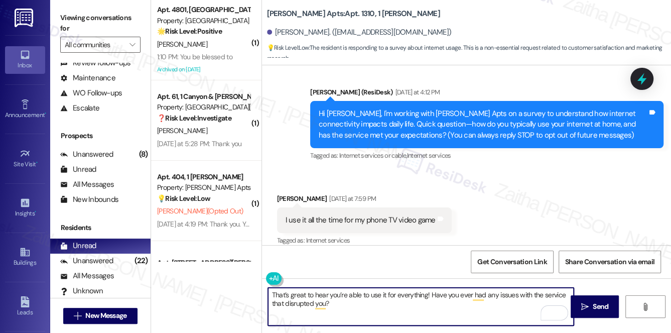
click at [282, 195] on div "[PERSON_NAME] [DATE] at 7:59 PM" at bounding box center [364, 200] width 175 height 14
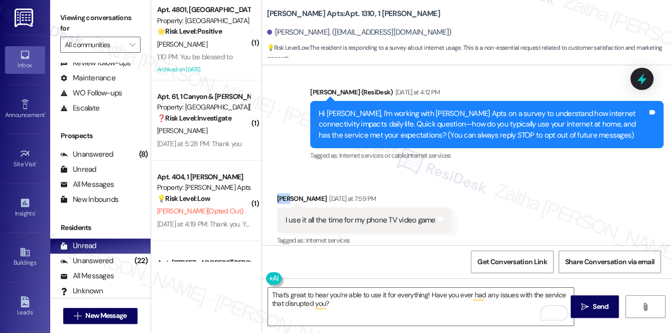
click at [282, 195] on div "[PERSON_NAME] [DATE] at 7:59 PM" at bounding box center [364, 200] width 175 height 14
copy div "[PERSON_NAME]"
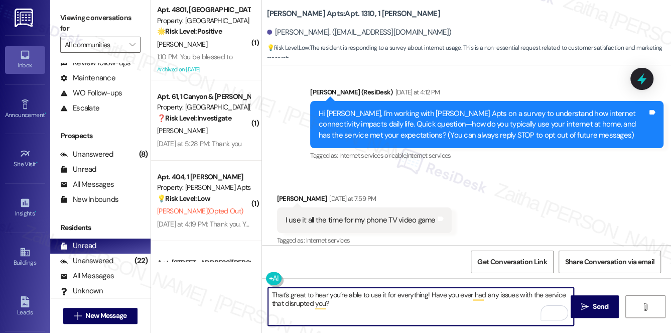
click at [424, 294] on textarea "That’s great to hear you’re able to use it for everything! Have you ever had an…" at bounding box center [421, 306] width 306 height 38
paste textarea "[PERSON_NAME]"
click at [270, 295] on textarea "That’s great to hear you’re able to use it for everything,! Have you ever had a…" at bounding box center [421, 306] width 306 height 38
paste textarea "[PERSON_NAME]"
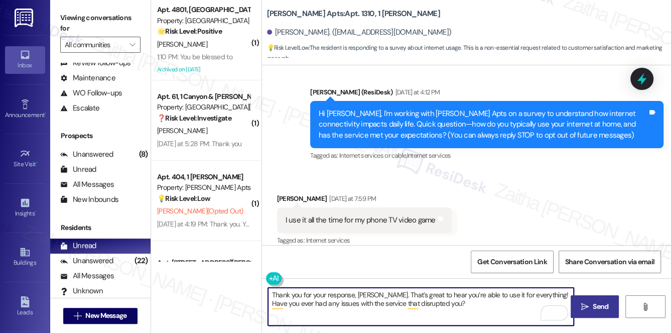
type textarea "Thank you for your response, [PERSON_NAME]. That’s great to hear you’re able to…"
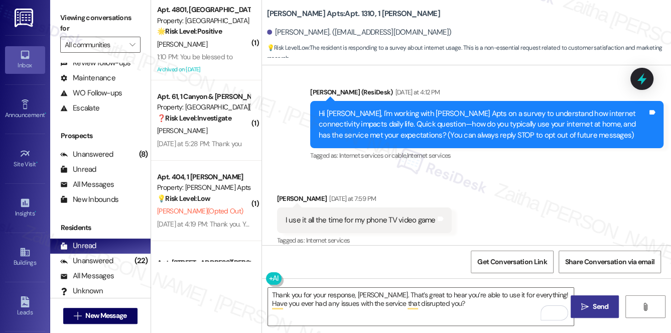
click at [599, 301] on span "Send" at bounding box center [600, 306] width 16 height 11
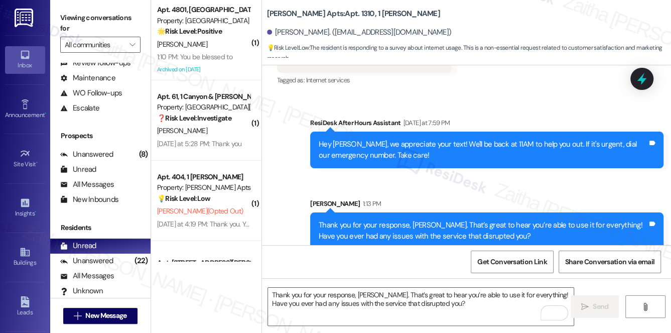
scroll to position [354, 0]
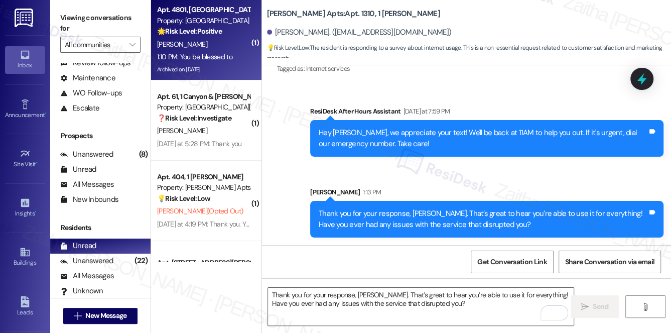
click at [242, 66] on div "Archived on [DATE]" at bounding box center [203, 69] width 95 height 13
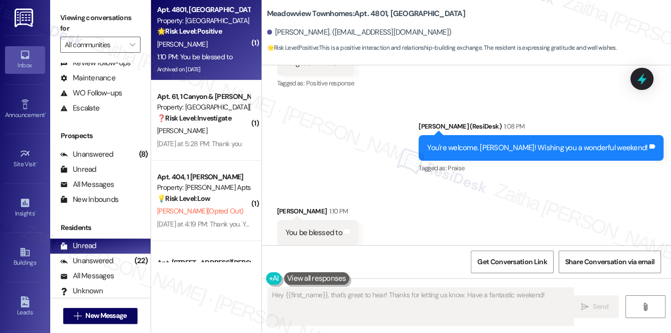
scroll to position [5718, 0]
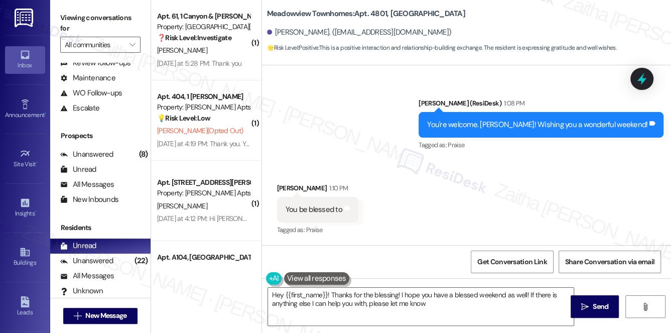
type textarea "Hey {{first_name}}! Thanks for the blessing! I hope you have a blessed weekend …"
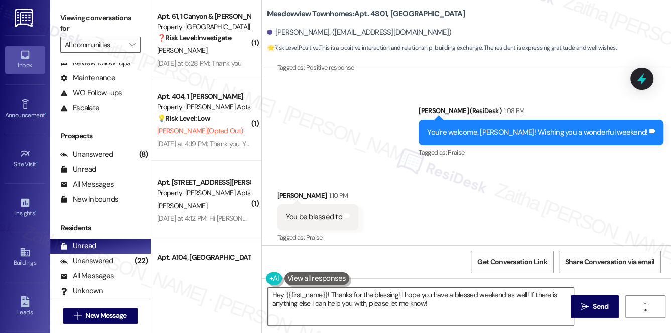
scroll to position [5719, 0]
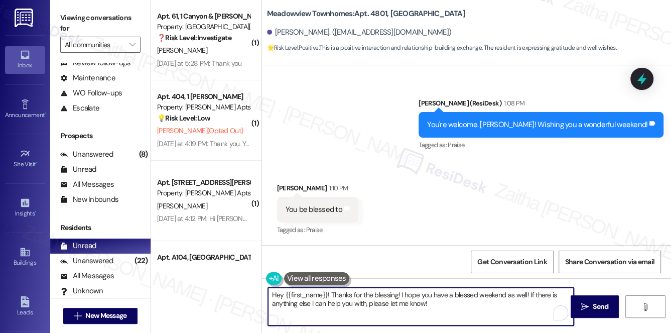
drag, startPoint x: 272, startPoint y: 295, endPoint x: 453, endPoint y: 309, distance: 182.1
click at [453, 309] on textarea "Hey {{first_name}}! Thanks for the blessing! I hope you have a blessed weekend …" at bounding box center [421, 306] width 306 height 38
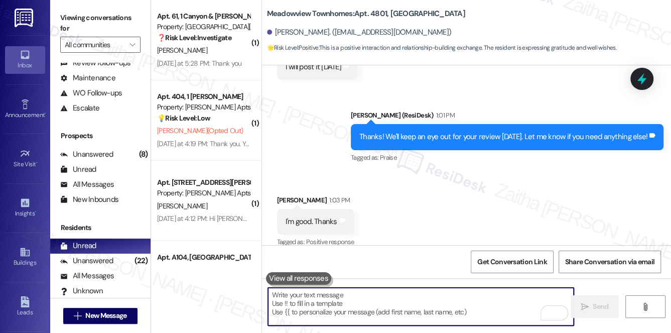
scroll to position [5673, 0]
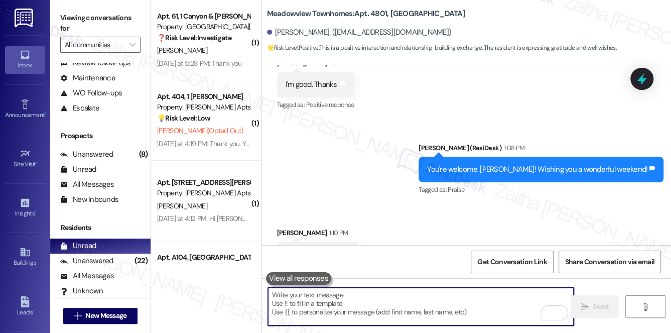
click at [365, 304] on textarea "To enrich screen reader interactions, please activate Accessibility in Grammarl…" at bounding box center [421, 306] width 306 height 38
type textarea "😊"
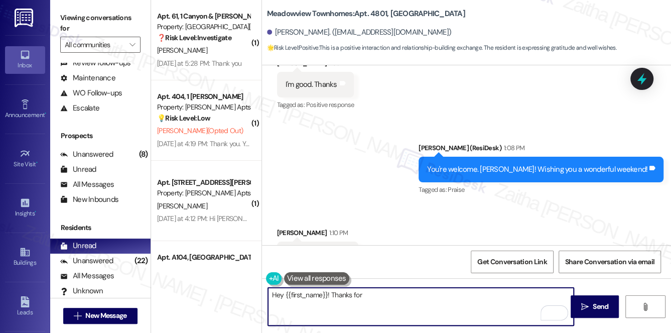
scroll to position [5718, 0]
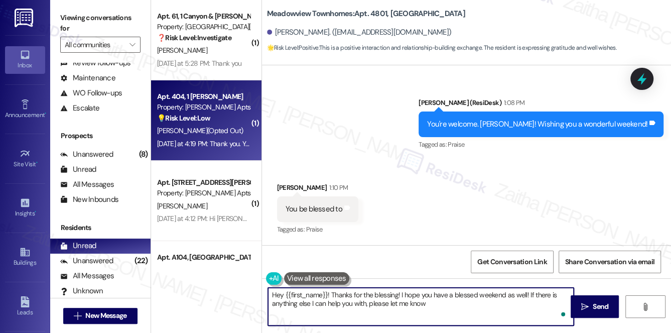
type textarea "Hey {{first_name}}! Thanks for the blessing! I hope you have a blessed weekend …"
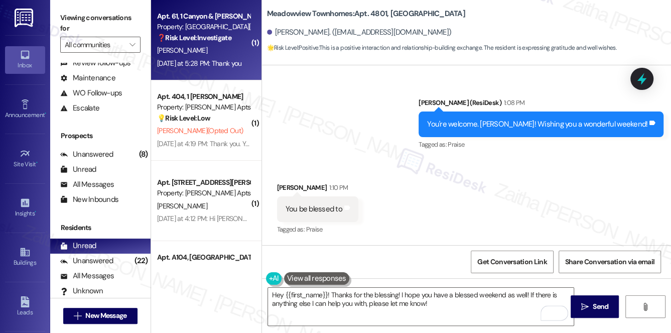
click at [230, 53] on div "J. Keck" at bounding box center [203, 50] width 95 height 13
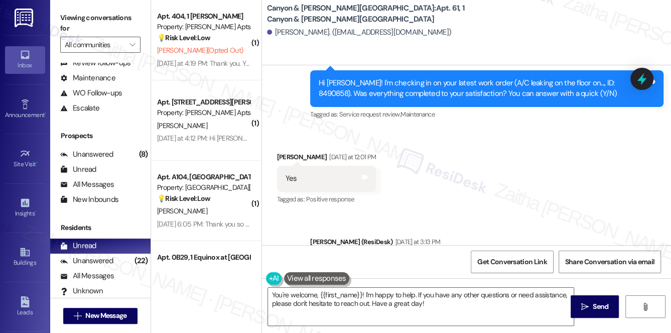
scroll to position [3093, 0]
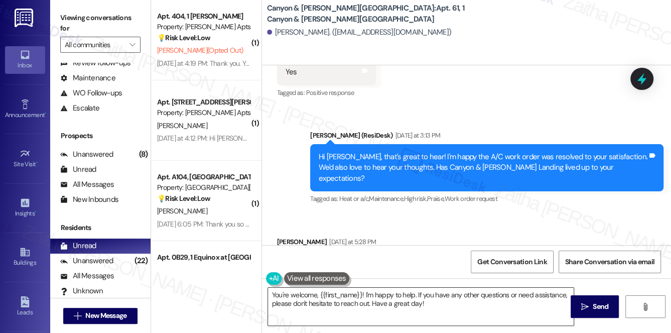
click at [410, 302] on textarea "You're welcome, {{first_name}}! I'm happy to help. If you have any other questi…" at bounding box center [421, 306] width 306 height 38
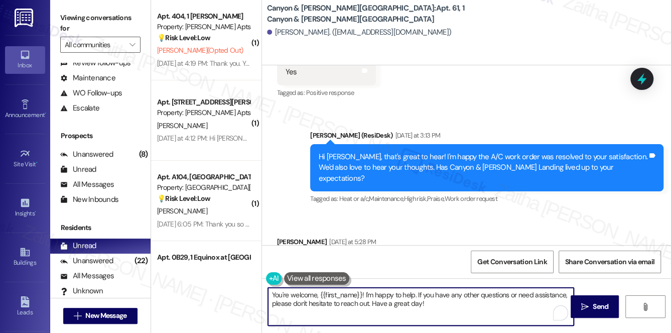
click at [410, 302] on textarea "You're welcome, {{first_name}}! I'm happy to help. If you have any other questi…" at bounding box center [421, 306] width 306 height 38
type textarea "You're welcome, {{first_name}}! I'm happy to help. If you have any other questi…"
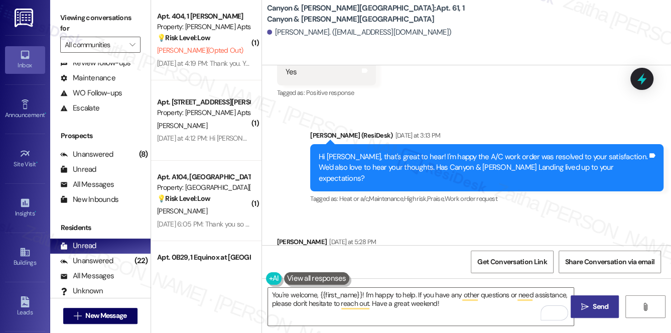
click at [589, 306] on span " Send" at bounding box center [595, 306] width 32 height 11
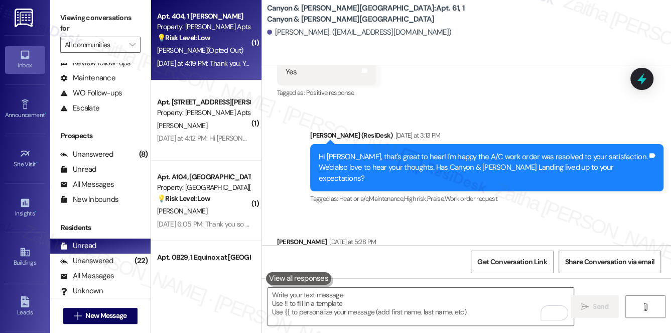
click at [242, 53] on div "M. Mccloud (Opted Out)" at bounding box center [203, 50] width 95 height 13
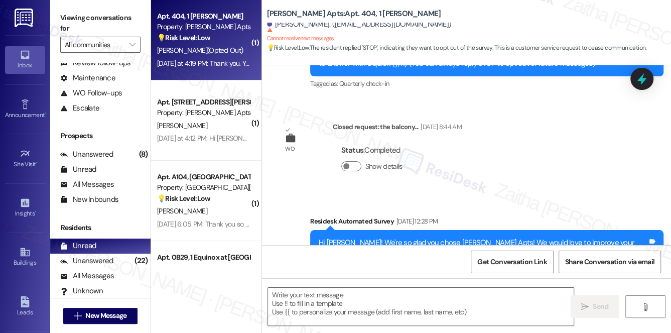
type textarea "Fetching suggested responses. Please feel free to read through the conversation…"
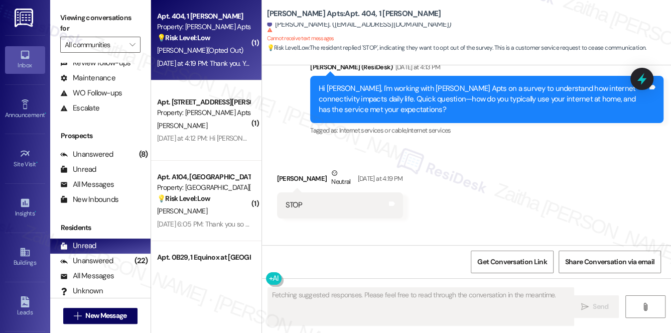
scroll to position [570, 0]
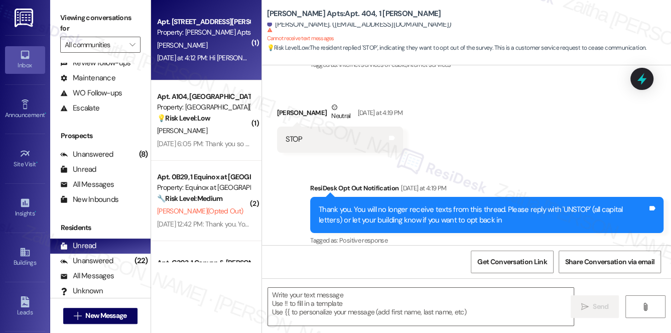
click at [235, 59] on div "Yesterday at 4:12 PM: Hi Candace, I'm working with Ashberry Apts on a survey to…" at bounding box center [531, 57] width 748 height 9
type textarea "Fetching suggested responses. Please feel free to read through the conversation…"
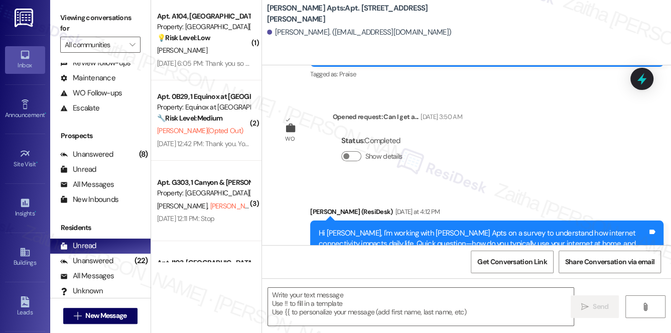
scroll to position [1971, 0]
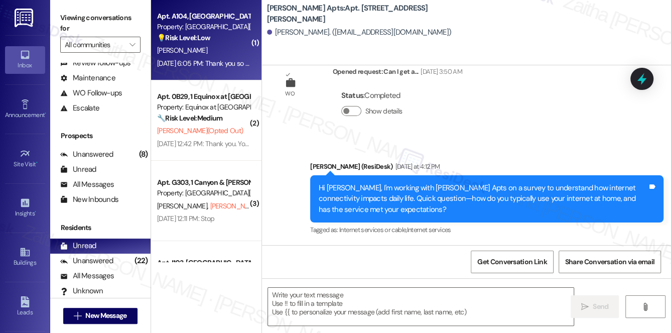
click at [232, 51] on div "S. Jones" at bounding box center [203, 50] width 95 height 13
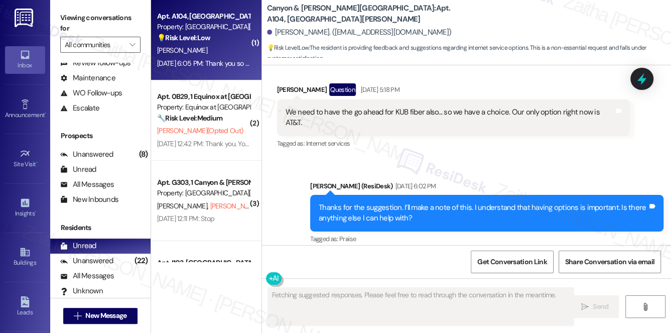
scroll to position [7503, 0]
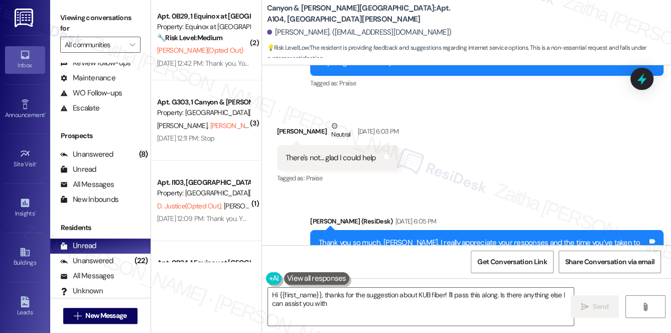
type textarea "Hi {{first_name}}, thanks for the suggestion about KUB fiber! I'll pass this al…"
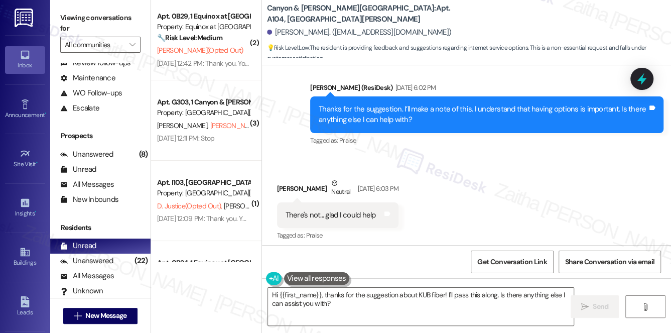
scroll to position [7457, 0]
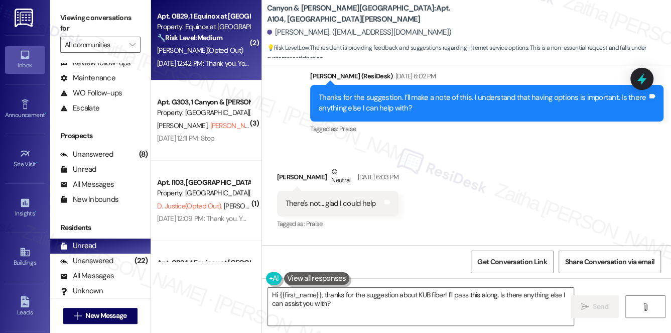
click at [234, 60] on div "Aug 27, 2025 at 12:42 PM: Thank you. You will no longer receive texts from this…" at bounding box center [405, 63] width 497 height 9
type textarea "Fetching suggested responses. Please feel free to read through the conversation…"
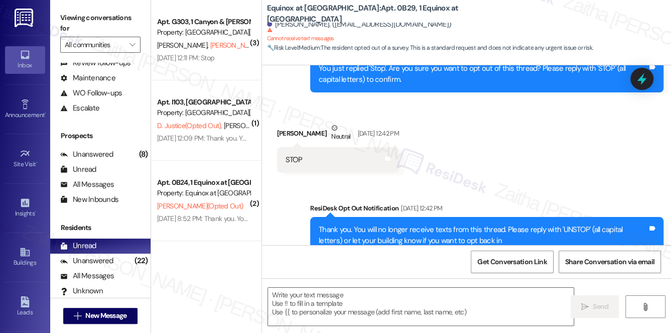
scroll to position [2648, 0]
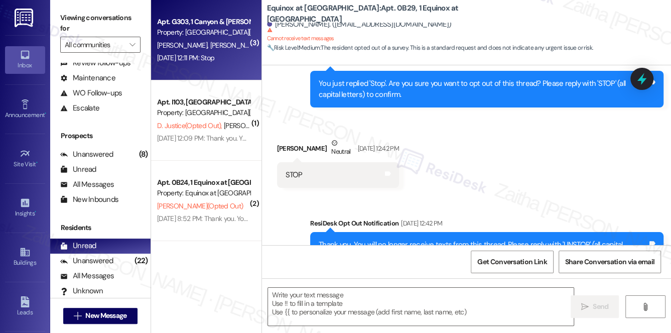
click at [229, 75] on div "Apt. G303, 1 Canyon & Knox Landing Property: Canyon & Knox Landing J. Fangman T…" at bounding box center [206, 40] width 110 height 80
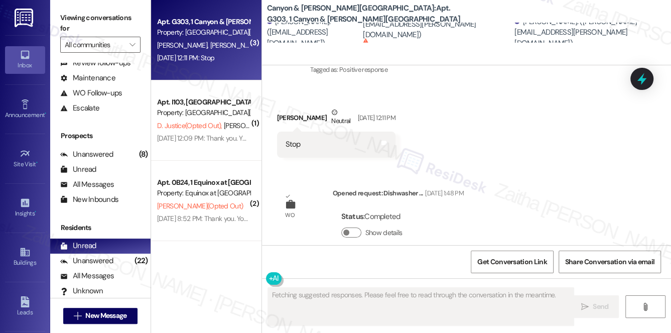
scroll to position [718, 0]
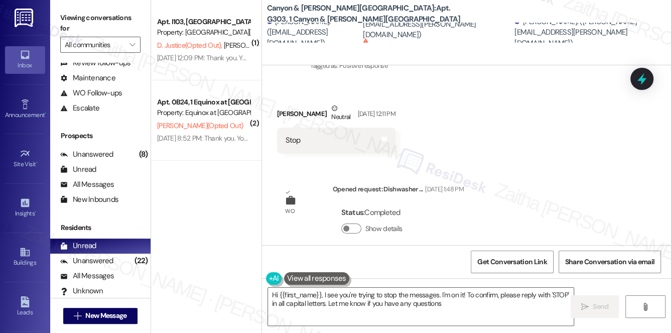
type textarea "Hi {{first_name}}, I see you're trying to stop the messages. I'm on it! To conf…"
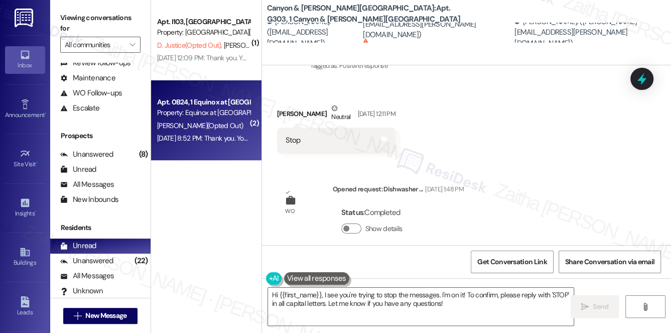
click at [235, 80] on div "Apt. 0B24, 1 Equinox at Midtown Property: Equinox at Midtown J. Moulton (Opted …" at bounding box center [206, 120] width 110 height 80
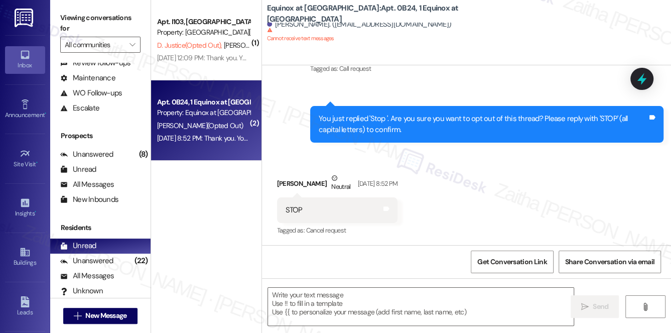
type textarea "Fetching suggested responses. Please feel free to read through the conversation…"
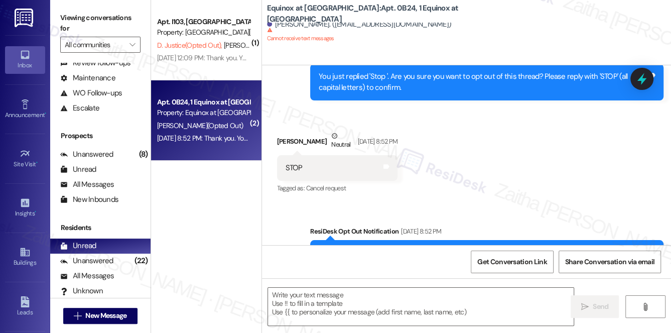
scroll to position [544, 0]
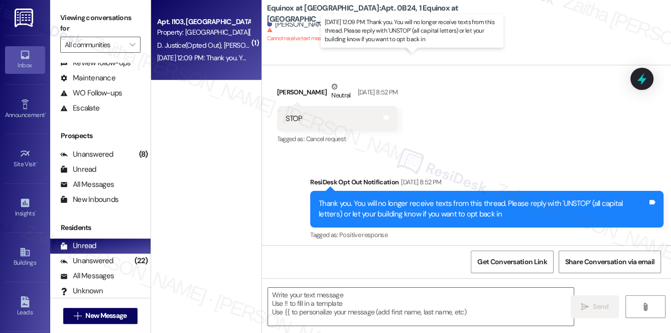
click at [213, 59] on div "Aug 18, 2025 at 12:09 PM: Thank you. You will no longer receive texts from this…" at bounding box center [406, 57] width 498 height 9
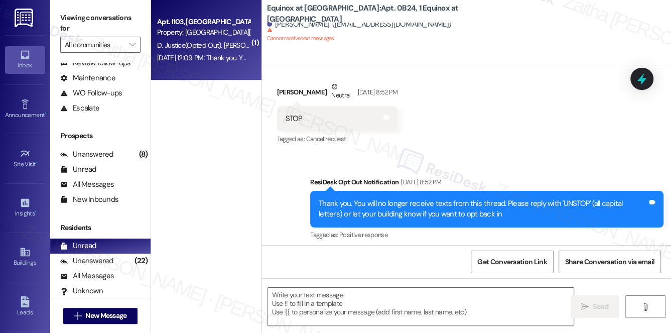
type textarea "Fetching suggested responses. Please feel free to read through the conversation…"
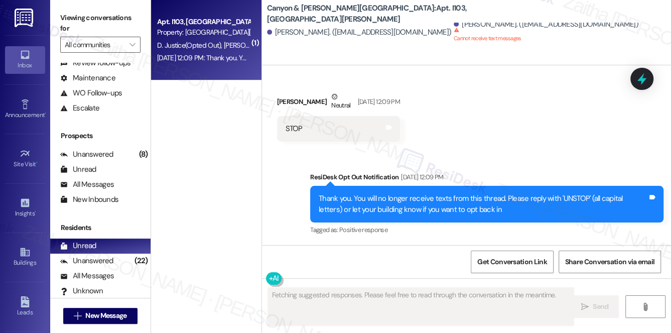
scroll to position [181, 0]
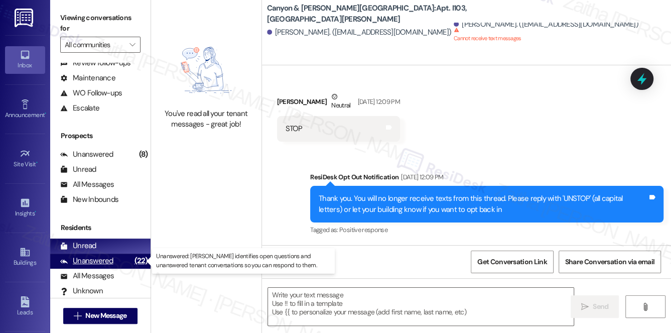
click at [84, 262] on div "Unanswered" at bounding box center [86, 260] width 53 height 11
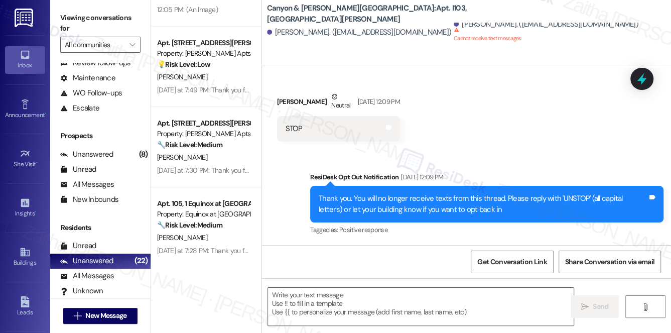
scroll to position [0, 0]
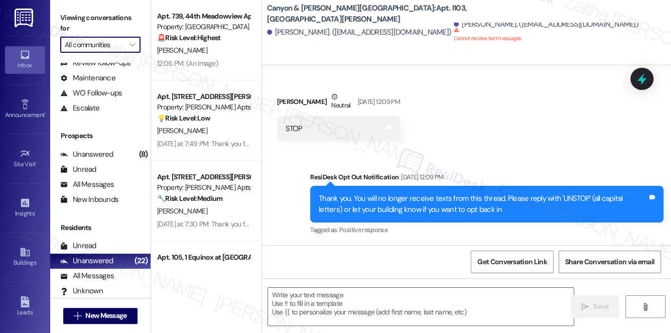
click at [98, 46] on input "All communities" at bounding box center [95, 45] width 60 height 16
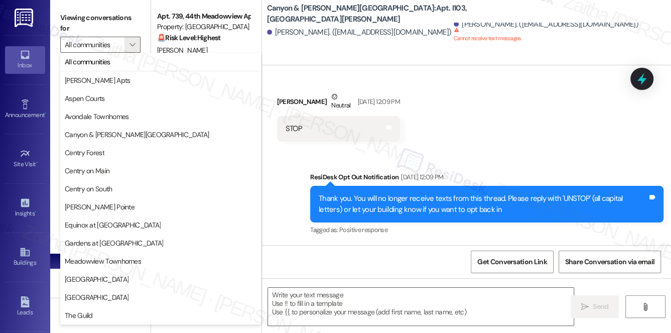
click at [512, 80] on div "Received via SMS Devin Justice Neutral Aug 18, 2025 at 12:09 PM STOP Tags and n…" at bounding box center [466, 109] width 409 height 80
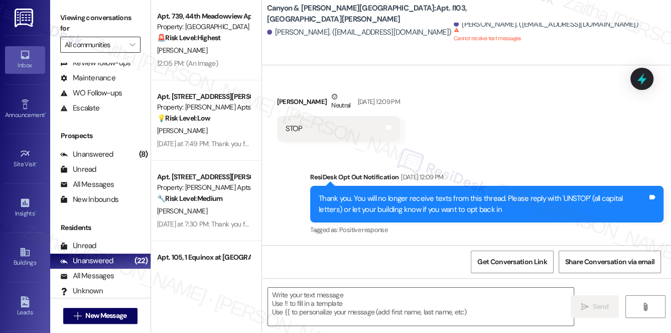
click at [100, 44] on input "All communities" at bounding box center [95, 45] width 60 height 16
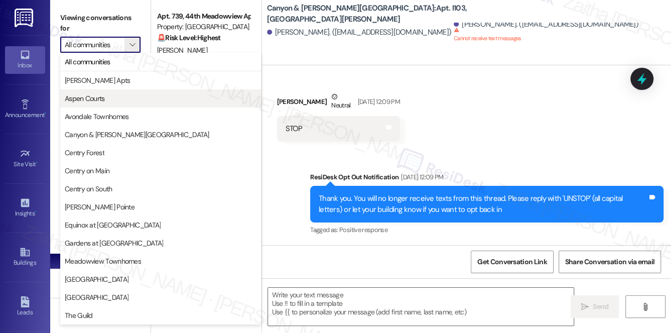
click at [94, 93] on span "Aspen Courts" at bounding box center [85, 98] width 40 height 10
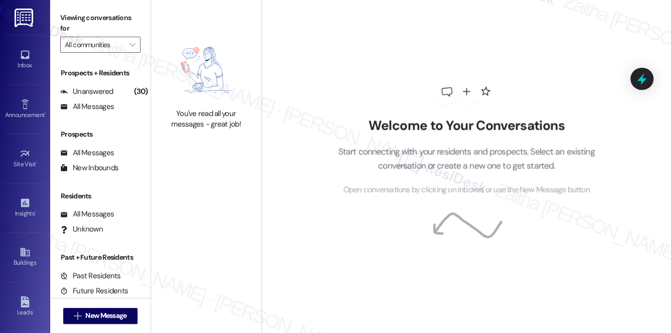
type input "Aspen Courts"
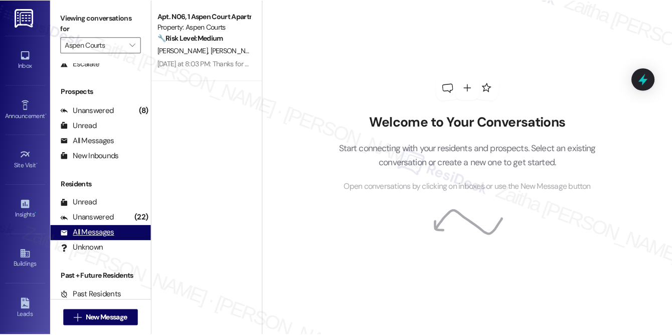
scroll to position [119, 0]
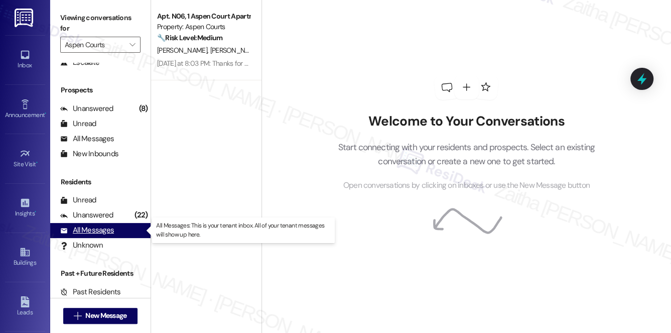
click at [102, 232] on div "All Messages" at bounding box center [87, 230] width 54 height 11
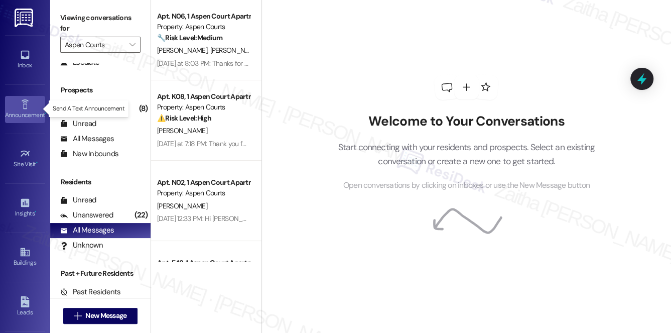
click at [15, 106] on link "Announcement •" at bounding box center [25, 109] width 40 height 27
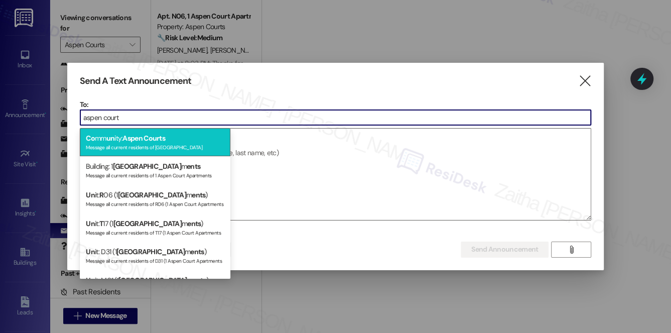
type input "aspen court"
click at [138, 144] on div "Message all current residents of Aspen Courts" at bounding box center [155, 146] width 138 height 9
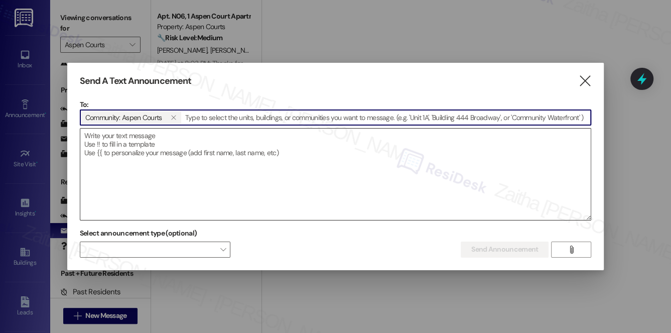
click at [197, 166] on textarea at bounding box center [335, 173] width 511 height 91
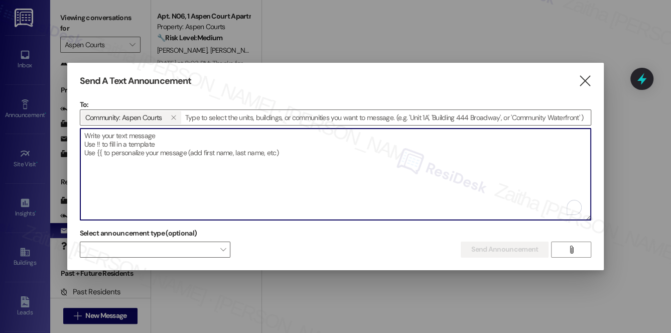
paste textarea "Hi {{first_name}}, I'm working with {{property}} on a survey to understand how …"
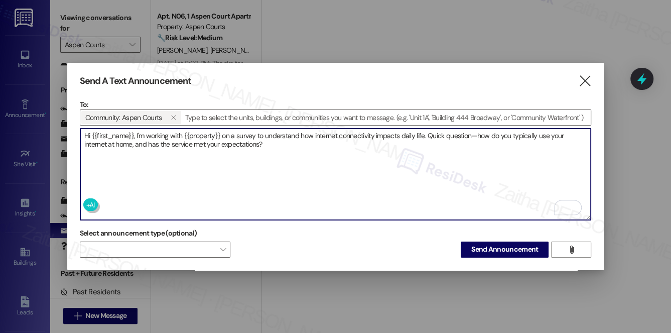
type textarea "Hi {{first_name}}, I'm working with {{property}} on a survey to understand how …"
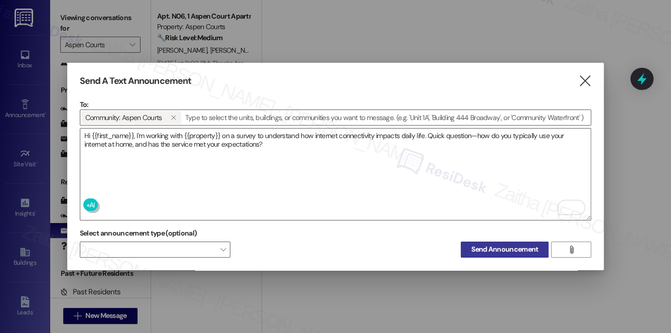
click at [497, 244] on span "Send Announcement" at bounding box center [504, 249] width 67 height 11
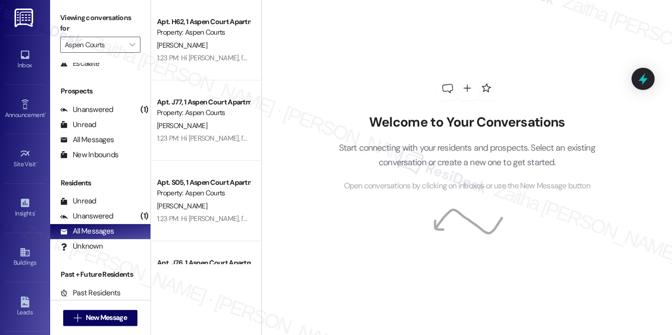
scroll to position [118, 0]
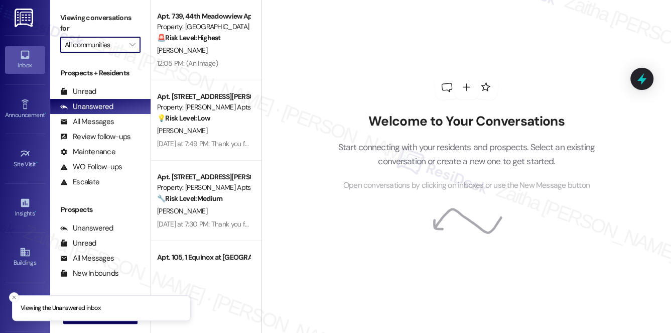
click at [105, 45] on input "All communities" at bounding box center [95, 45] width 60 height 16
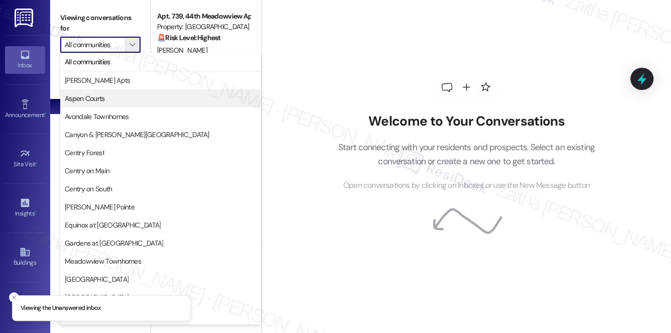
click at [99, 95] on span "Aspen Courts" at bounding box center [85, 98] width 40 height 10
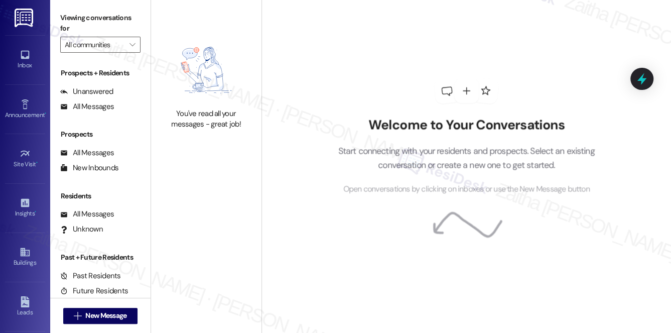
type input "Aspen Courts"
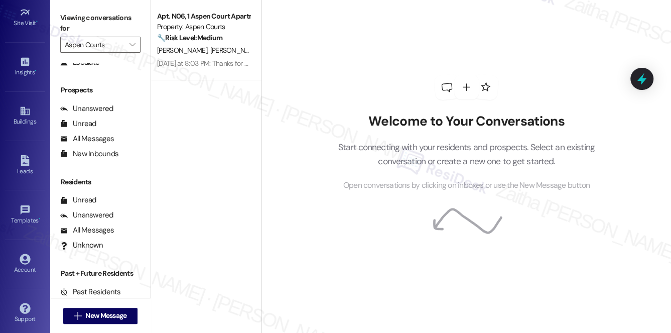
scroll to position [142, 0]
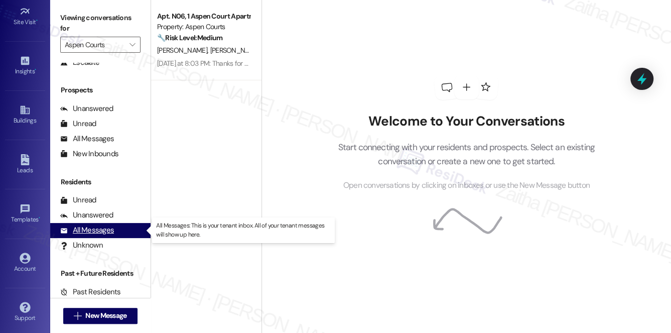
click at [101, 232] on div "All Messages" at bounding box center [87, 230] width 54 height 11
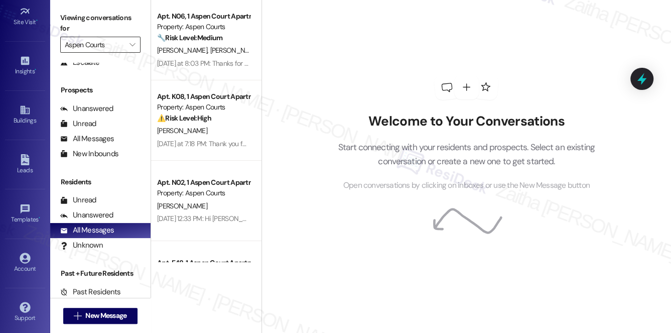
click at [122, 47] on input "Aspen Courts" at bounding box center [95, 45] width 60 height 16
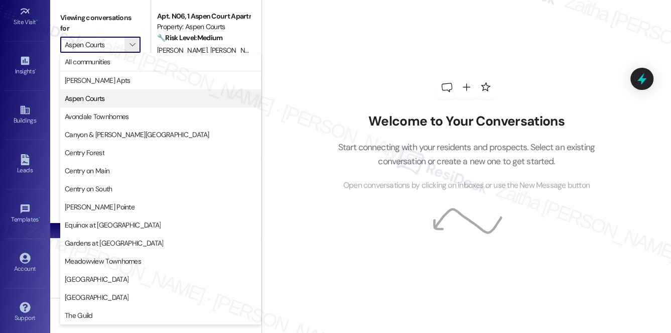
click at [71, 100] on span "Aspen Courts" at bounding box center [85, 98] width 40 height 10
